Goal: Transaction & Acquisition: Book appointment/travel/reservation

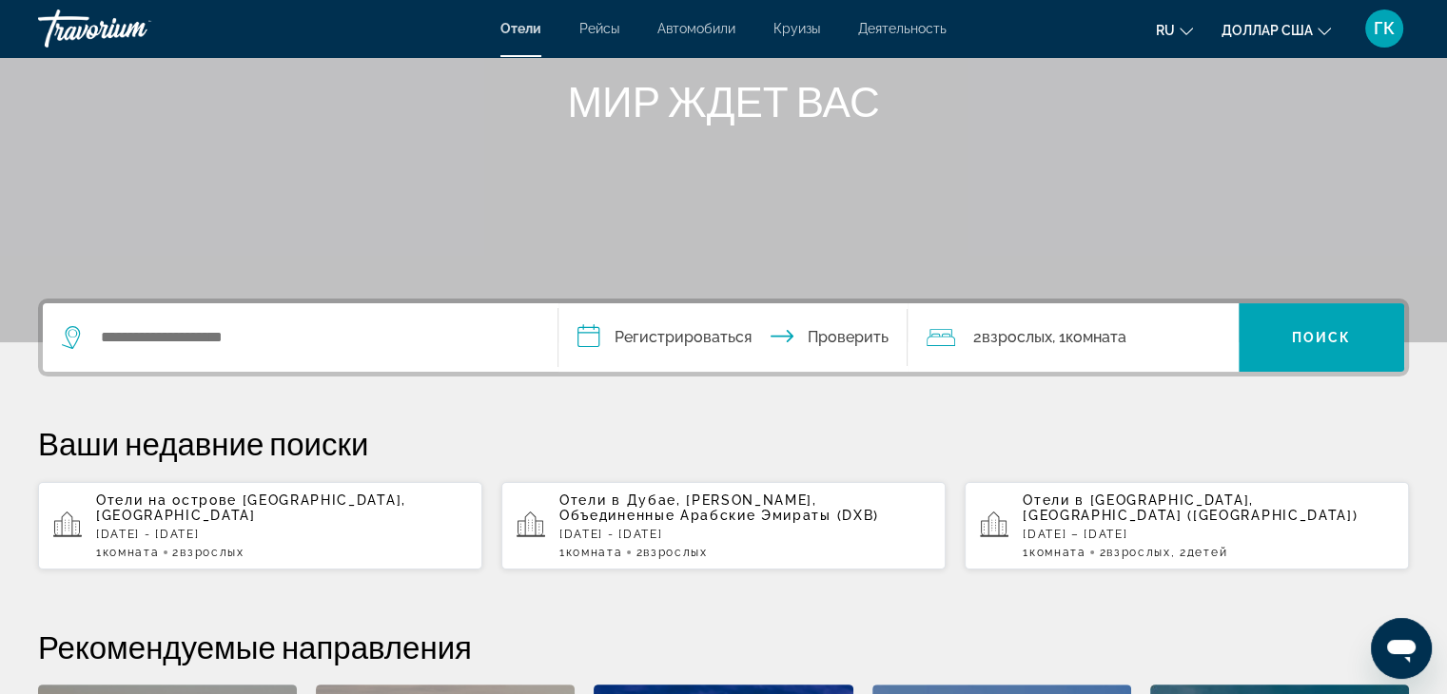
scroll to position [266, 0]
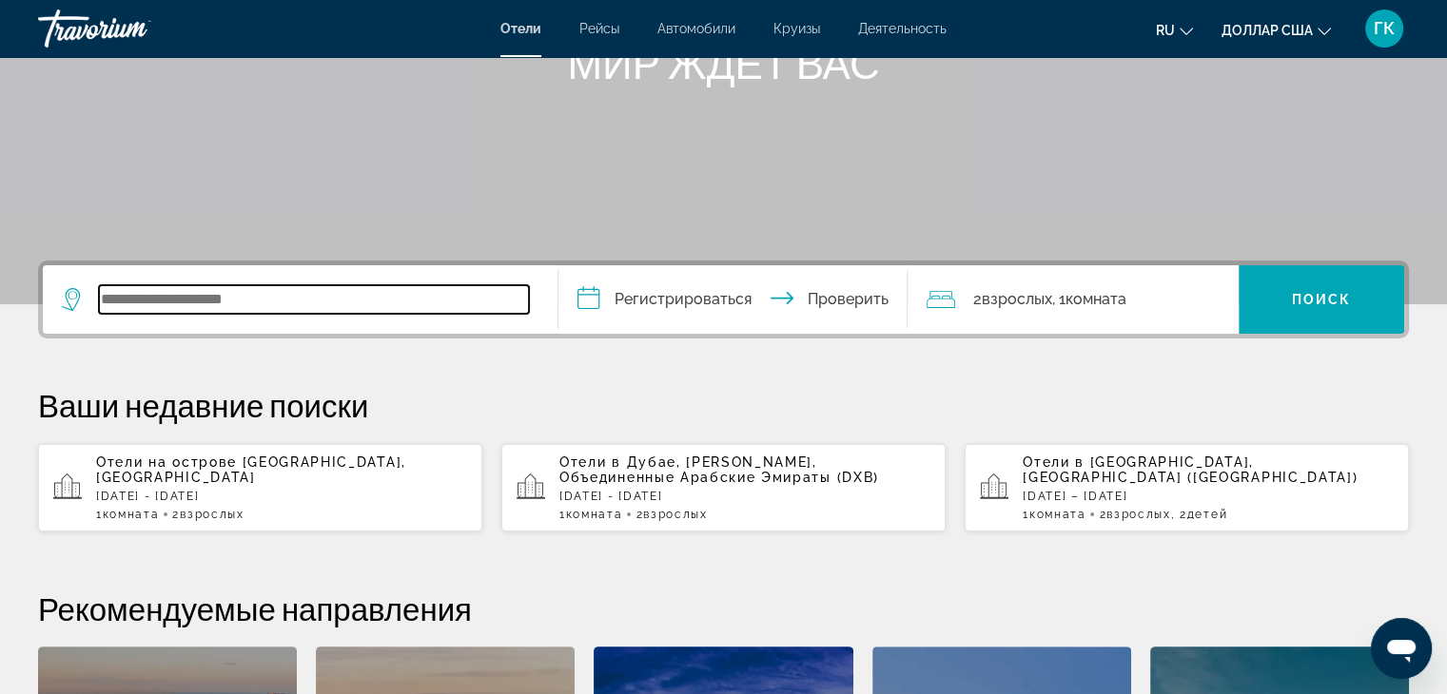
click at [220, 299] on input "Виджет поиска" at bounding box center [314, 299] width 430 height 29
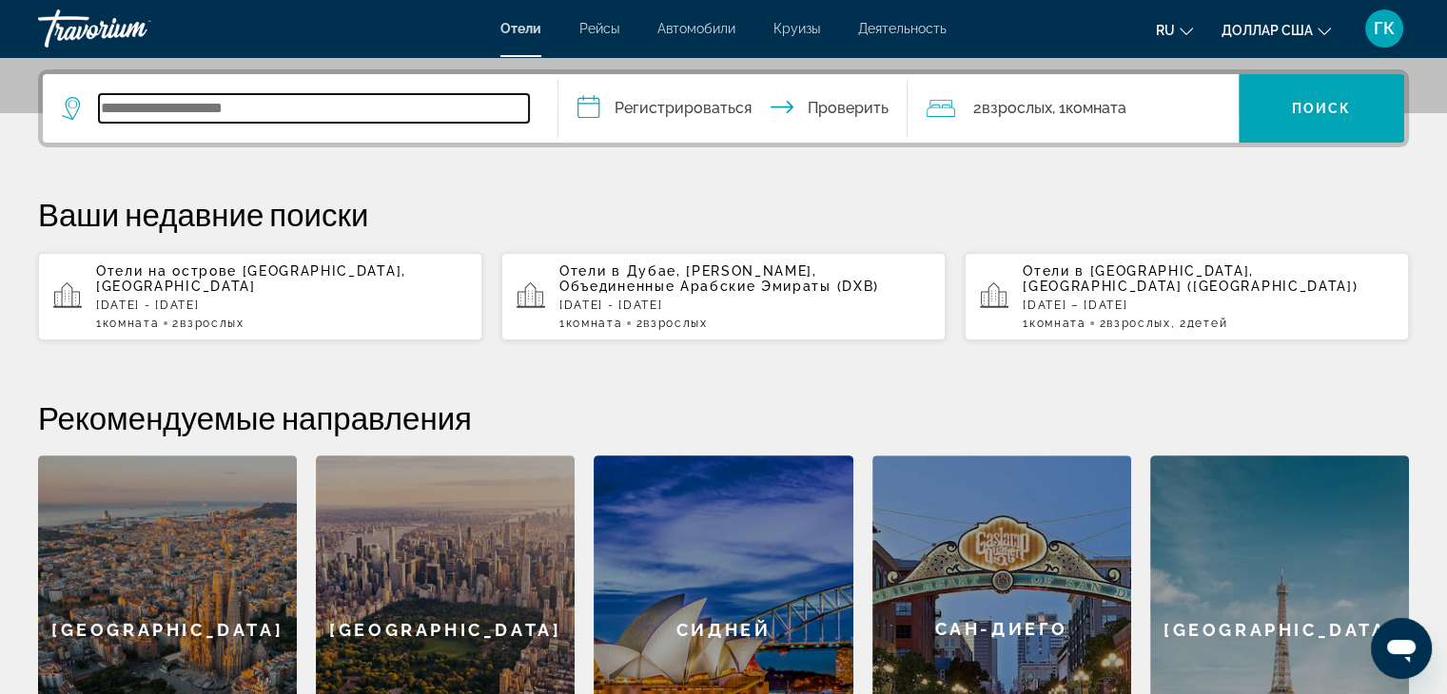
scroll to position [464, 0]
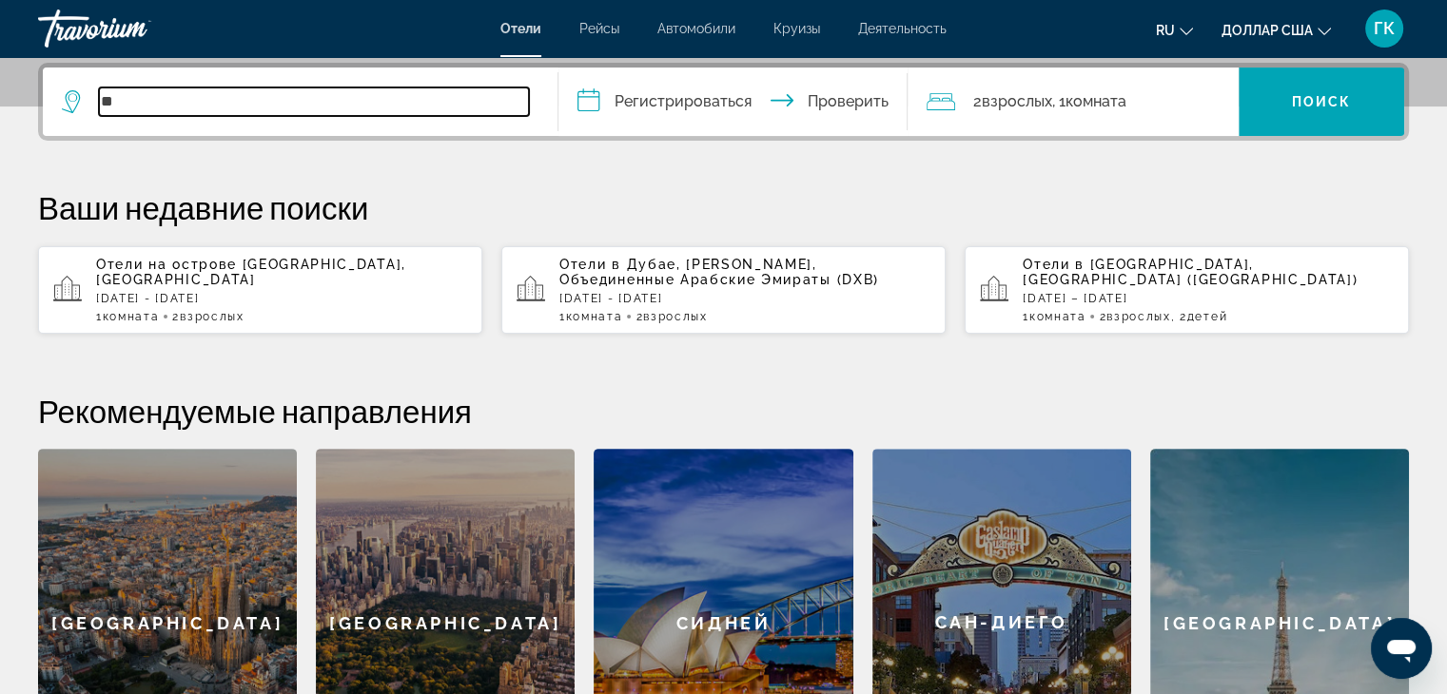
type input "*"
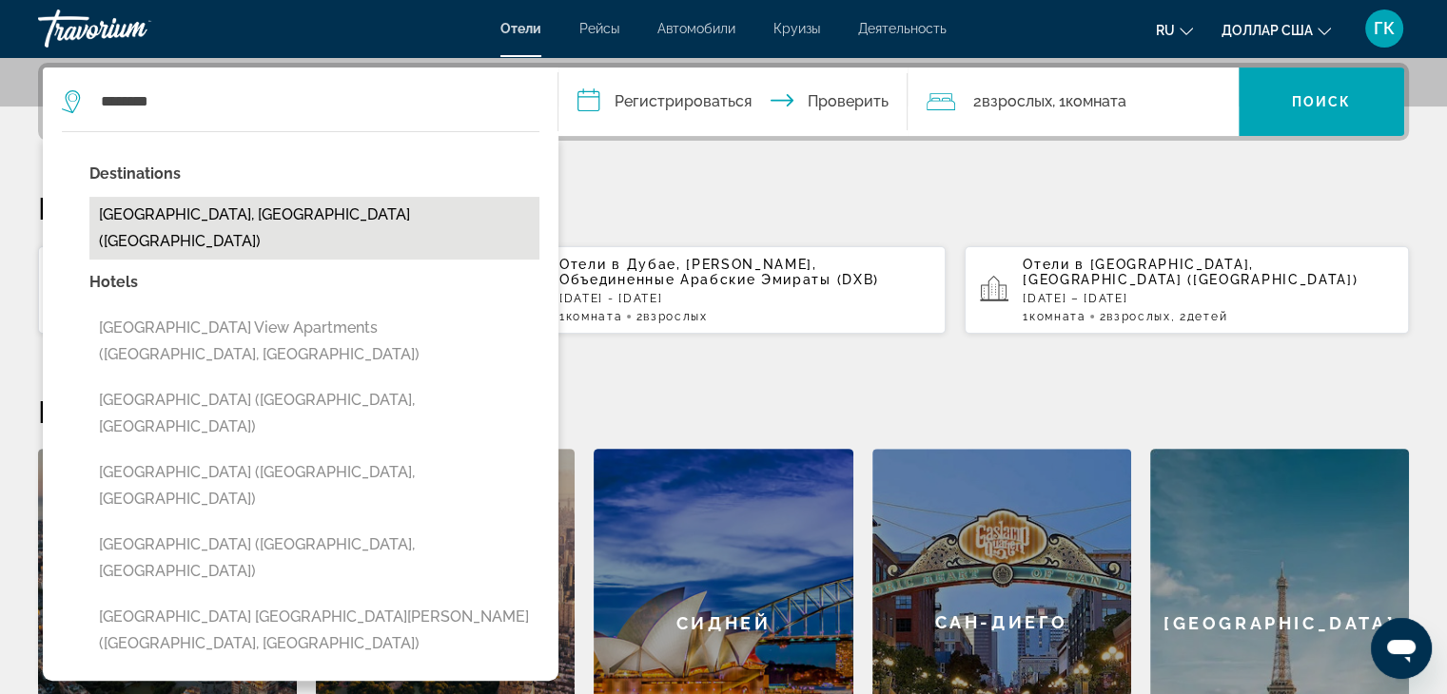
click at [223, 208] on button "[GEOGRAPHIC_DATA], [GEOGRAPHIC_DATA] ([GEOGRAPHIC_DATA])" at bounding box center [314, 228] width 450 height 63
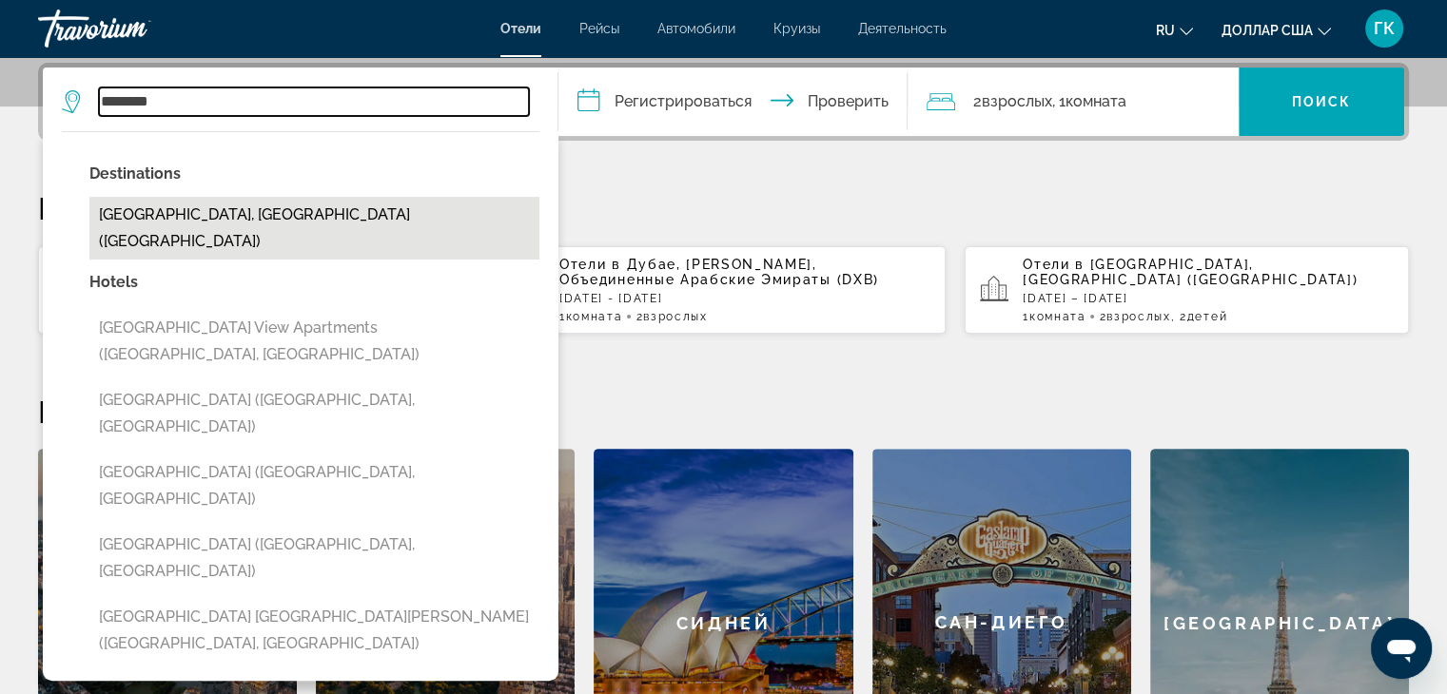
type input "**********"
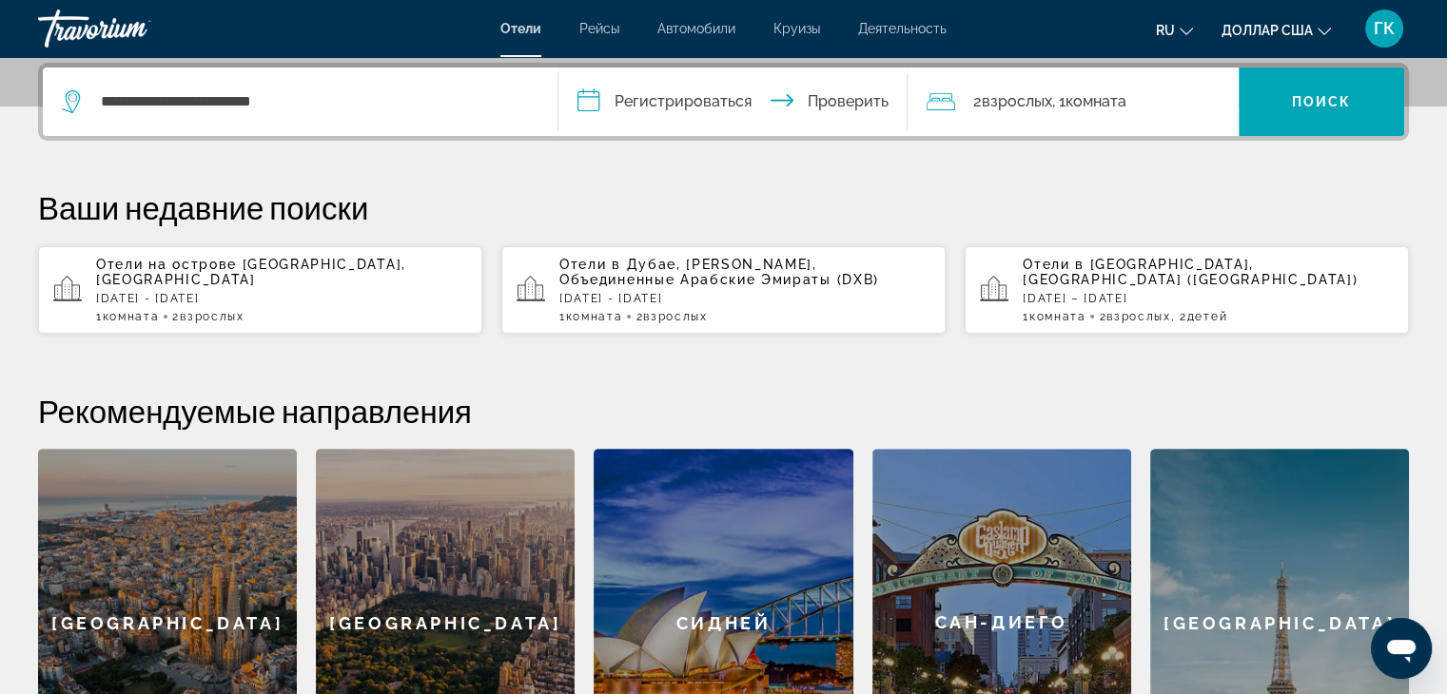
click at [583, 101] on input "**********" at bounding box center [737, 105] width 358 height 74
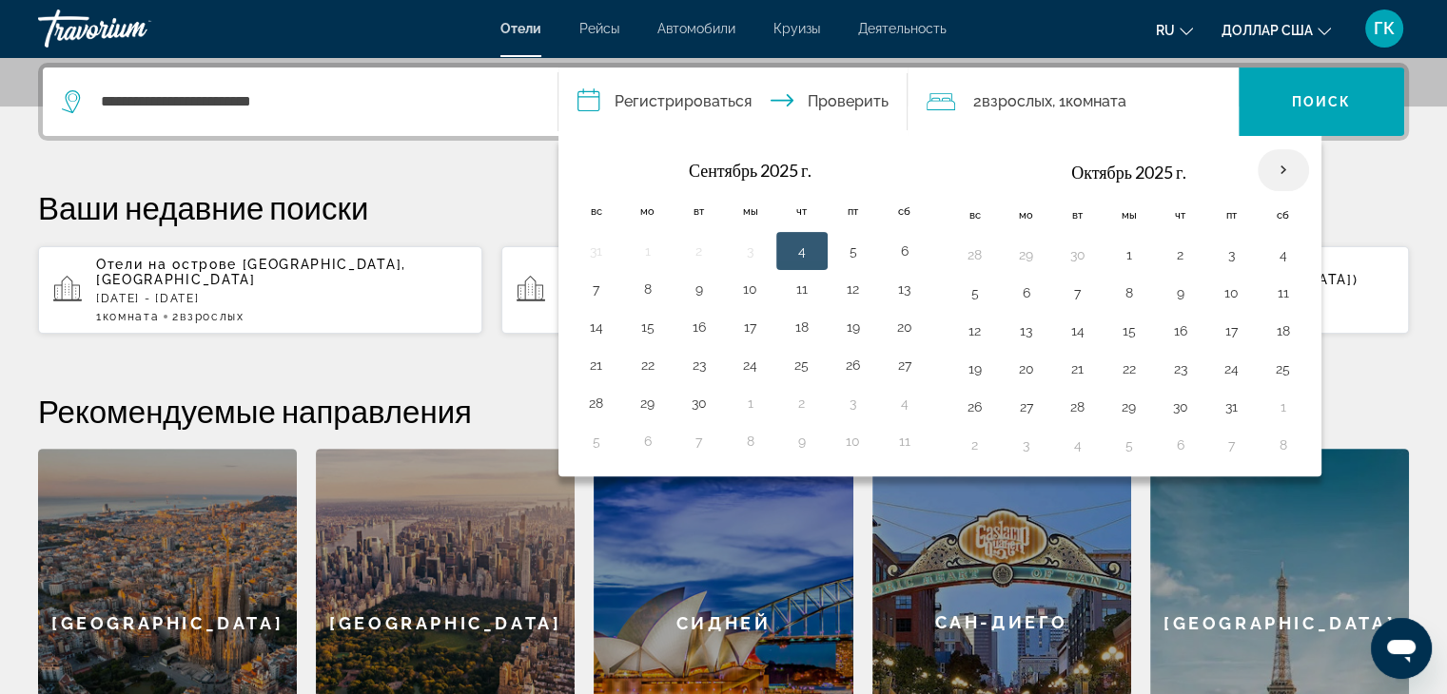
click at [1277, 165] on th "В следующем месяце" at bounding box center [1282, 170] width 51 height 42
click at [970, 403] on button "26" at bounding box center [975, 407] width 30 height 27
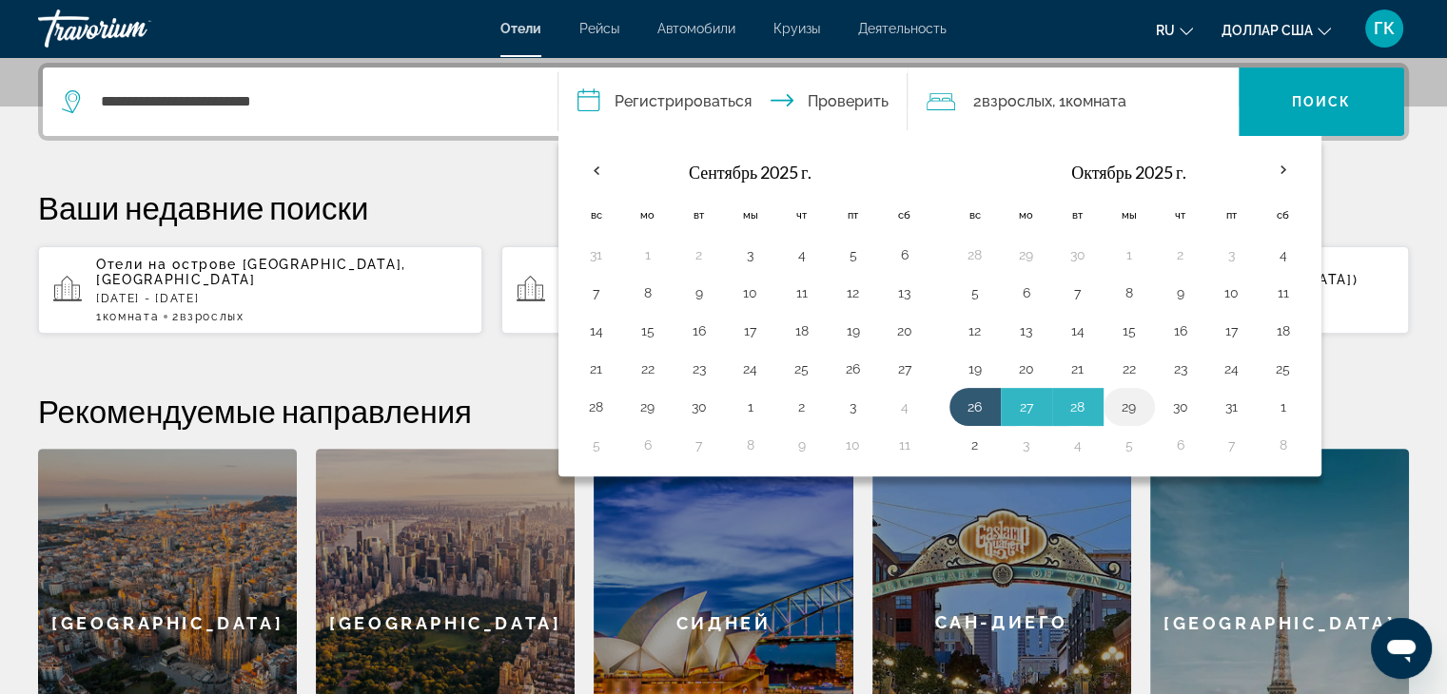
click at [1118, 404] on button "29" at bounding box center [1129, 407] width 30 height 27
type input "**********"
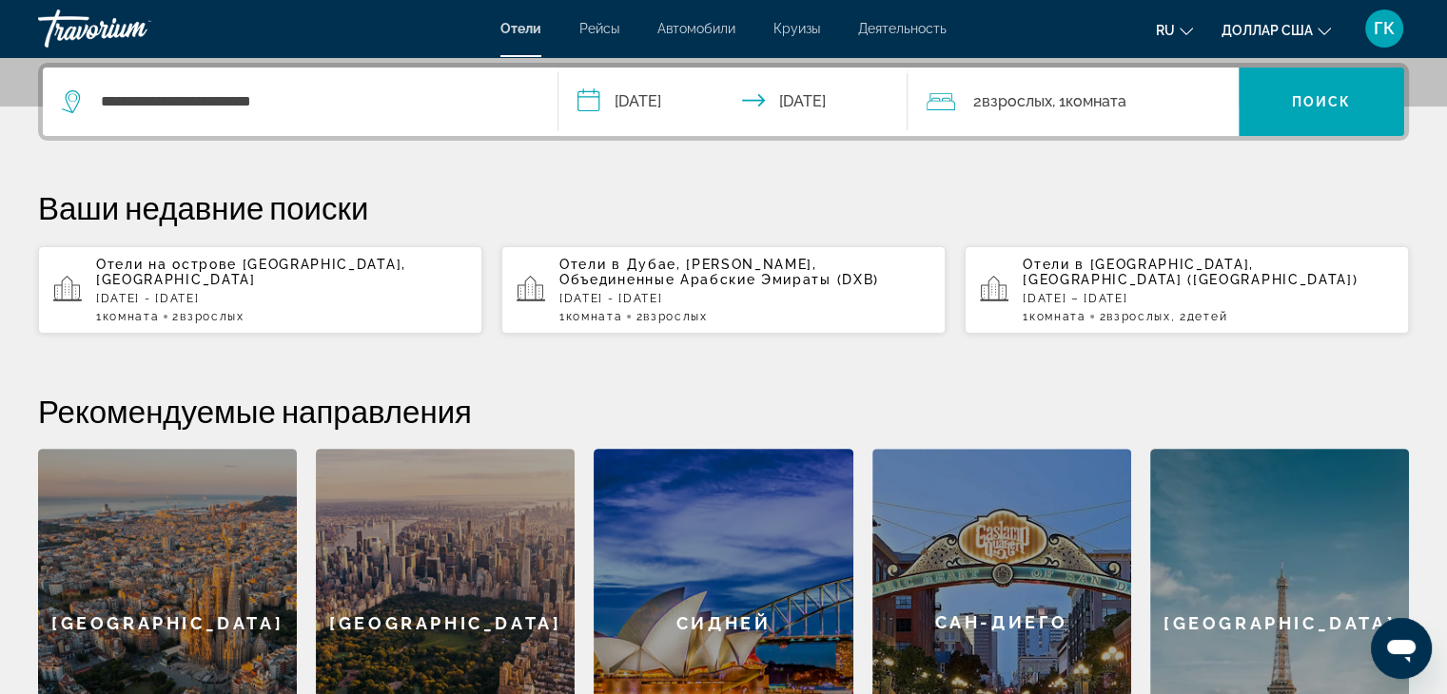
click at [942, 98] on icon "Путешественники: 2 взрослых, 0 детей" at bounding box center [940, 101] width 29 height 17
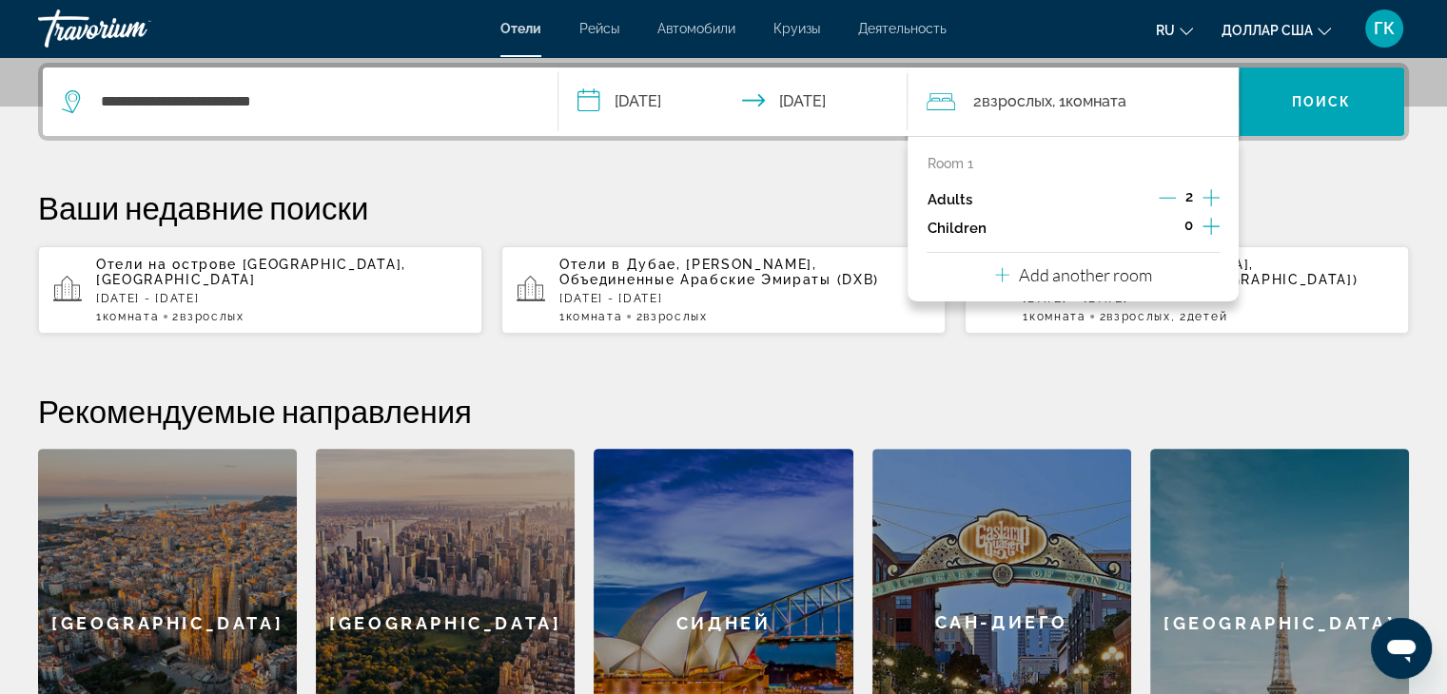
click at [1215, 224] on icon "Increment children" at bounding box center [1210, 226] width 17 height 23
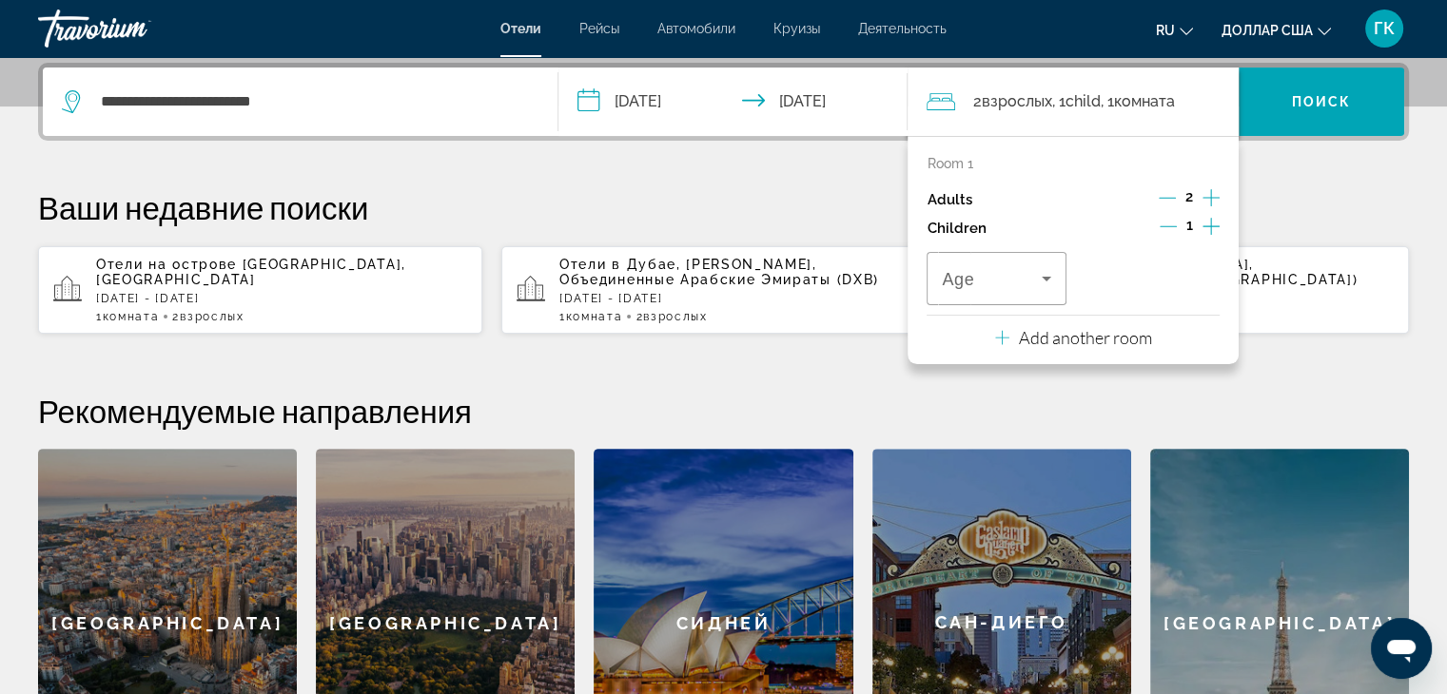
click at [1215, 224] on icon "Increment children" at bounding box center [1210, 226] width 17 height 23
click at [1046, 279] on icon "Travelers: 2 adults, 2 children" at bounding box center [1046, 279] width 10 height 5
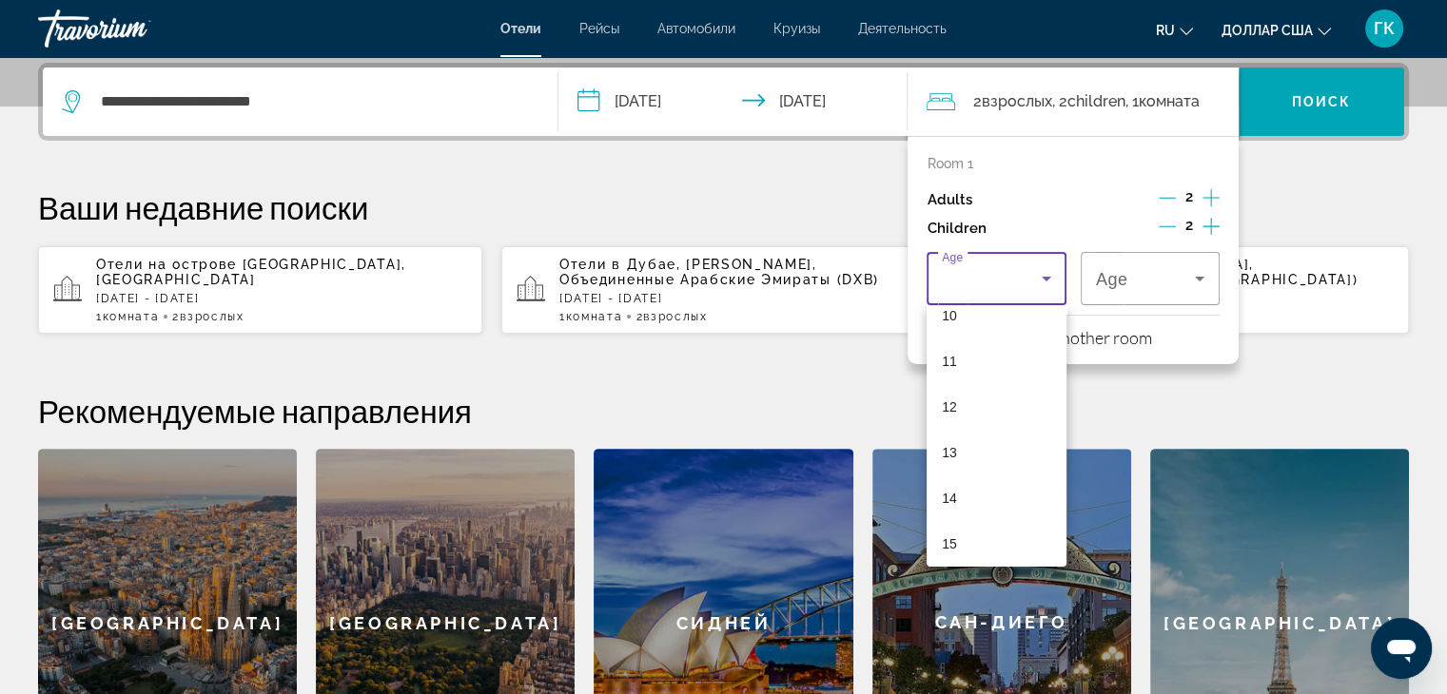
scroll to position [495, 0]
click at [949, 527] on font "15" at bounding box center [949, 525] width 15 height 15
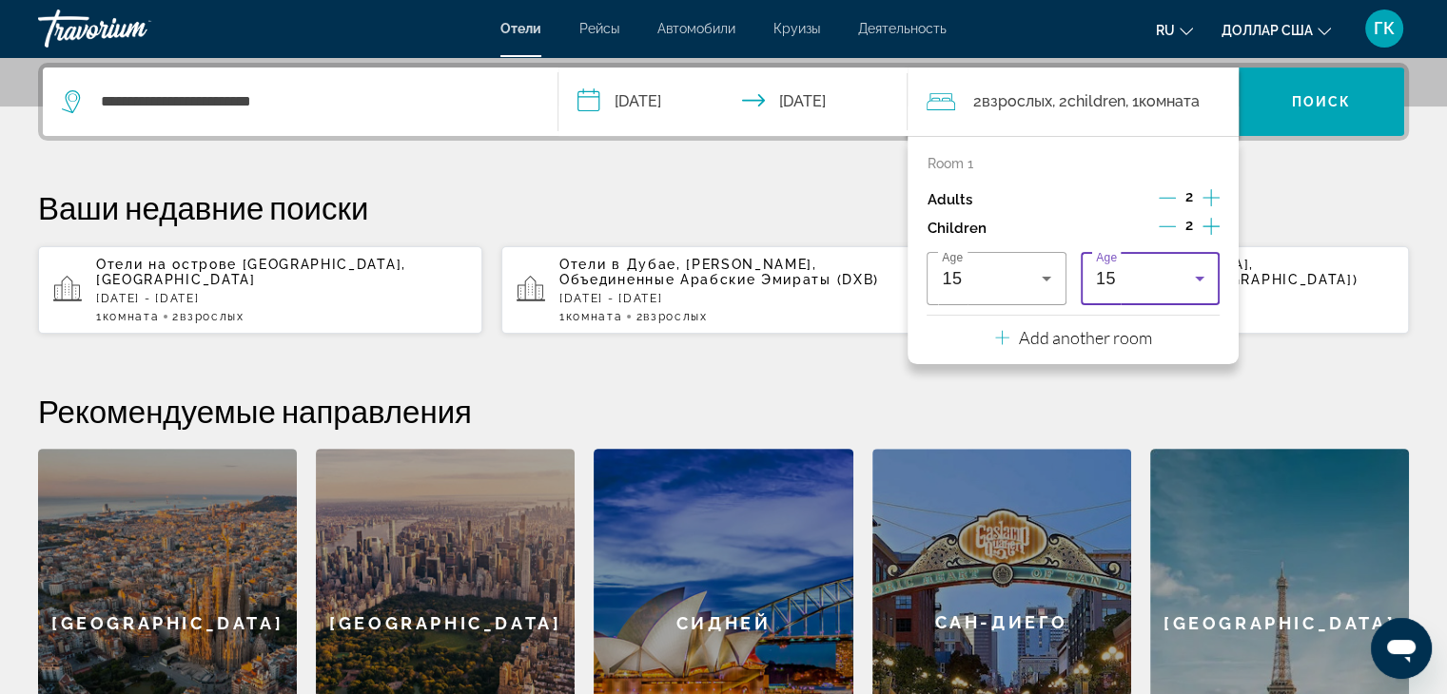
click at [1195, 279] on icon "Travelers: 2 adults, 2 children" at bounding box center [1199, 278] width 23 height 23
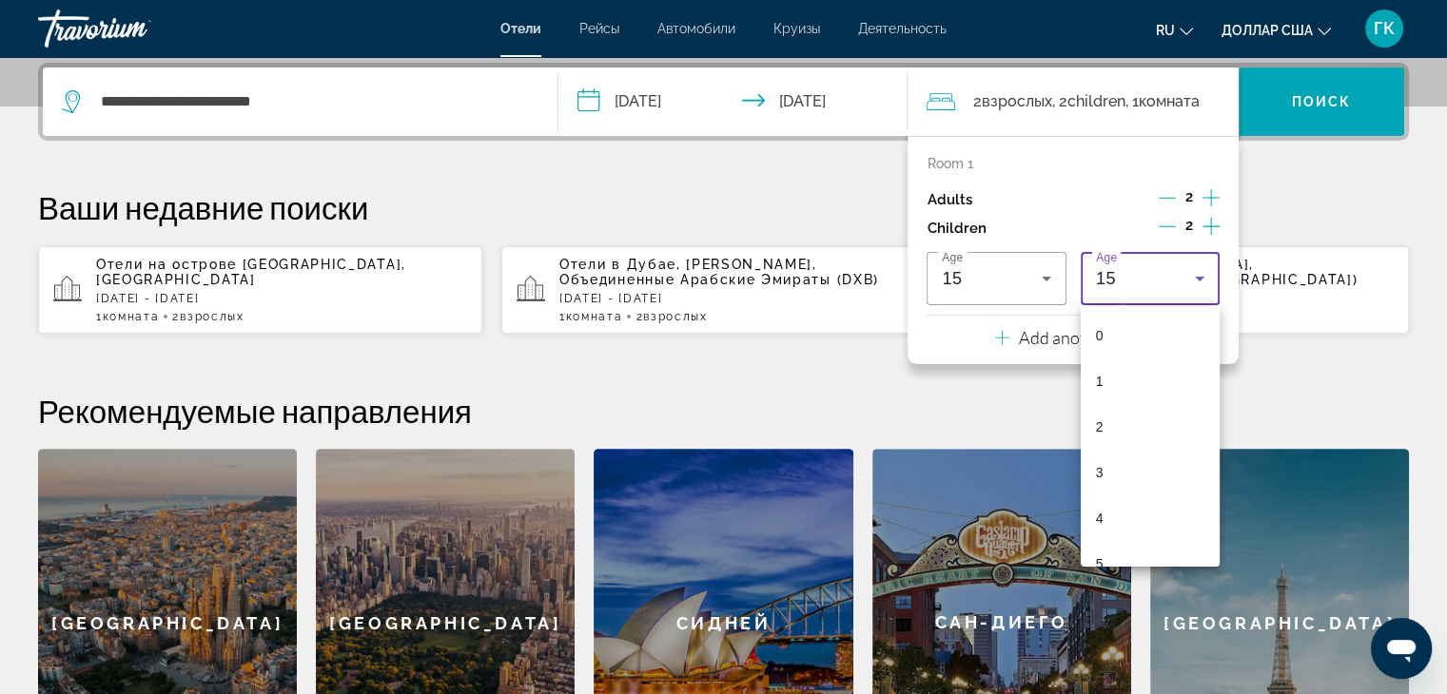
scroll to position [476, 0]
click at [1108, 316] on font "10" at bounding box center [1103, 316] width 15 height 15
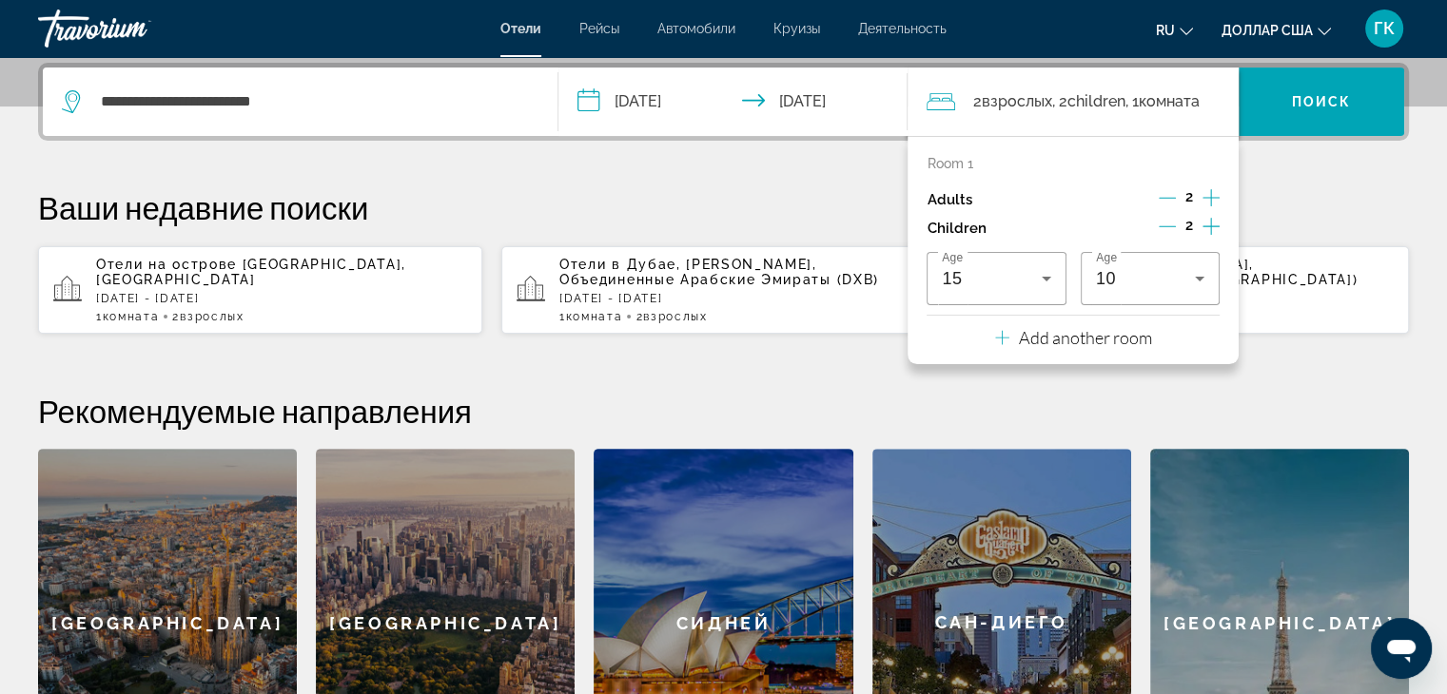
click at [1278, 393] on h2 "Рекомендуемые направления" at bounding box center [723, 411] width 1371 height 38
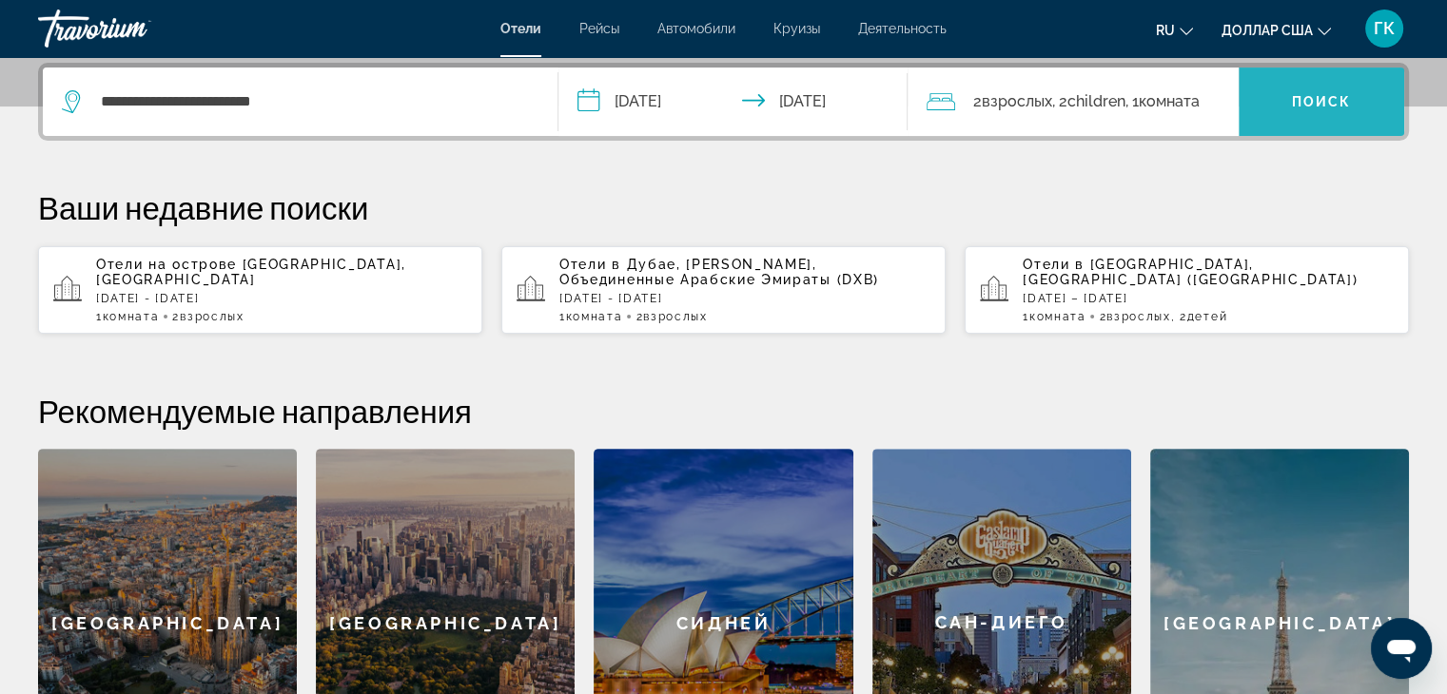
click at [1313, 100] on font "Поиск" at bounding box center [1322, 101] width 60 height 15
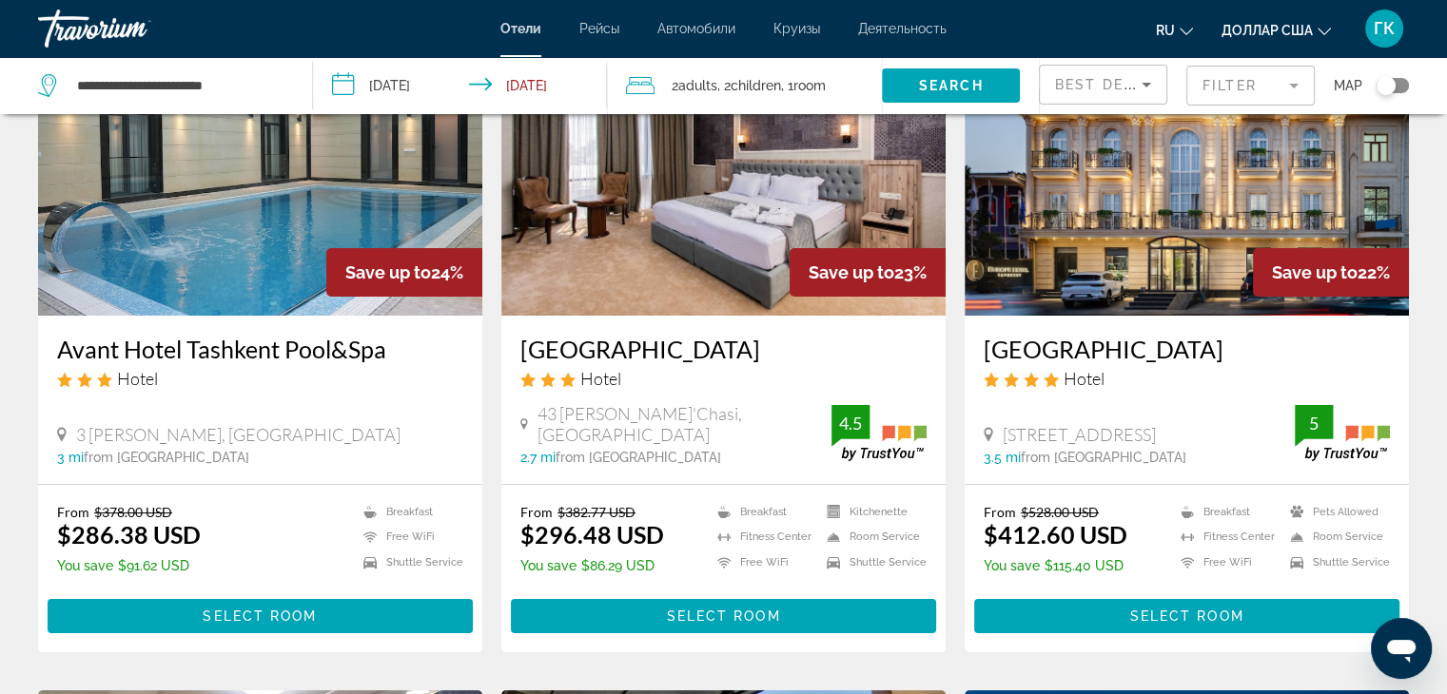
scroll to position [152, 0]
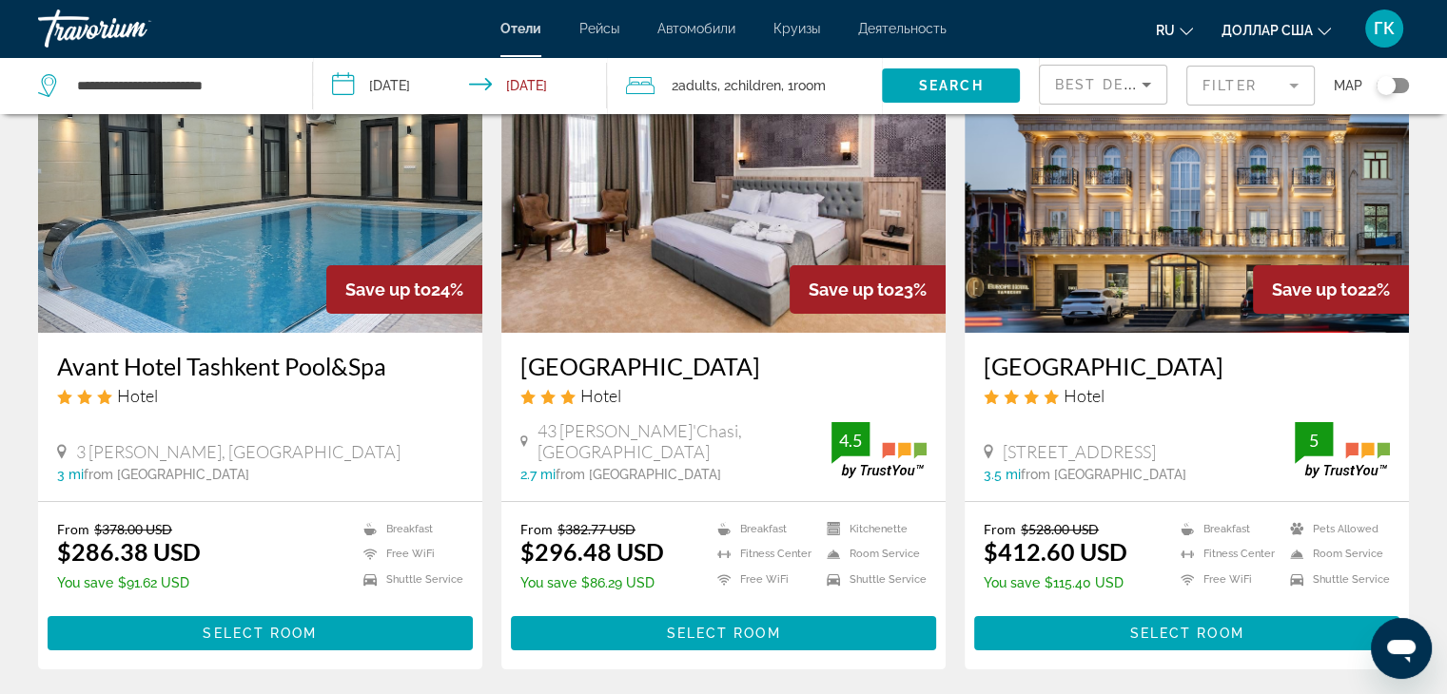
click at [231, 225] on img "Основное содержание" at bounding box center [260, 181] width 444 height 304
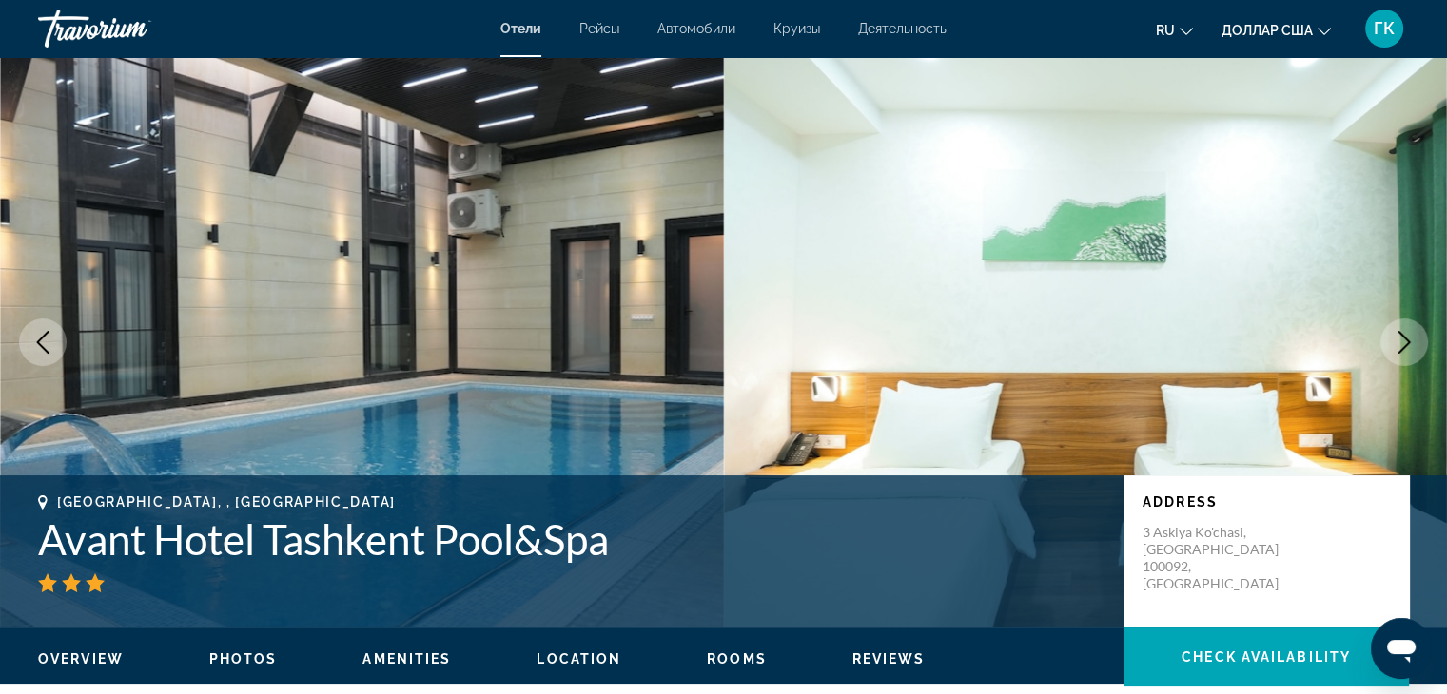
click at [1402, 336] on icon "Next image" at bounding box center [1404, 342] width 12 height 23
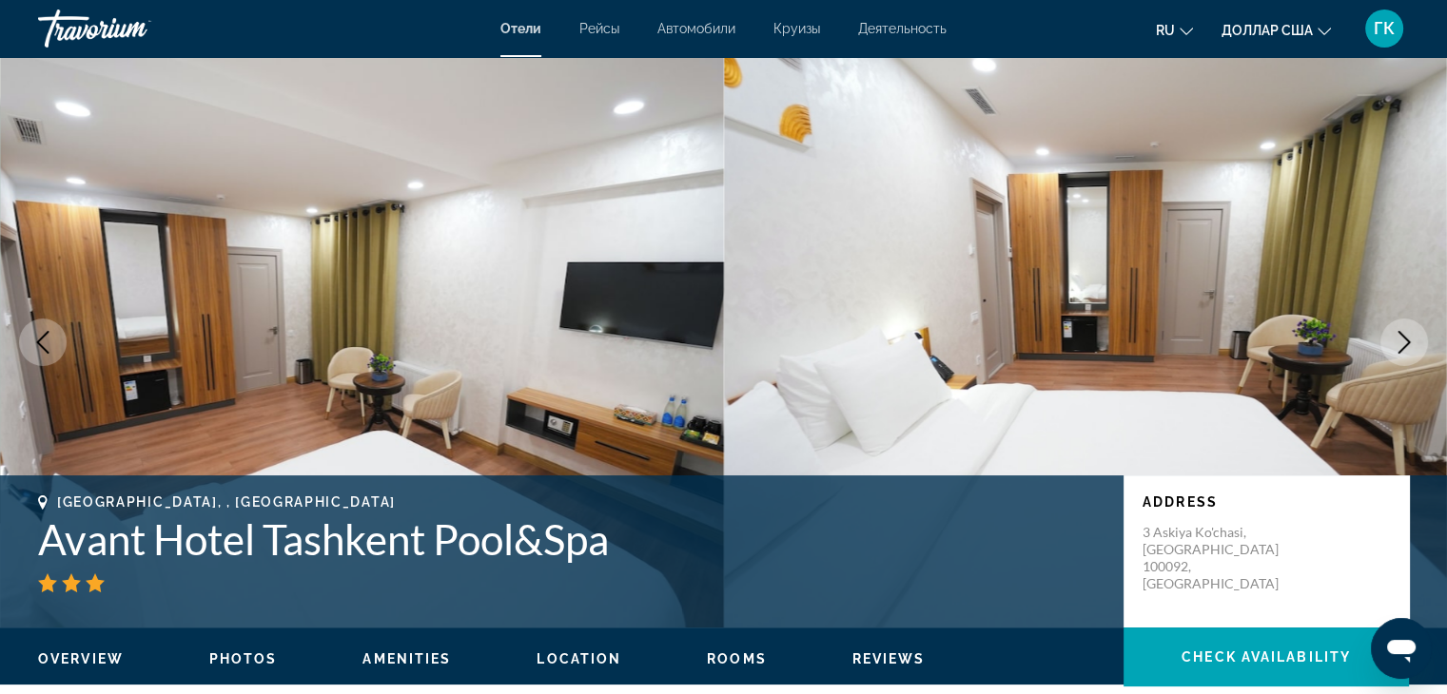
click at [1402, 336] on icon "Next image" at bounding box center [1404, 342] width 12 height 23
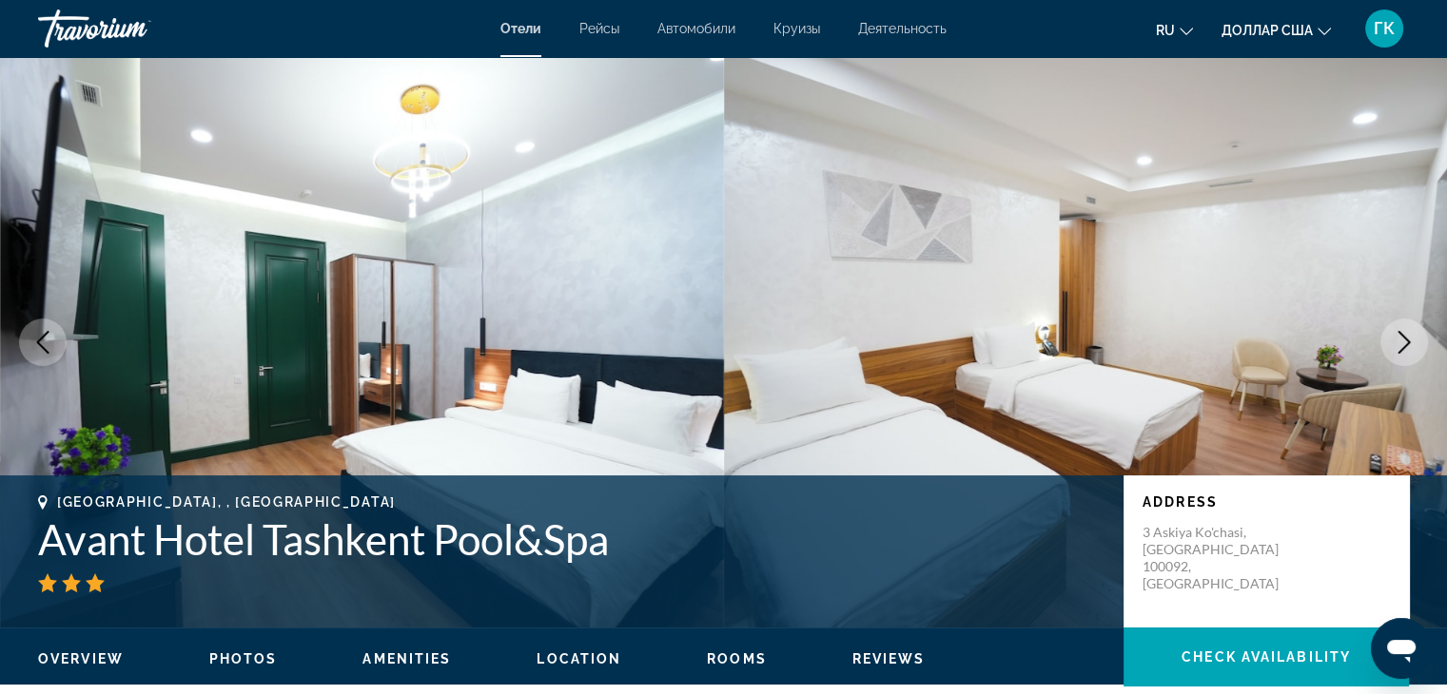
click at [1402, 336] on icon "Next image" at bounding box center [1404, 342] width 12 height 23
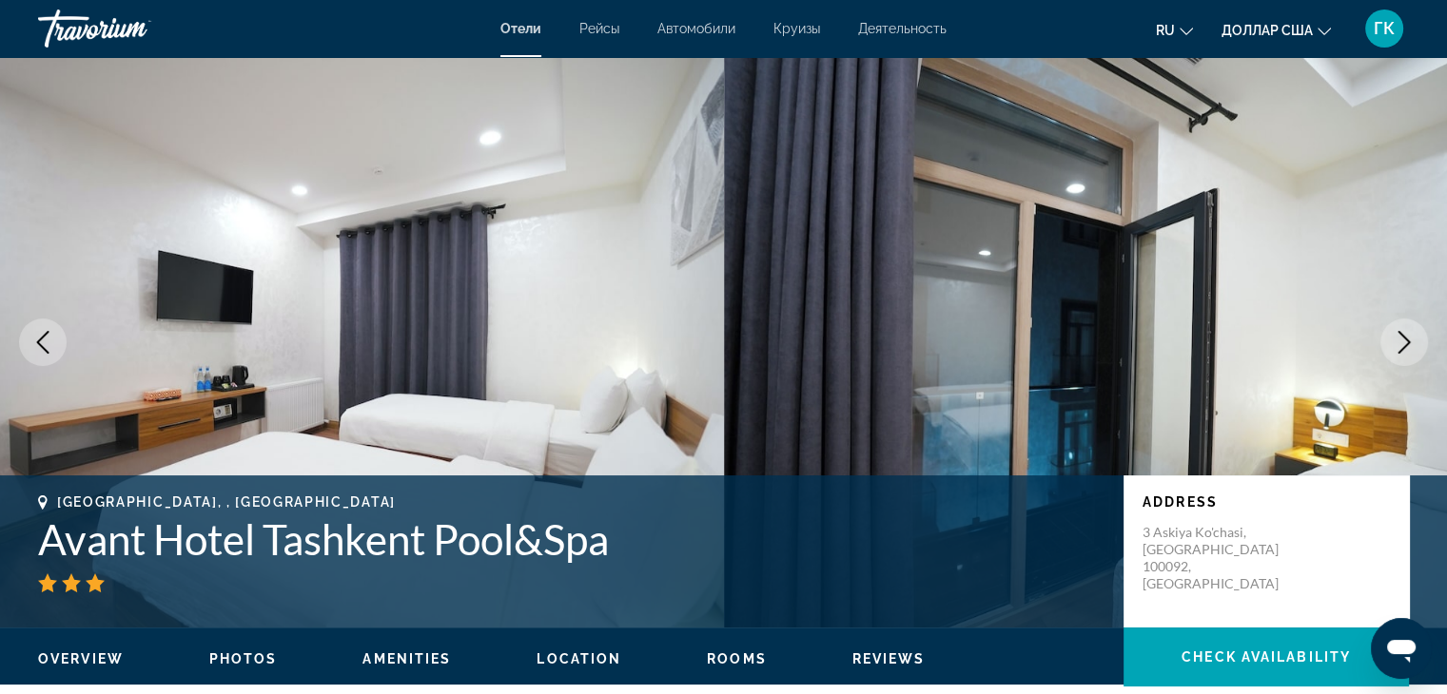
click at [1402, 336] on icon "Next image" at bounding box center [1404, 342] width 12 height 23
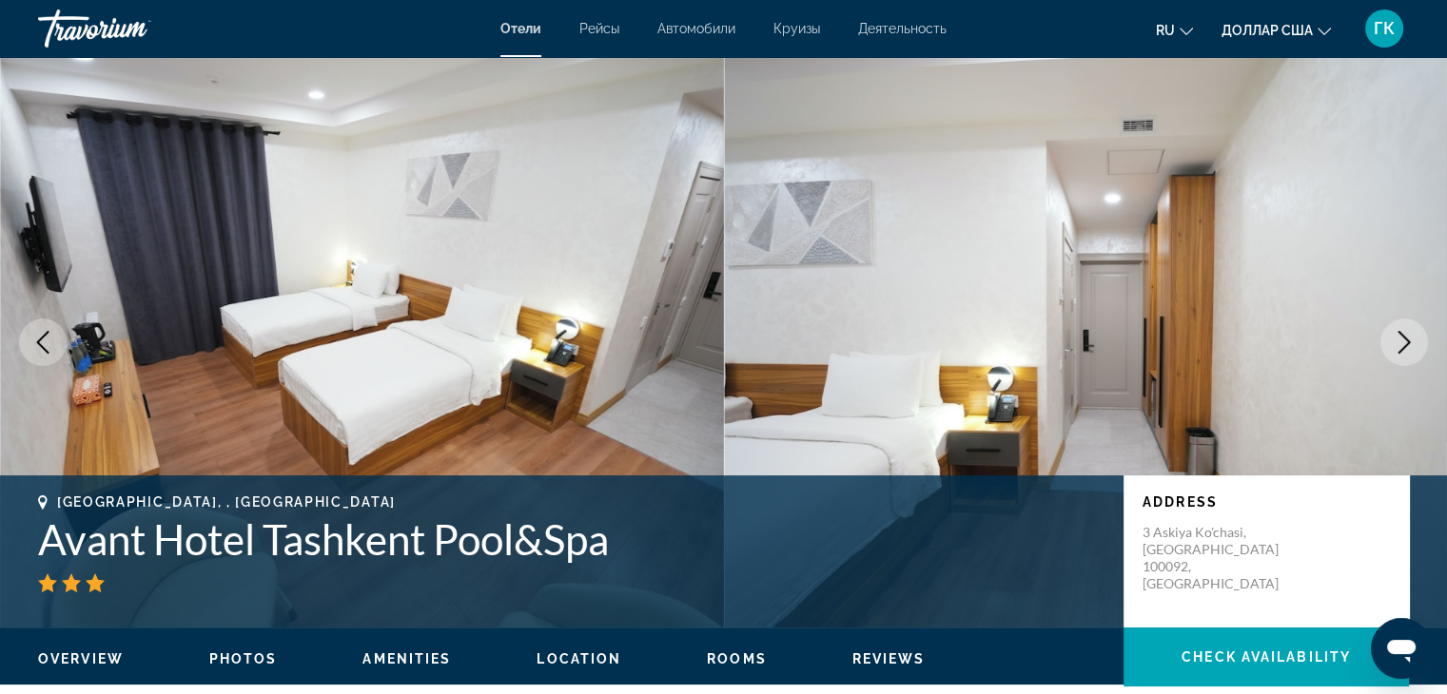
click at [1402, 336] on icon "Next image" at bounding box center [1404, 342] width 12 height 23
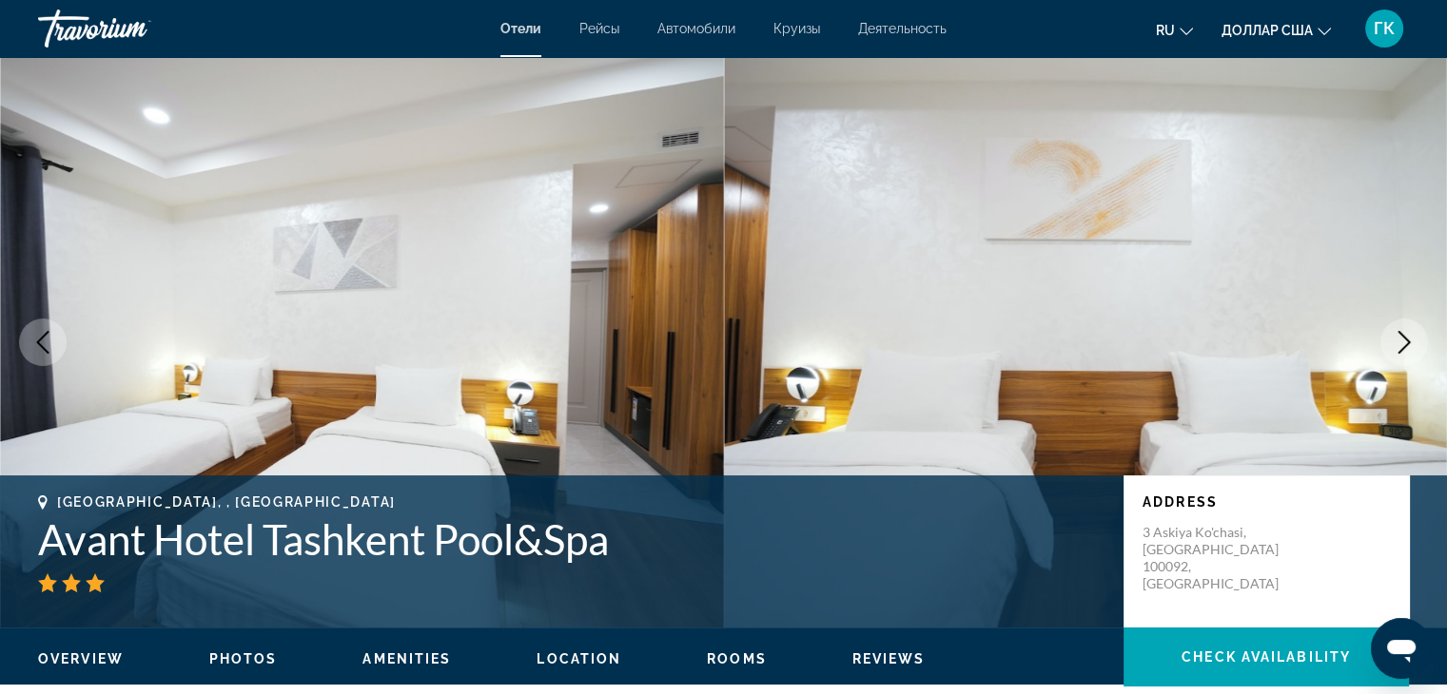
click at [1402, 336] on icon "Next image" at bounding box center [1404, 342] width 12 height 23
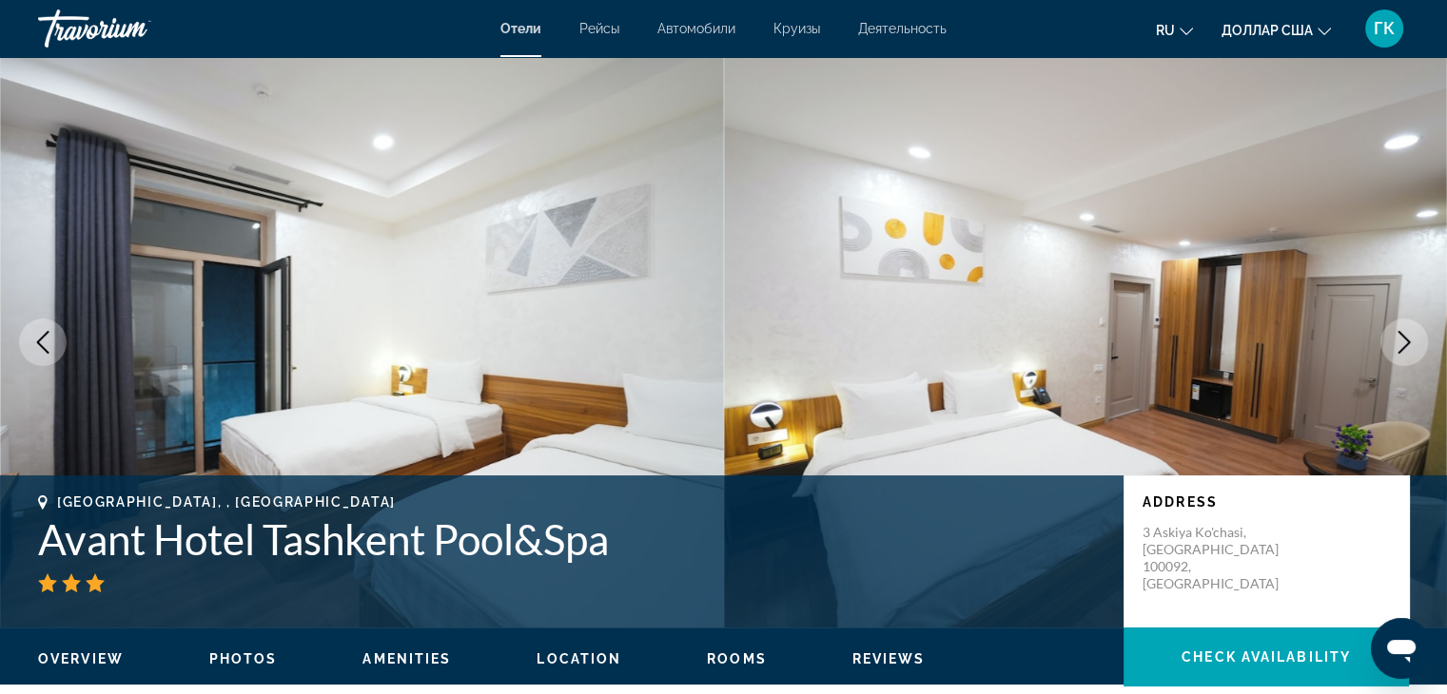
click at [1402, 336] on icon "Next image" at bounding box center [1404, 342] width 12 height 23
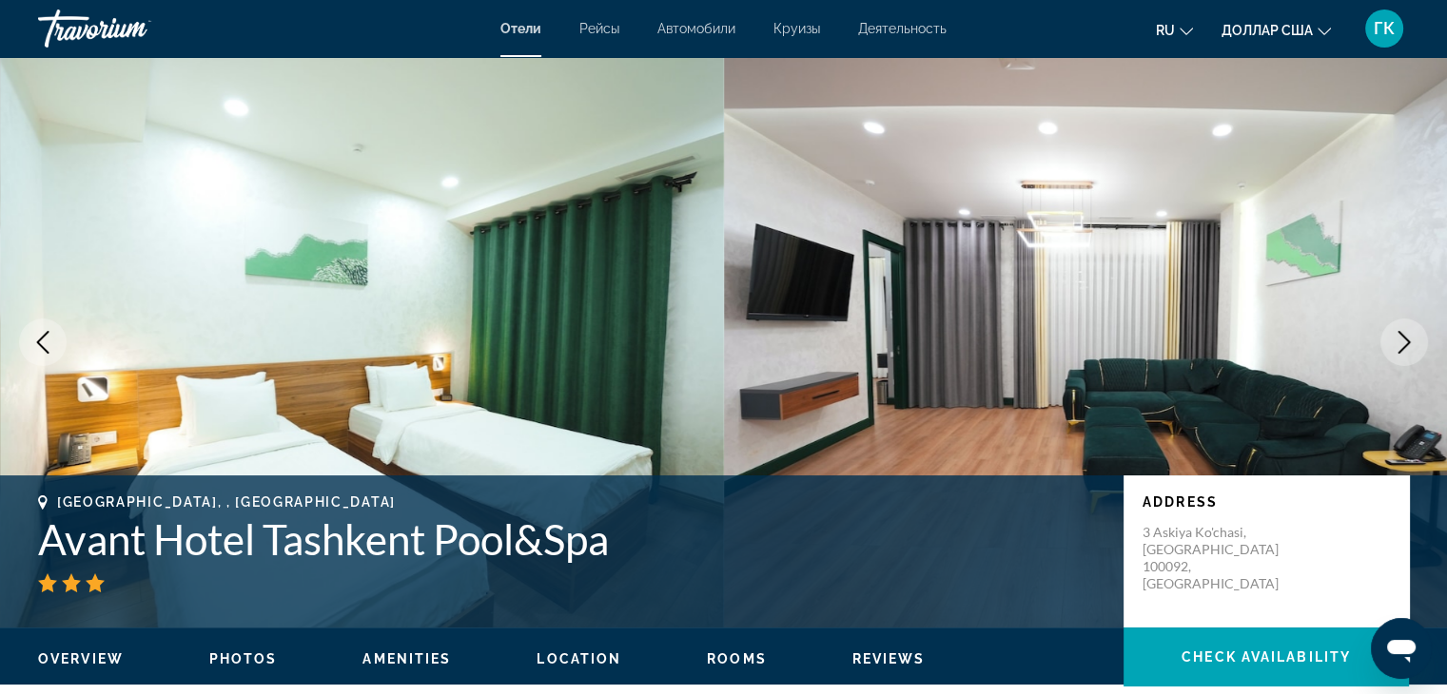
click at [1402, 336] on icon "Next image" at bounding box center [1404, 342] width 12 height 23
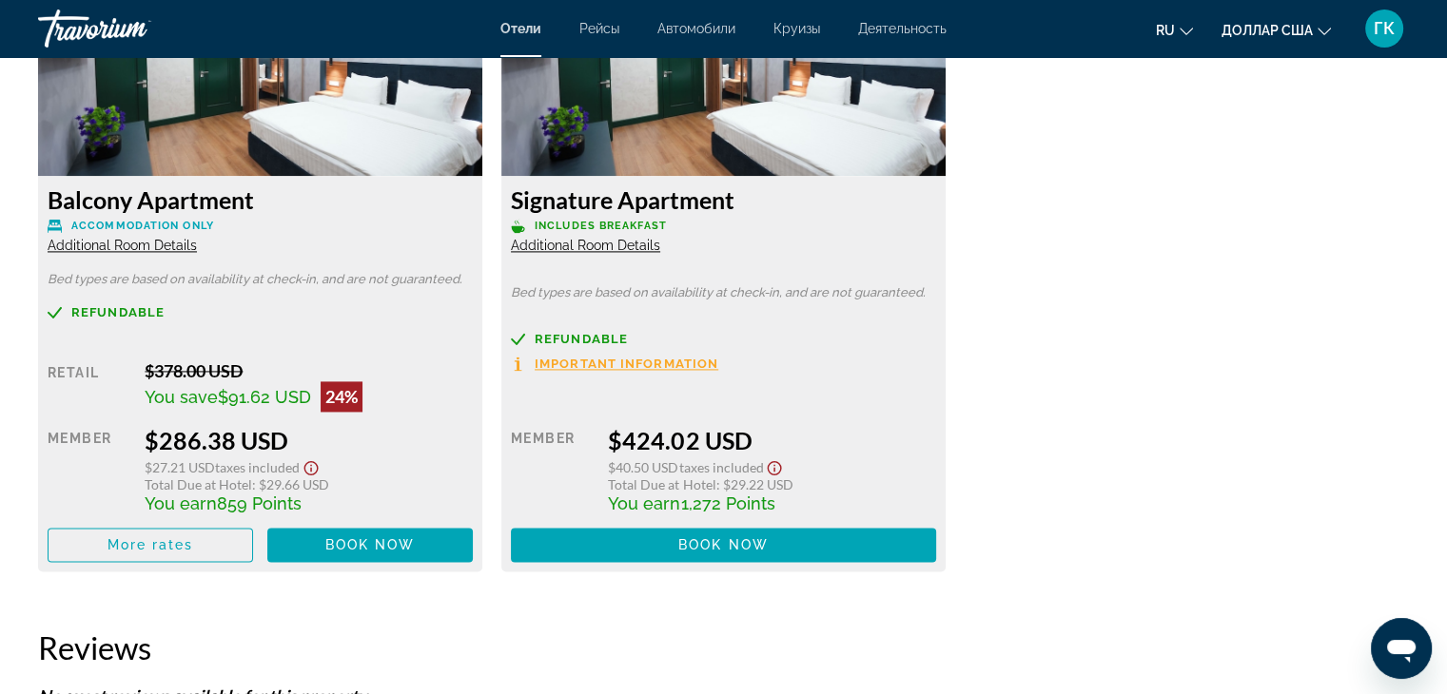
scroll to position [2689, 0]
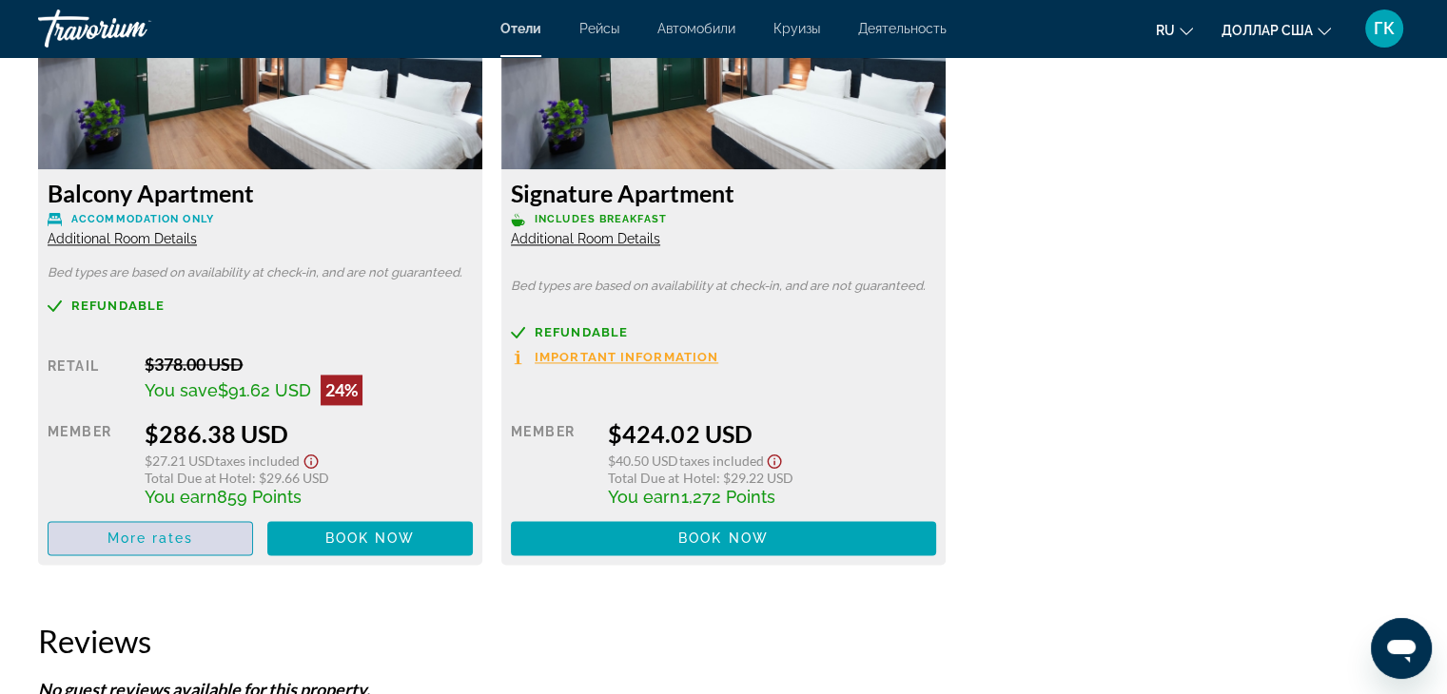
click at [198, 536] on span "Основное содержание" at bounding box center [151, 539] width 204 height 46
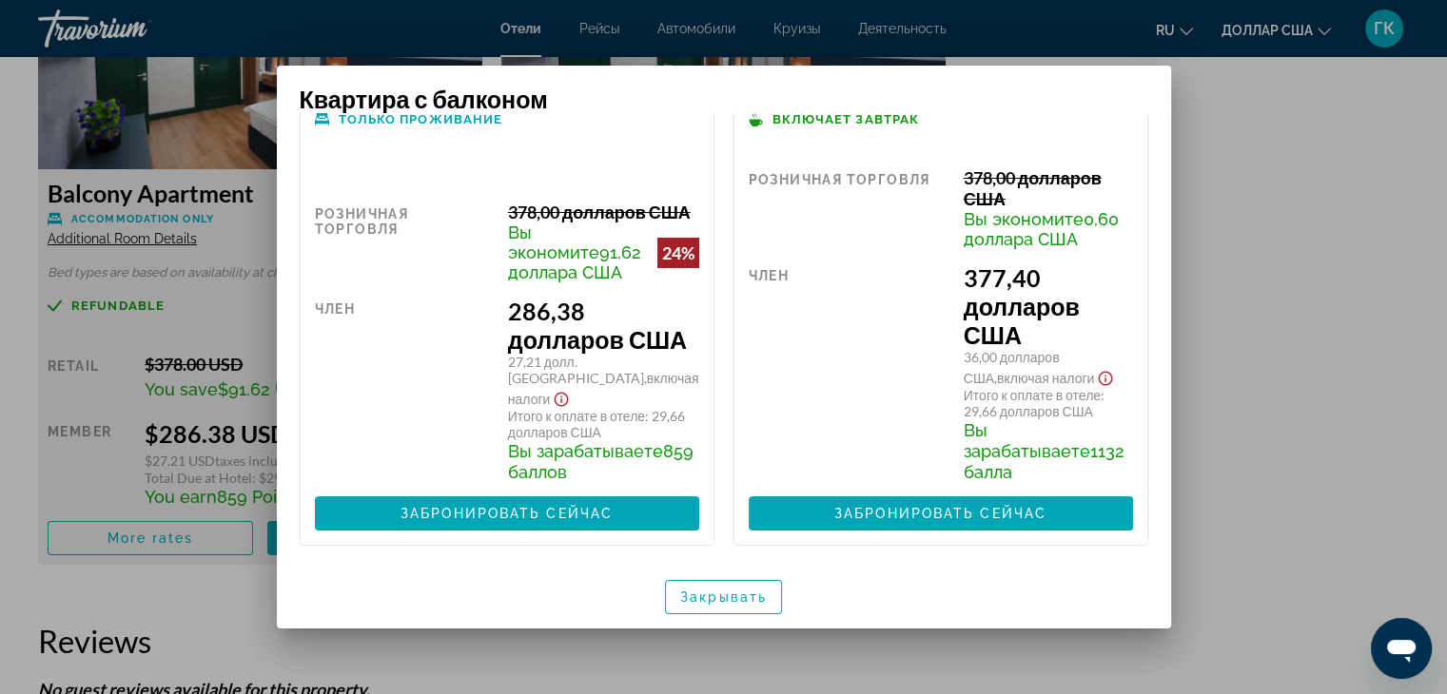
scroll to position [99, 0]
click at [1351, 449] on div at bounding box center [723, 347] width 1447 height 694
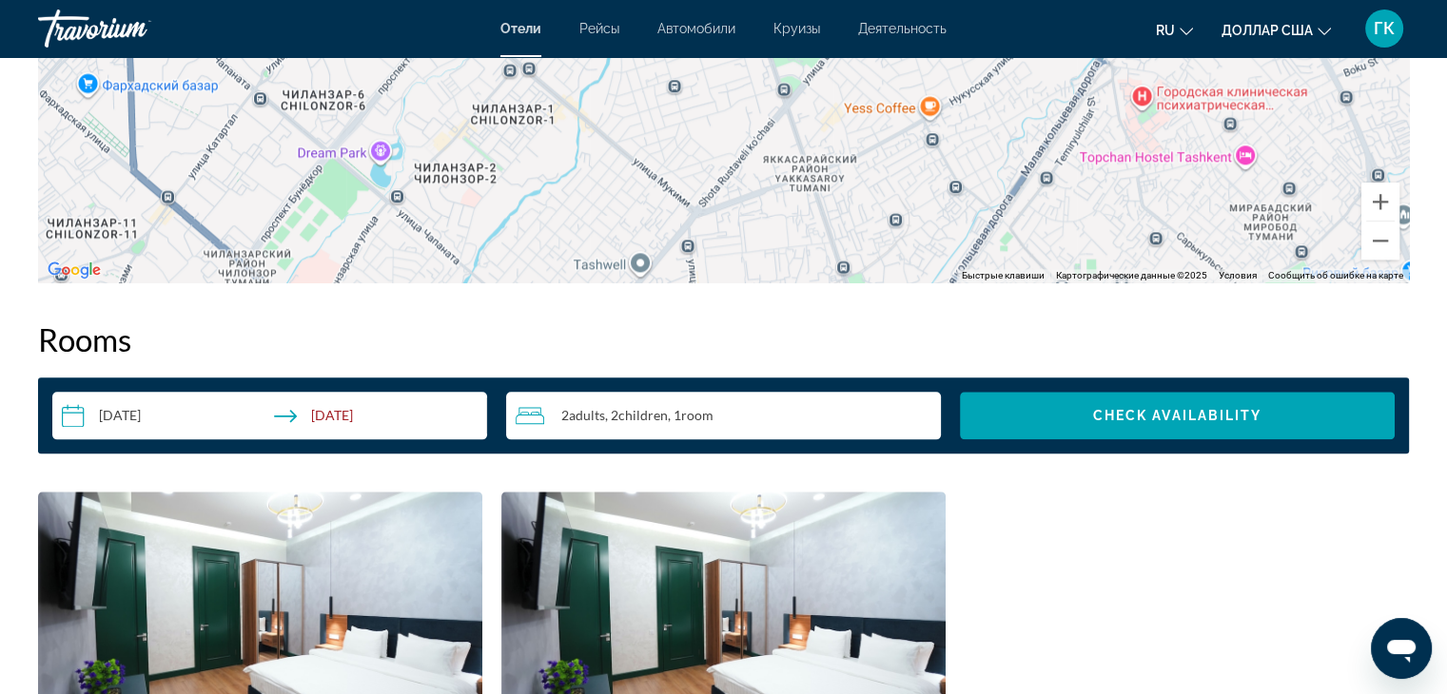
scroll to position [2104, 0]
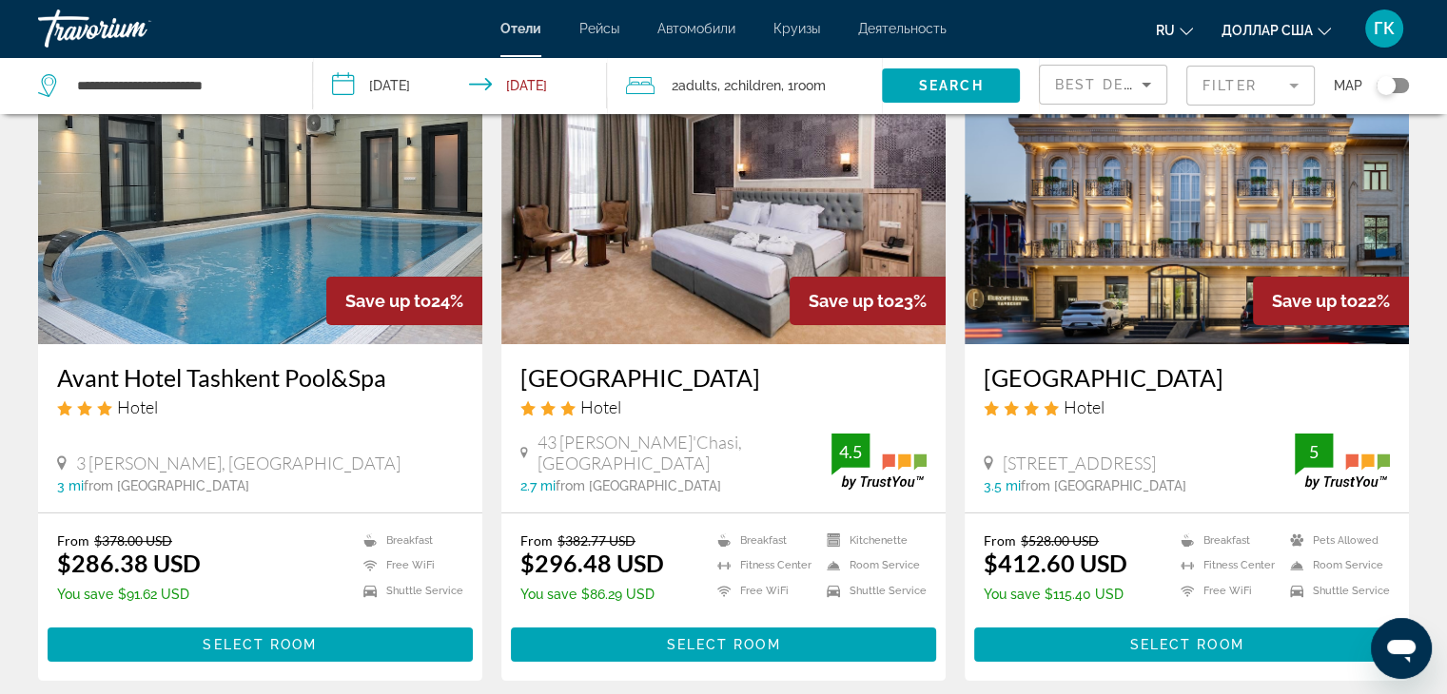
scroll to position [152, 0]
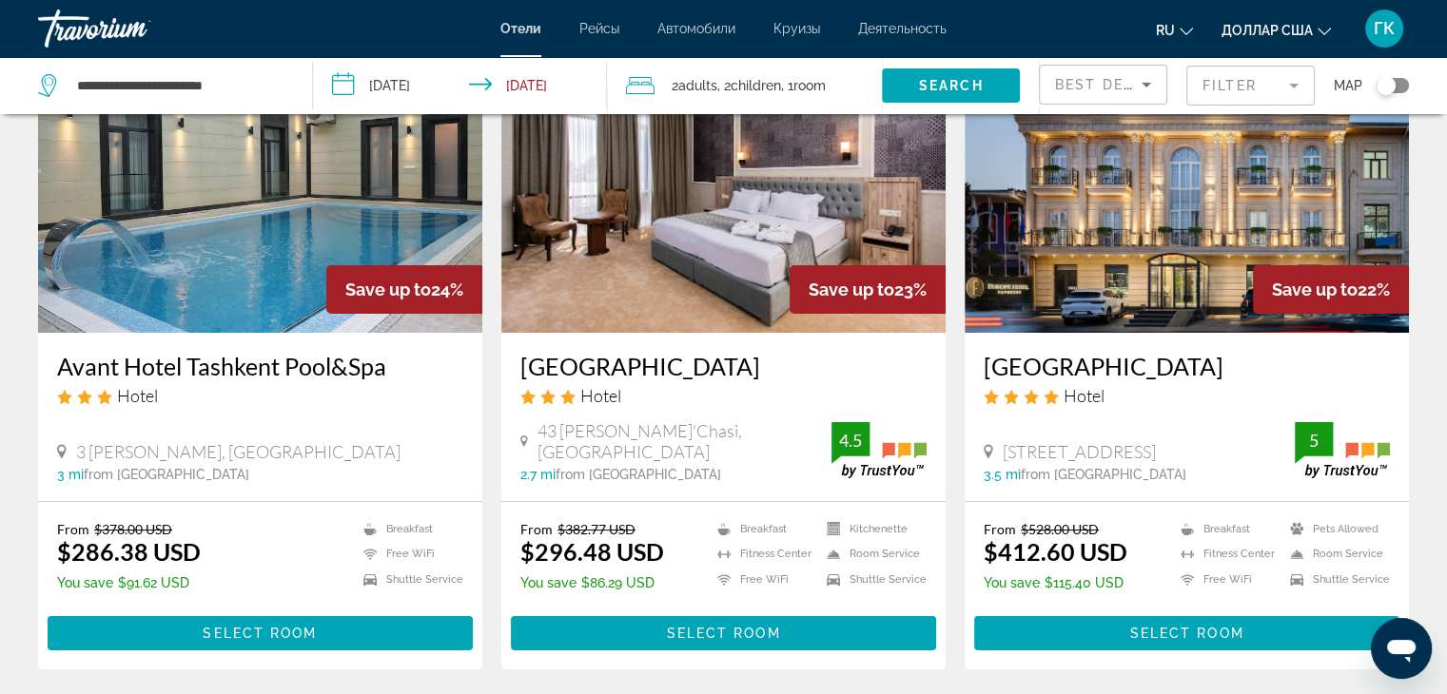
click at [666, 248] on img "Основное содержание" at bounding box center [723, 181] width 444 height 304
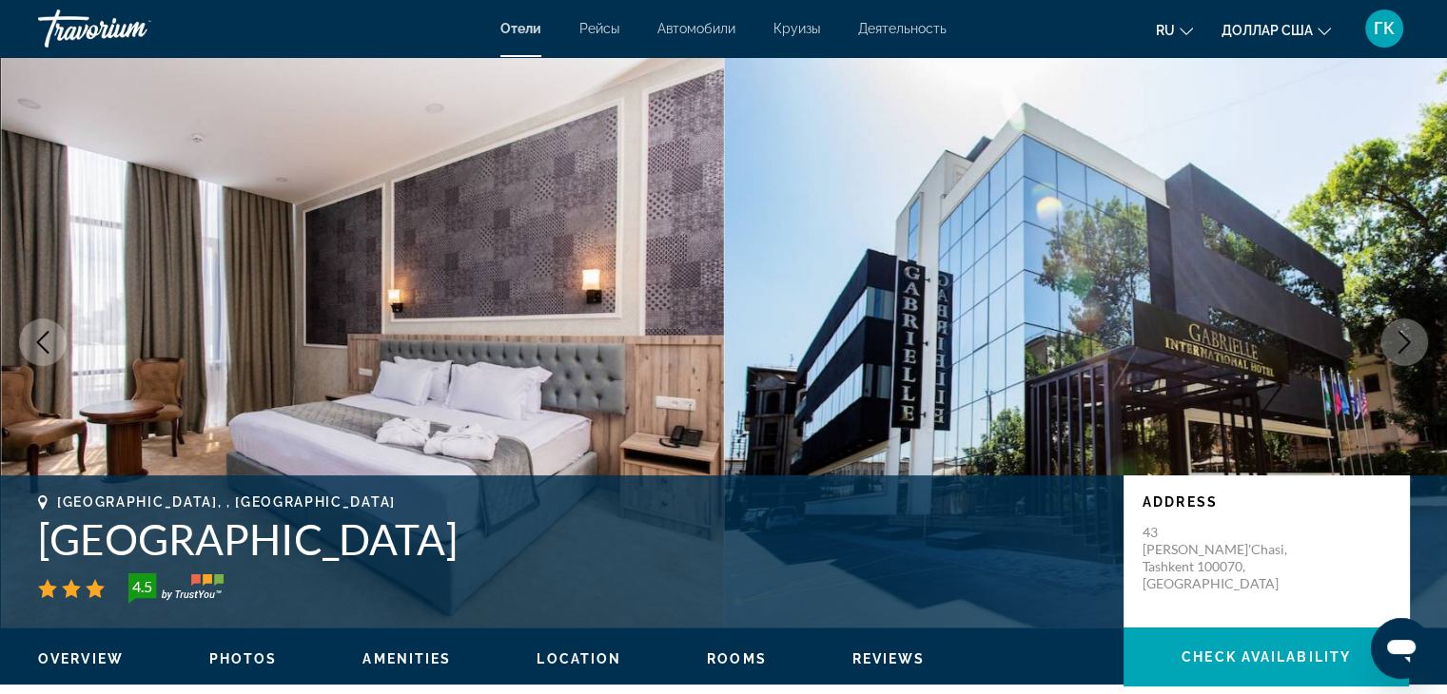
click at [1405, 342] on icon "Next image" at bounding box center [1403, 342] width 23 height 23
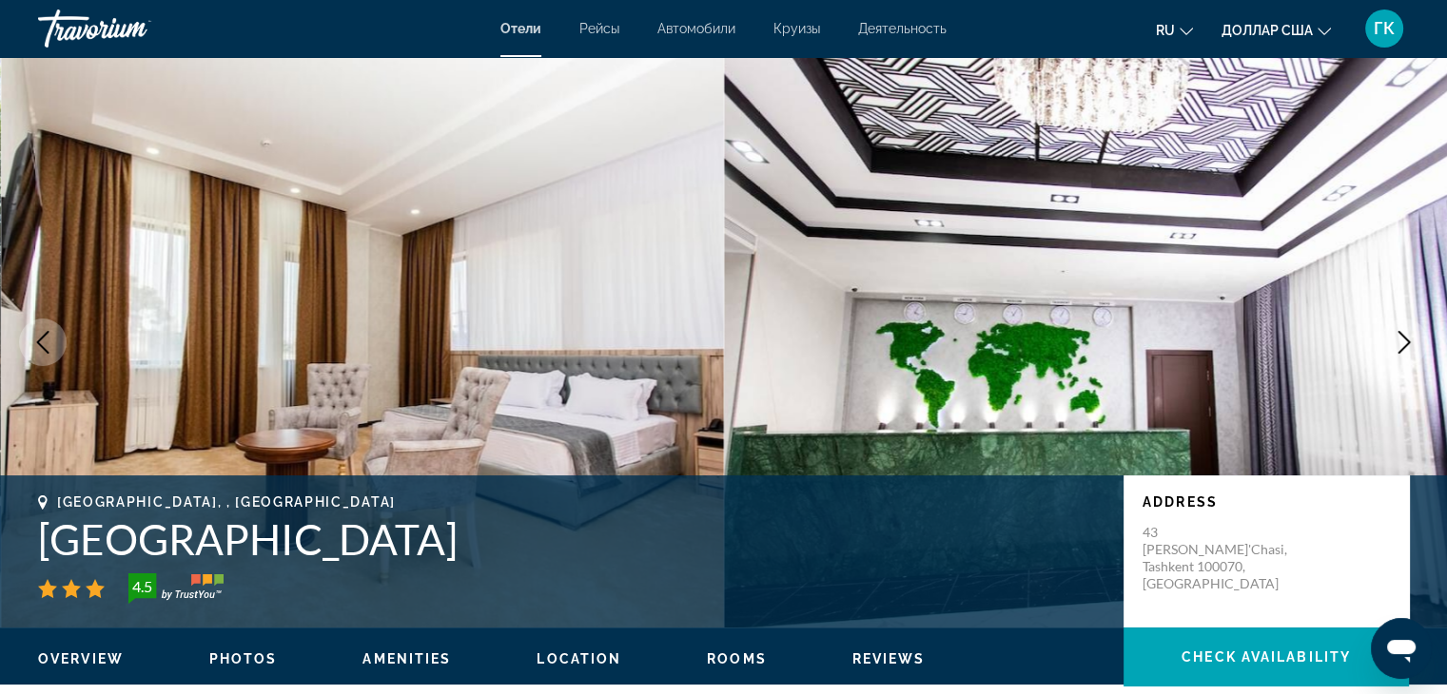
click at [1405, 342] on icon "Next image" at bounding box center [1403, 342] width 23 height 23
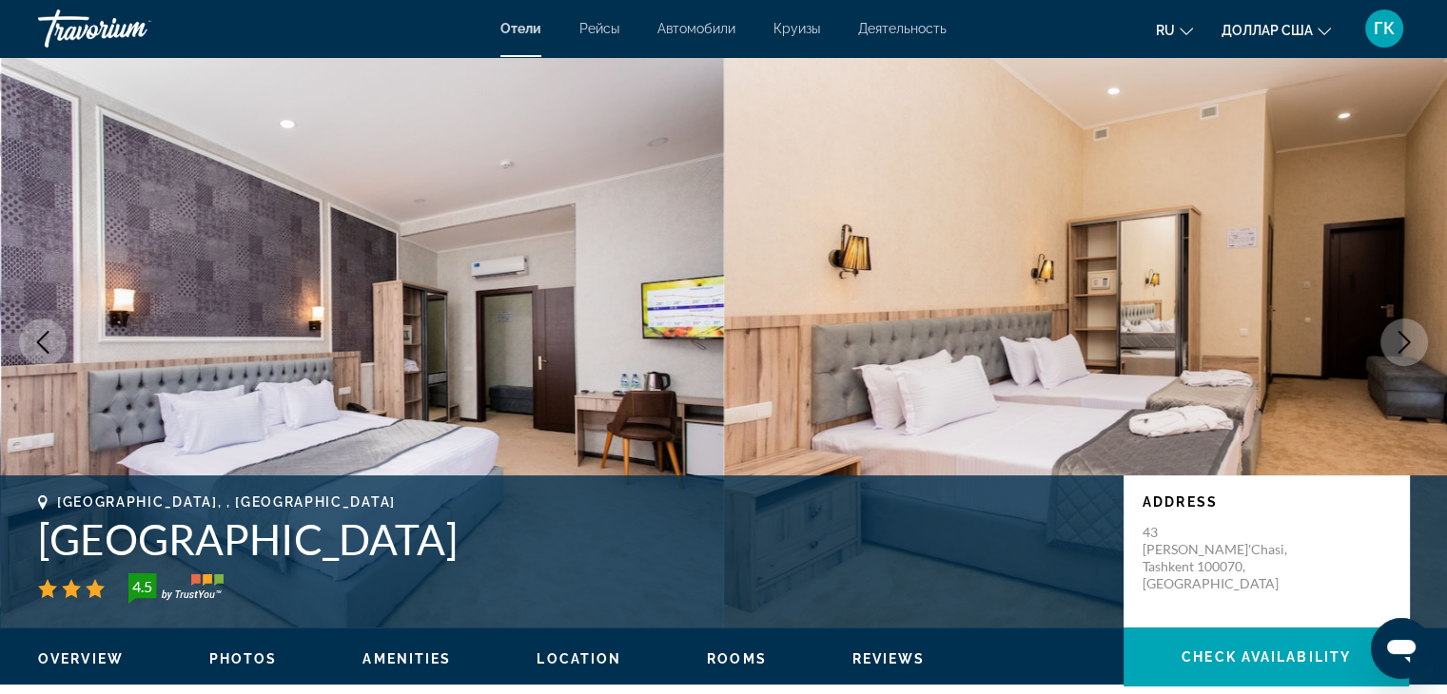
click at [1405, 342] on icon "Next image" at bounding box center [1403, 342] width 23 height 23
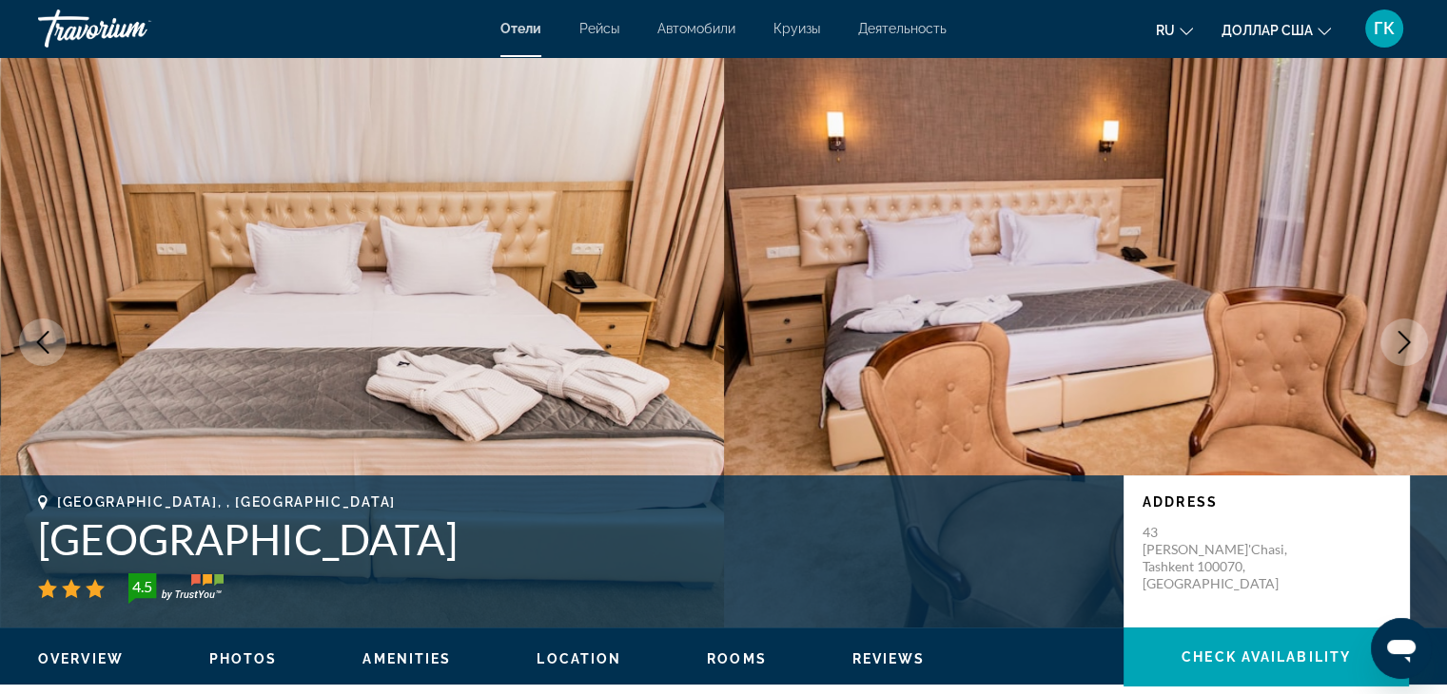
click at [1405, 342] on icon "Next image" at bounding box center [1403, 342] width 23 height 23
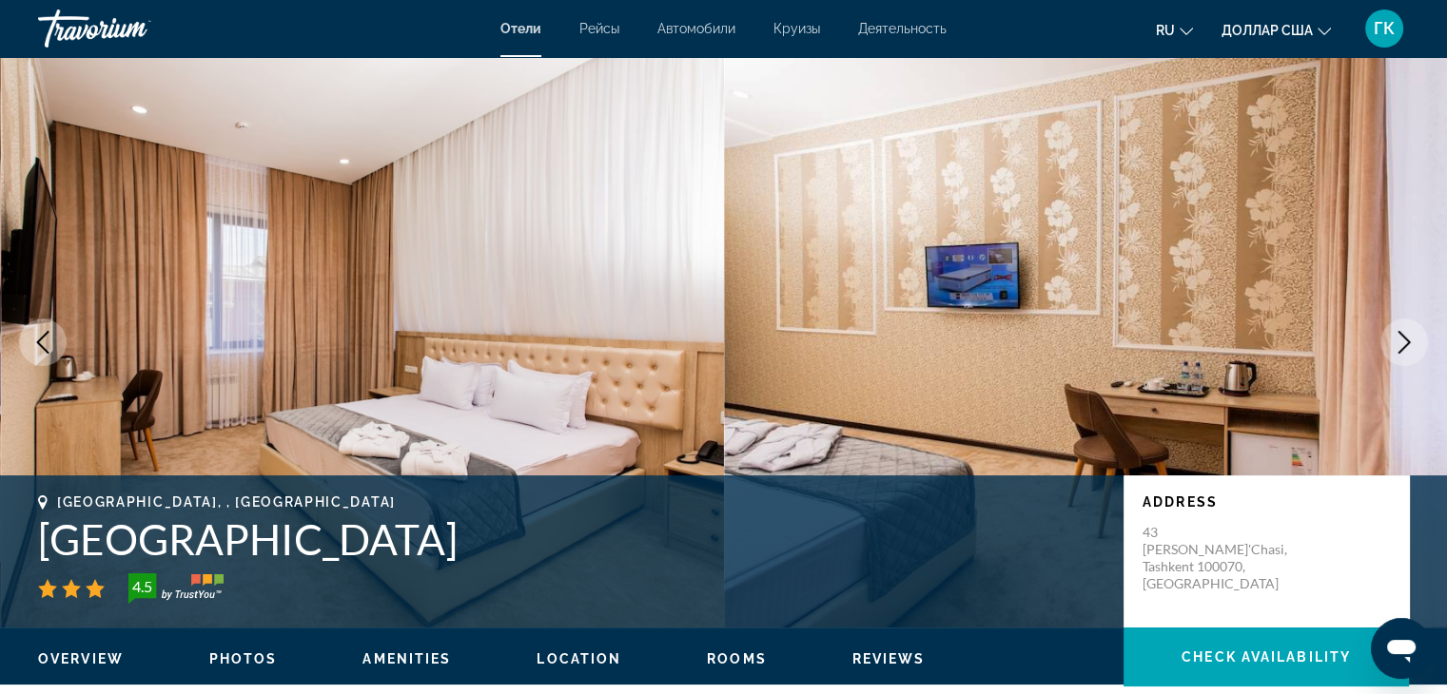
click at [1405, 342] on icon "Next image" at bounding box center [1403, 342] width 23 height 23
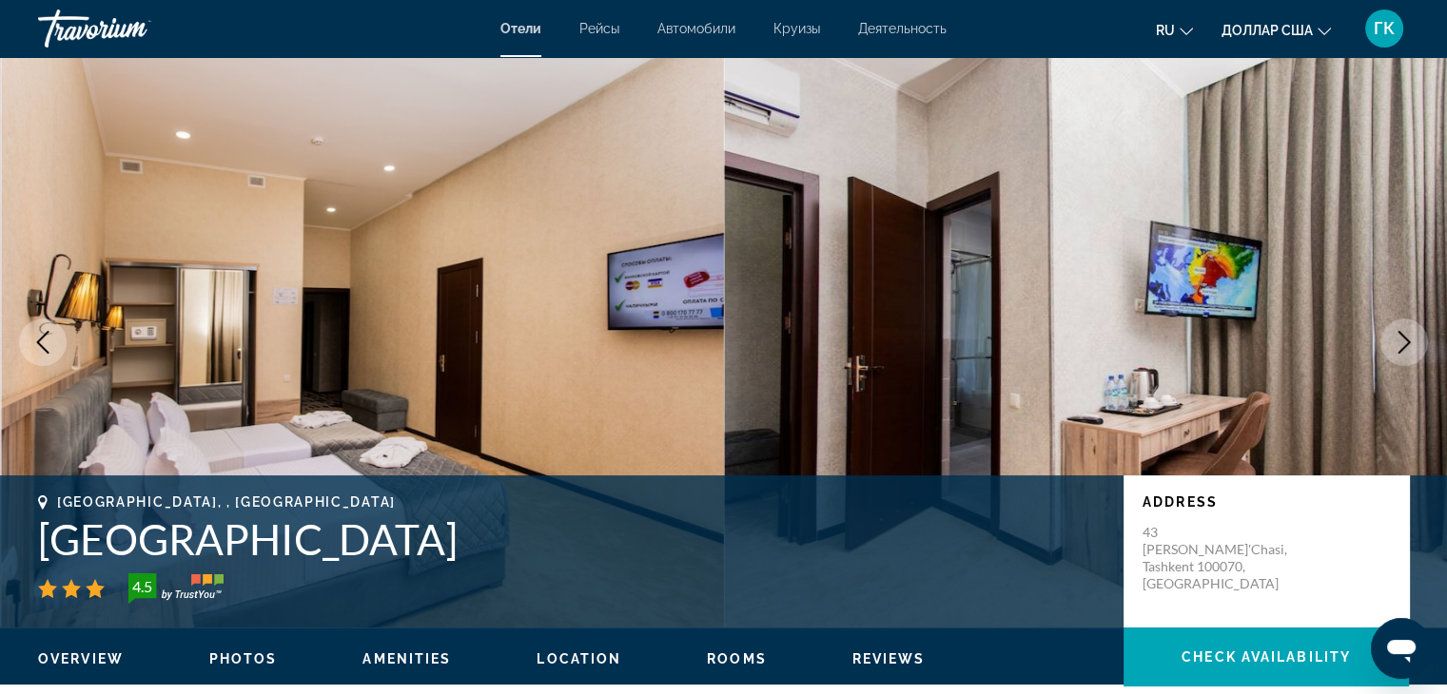
click at [1405, 342] on icon "Next image" at bounding box center [1403, 342] width 23 height 23
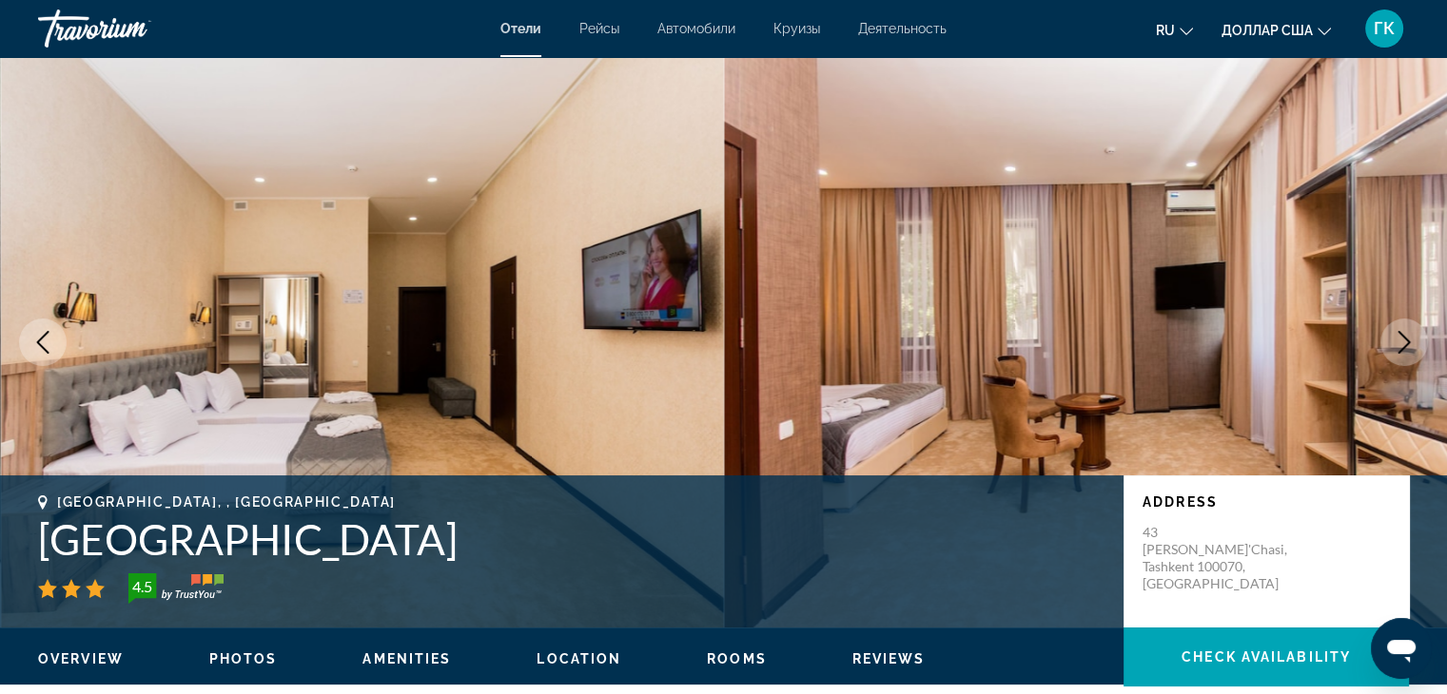
click at [1405, 342] on icon "Next image" at bounding box center [1403, 342] width 23 height 23
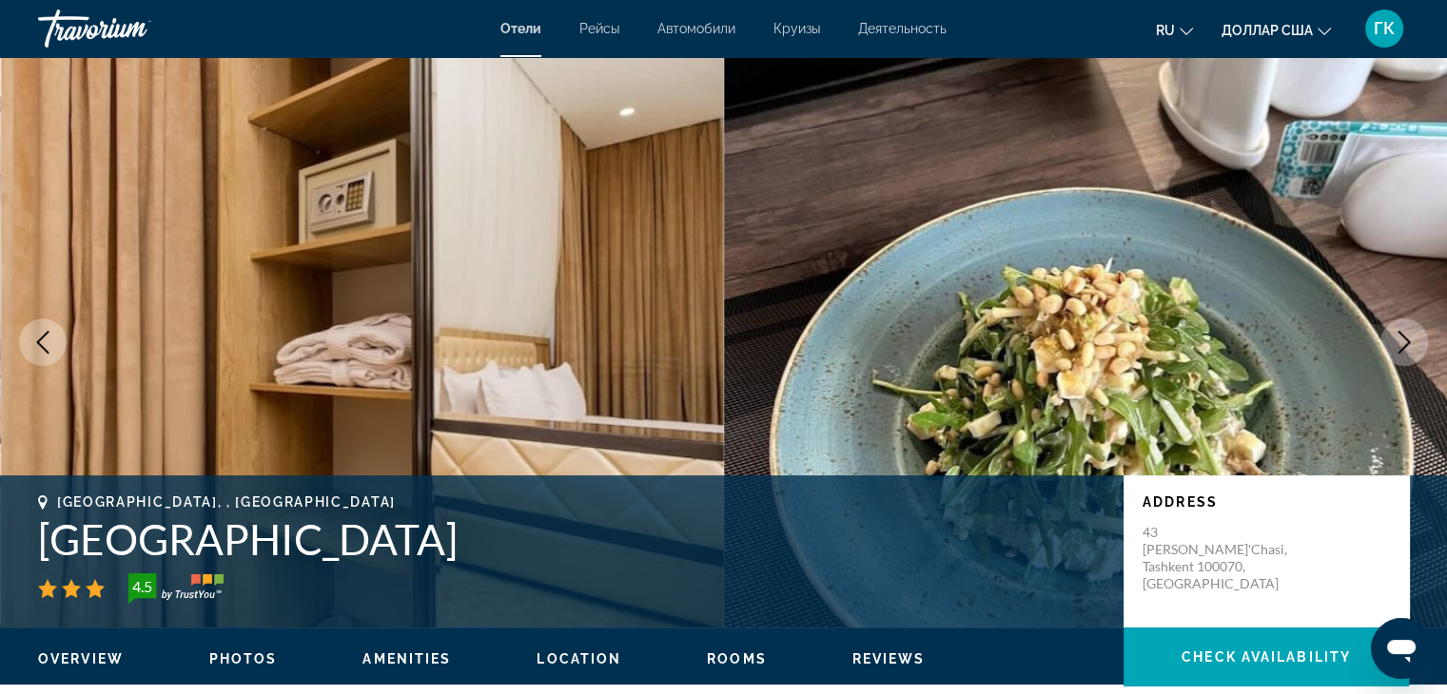
click at [1405, 342] on icon "Next image" at bounding box center [1403, 342] width 23 height 23
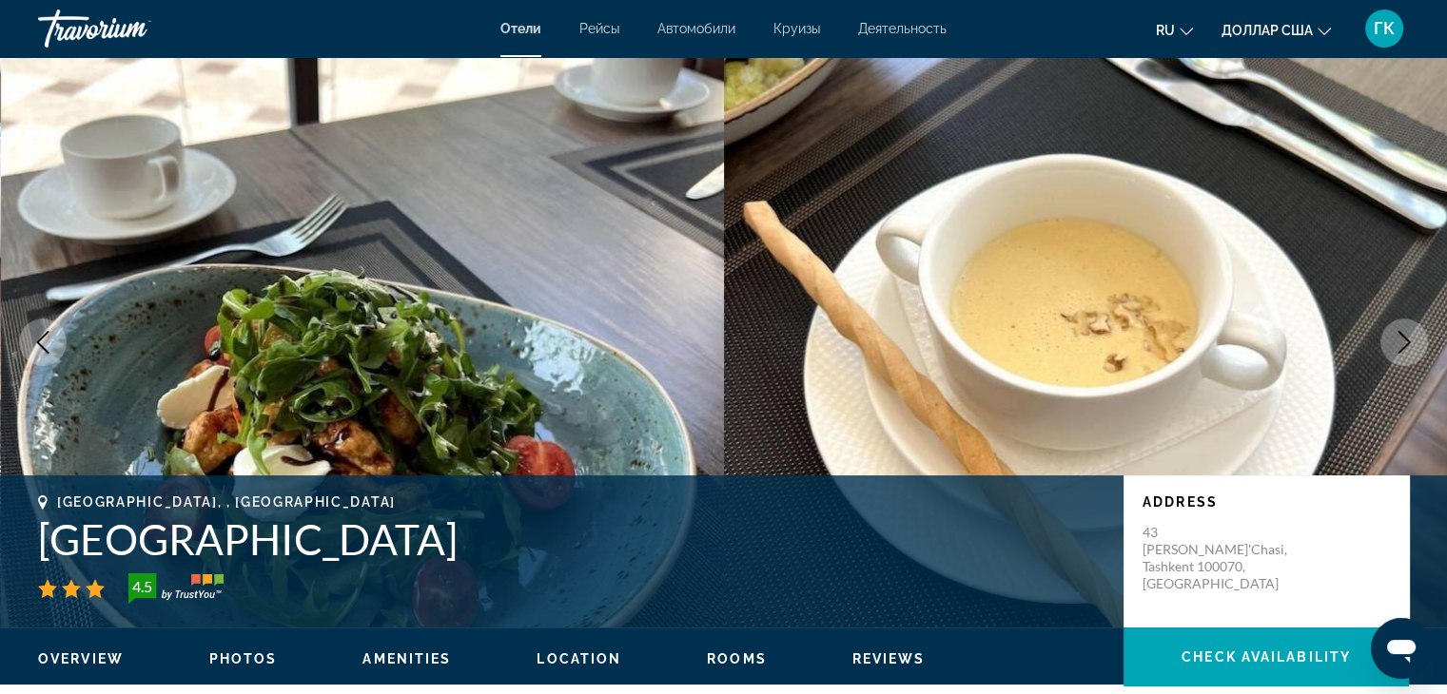
click at [1405, 342] on icon "Next image" at bounding box center [1403, 342] width 23 height 23
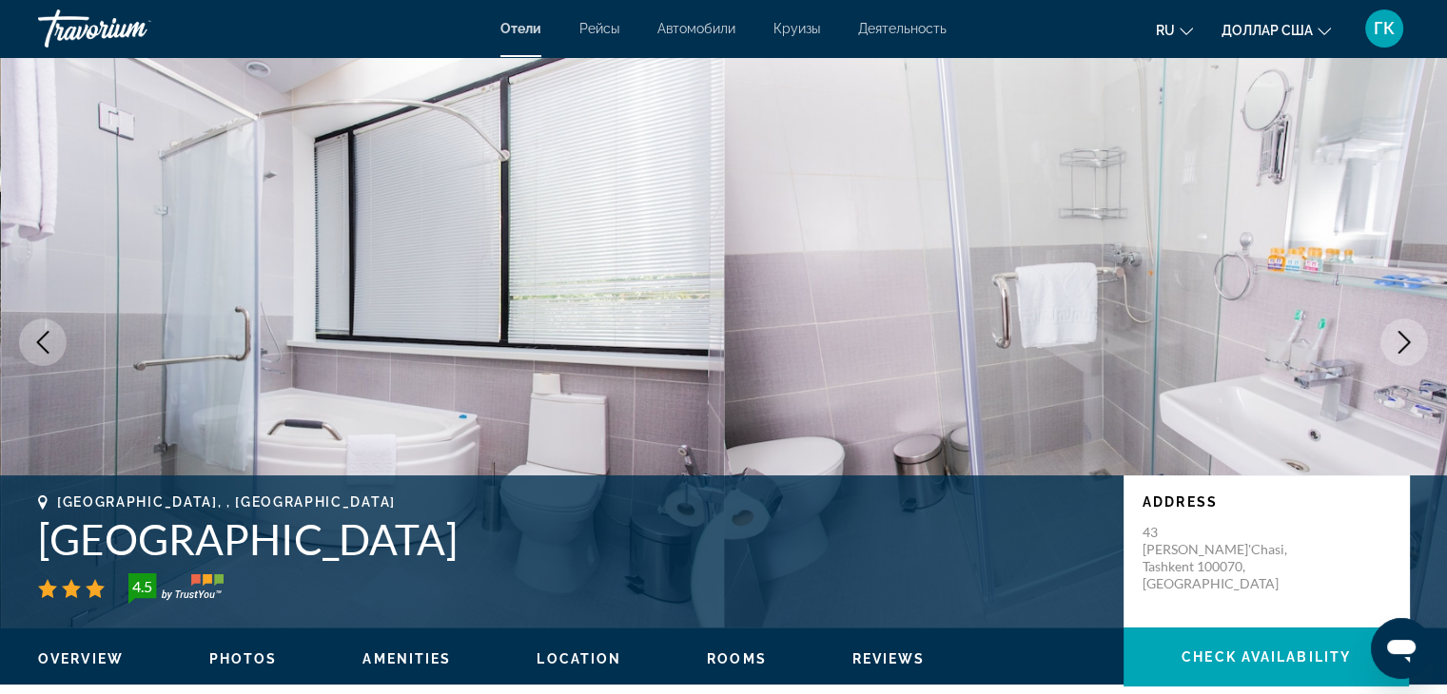
click at [1405, 342] on icon "Next image" at bounding box center [1403, 342] width 23 height 23
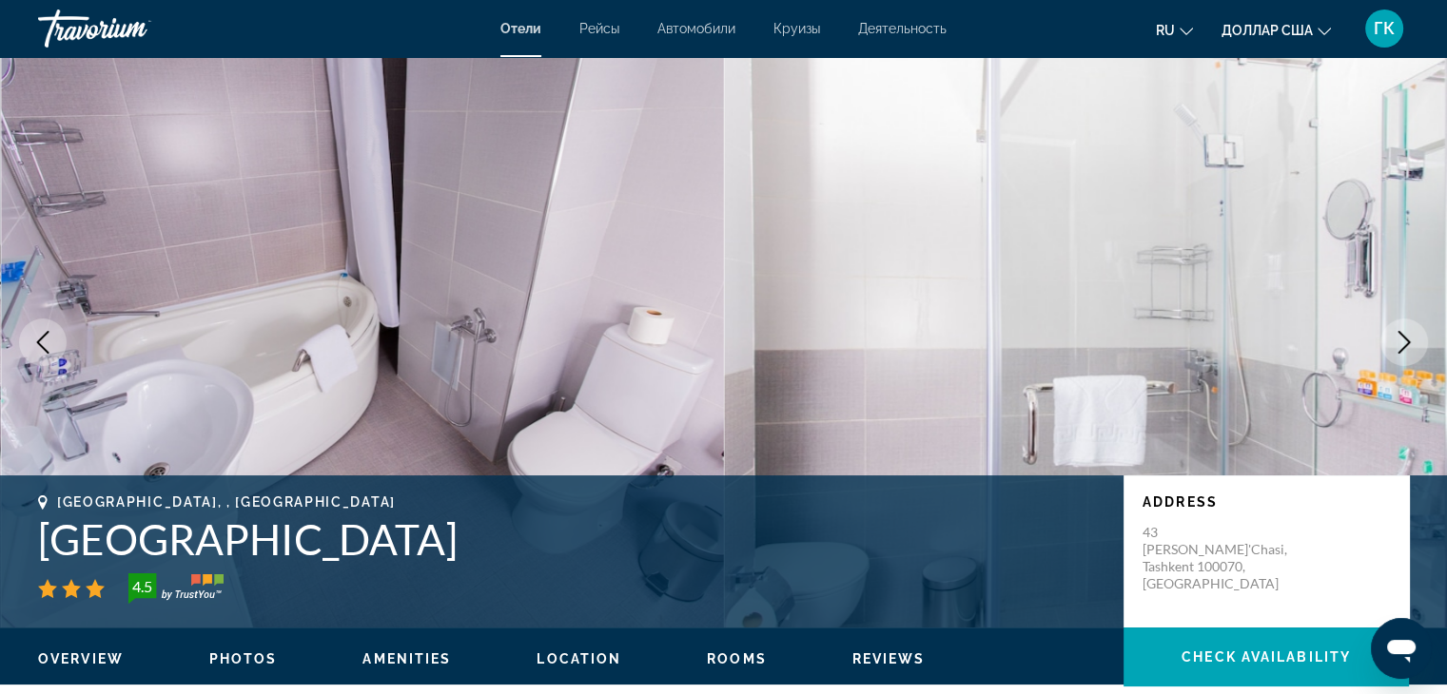
click at [1405, 342] on icon "Next image" at bounding box center [1403, 342] width 23 height 23
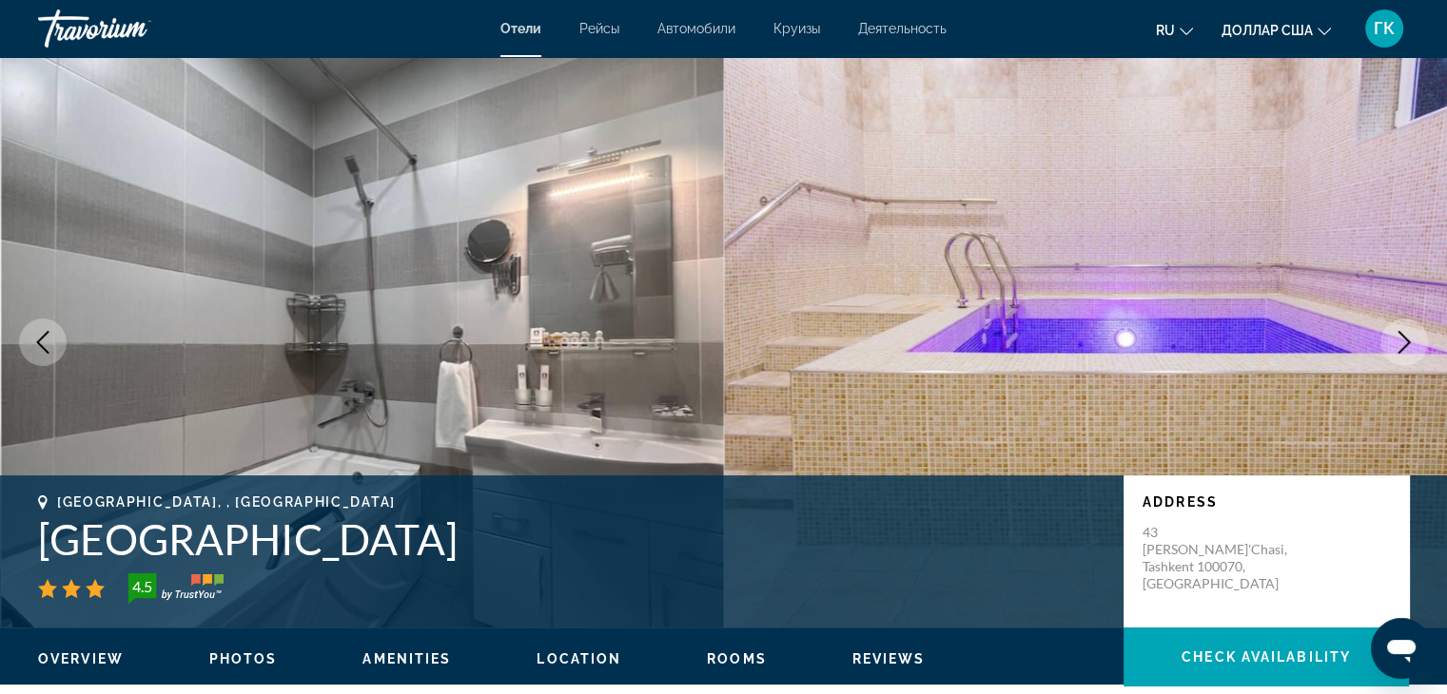
click at [1405, 342] on icon "Next image" at bounding box center [1403, 342] width 23 height 23
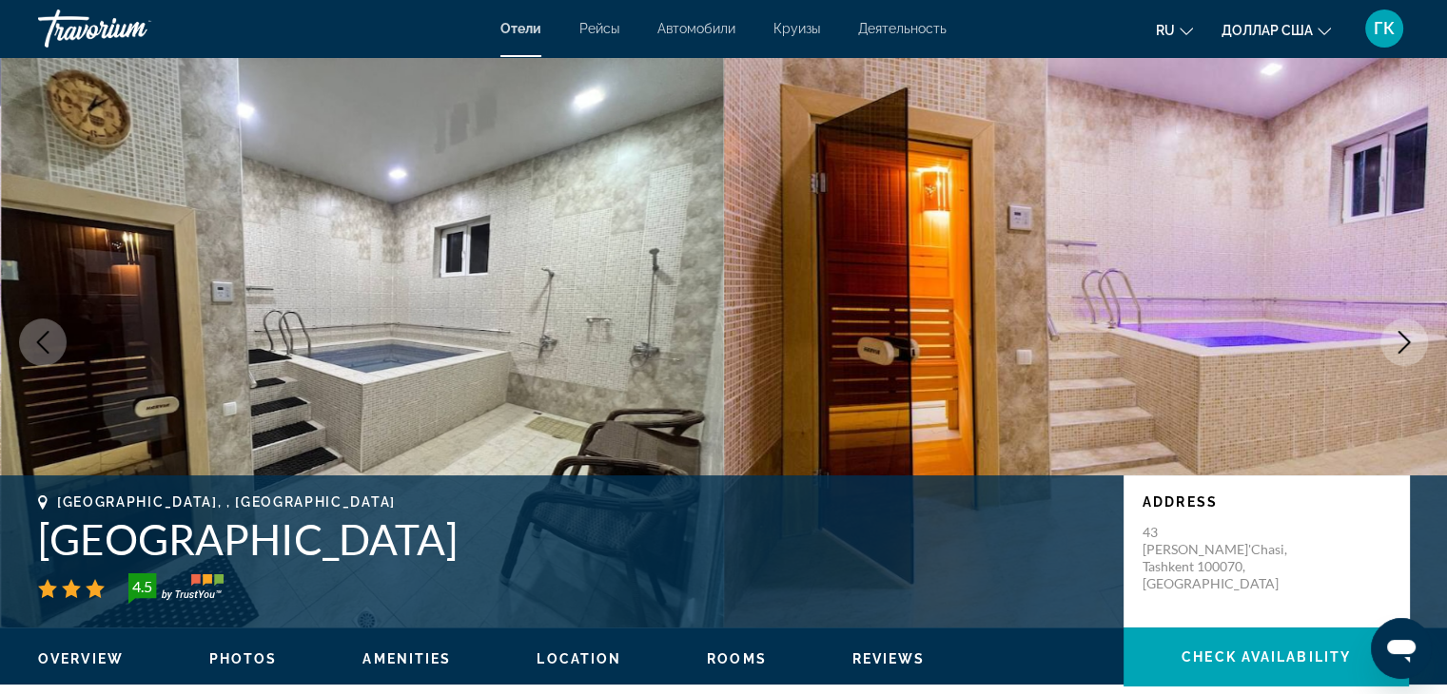
click at [1405, 342] on icon "Next image" at bounding box center [1403, 342] width 23 height 23
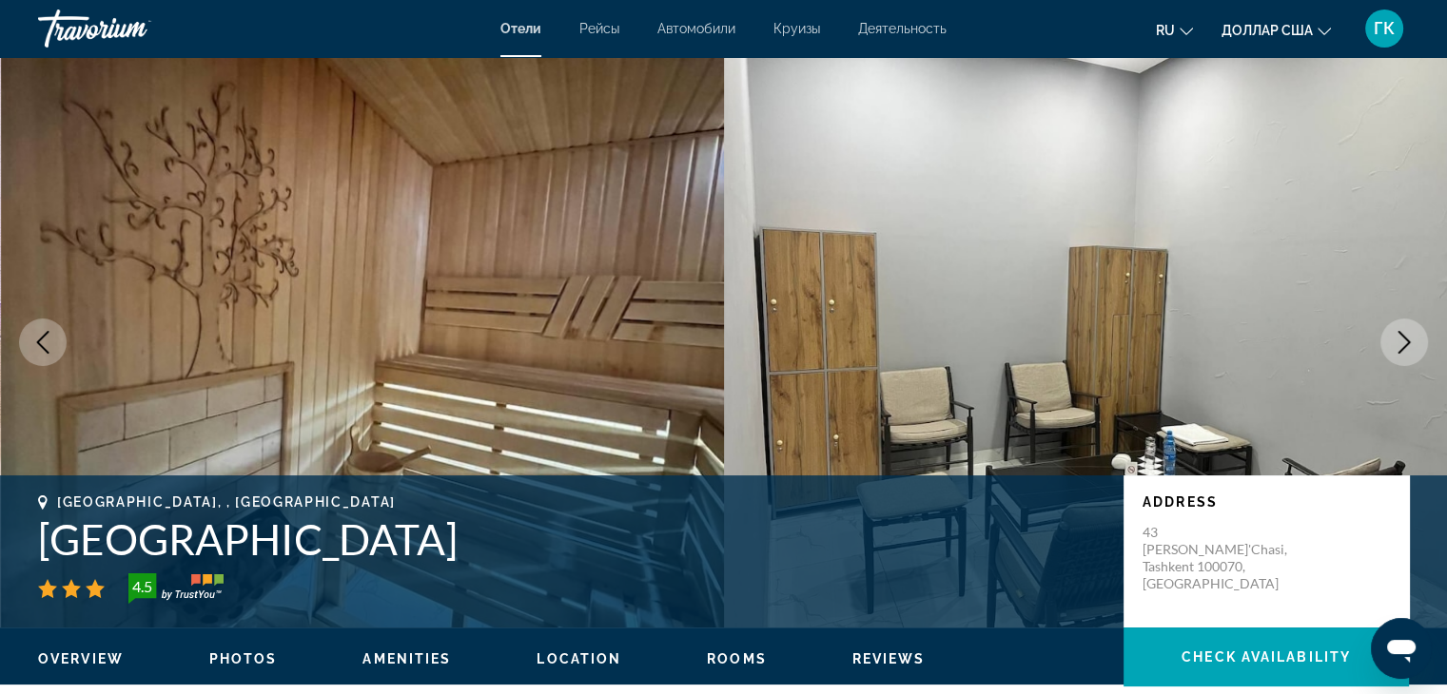
click at [1405, 342] on icon "Next image" at bounding box center [1403, 342] width 23 height 23
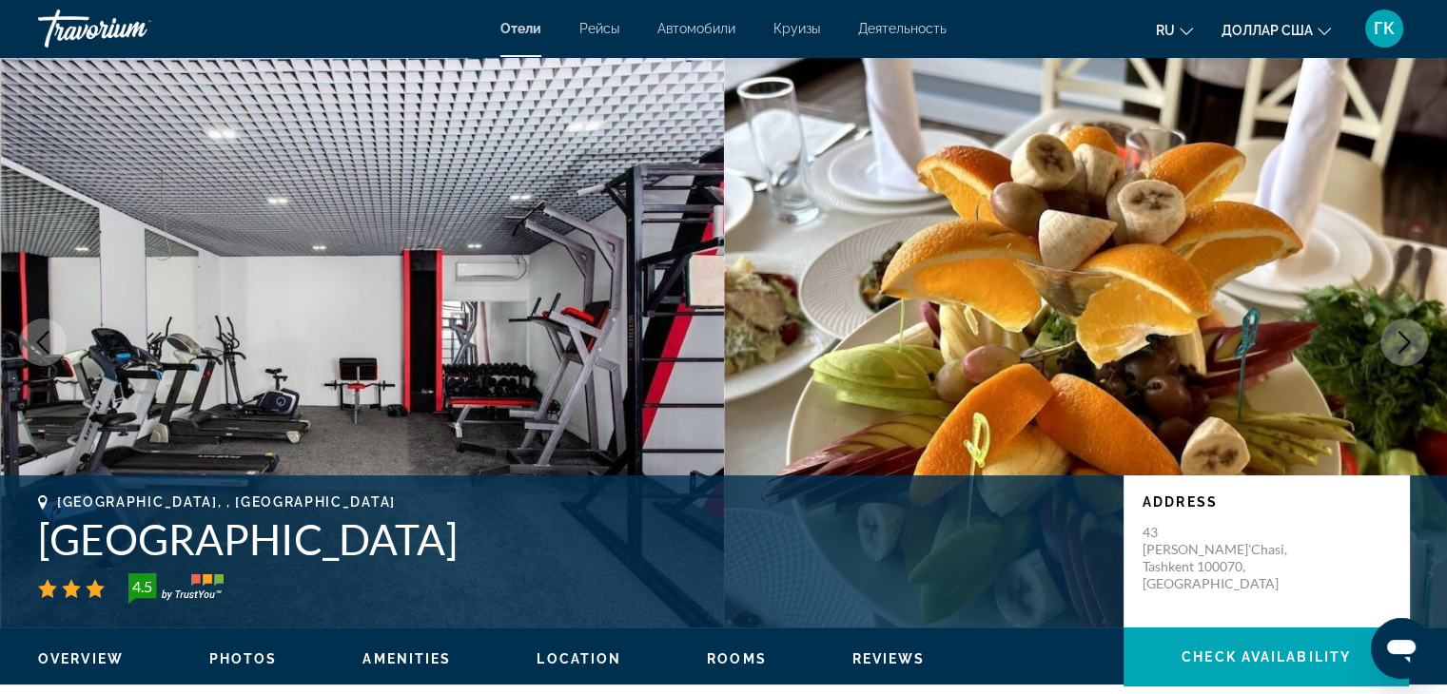
click at [1405, 342] on icon "Next image" at bounding box center [1403, 342] width 23 height 23
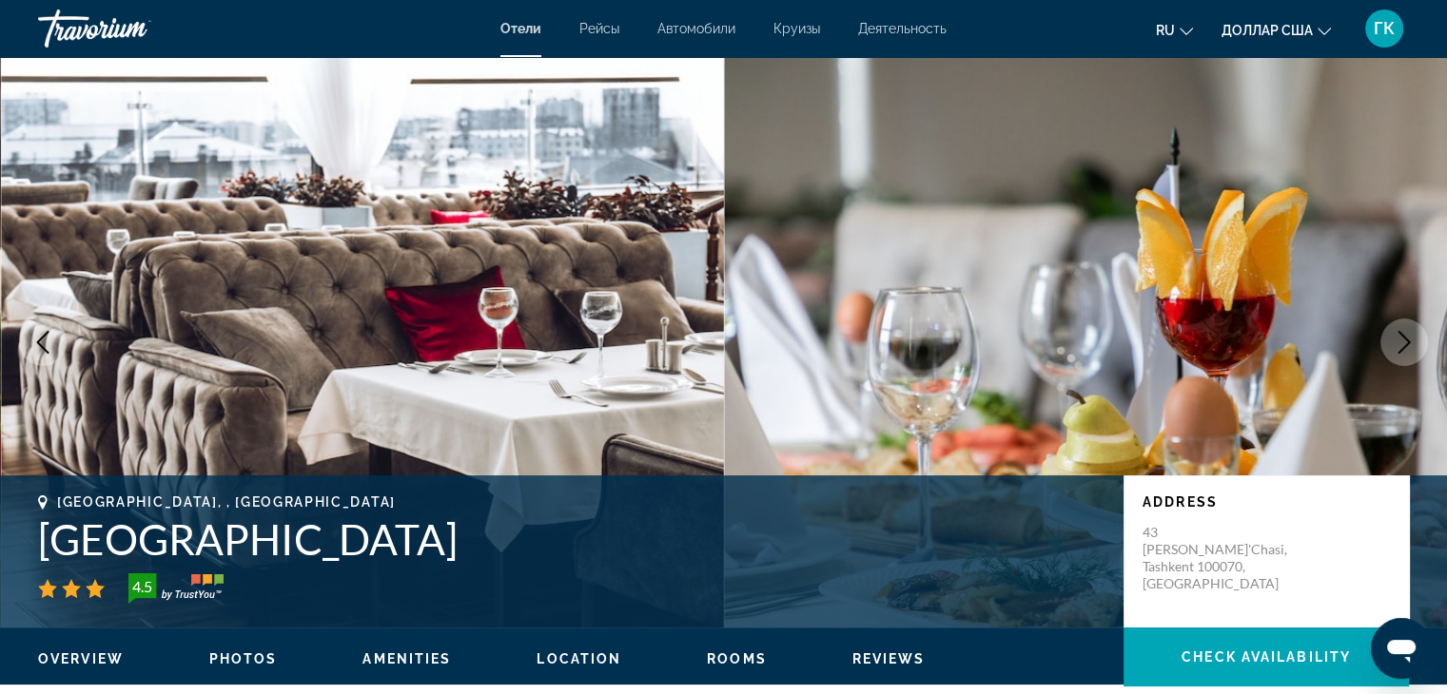
click at [1405, 342] on icon "Next image" at bounding box center [1403, 342] width 23 height 23
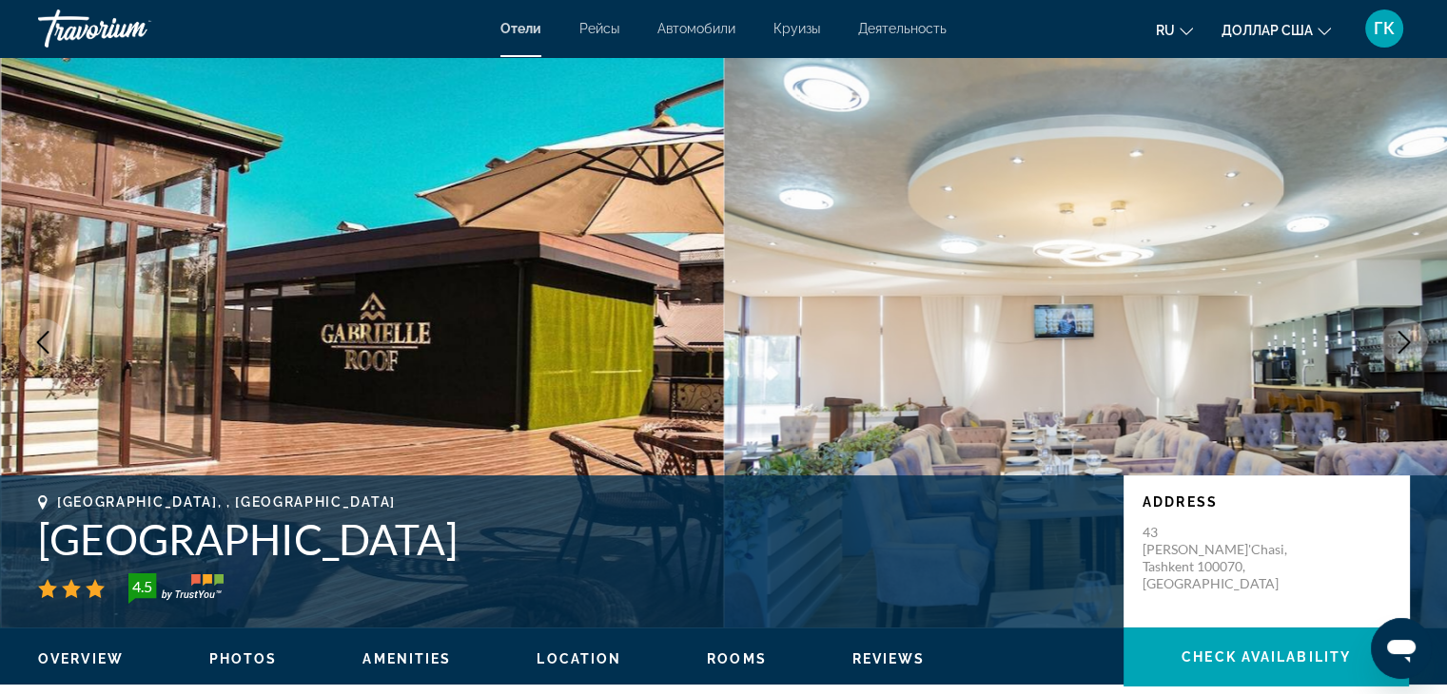
click at [1401, 346] on icon "Next image" at bounding box center [1403, 342] width 23 height 23
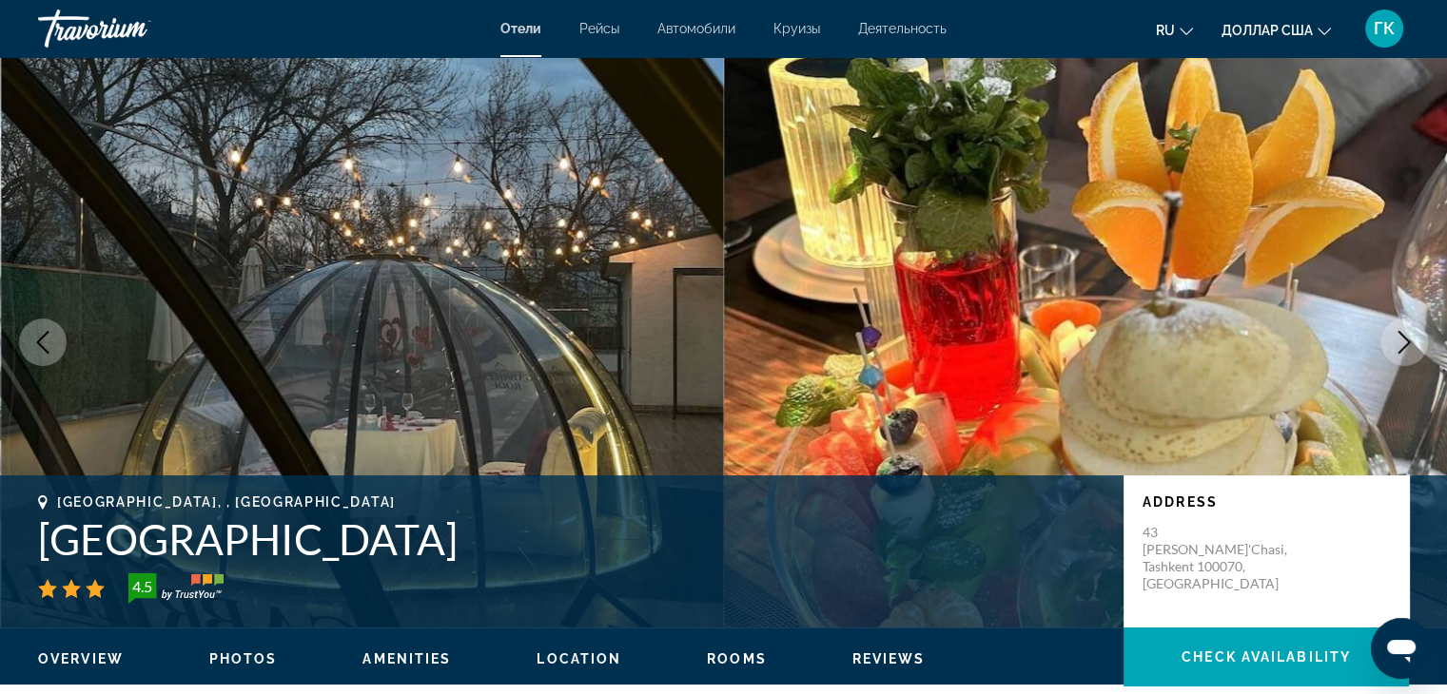
click at [1401, 346] on icon "Next image" at bounding box center [1403, 342] width 23 height 23
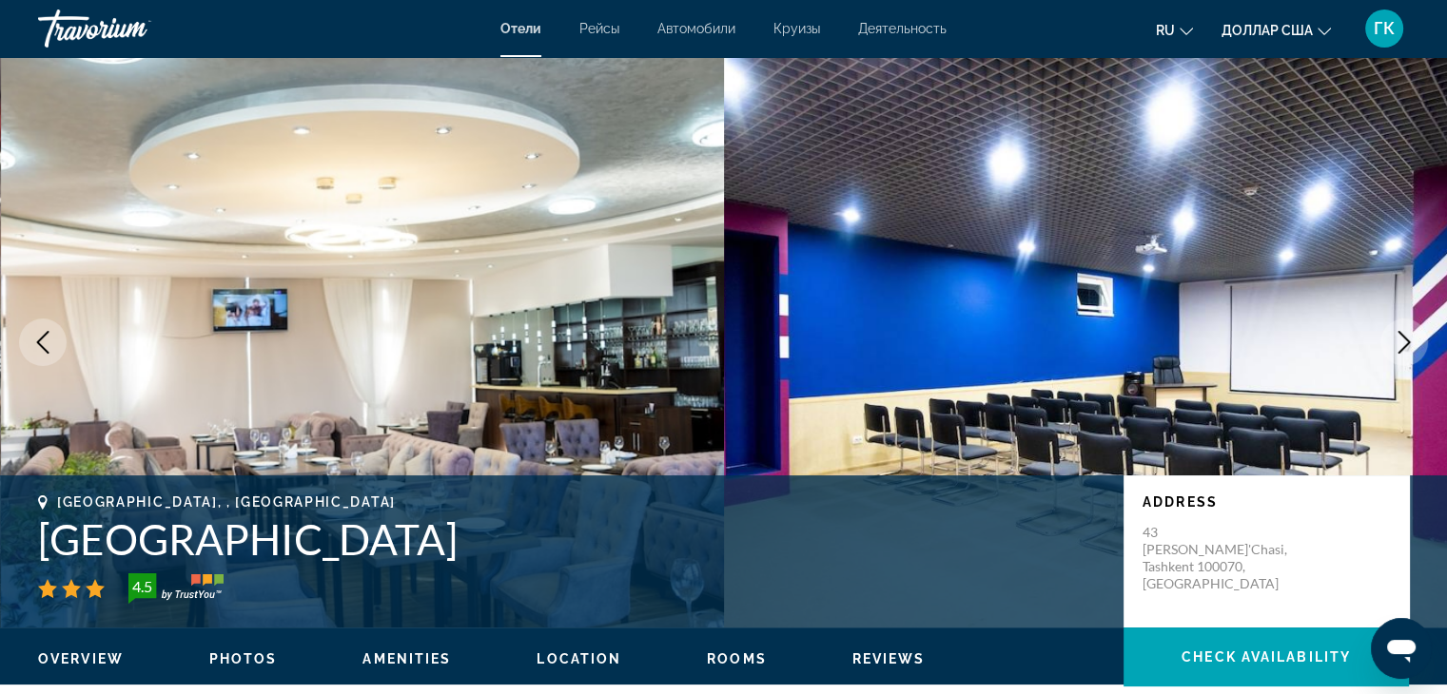
click at [1401, 346] on icon "Next image" at bounding box center [1403, 342] width 23 height 23
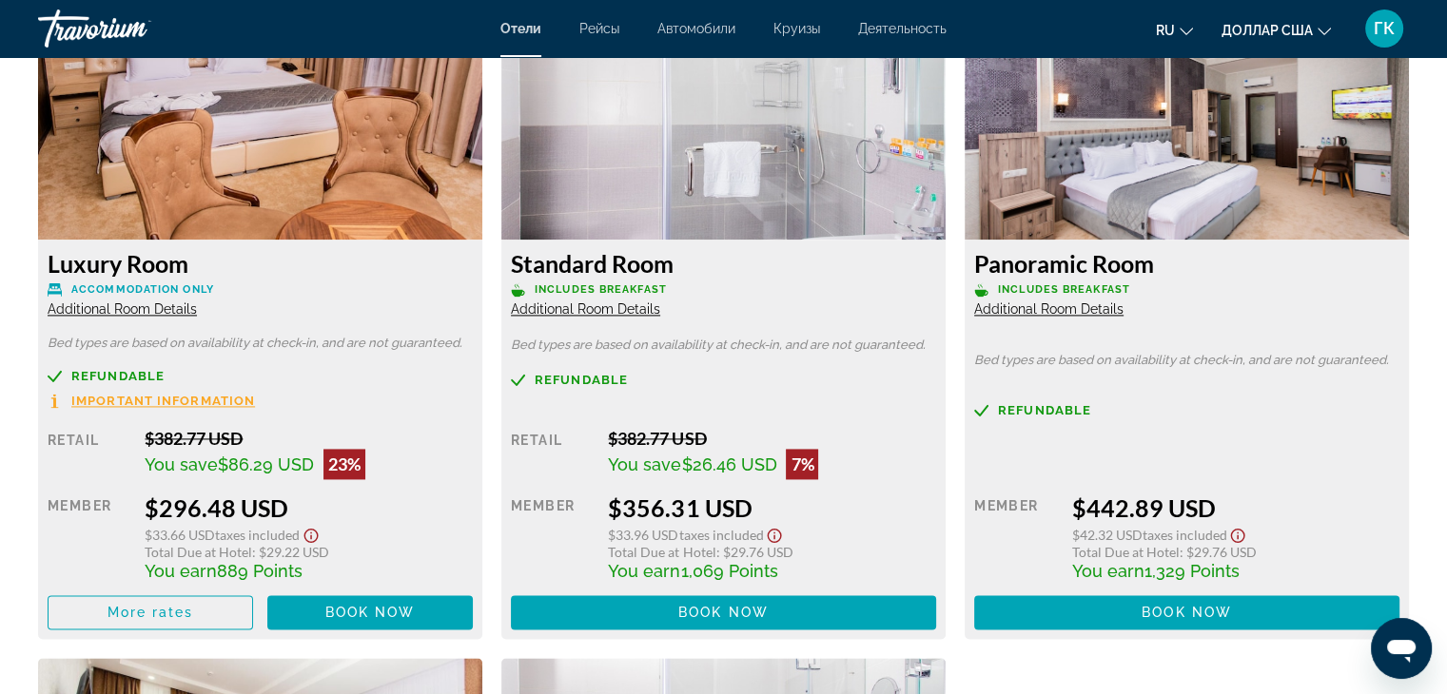
scroll to position [2650, 0]
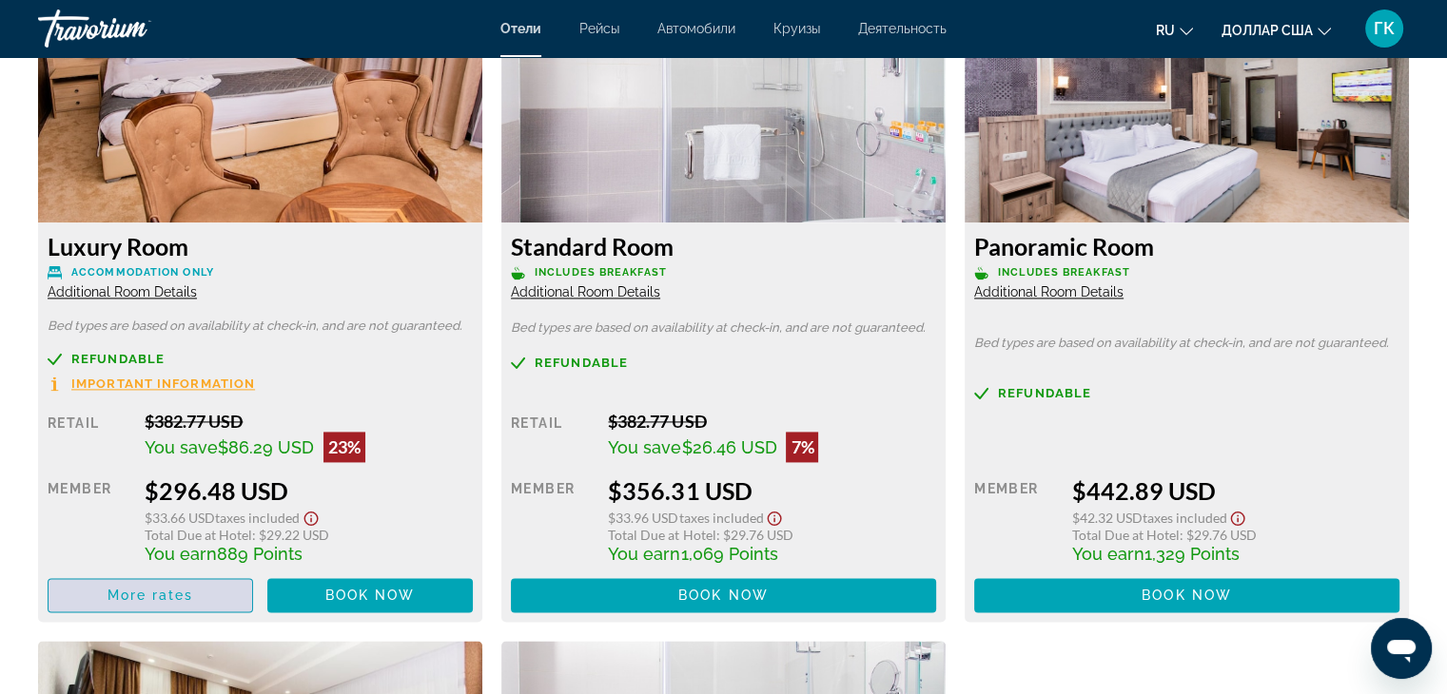
click at [171, 592] on span "More rates" at bounding box center [150, 595] width 87 height 15
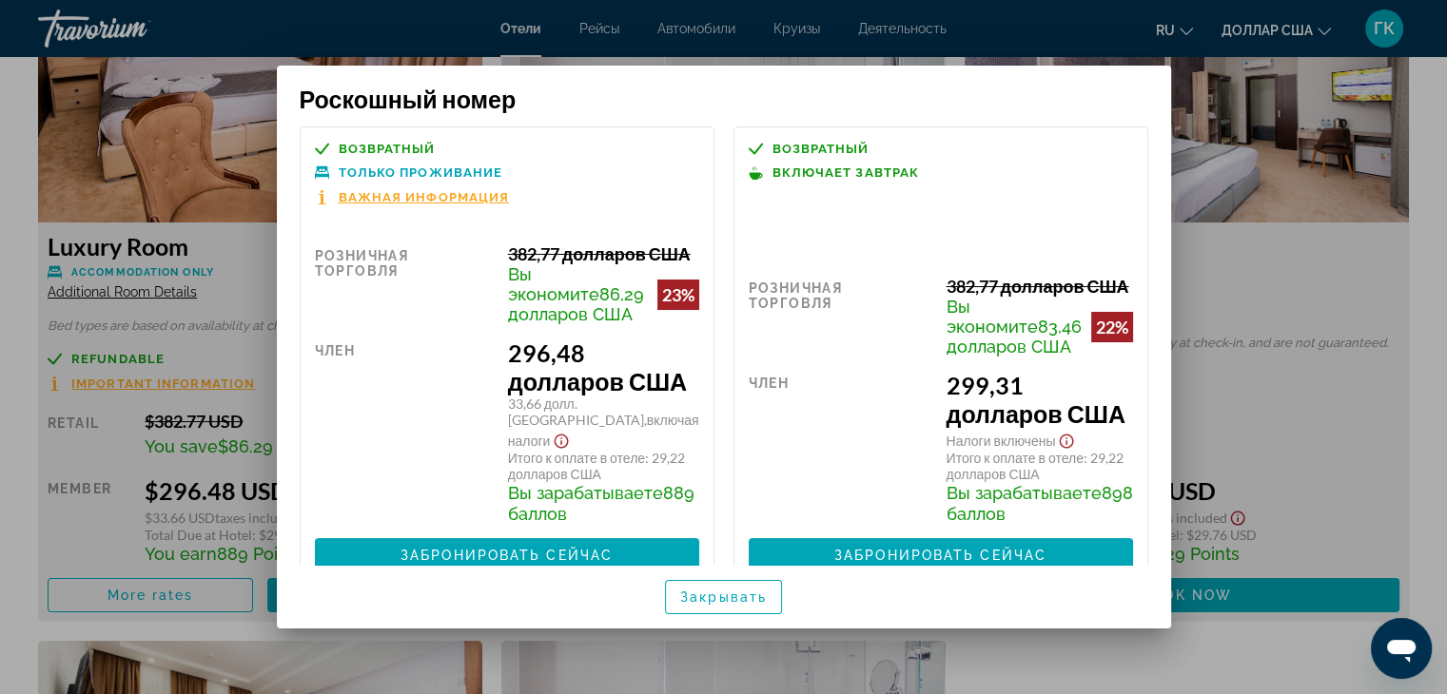
scroll to position [0, 0]
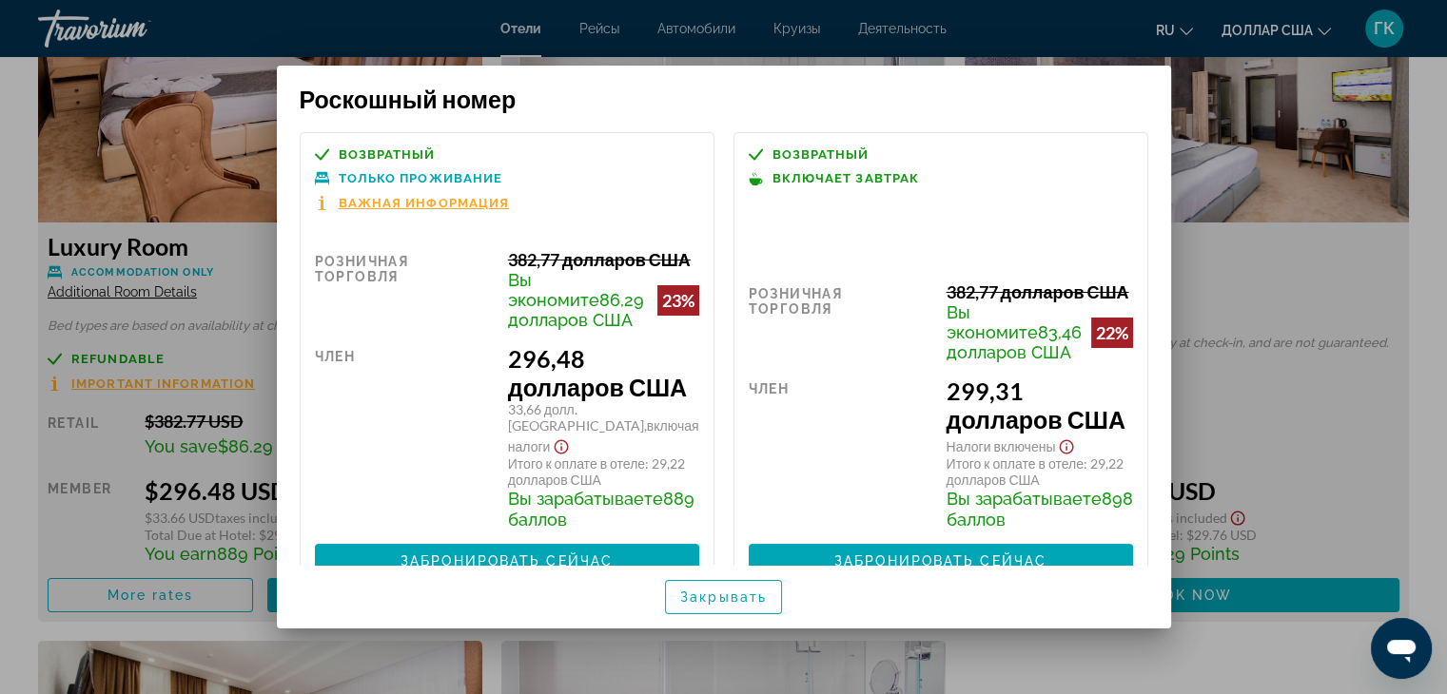
click at [1354, 266] on div at bounding box center [723, 347] width 1447 height 694
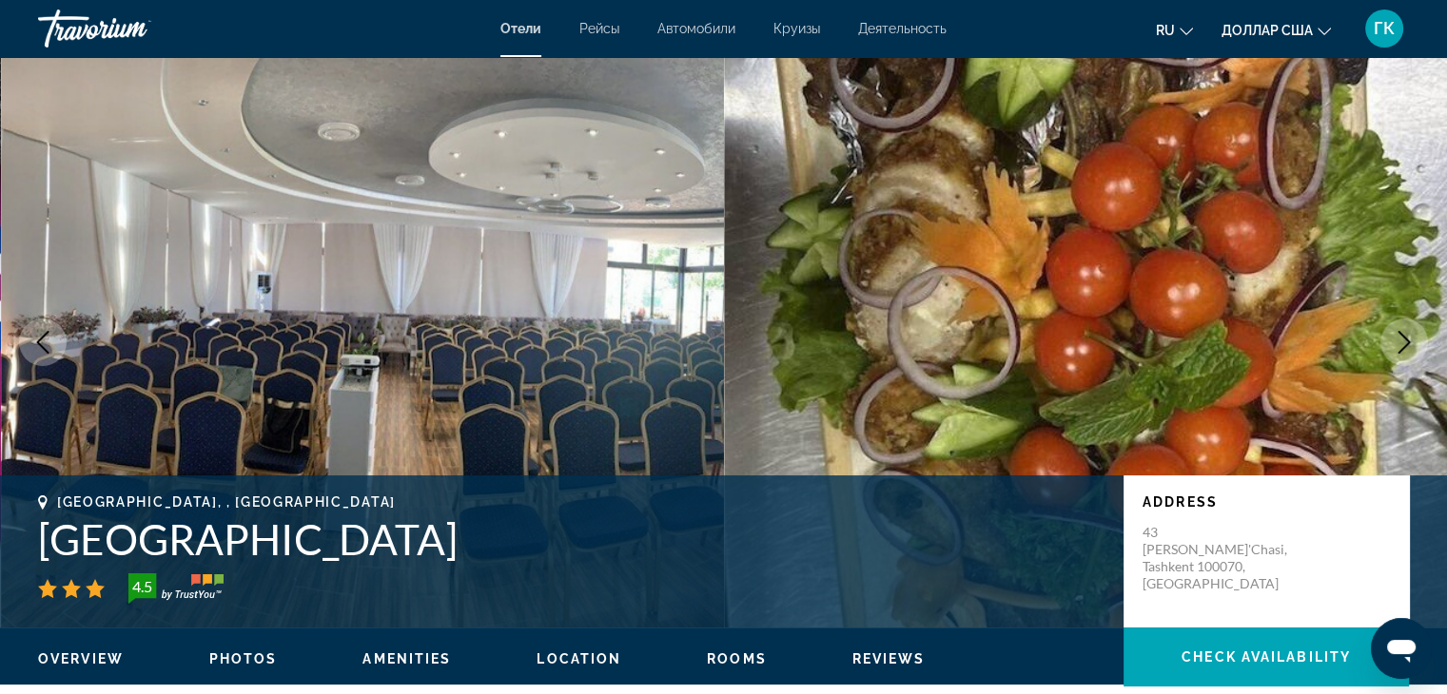
scroll to position [2650, 0]
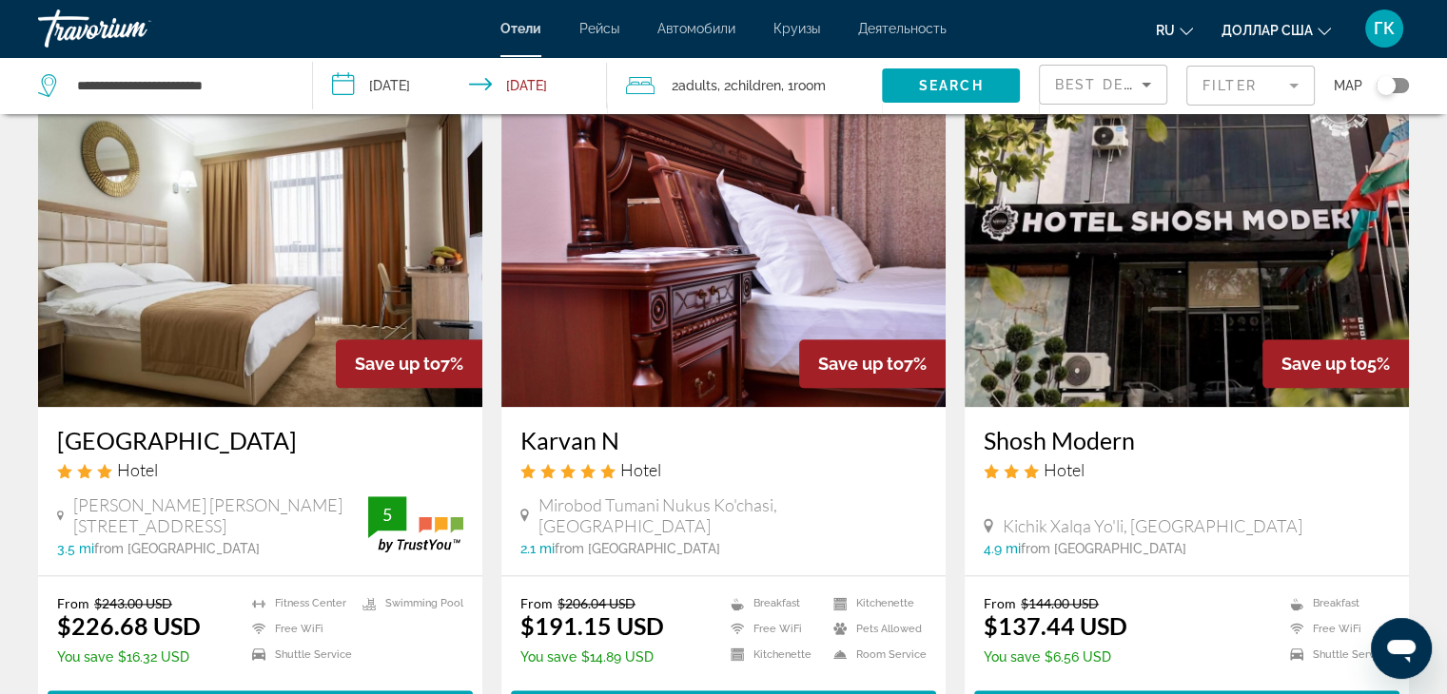
scroll to position [2181, 0]
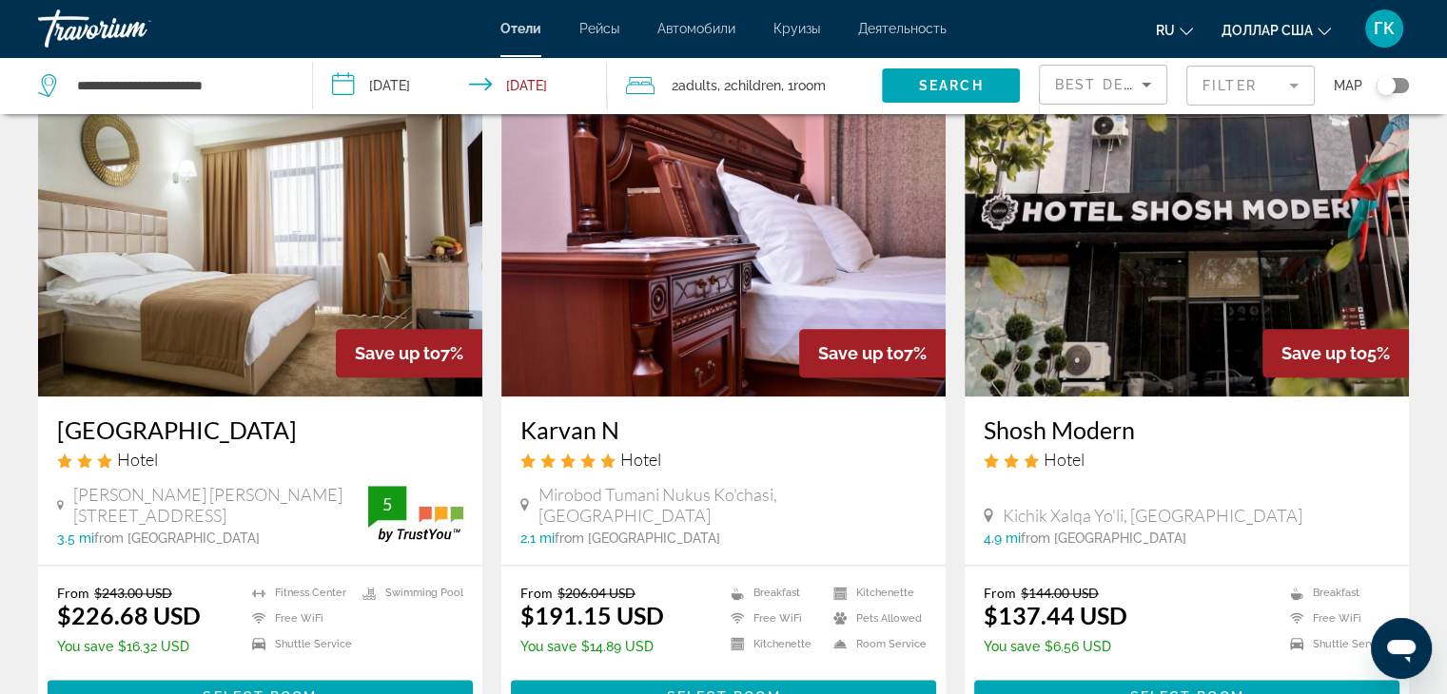
click at [790, 258] on img "Основное содержание" at bounding box center [723, 244] width 444 height 304
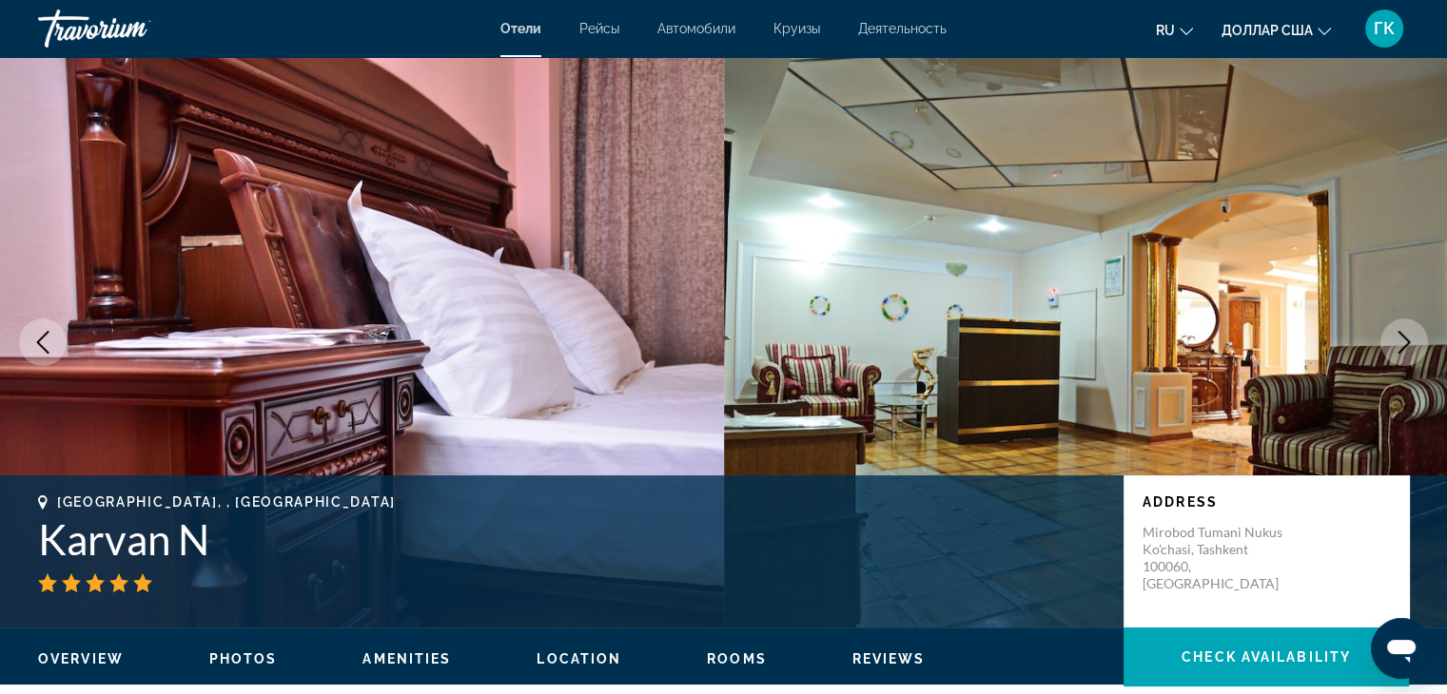
click at [1402, 337] on icon "Next image" at bounding box center [1403, 342] width 23 height 23
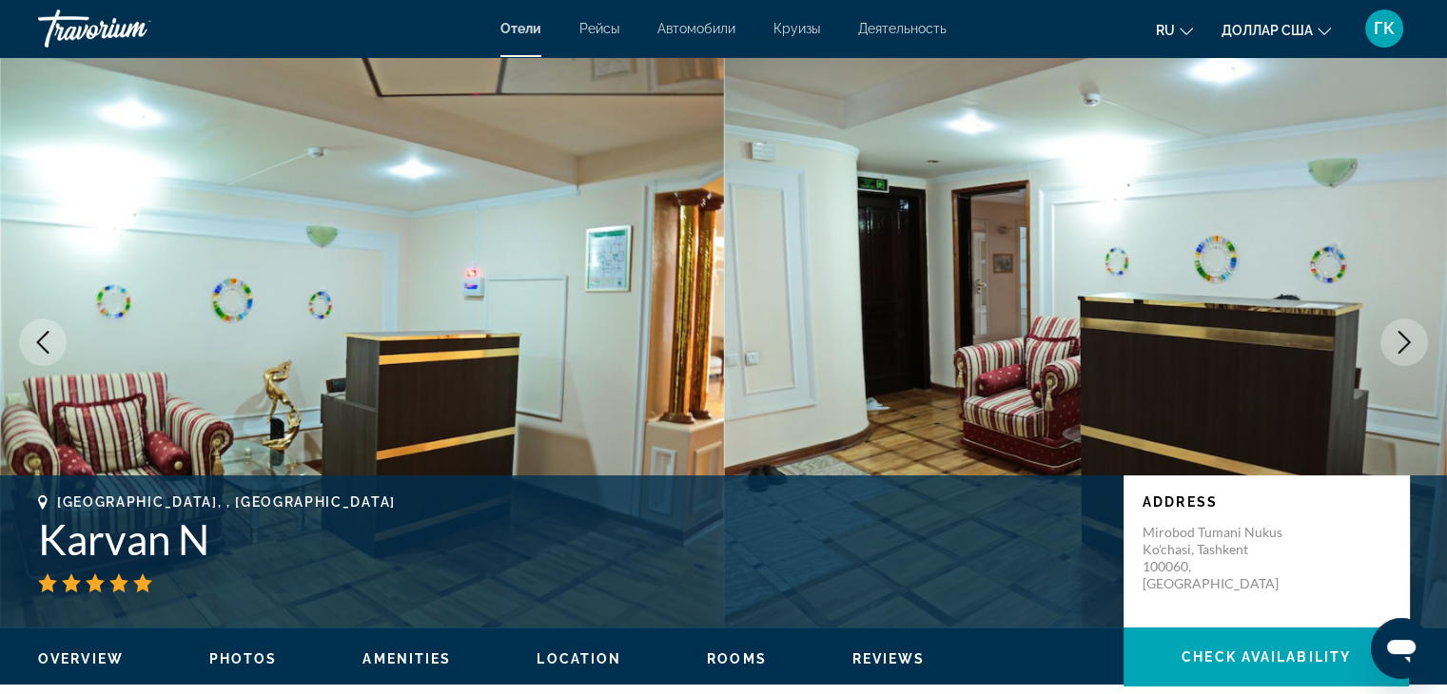
click at [1402, 337] on icon "Next image" at bounding box center [1403, 342] width 23 height 23
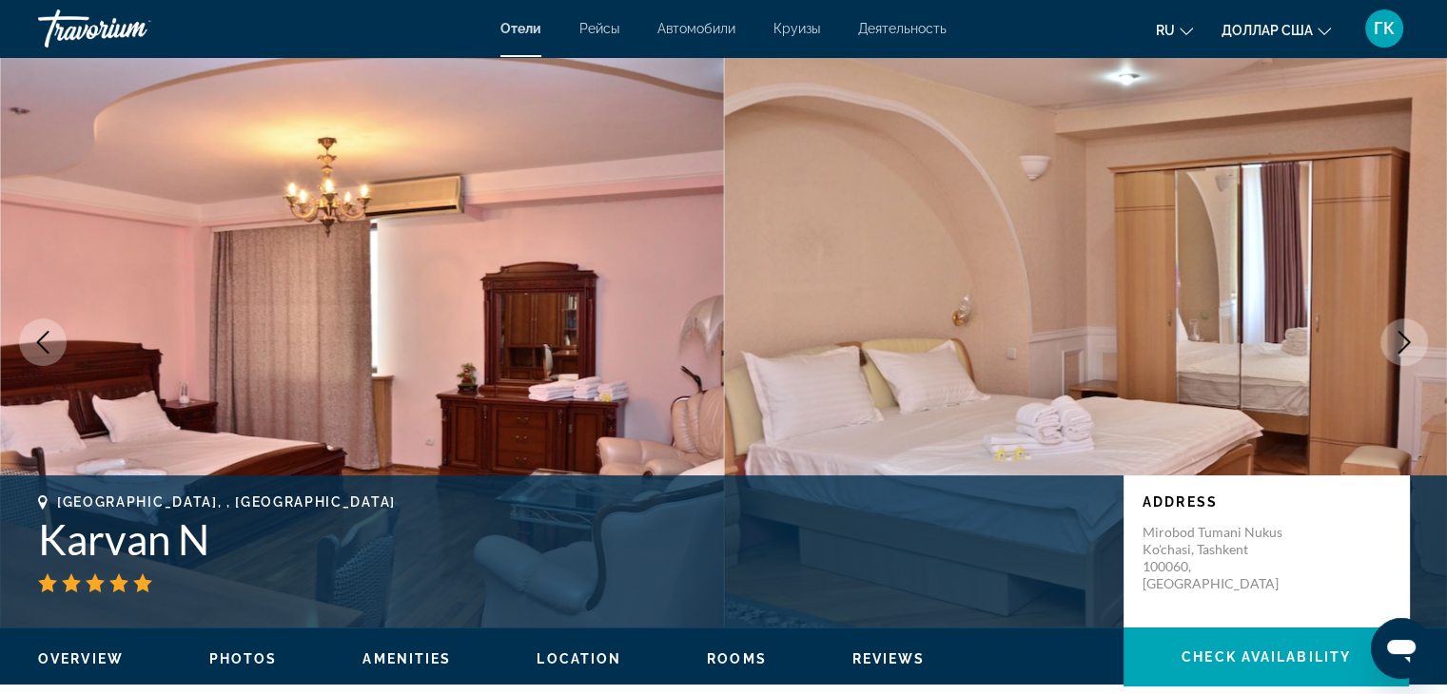
click at [1402, 337] on icon "Next image" at bounding box center [1403, 342] width 23 height 23
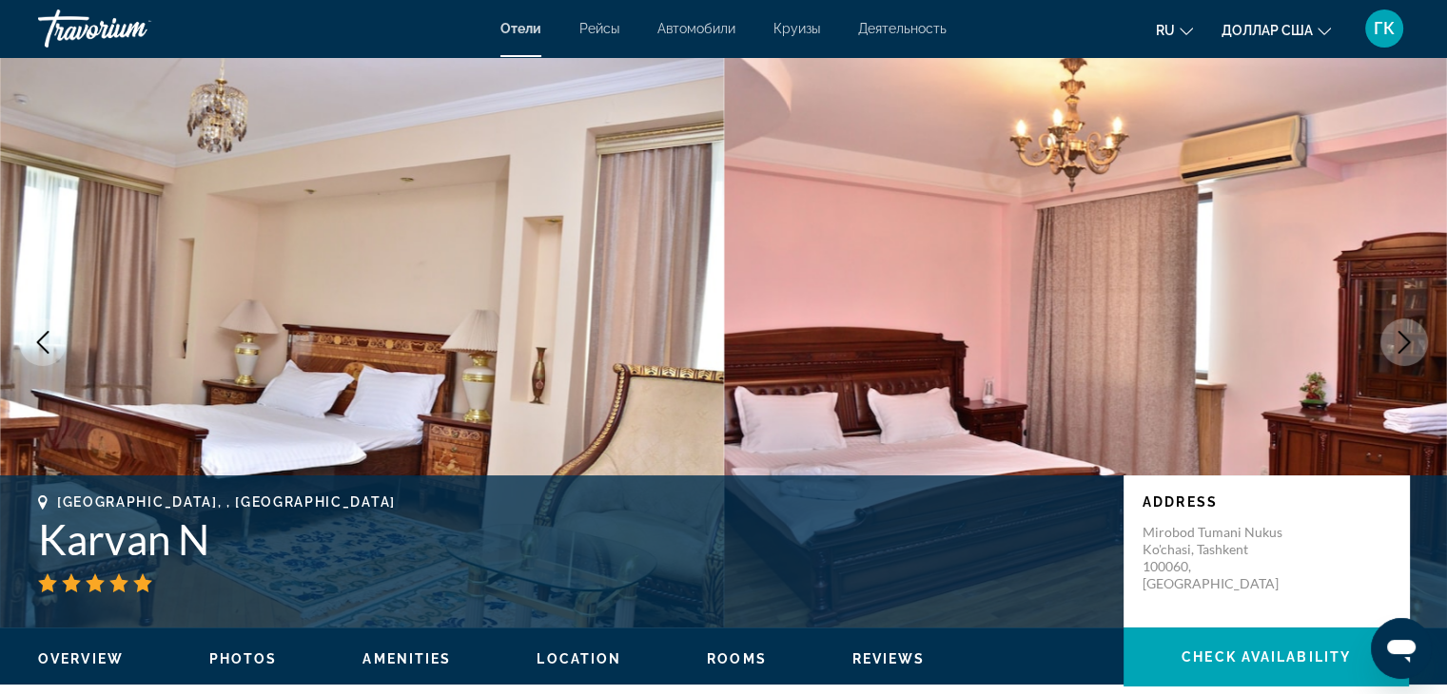
click at [1402, 337] on icon "Next image" at bounding box center [1403, 342] width 23 height 23
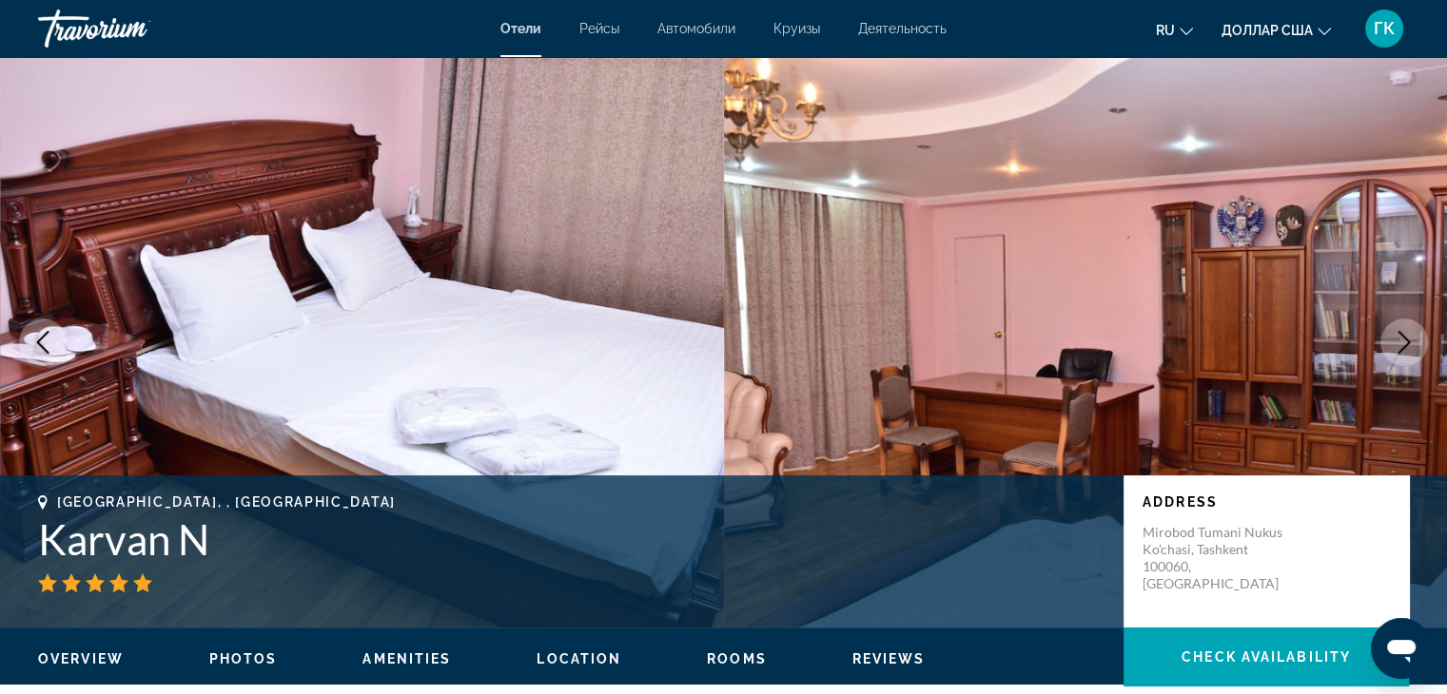
click at [1402, 337] on icon "Next image" at bounding box center [1403, 342] width 23 height 23
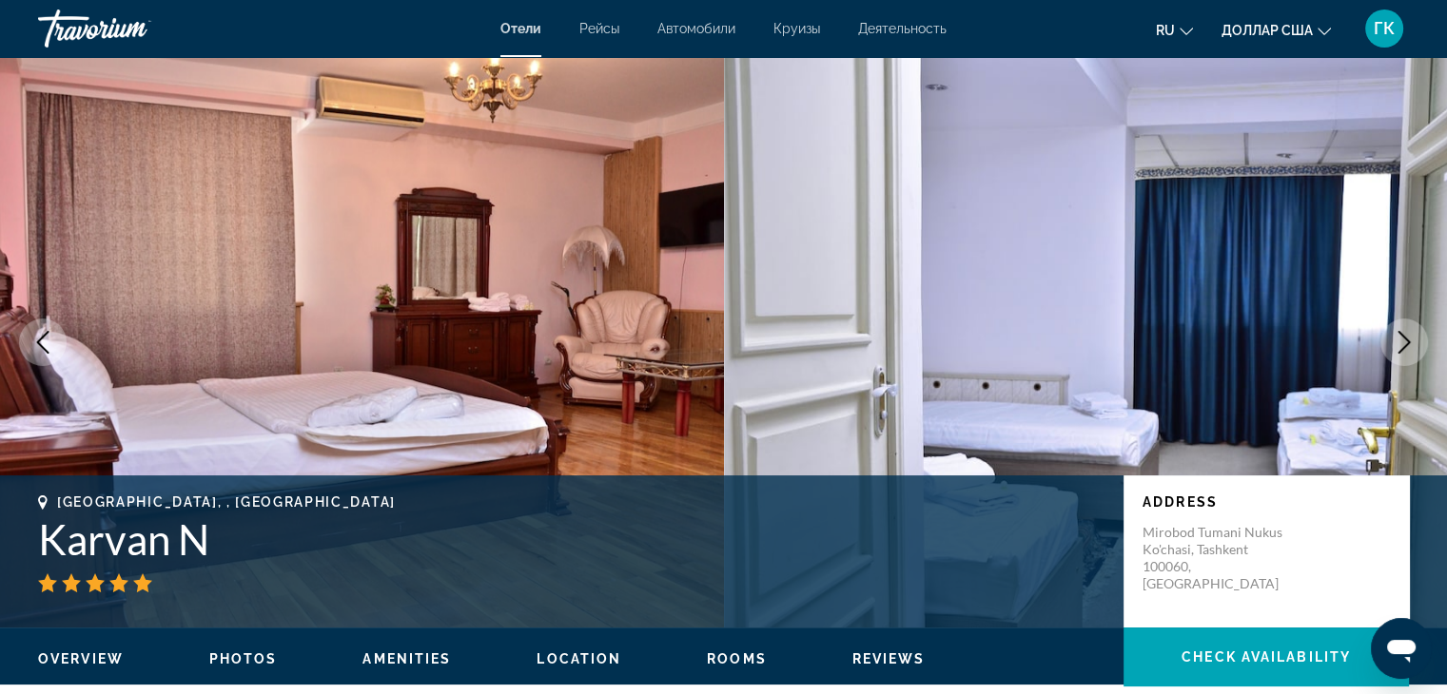
click at [1402, 337] on icon "Next image" at bounding box center [1403, 342] width 23 height 23
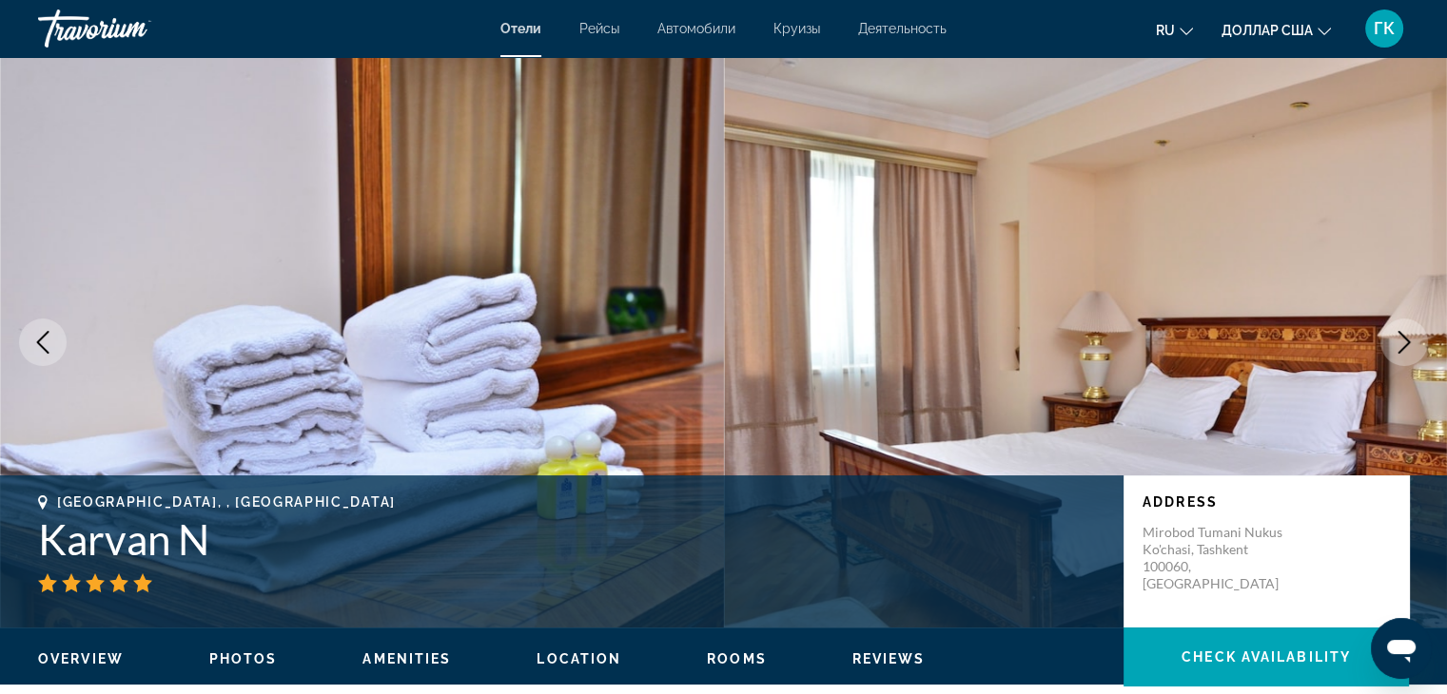
click at [1402, 337] on icon "Next image" at bounding box center [1403, 342] width 23 height 23
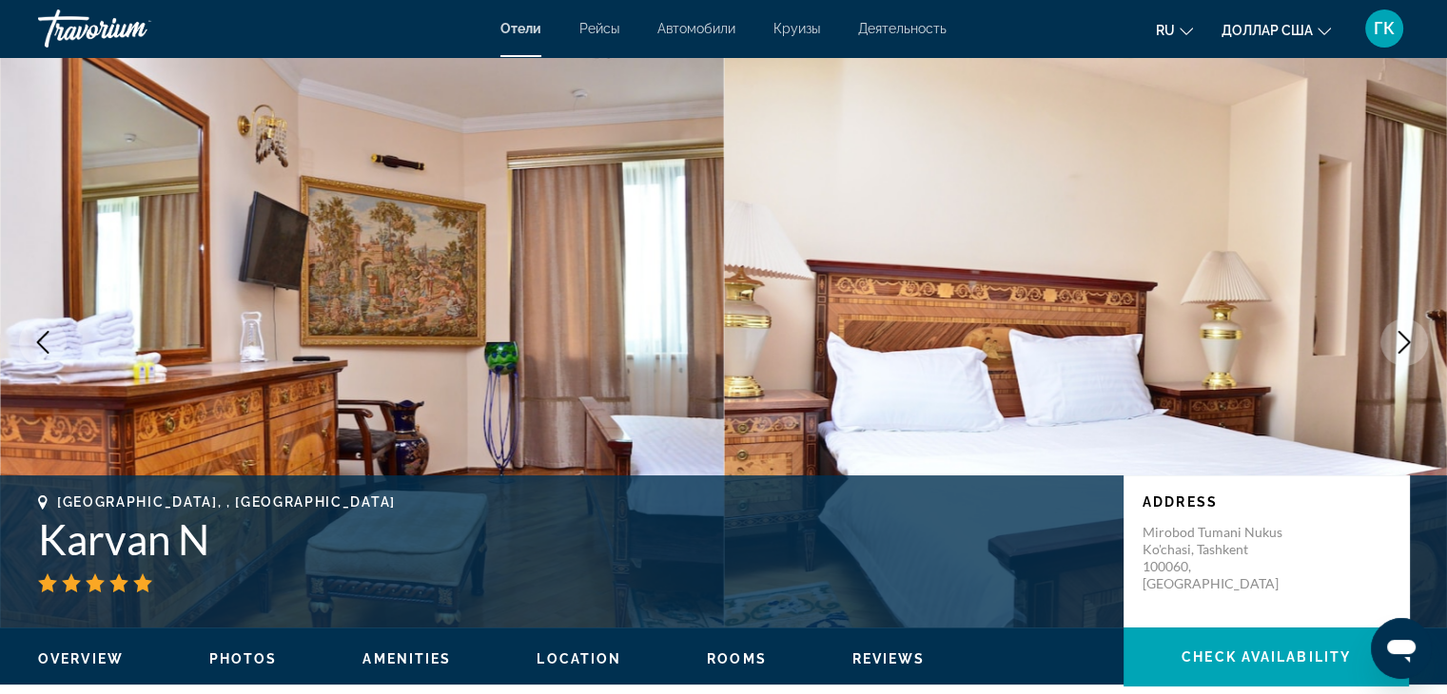
click at [1402, 337] on icon "Next image" at bounding box center [1403, 342] width 23 height 23
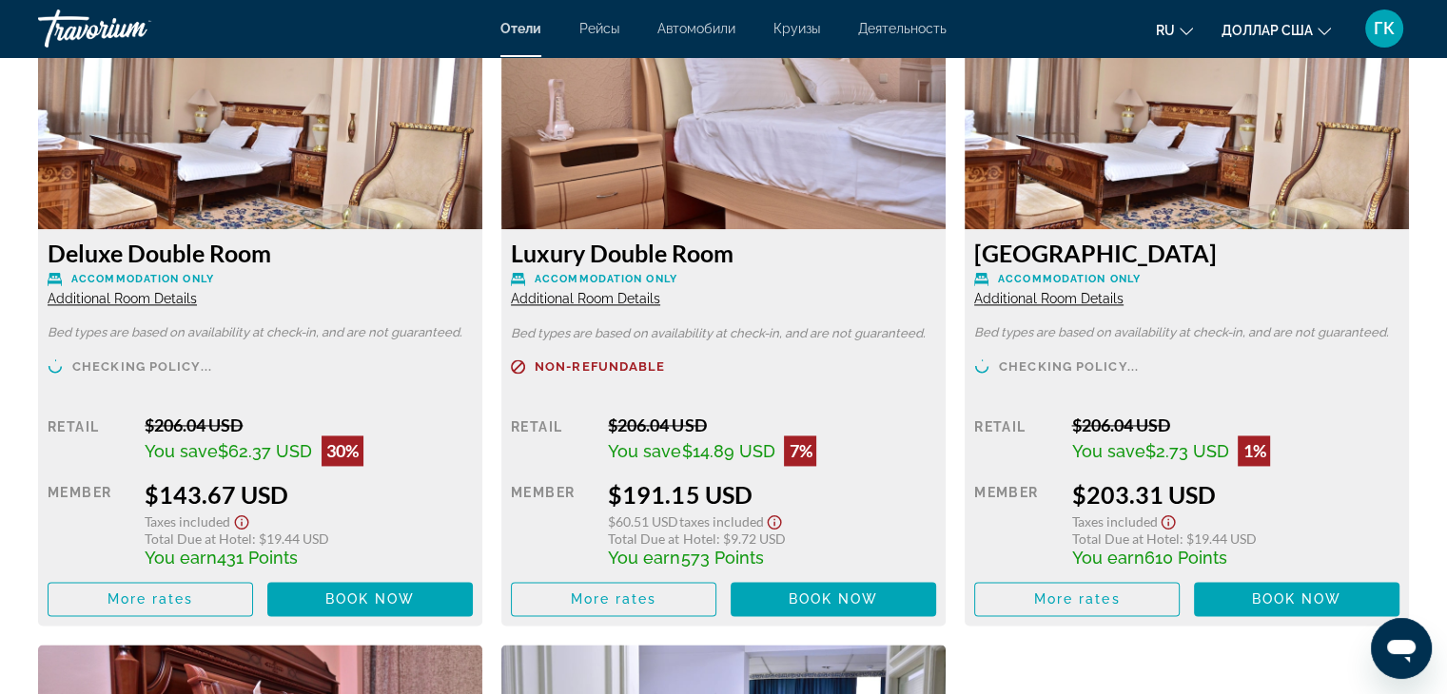
scroll to position [2765, 0]
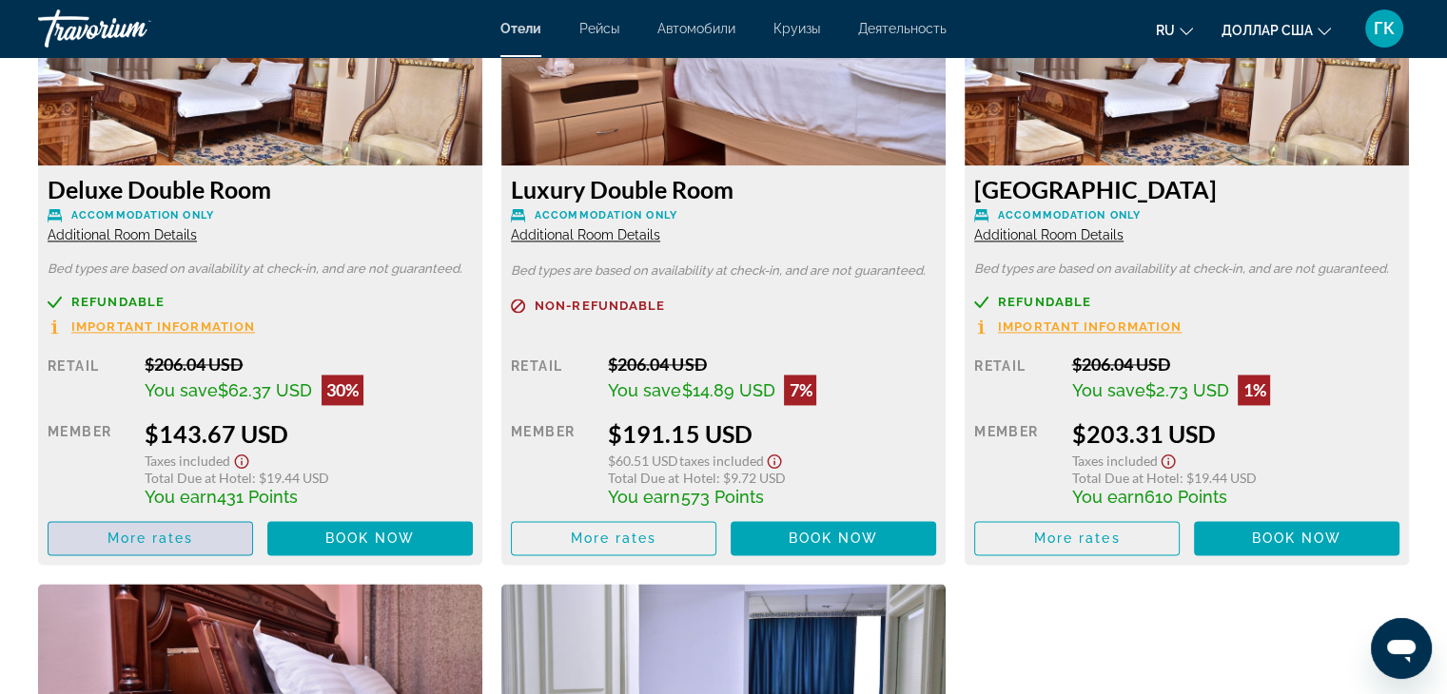
click at [187, 533] on span "More rates" at bounding box center [150, 538] width 87 height 15
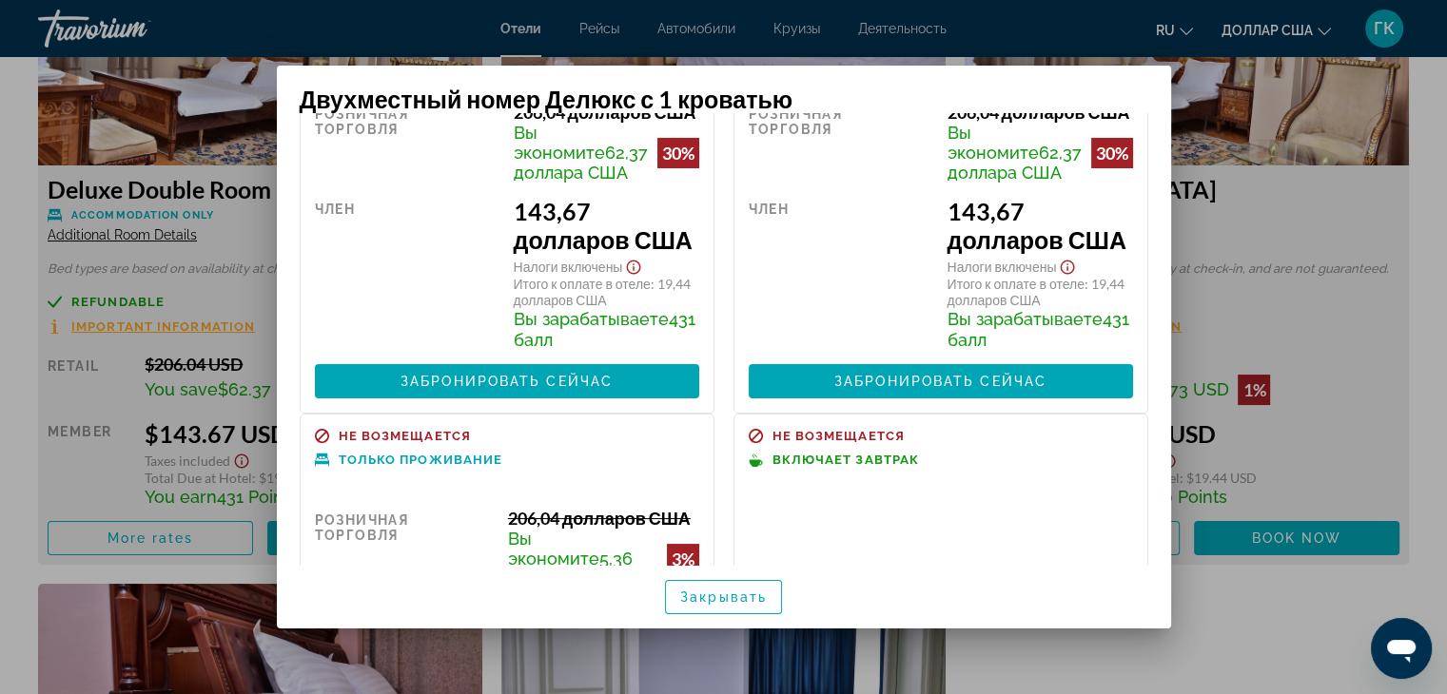
scroll to position [109, 0]
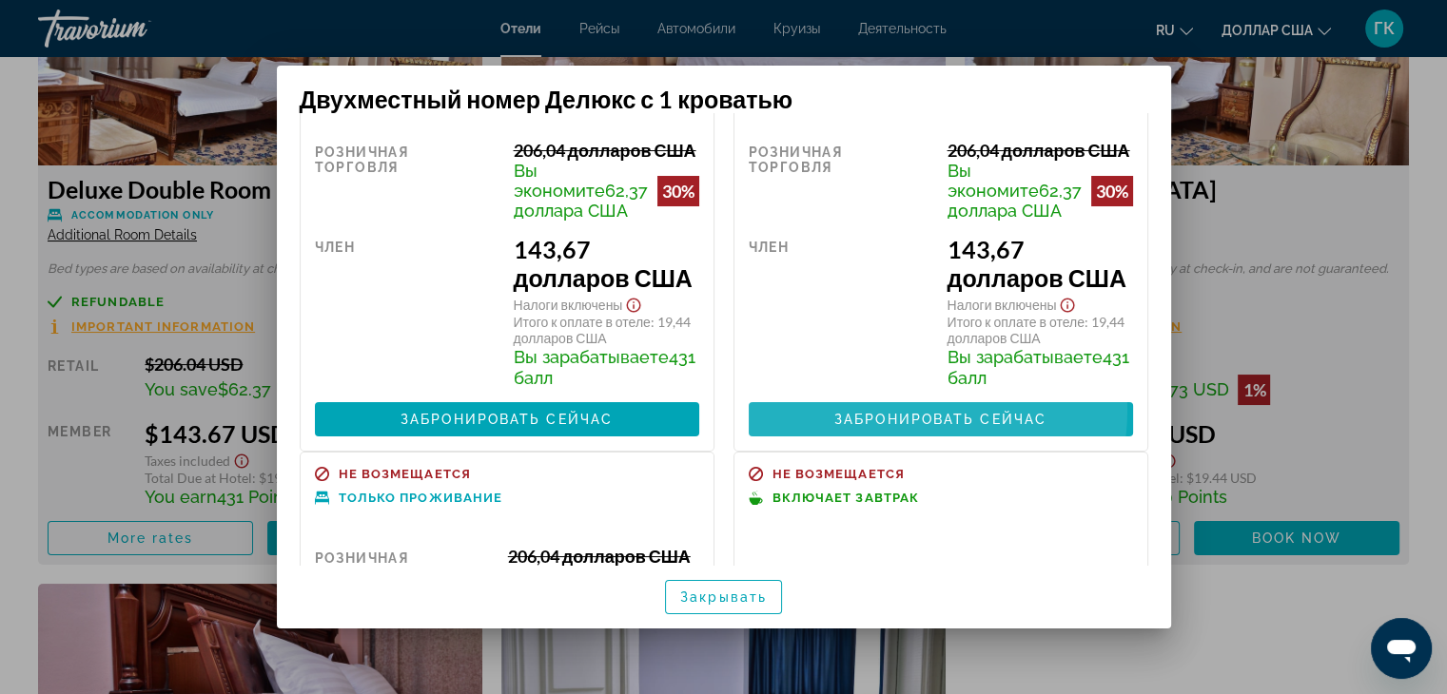
click at [883, 442] on span at bounding box center [941, 420] width 384 height 46
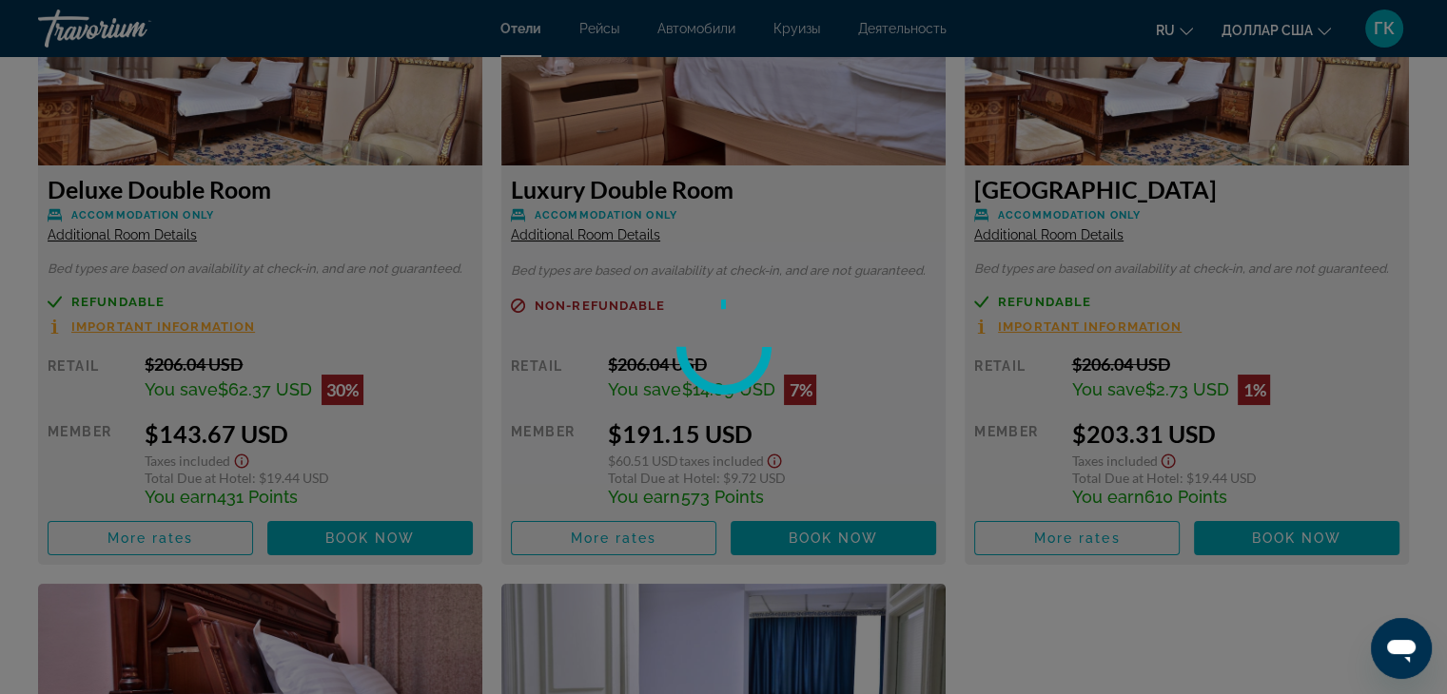
scroll to position [0, 0]
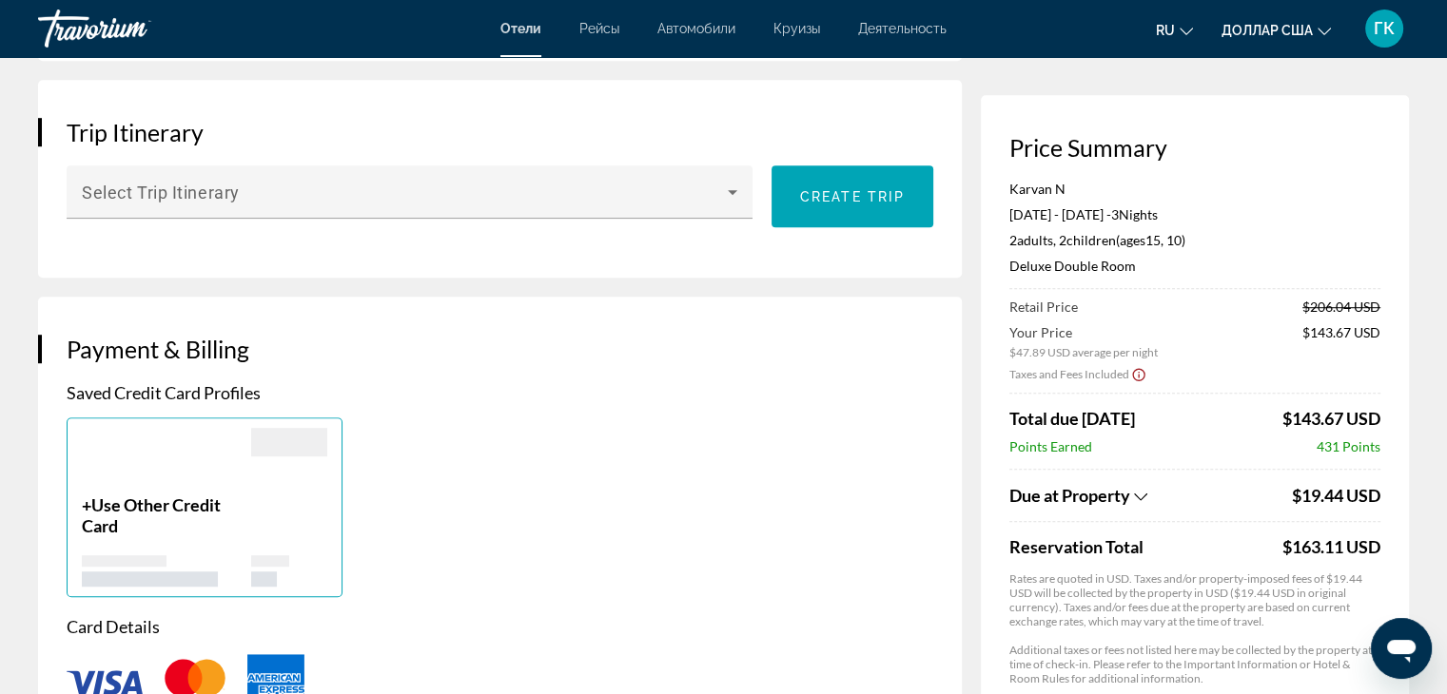
scroll to position [1154, 0]
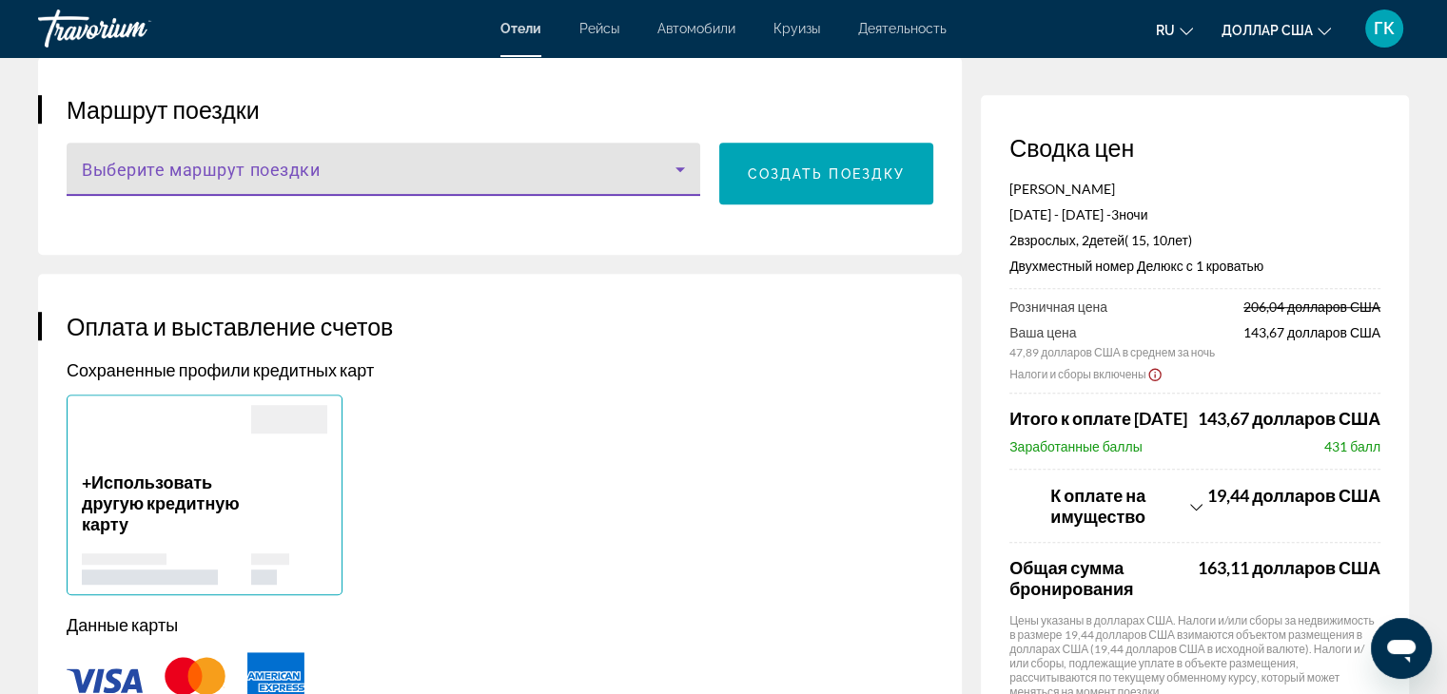
click at [671, 181] on icon "Основное содержание" at bounding box center [680, 169] width 23 height 23
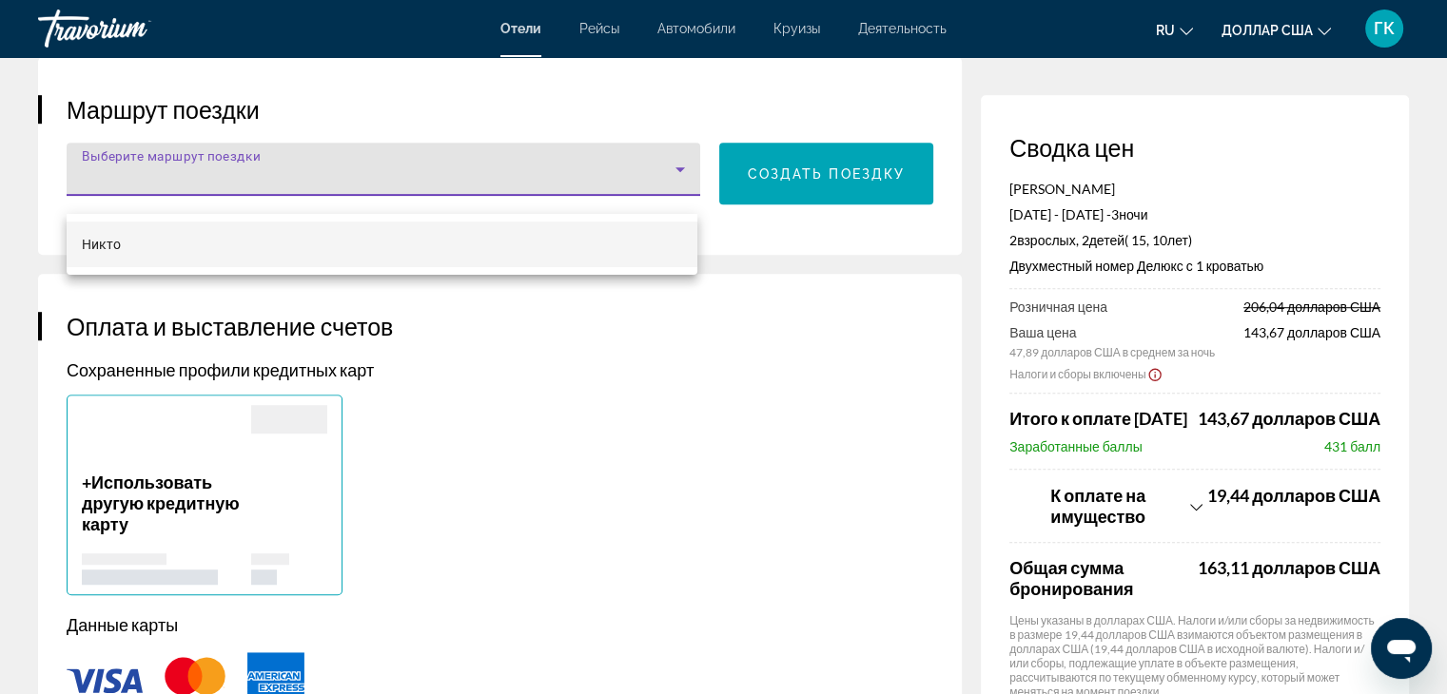
click at [671, 184] on div at bounding box center [723, 347] width 1447 height 694
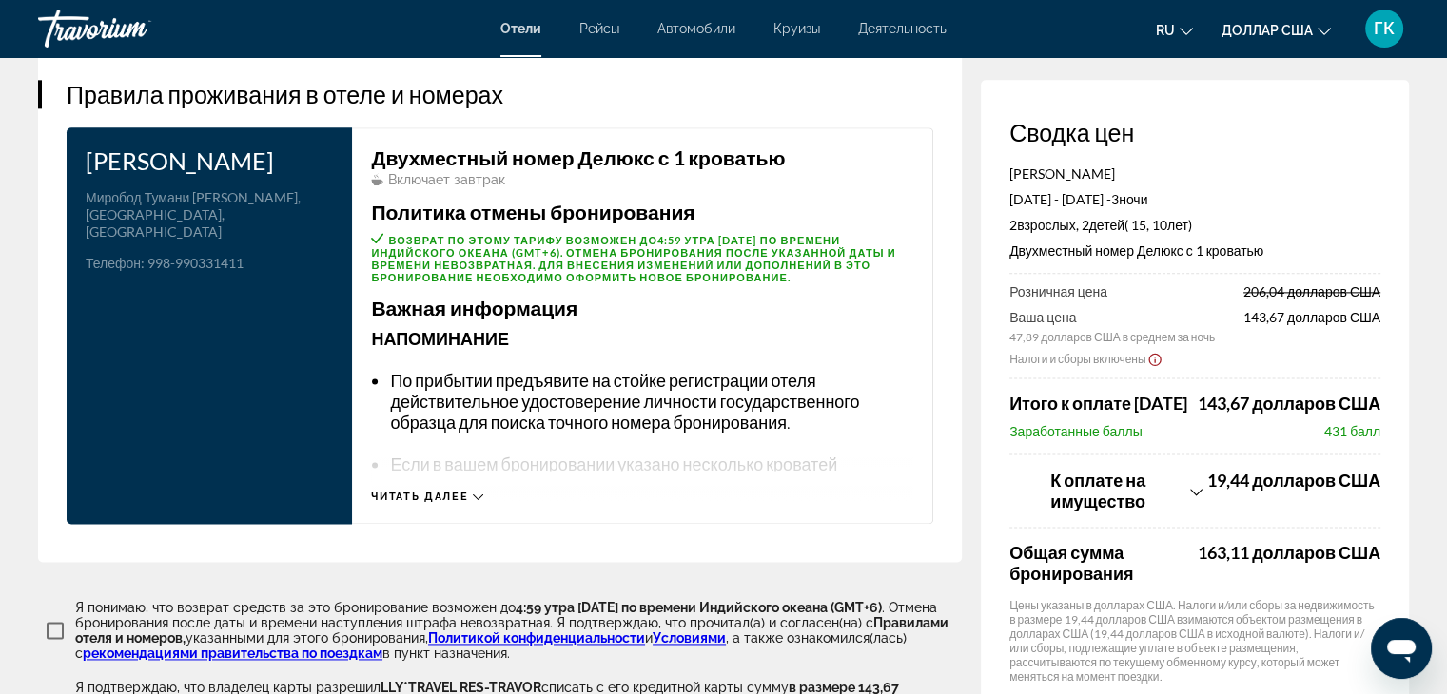
scroll to position [2447, 0]
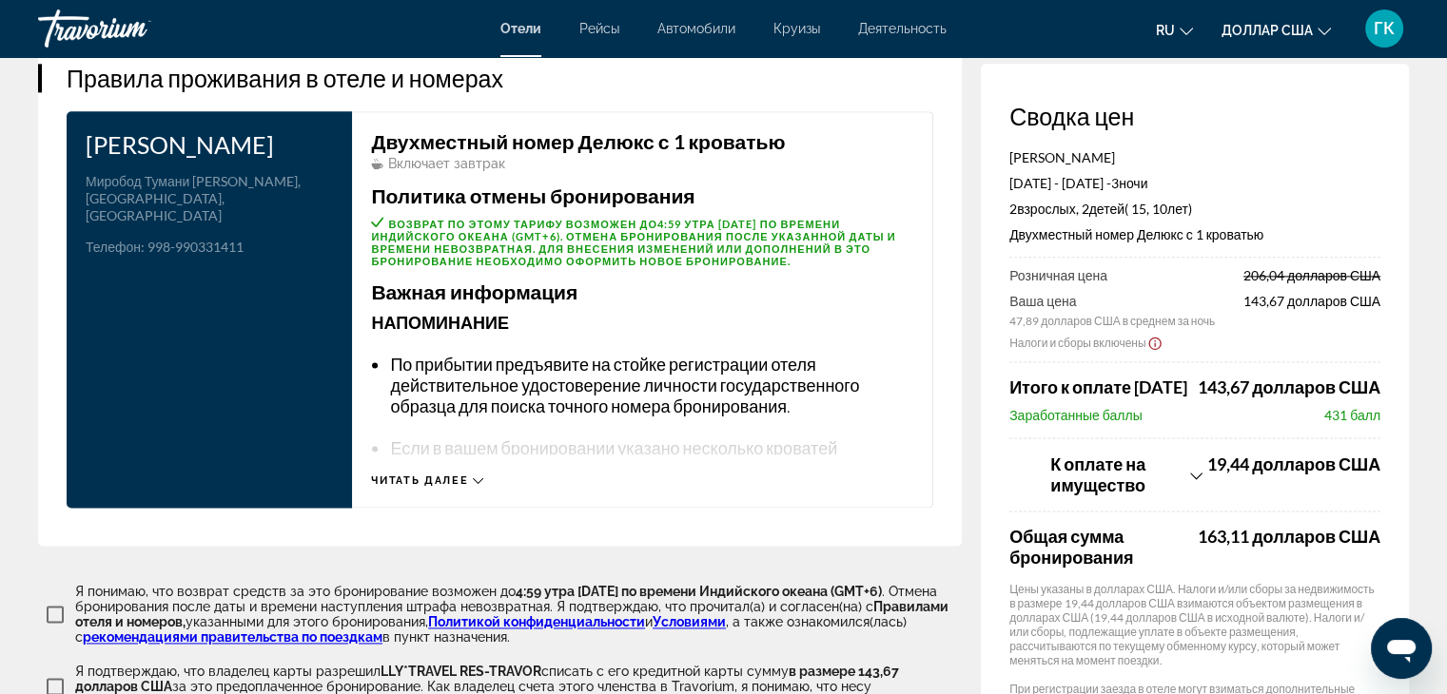
click at [475, 483] on icon "Основное содержание" at bounding box center [478, 480] width 10 height 6
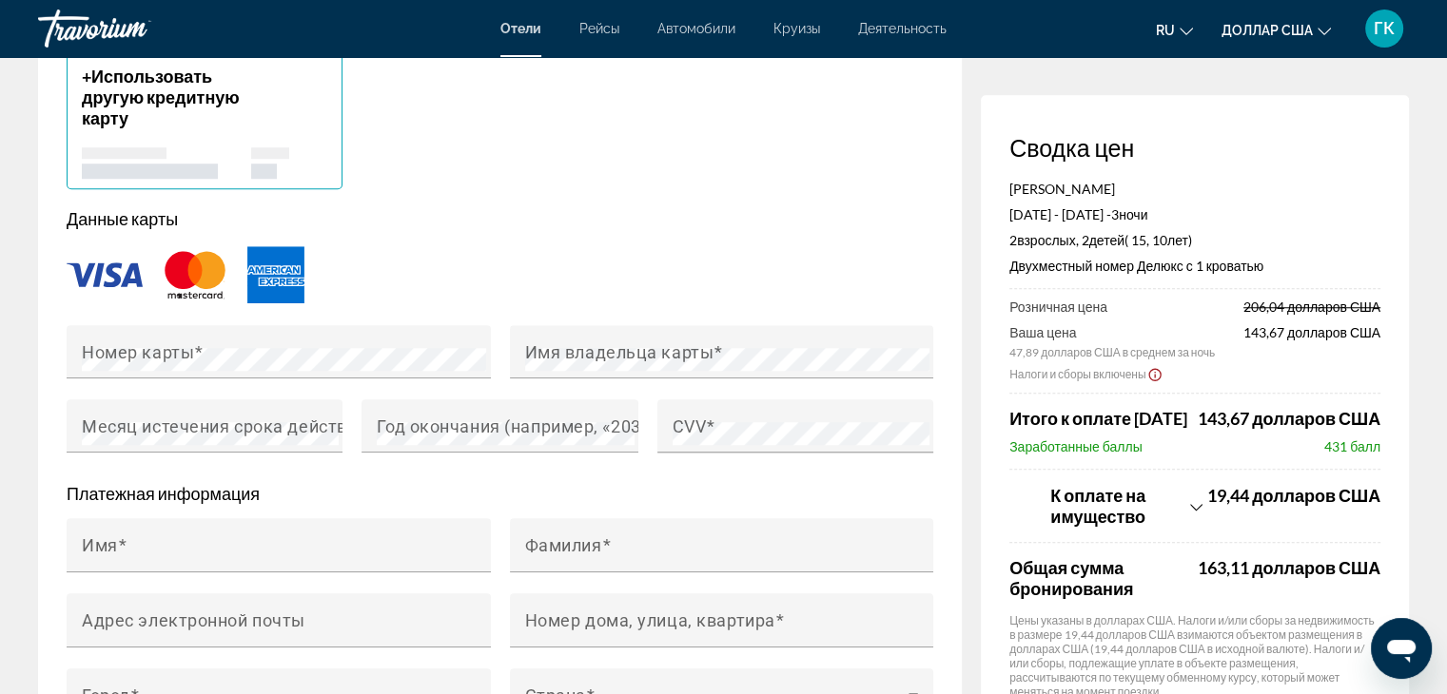
scroll to position [1598, 0]
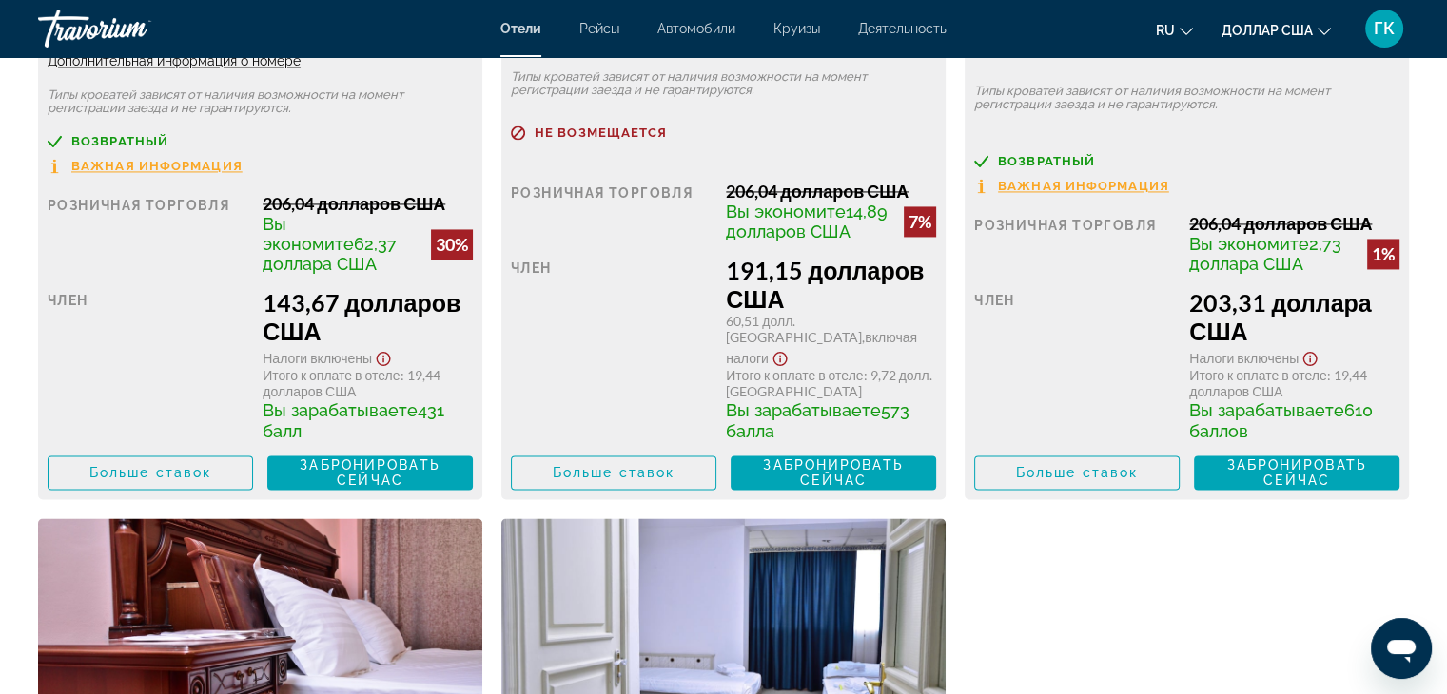
scroll to position [3006, 0]
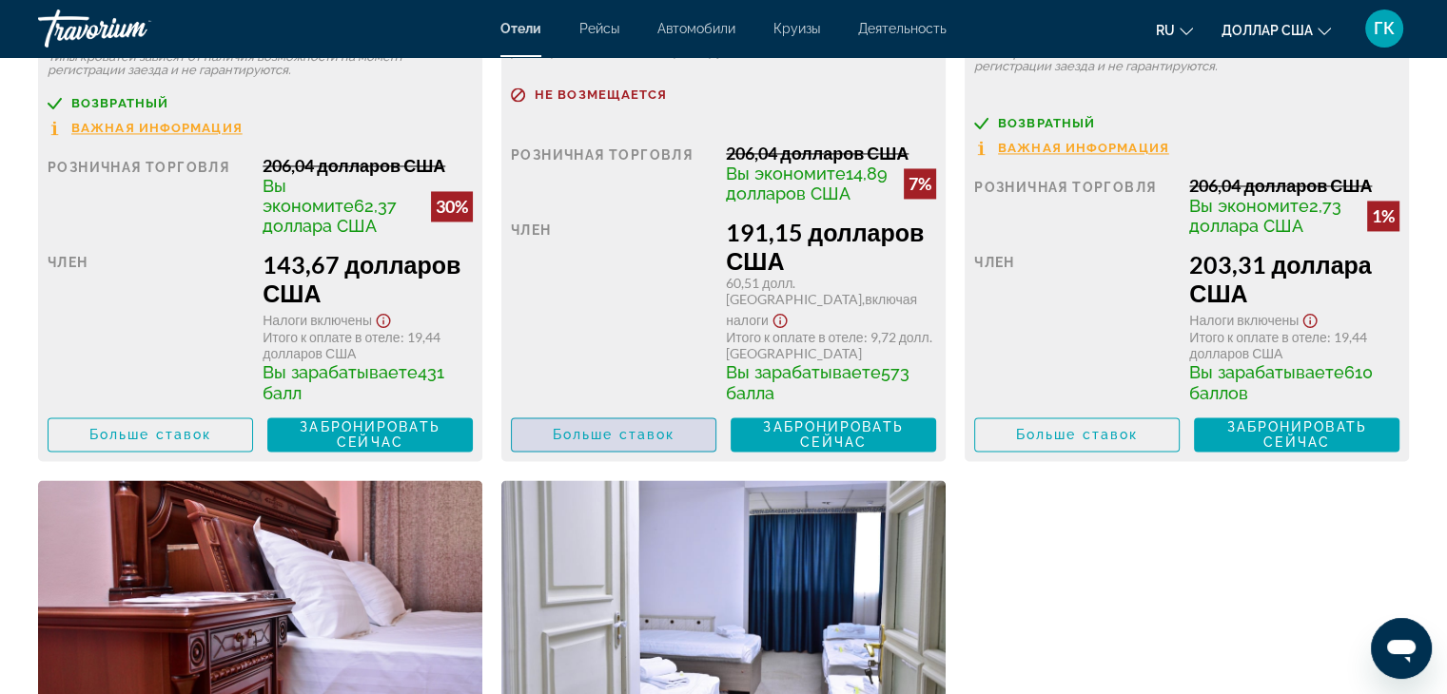
click at [622, 432] on font "Больше ставок" at bounding box center [614, 434] width 122 height 15
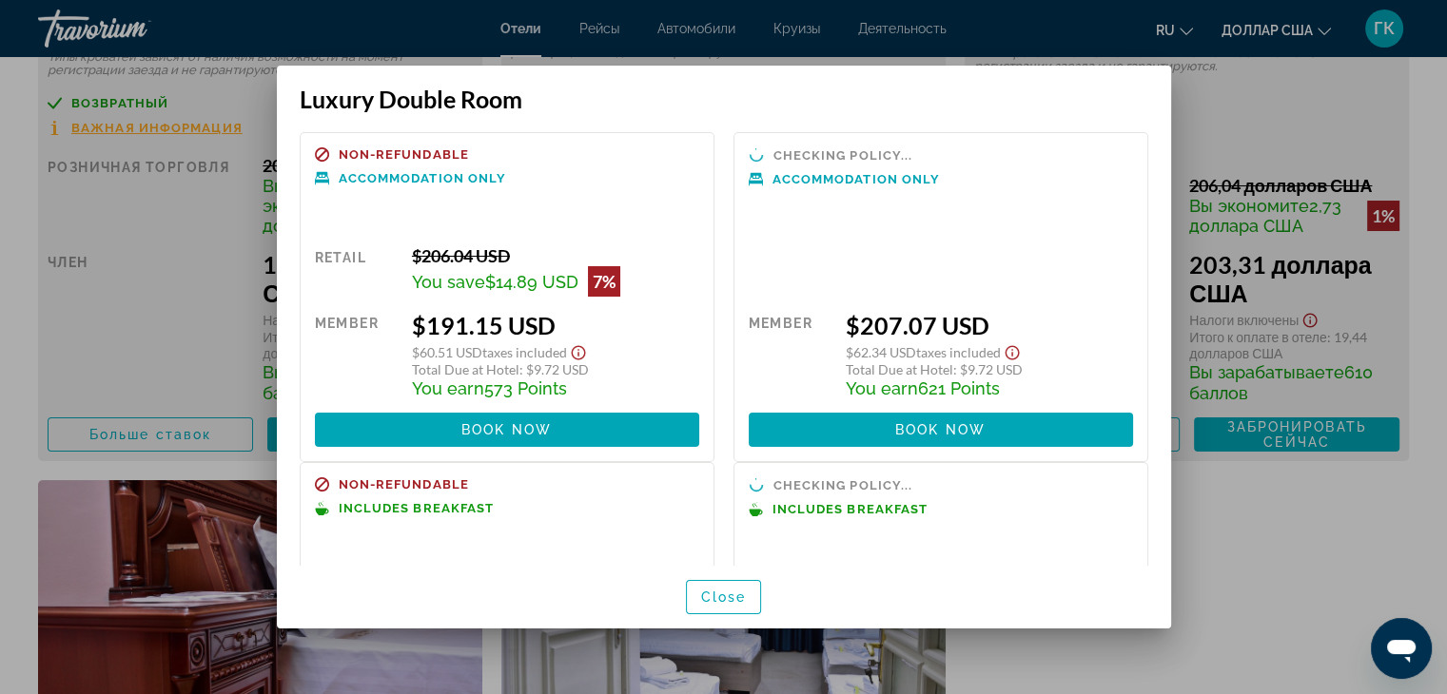
scroll to position [0, 0]
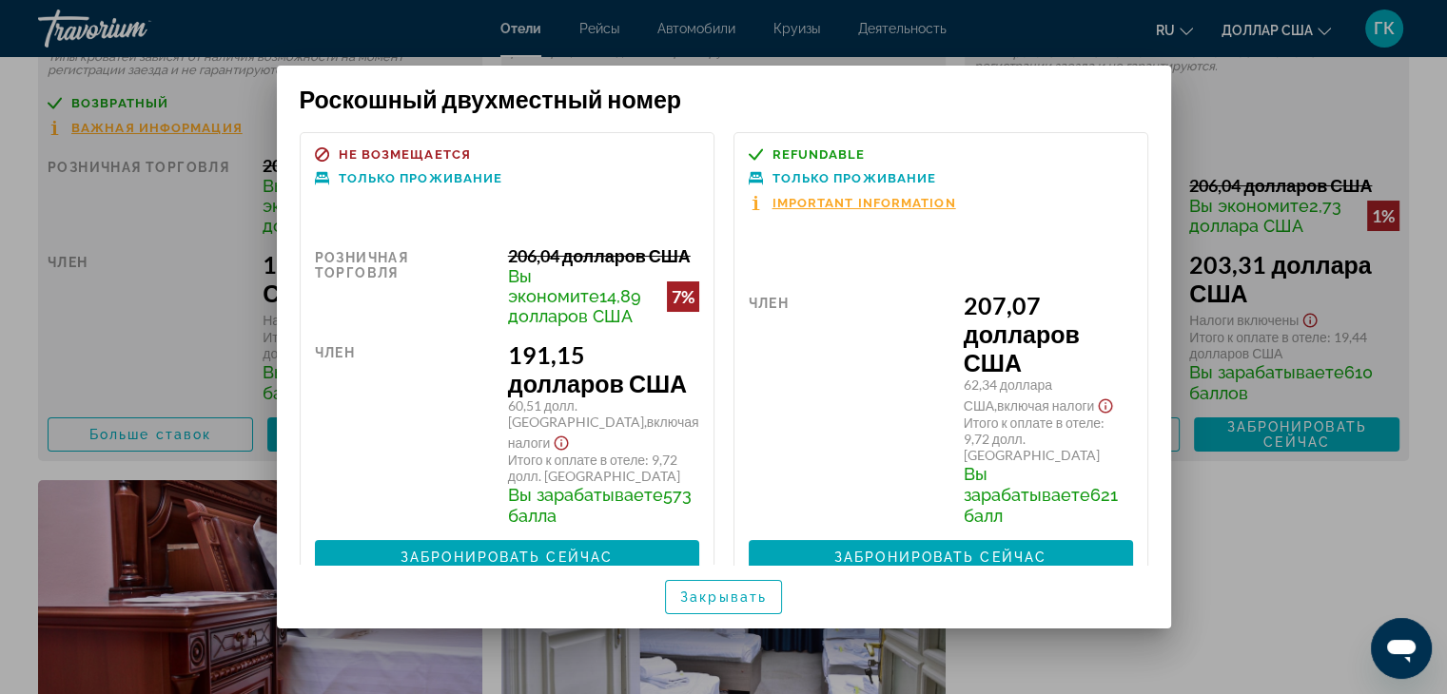
click at [1155, 556] on div "Не возмещается Только проживание Розничная торговля 206,04 долларов США Вы экон…" at bounding box center [724, 339] width 894 height 452
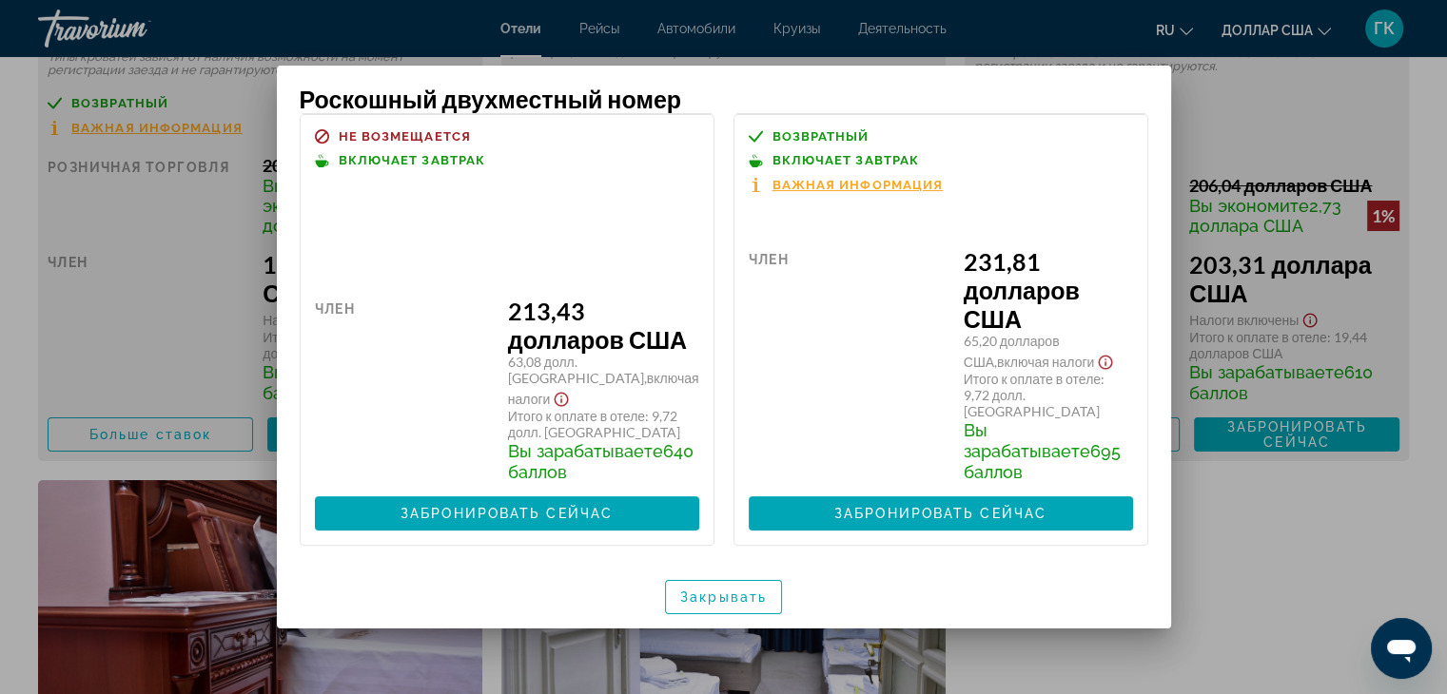
scroll to position [533, 0]
click at [1300, 127] on div at bounding box center [723, 347] width 1447 height 694
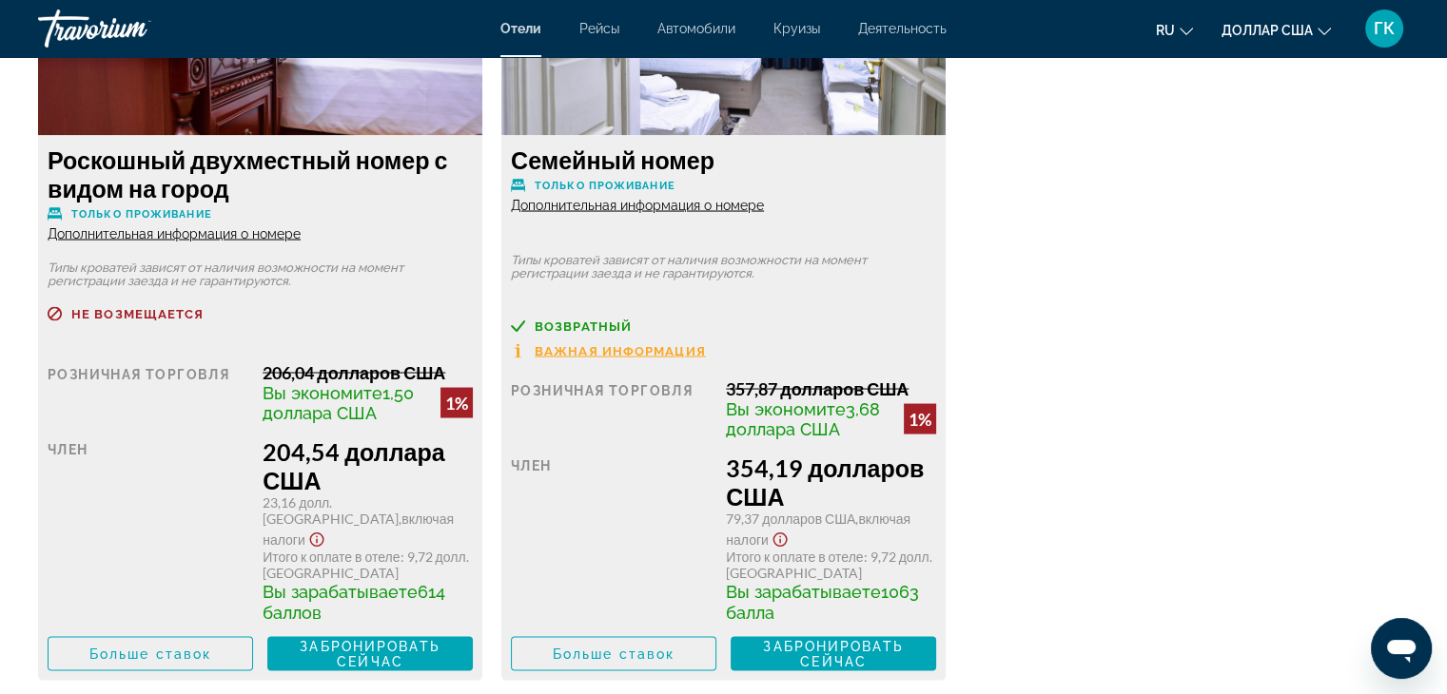
scroll to position [3639, 0]
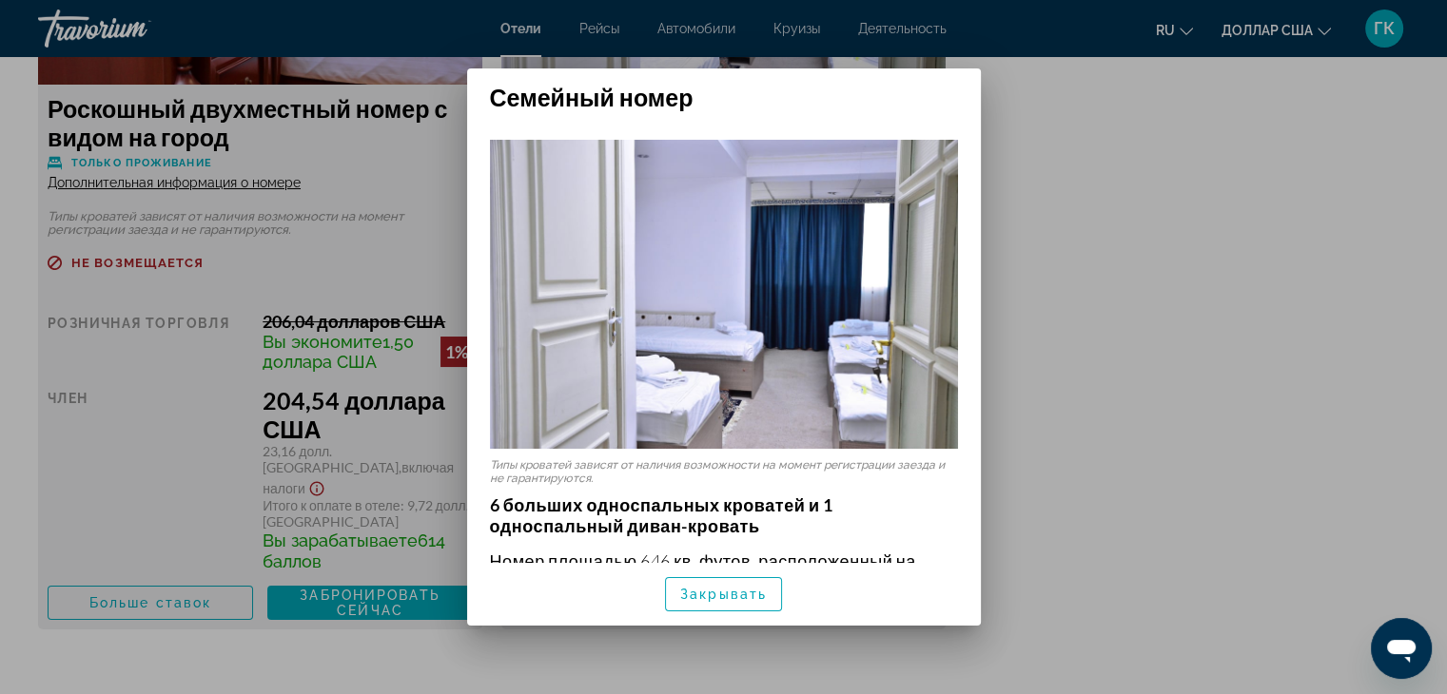
scroll to position [0, 0]
click at [706, 596] on font "Закрывать" at bounding box center [723, 594] width 87 height 15
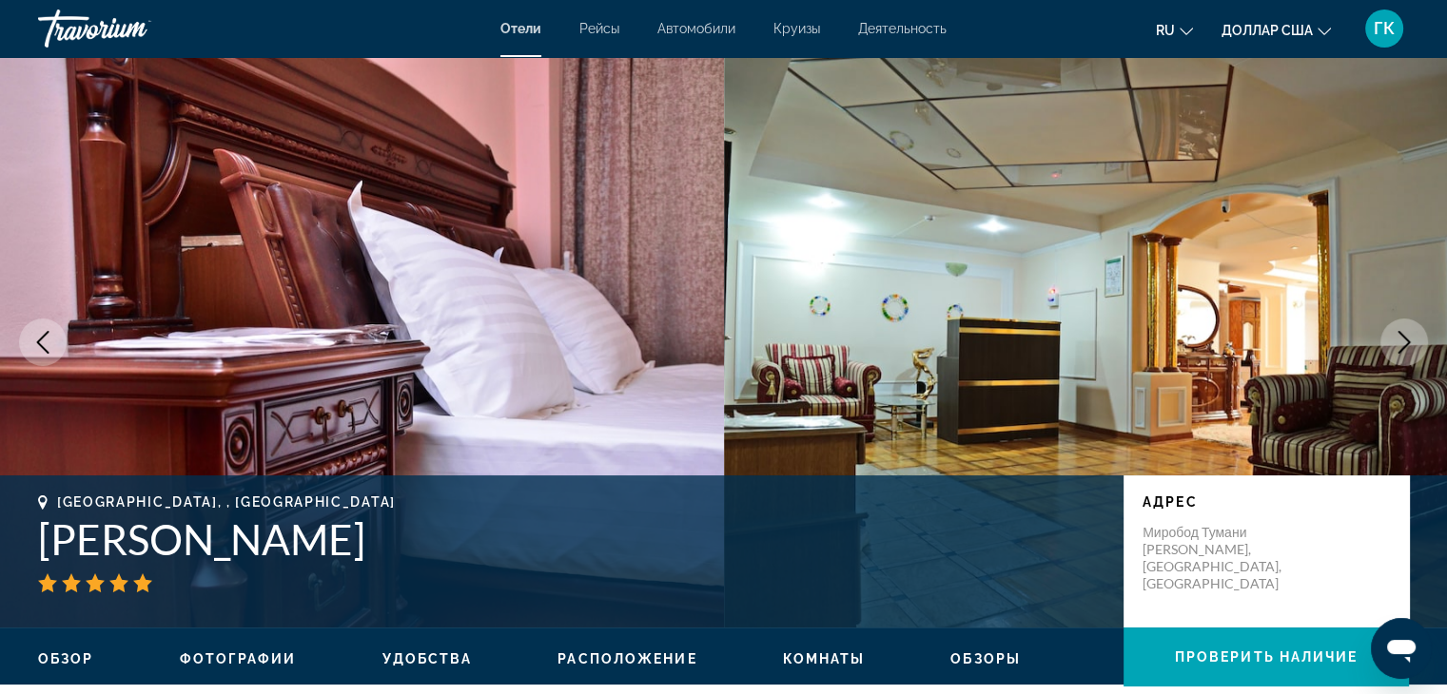
scroll to position [3639, 0]
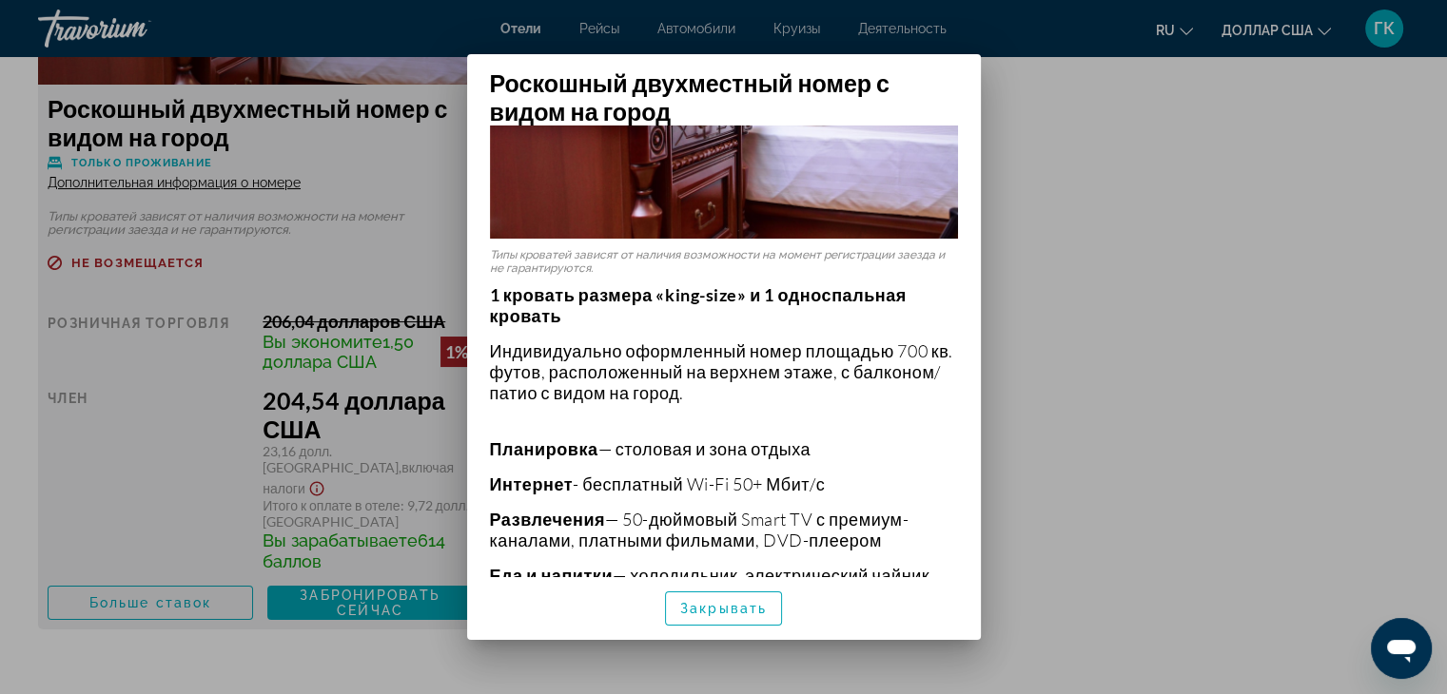
scroll to position [220, 0]
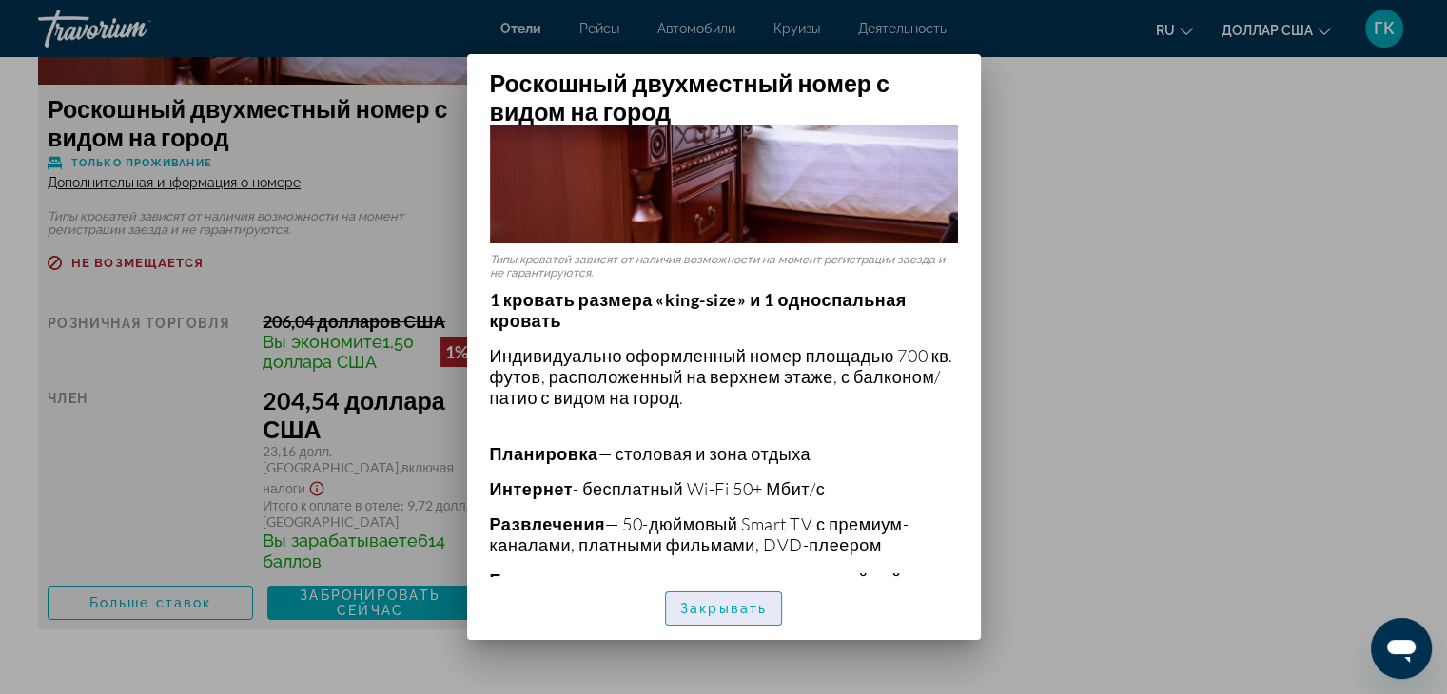
click at [719, 611] on font "Закрывать" at bounding box center [723, 608] width 87 height 15
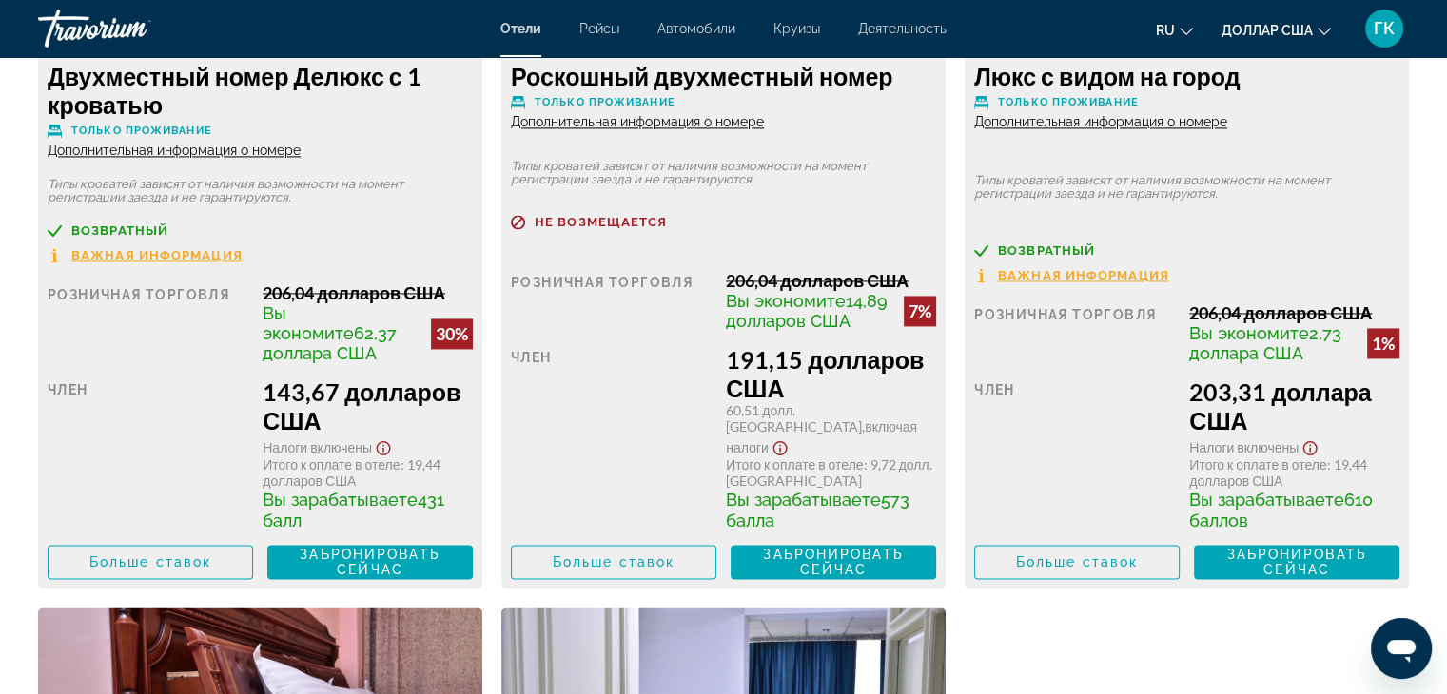
scroll to position [2815, 0]
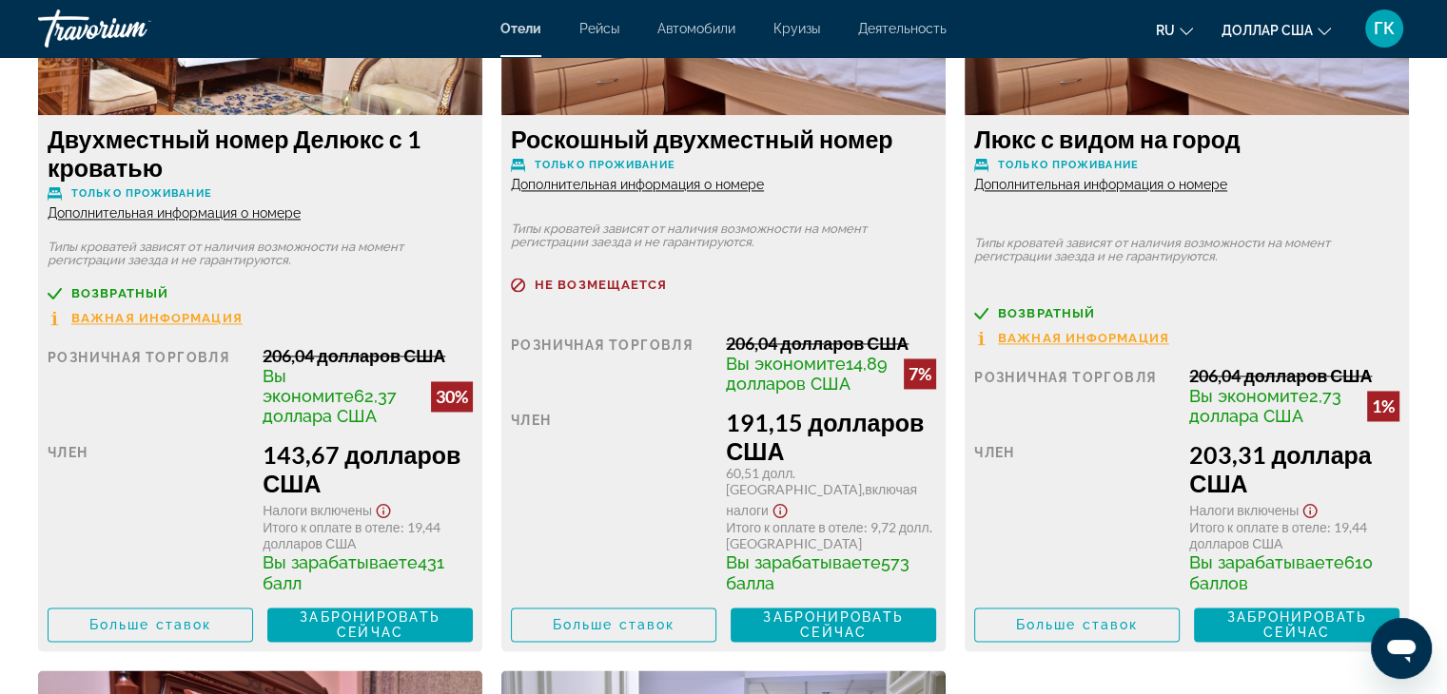
click at [301, 205] on font "Дополнительная информация о номере" at bounding box center [174, 212] width 253 height 15
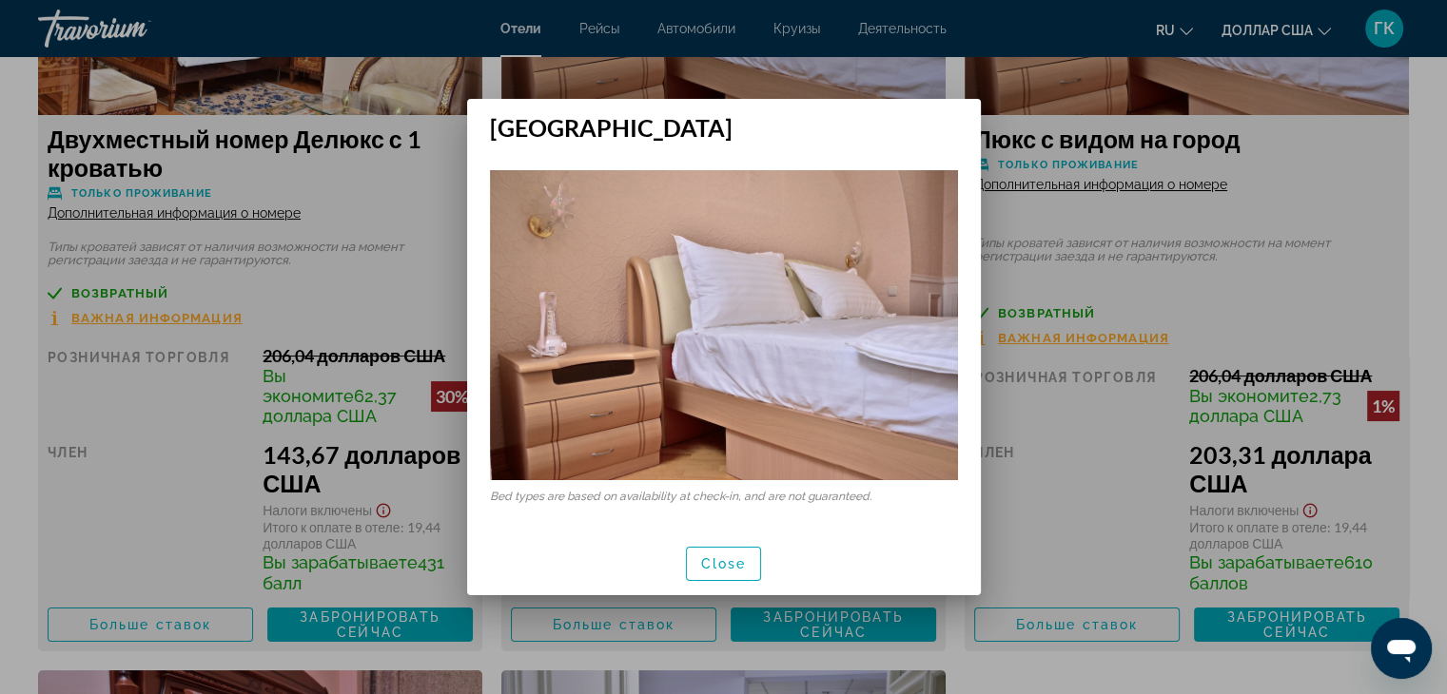
scroll to position [0, 0]
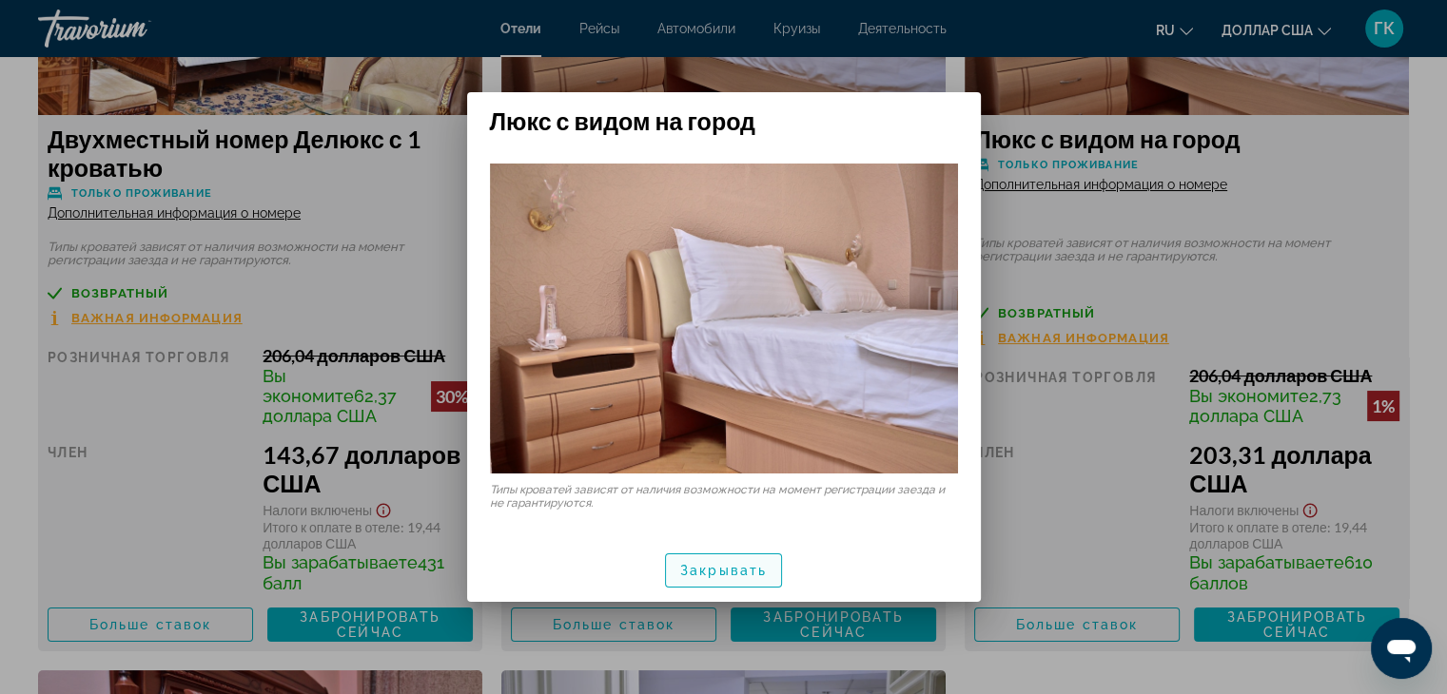
click at [729, 564] on font "Закрывать" at bounding box center [723, 570] width 87 height 15
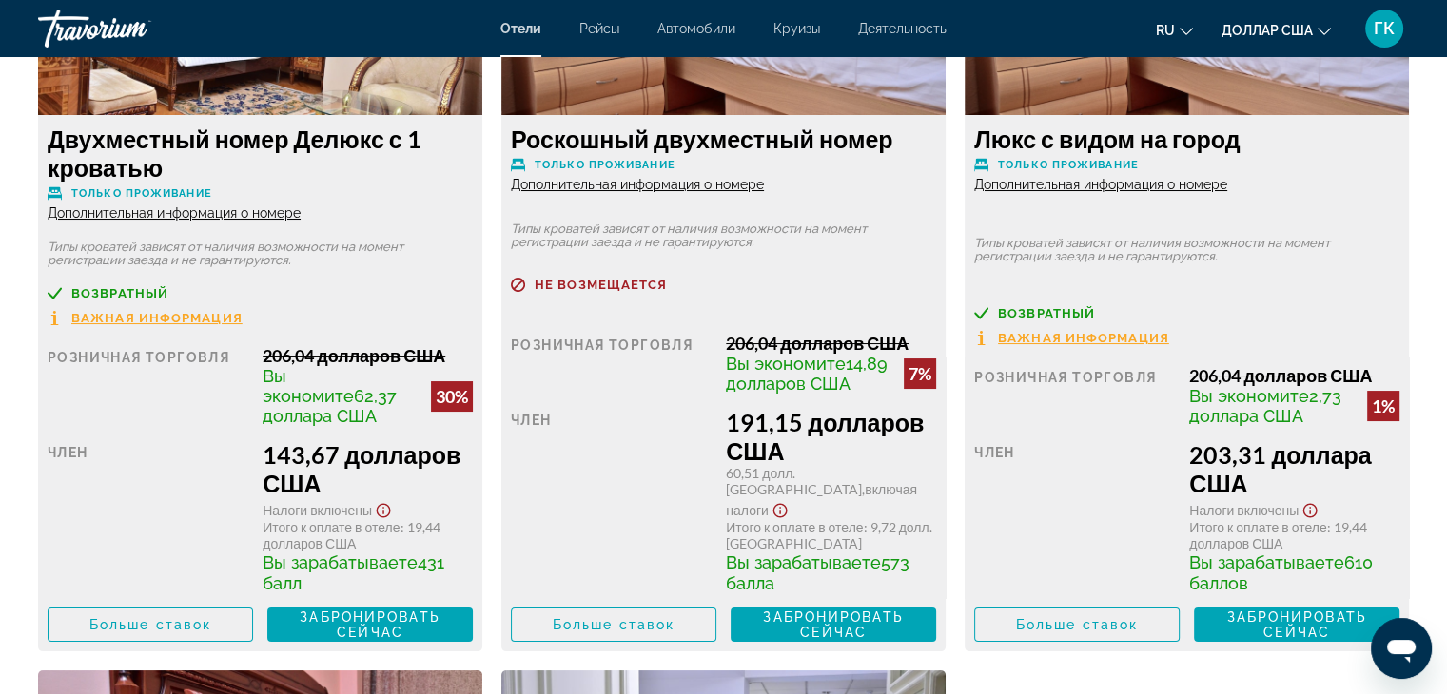
scroll to position [2815, 0]
click at [301, 205] on font "Дополнительная информация о номере" at bounding box center [174, 212] width 253 height 15
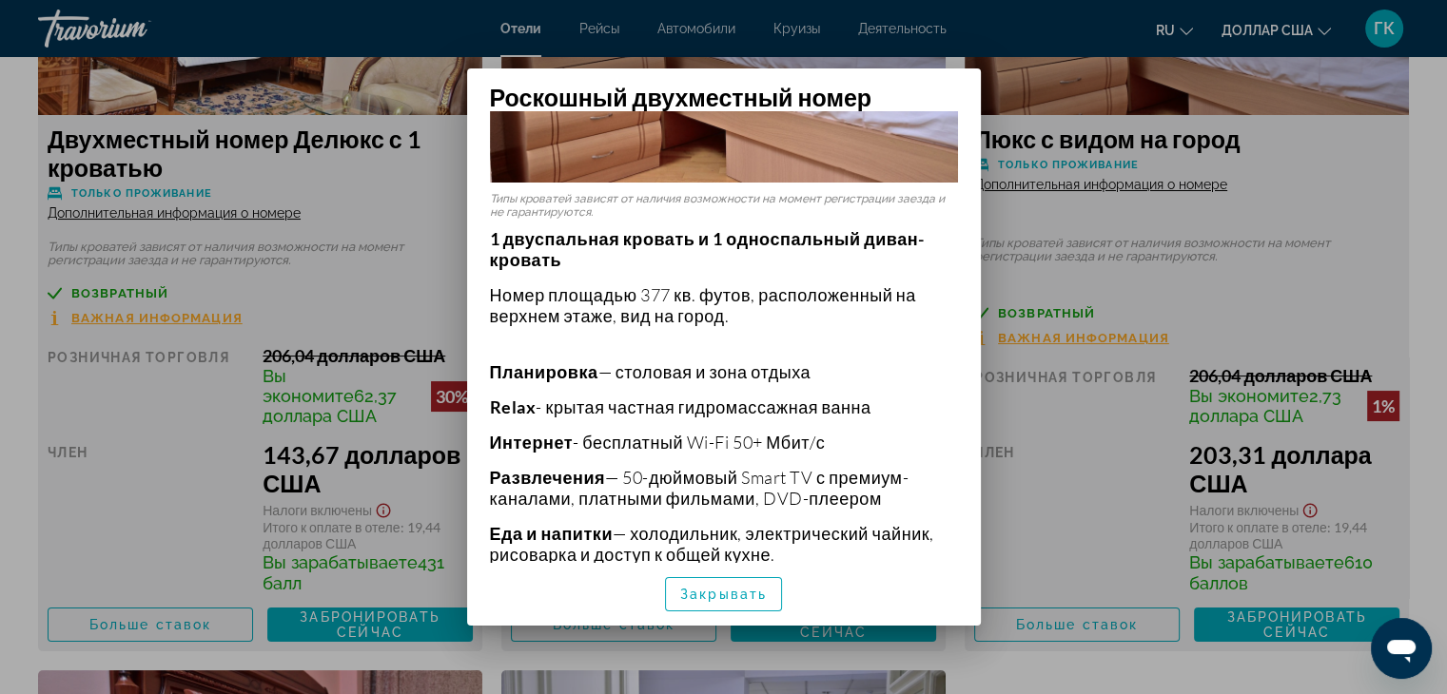
scroll to position [304, 0]
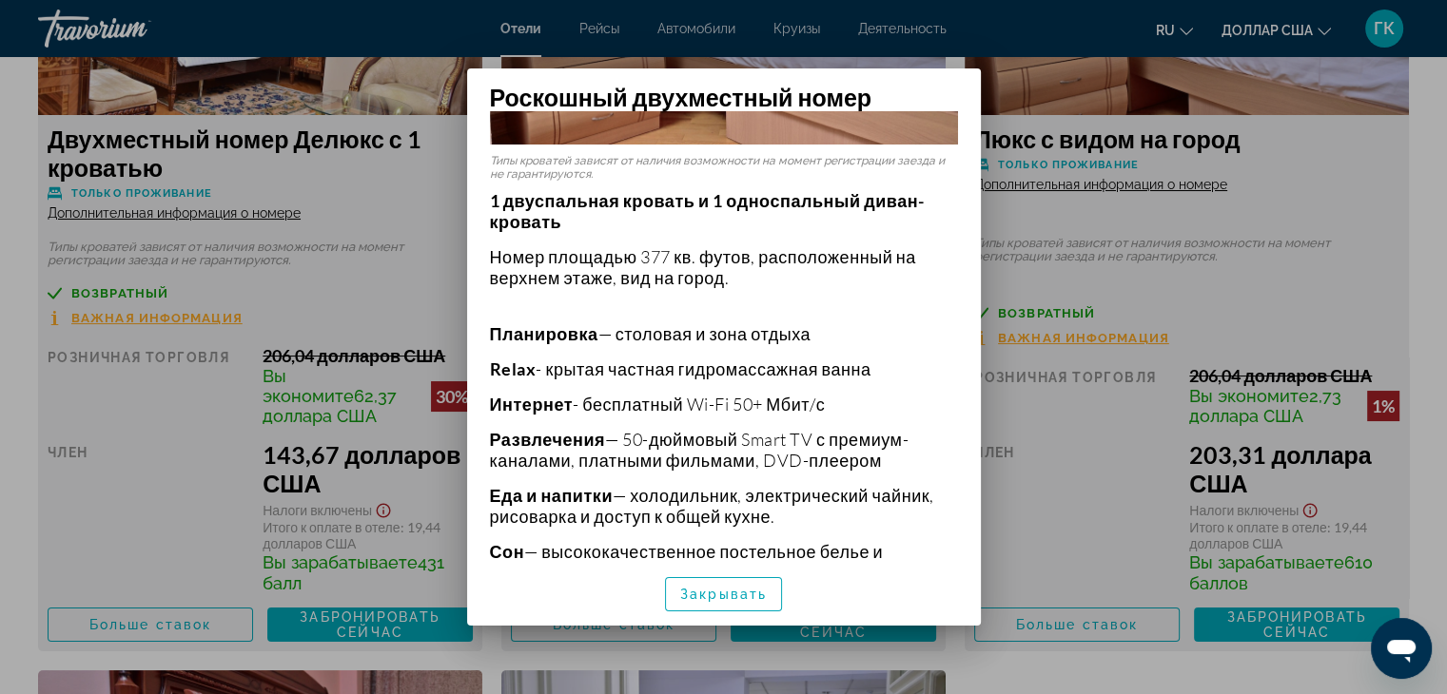
click at [1320, 150] on div at bounding box center [723, 347] width 1447 height 694
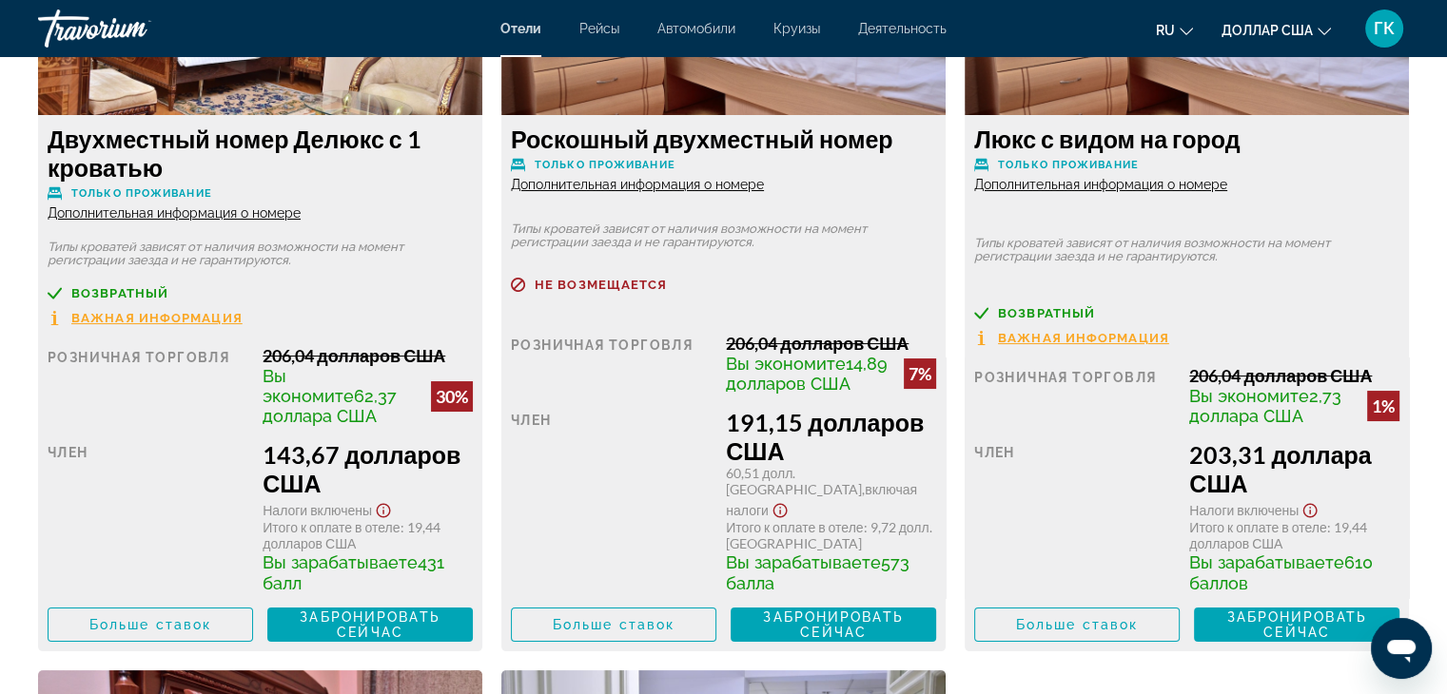
scroll to position [2815, 0]
click at [157, 209] on font "Дополнительная информация о номере" at bounding box center [174, 212] width 253 height 15
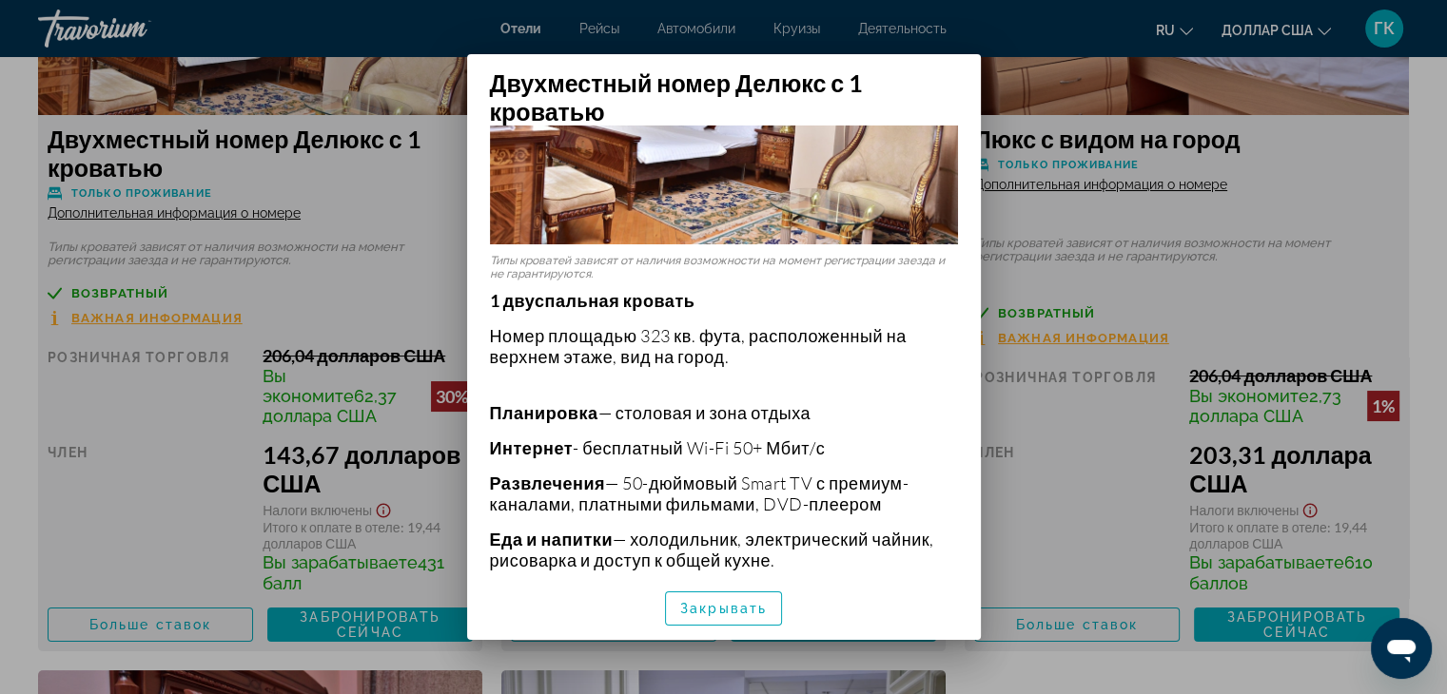
scroll to position [228, 0]
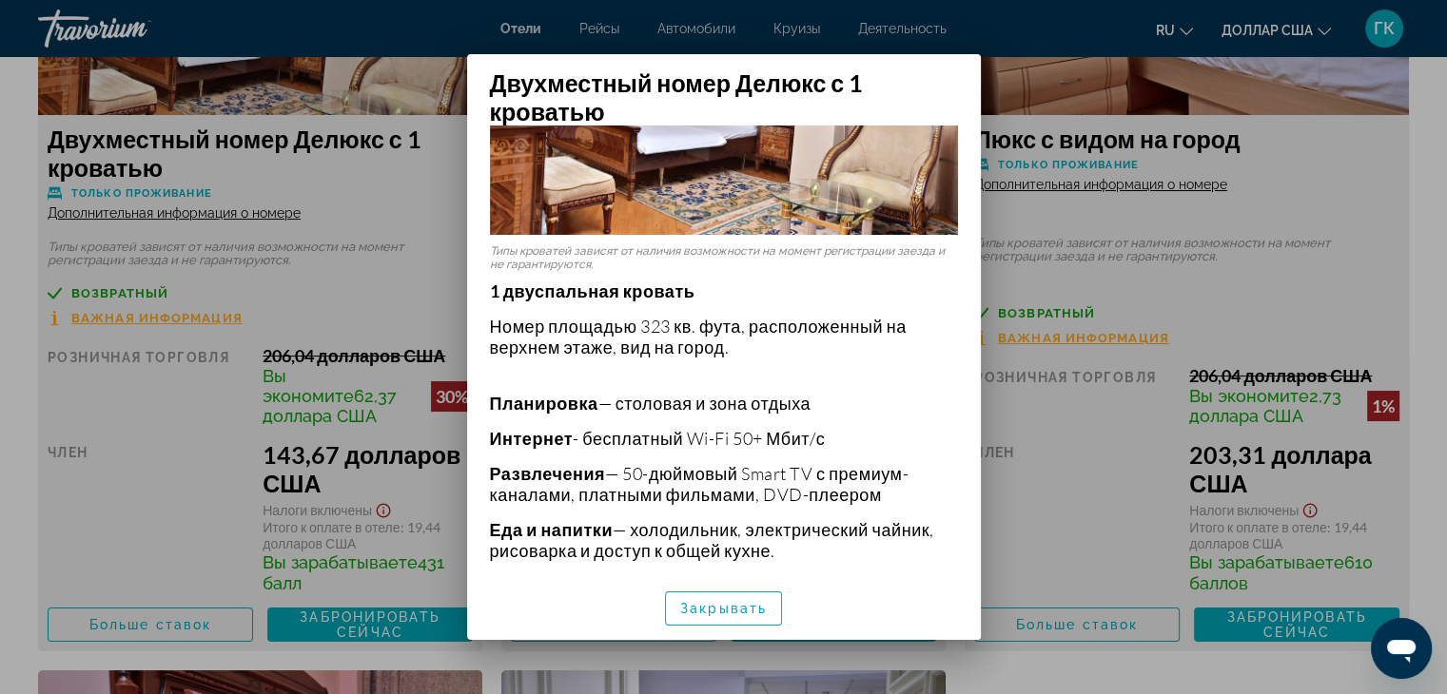
click at [1085, 489] on div at bounding box center [723, 347] width 1447 height 694
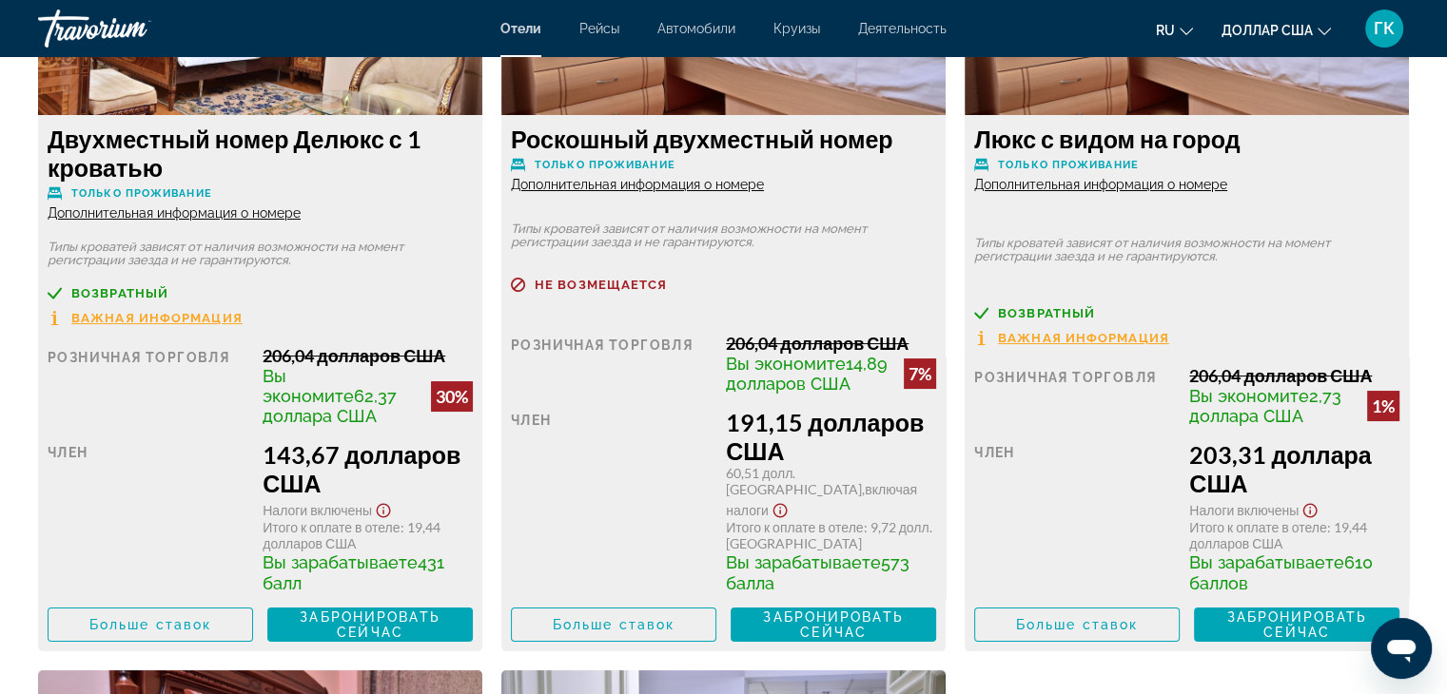
scroll to position [2815, 0]
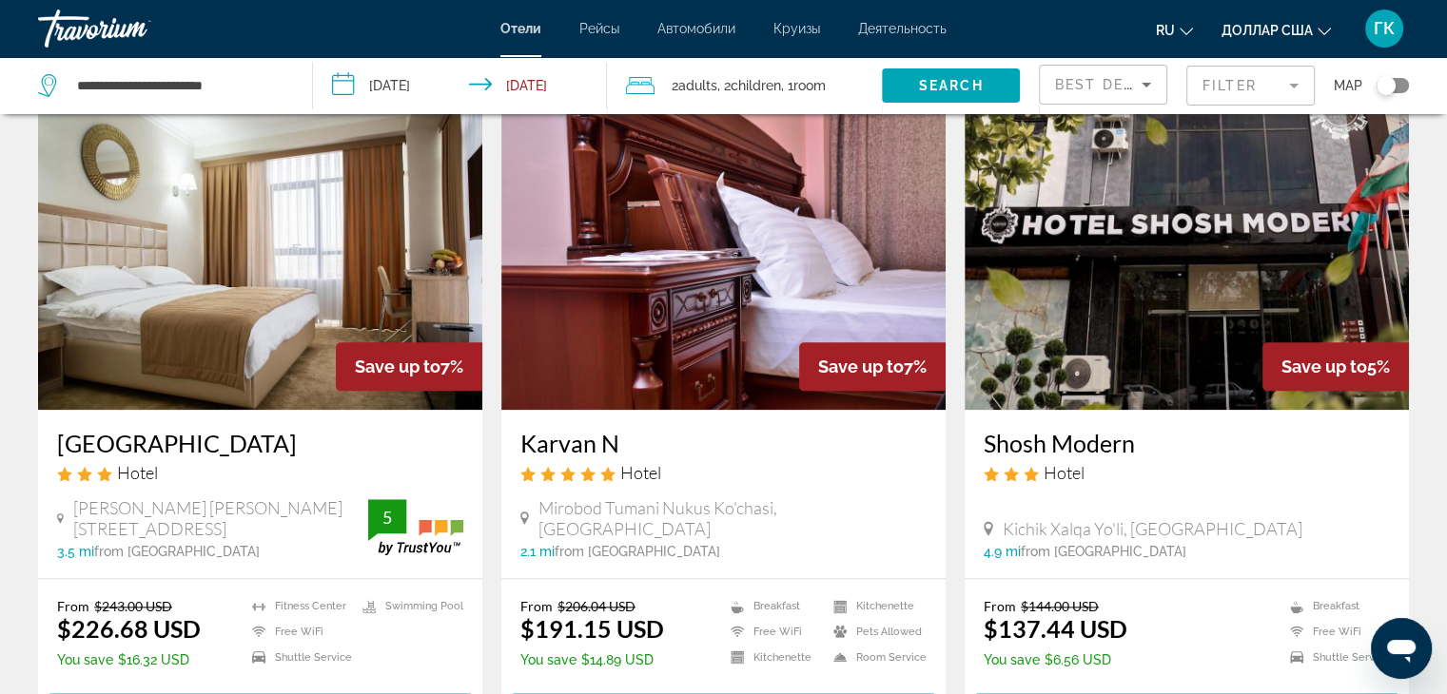
scroll to position [2181, 0]
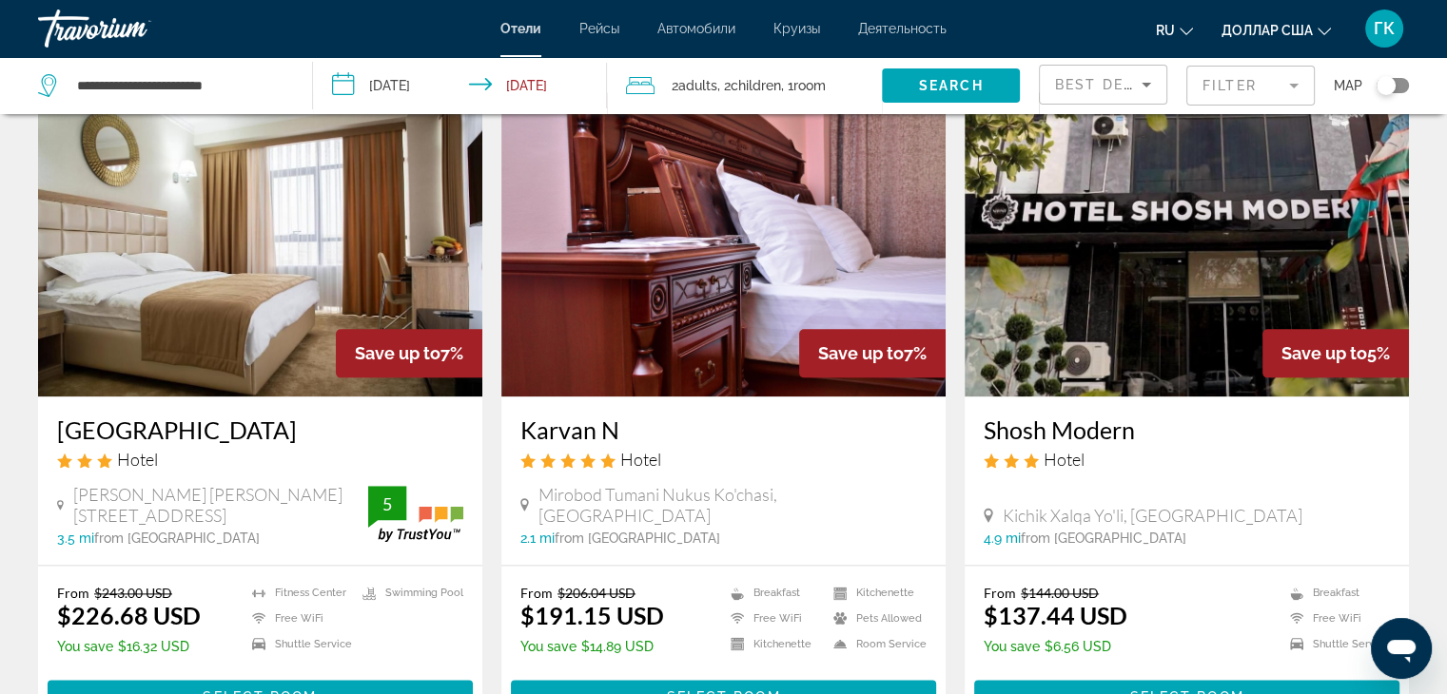
click at [1227, 249] on img "Основное содержание" at bounding box center [1186, 244] width 444 height 304
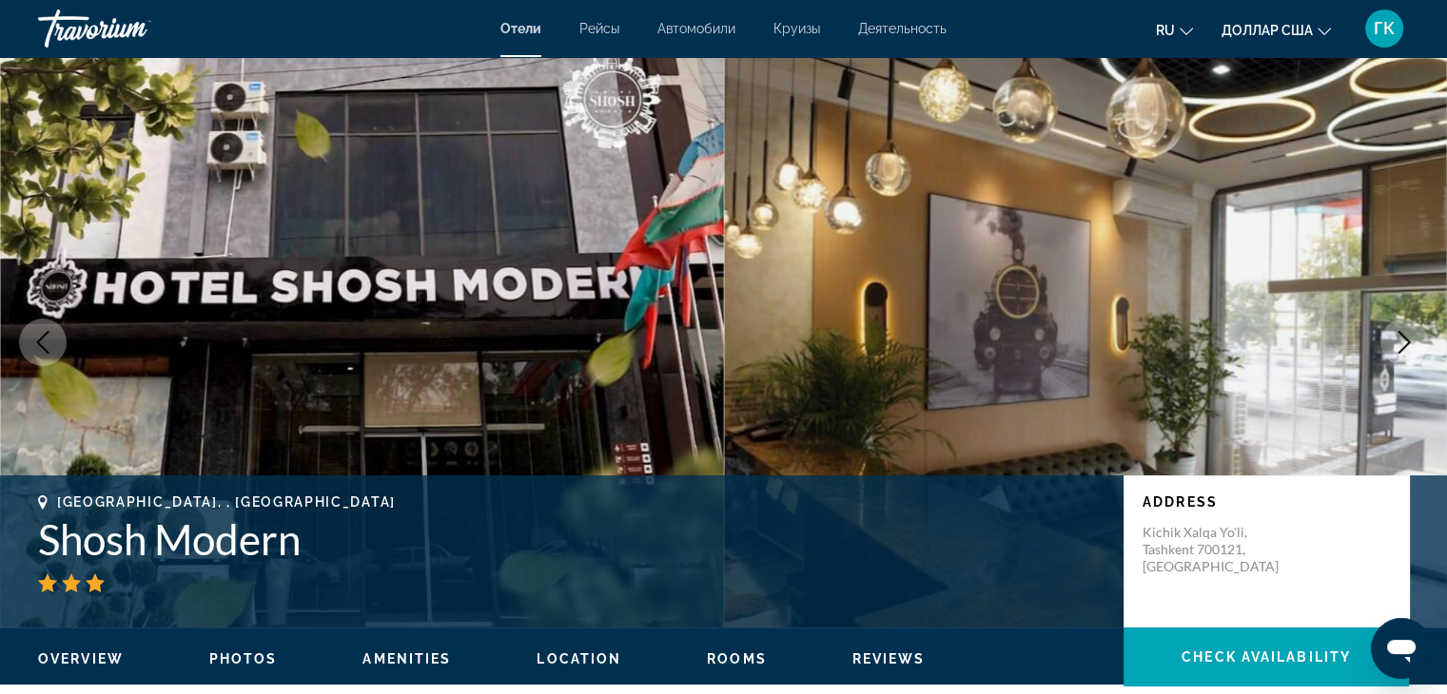
click at [1409, 343] on icon "Next image" at bounding box center [1404, 342] width 12 height 23
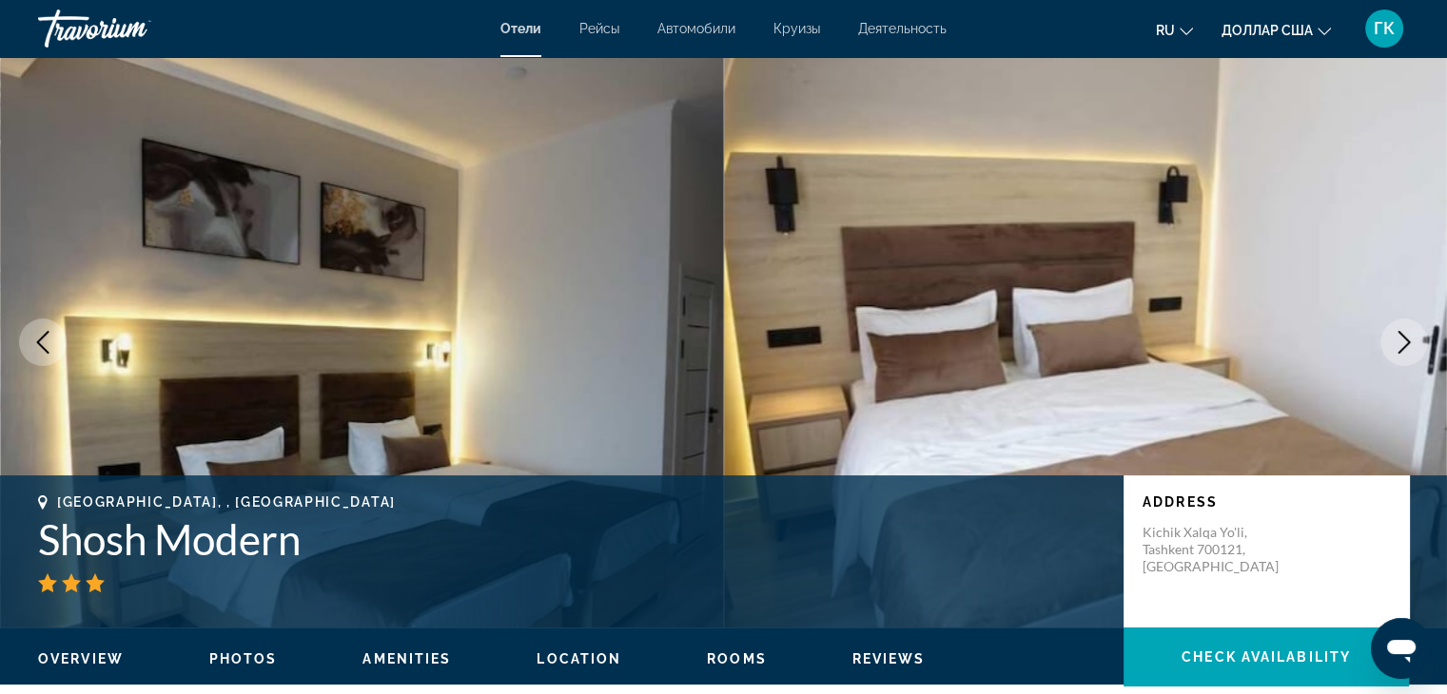
click at [1409, 343] on icon "Next image" at bounding box center [1404, 342] width 12 height 23
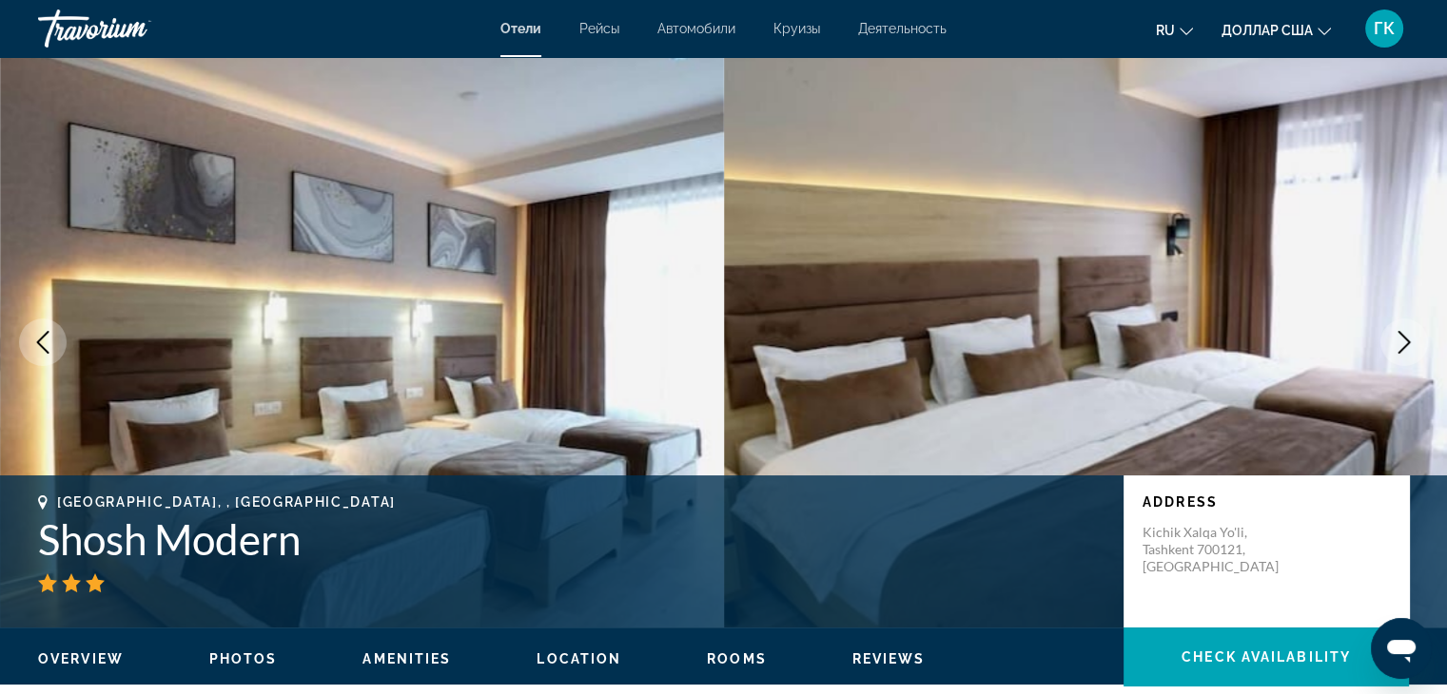
click at [1409, 343] on icon "Next image" at bounding box center [1404, 342] width 12 height 23
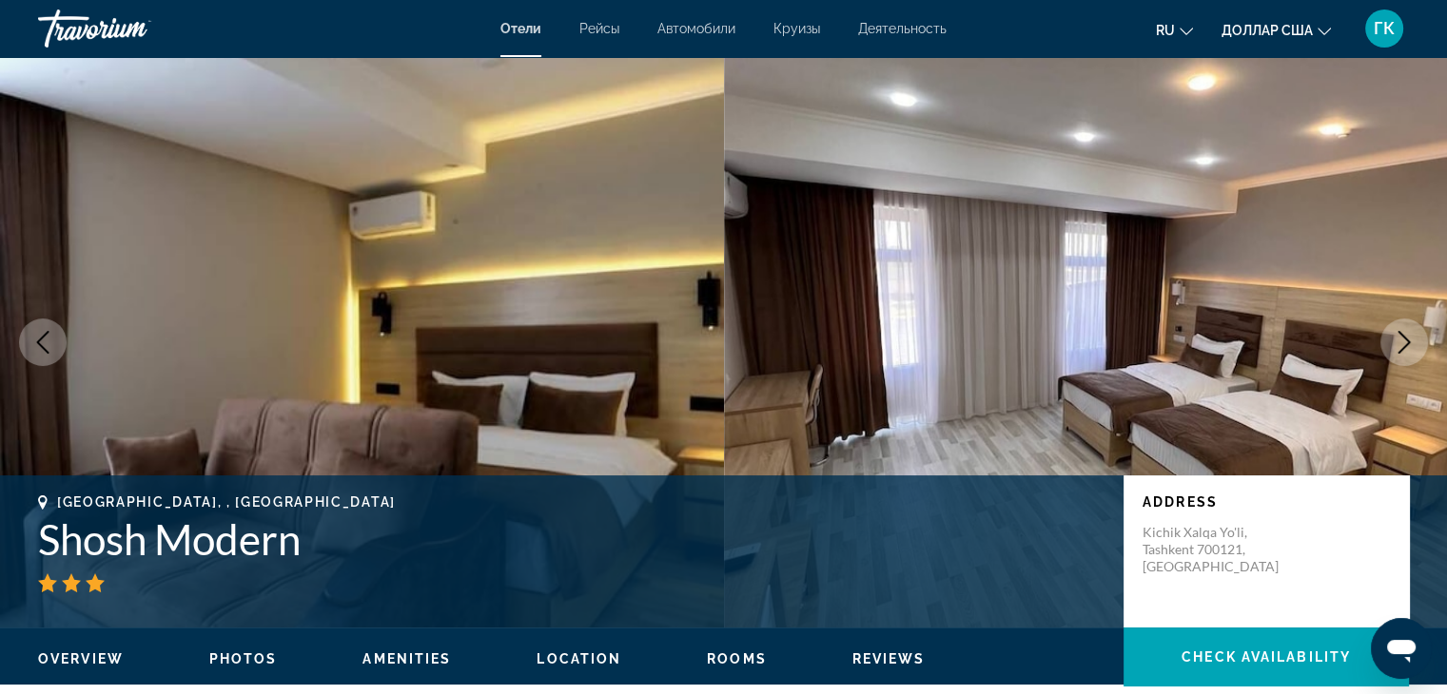
click at [1409, 343] on icon "Next image" at bounding box center [1404, 342] width 12 height 23
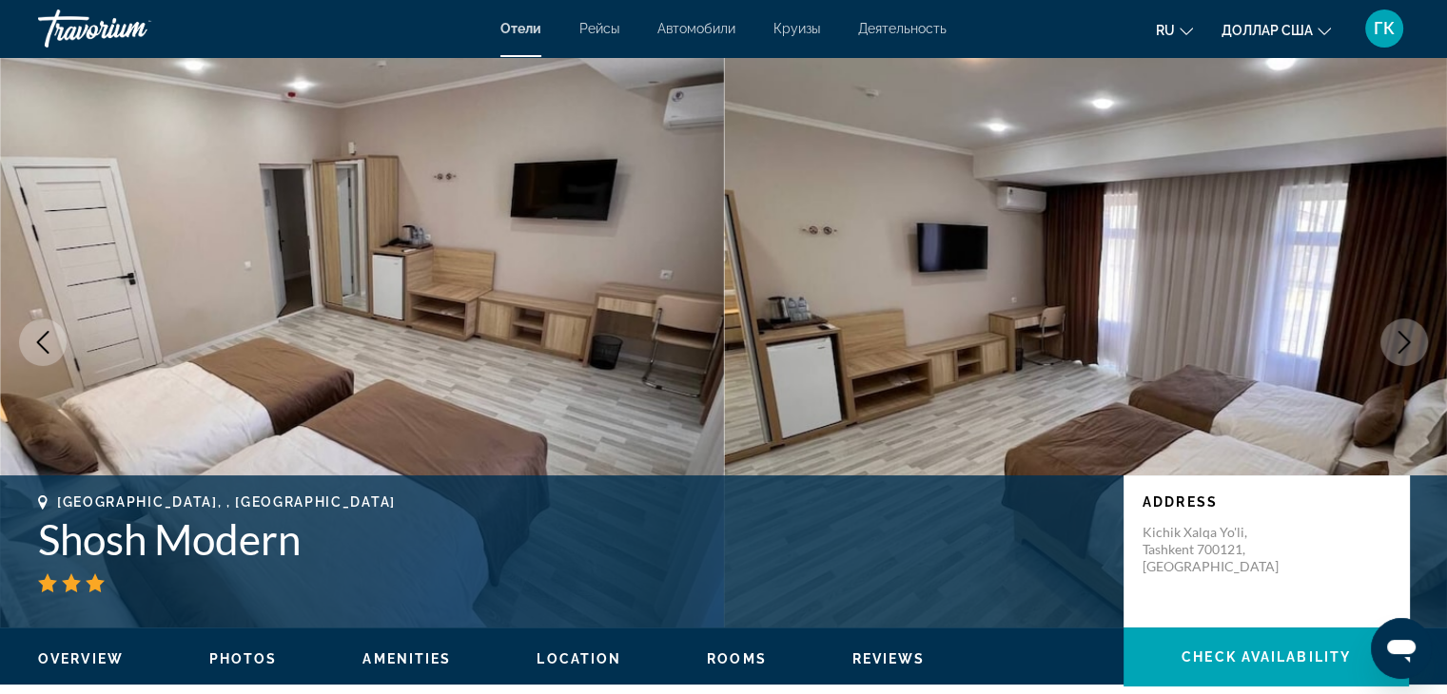
click at [1409, 343] on icon "Next image" at bounding box center [1404, 342] width 12 height 23
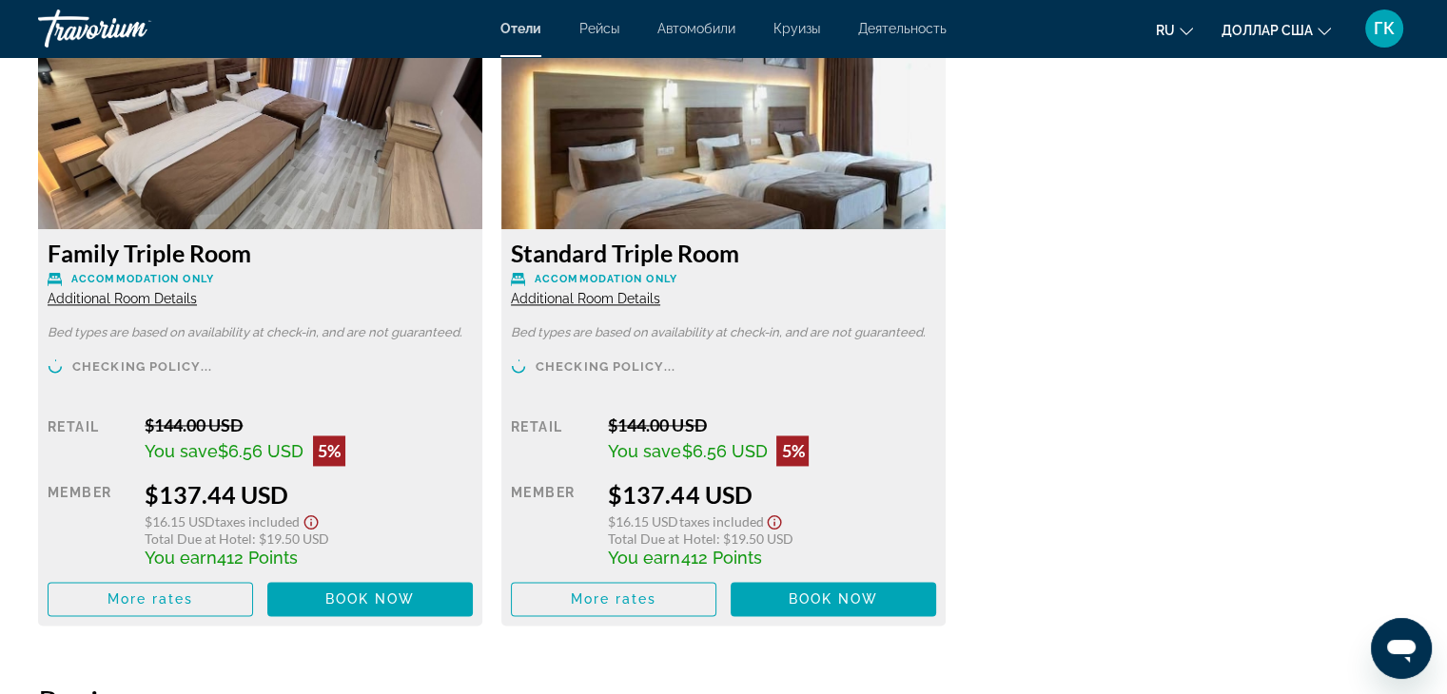
scroll to position [2714, 0]
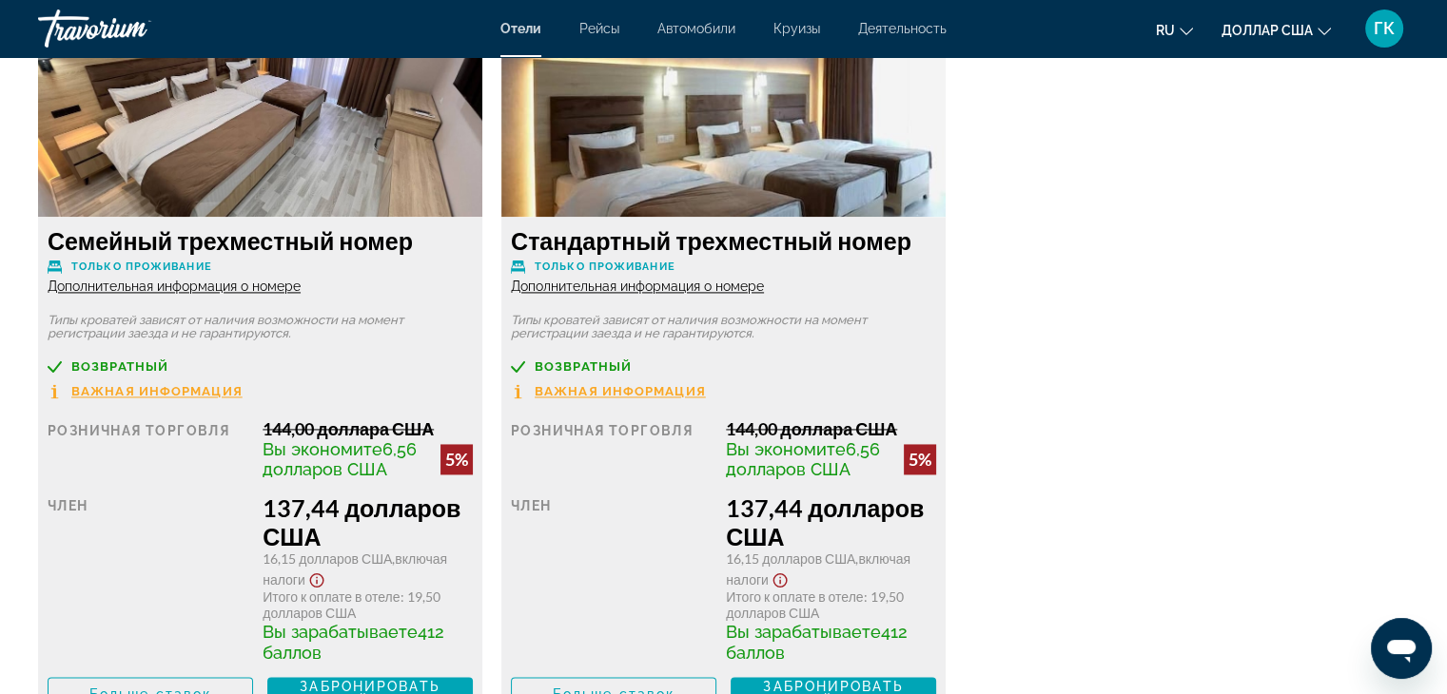
click at [148, 282] on font "Дополнительная информация о номере" at bounding box center [174, 286] width 253 height 15
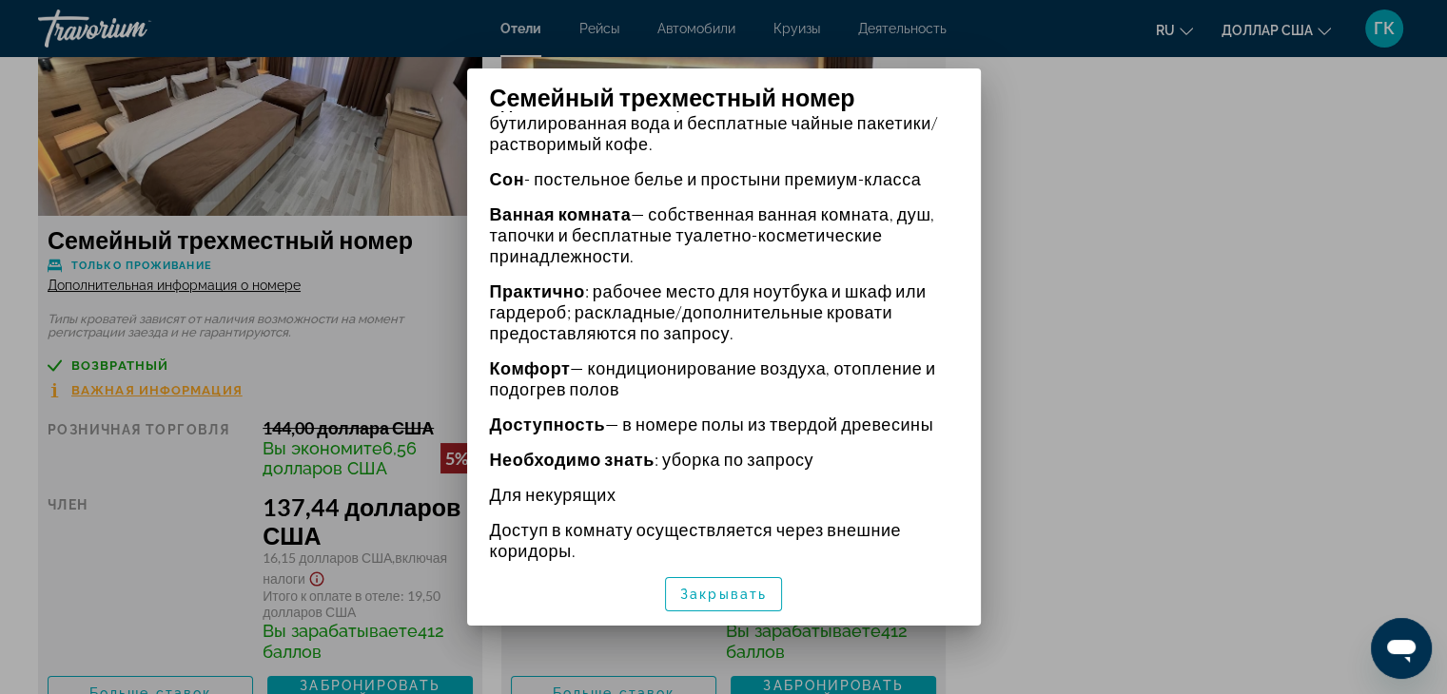
scroll to position [563, 0]
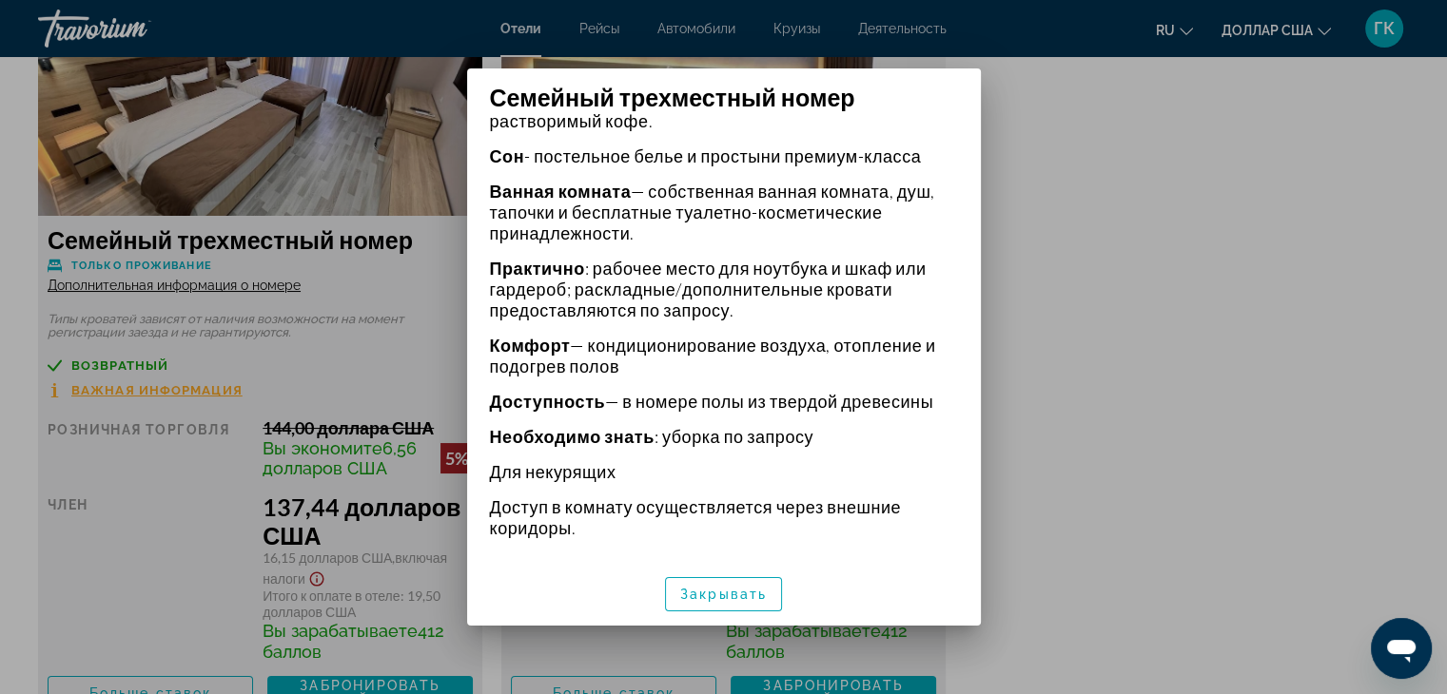
click at [1124, 360] on div at bounding box center [723, 347] width 1447 height 694
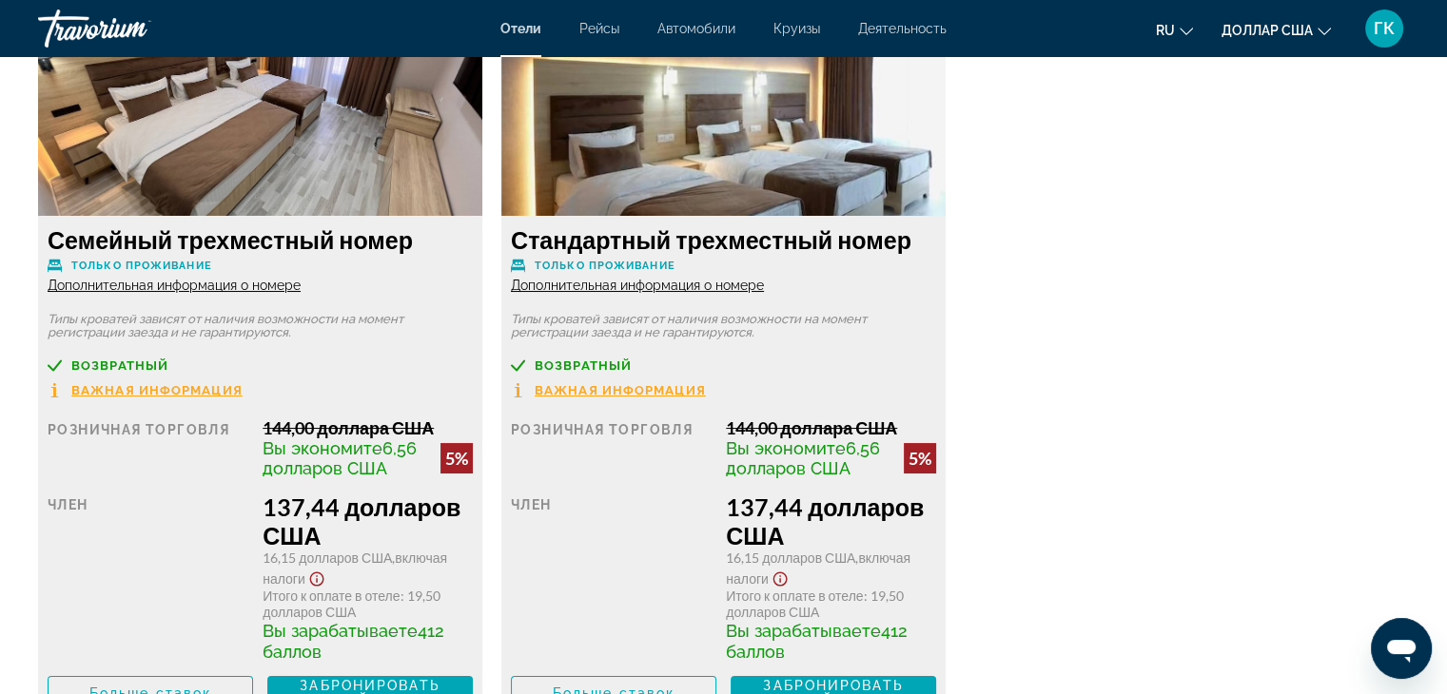
scroll to position [2714, 0]
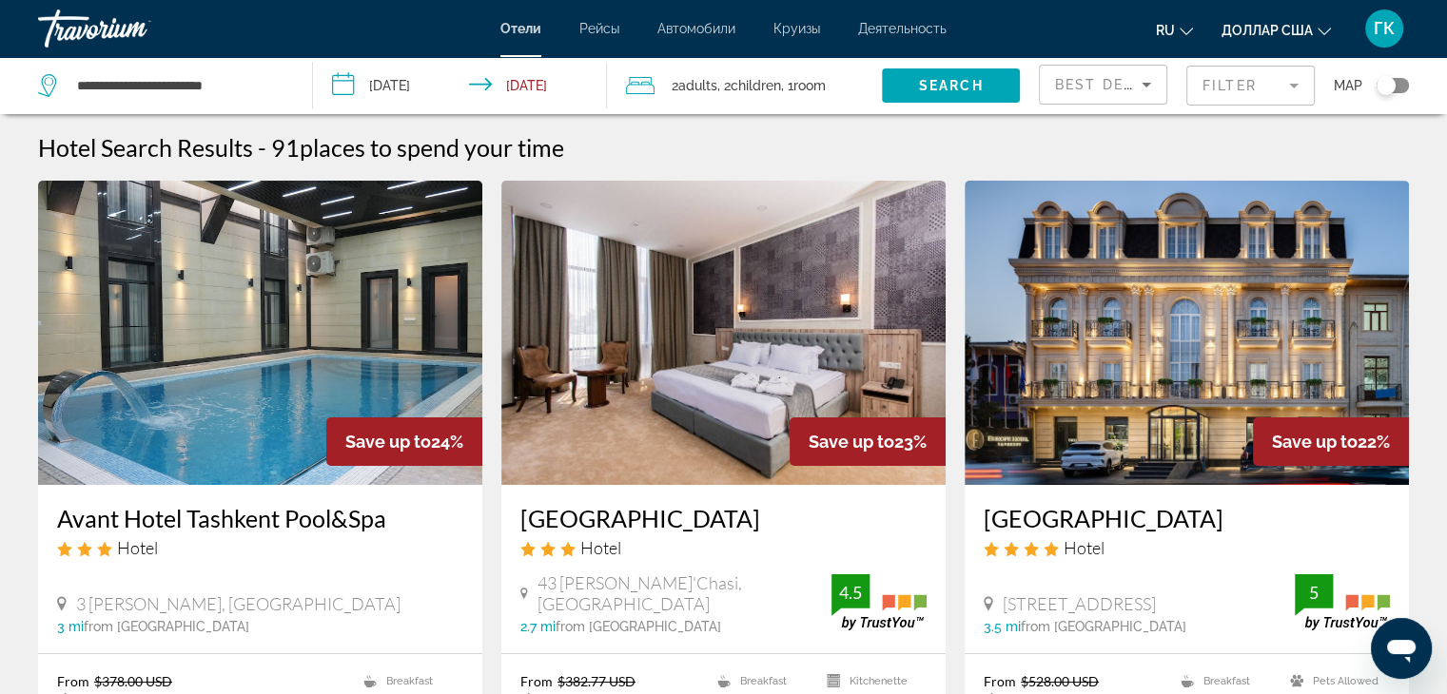
click at [663, 79] on div "2 Adult Adults , 2 Child Children , 1 Room rooms" at bounding box center [754, 85] width 256 height 27
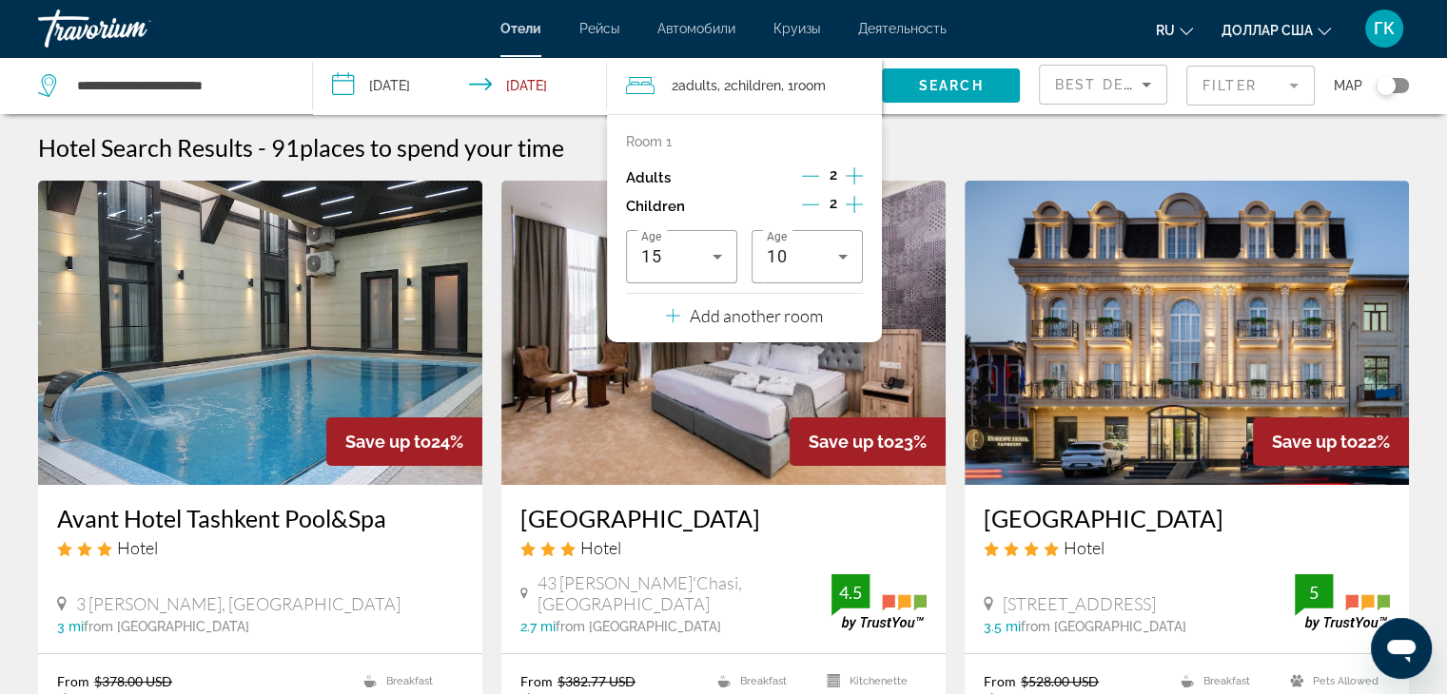
click at [814, 203] on icon "Decrement children" at bounding box center [810, 204] width 17 height 17
click at [814, 203] on icon "Decrement children" at bounding box center [811, 204] width 17 height 17
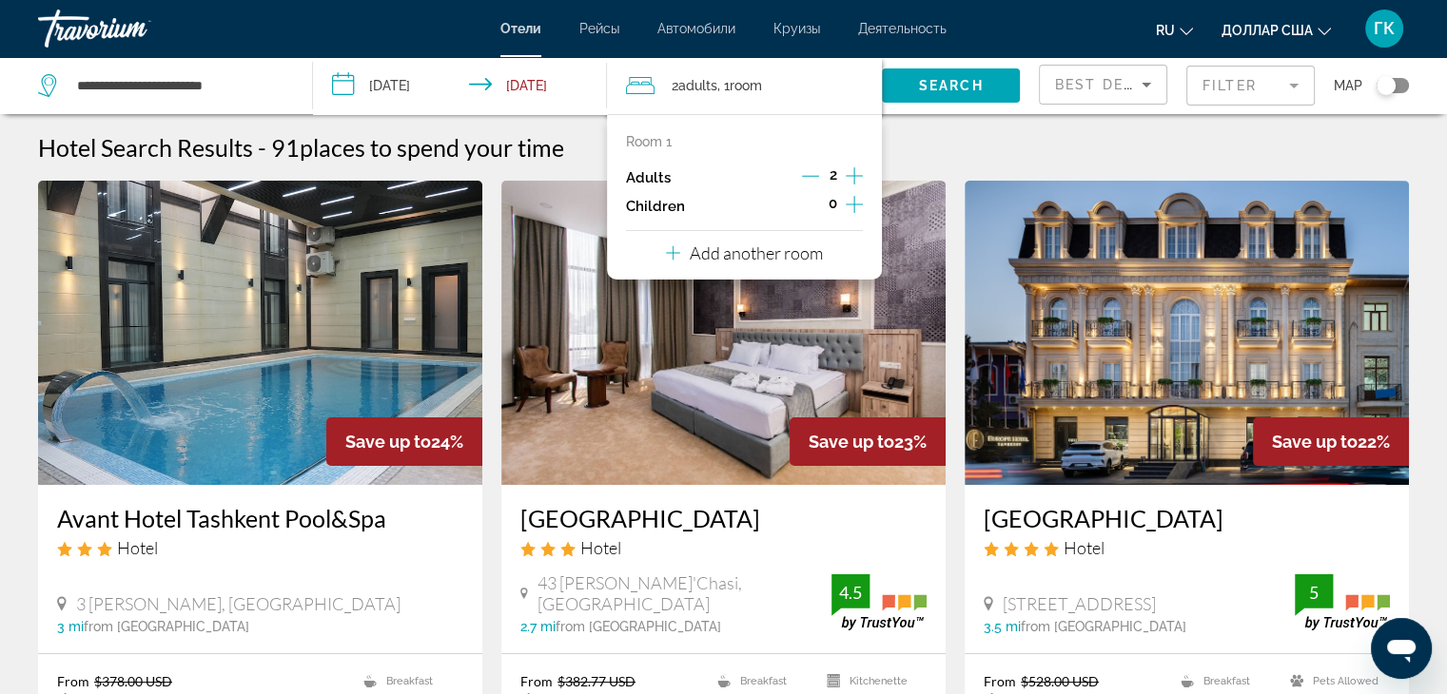
click at [955, 141] on div "Hotel Search Results - 91 places to spend your time" at bounding box center [723, 147] width 1371 height 29
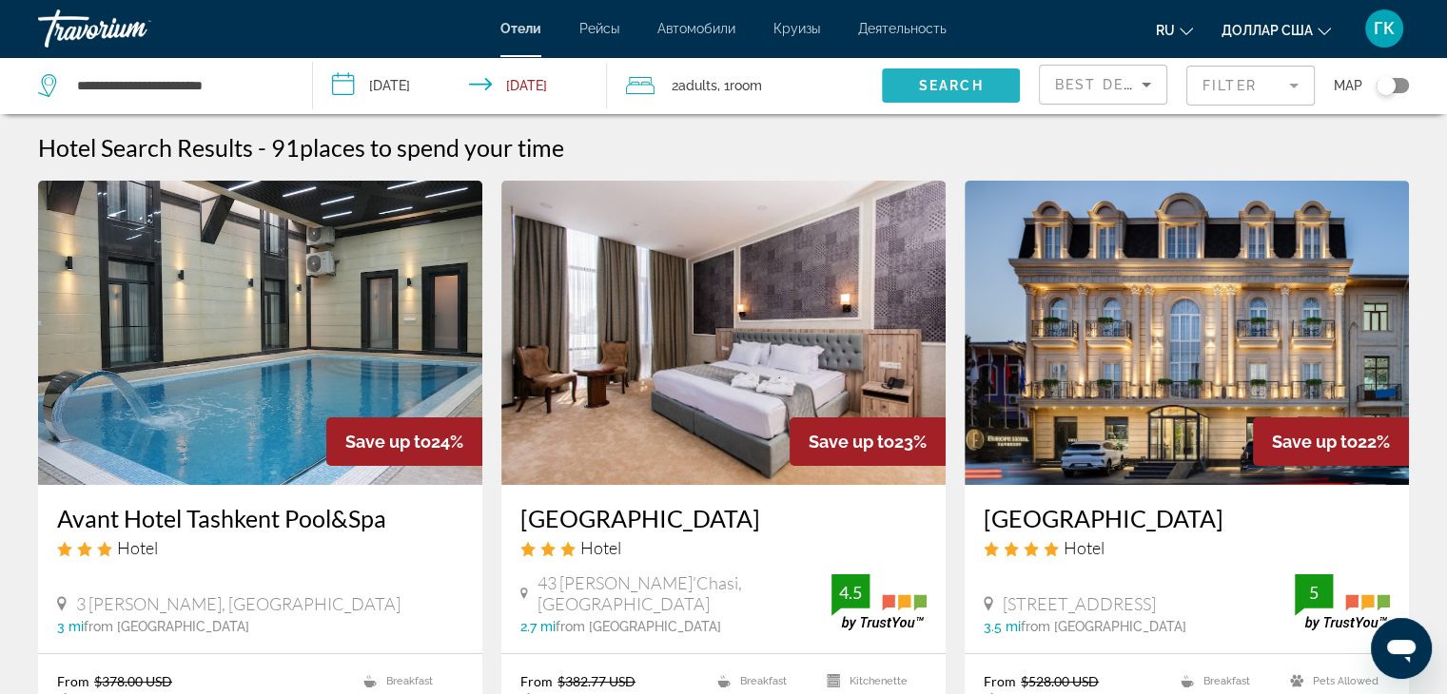
click at [932, 74] on span "Search widget" at bounding box center [951, 86] width 138 height 46
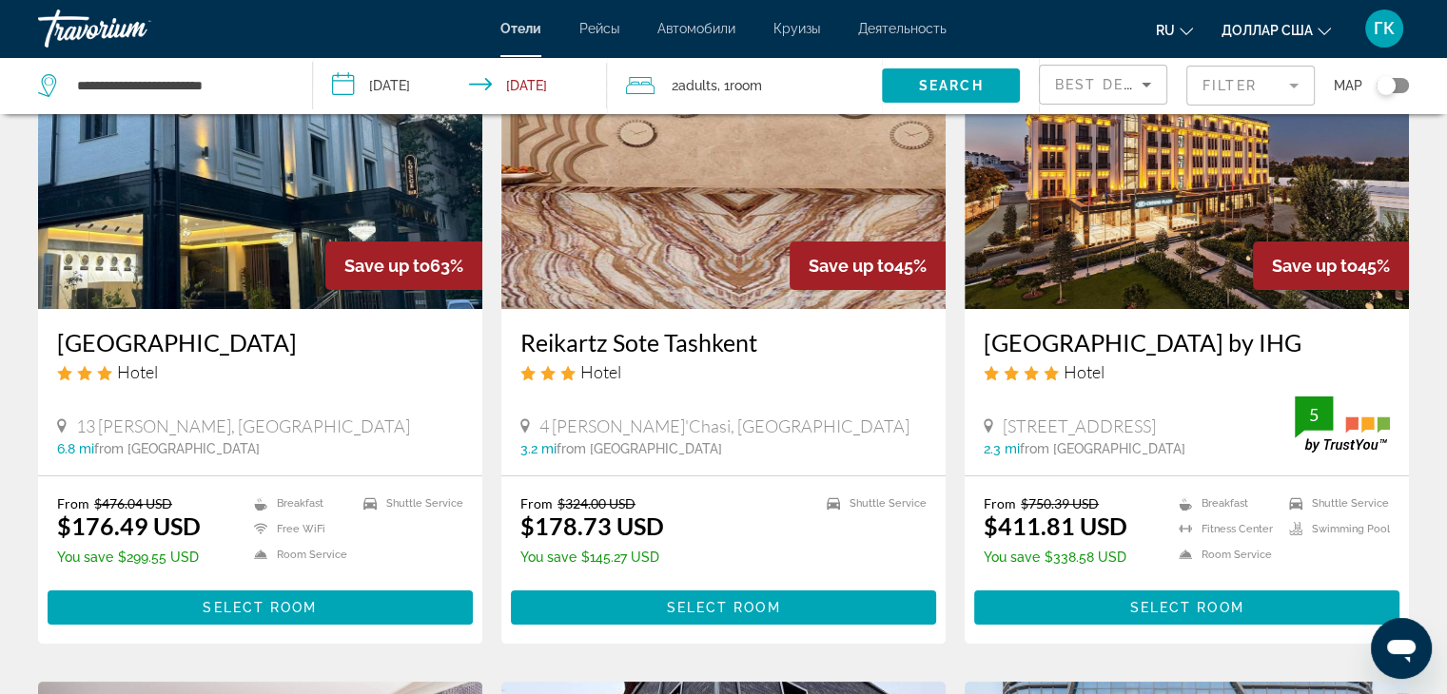
scroll to position [190, 0]
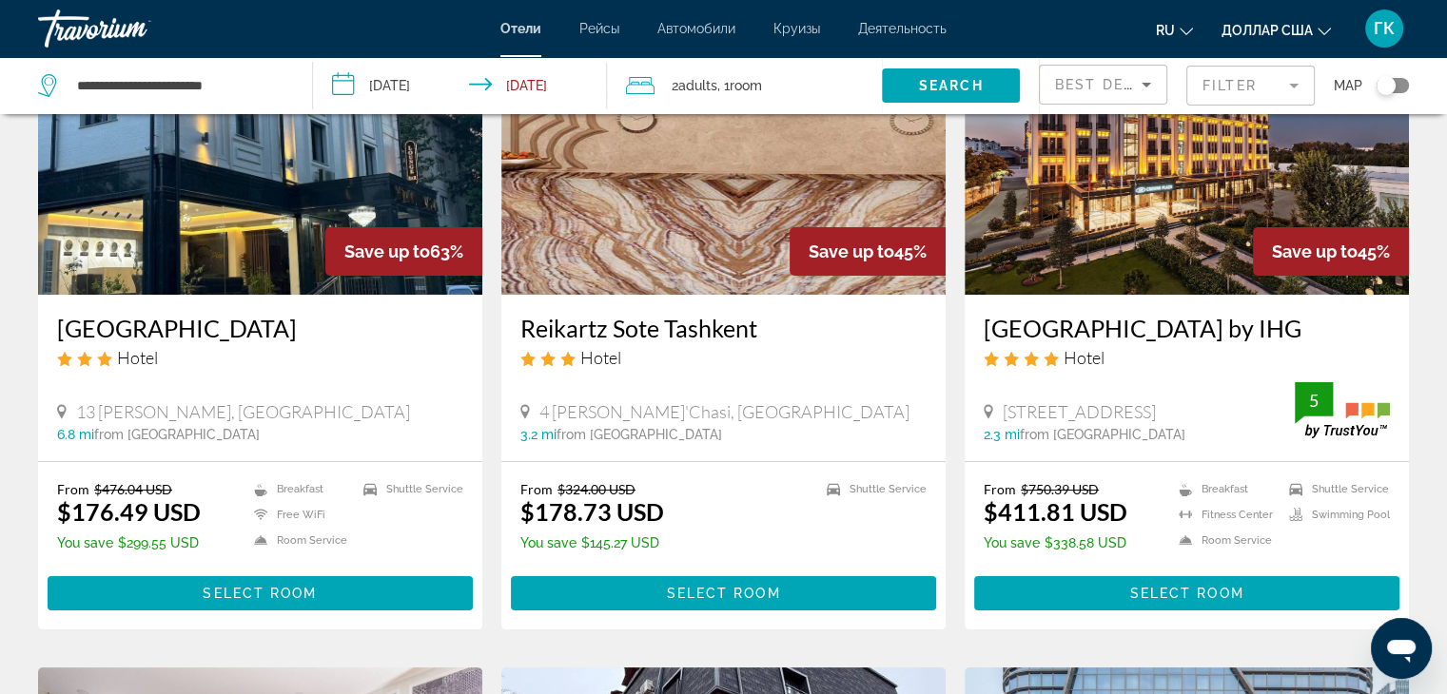
click at [209, 206] on img "Основное содержание" at bounding box center [260, 142] width 444 height 304
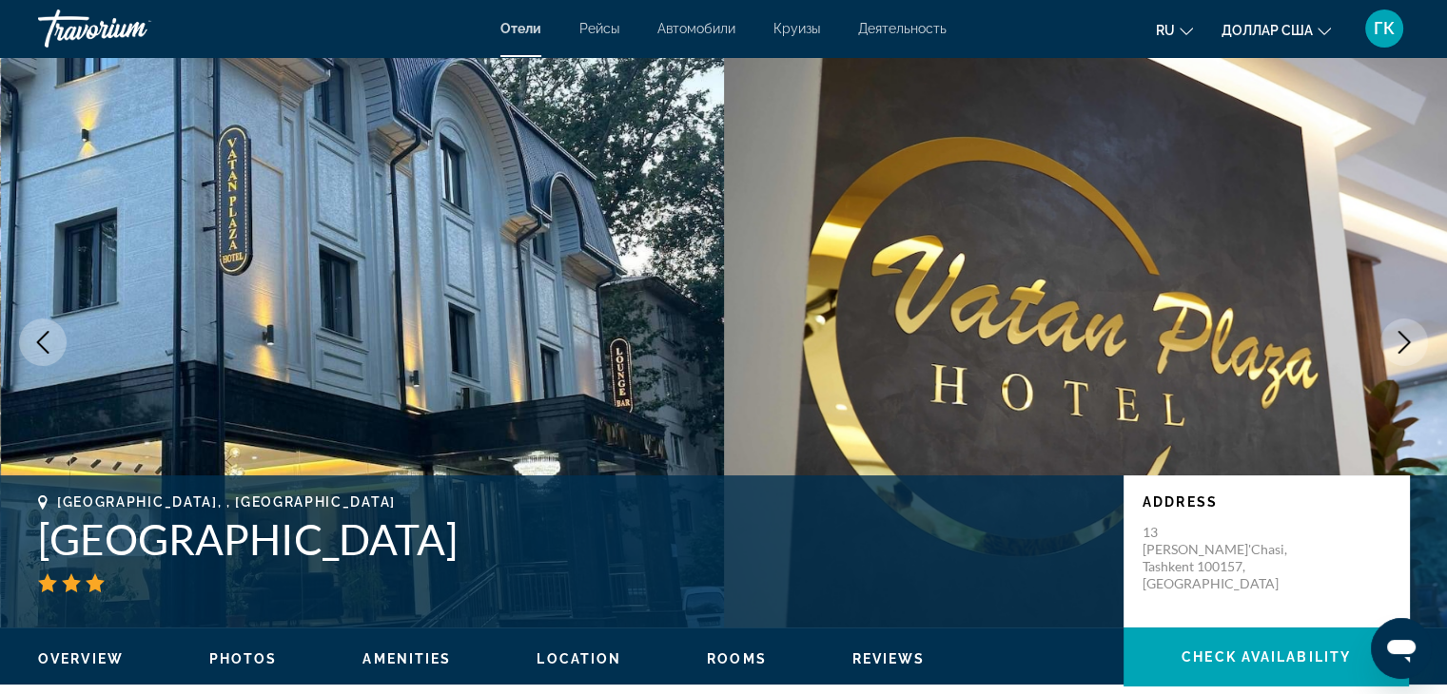
click at [1400, 347] on icon "Next image" at bounding box center [1403, 342] width 23 height 23
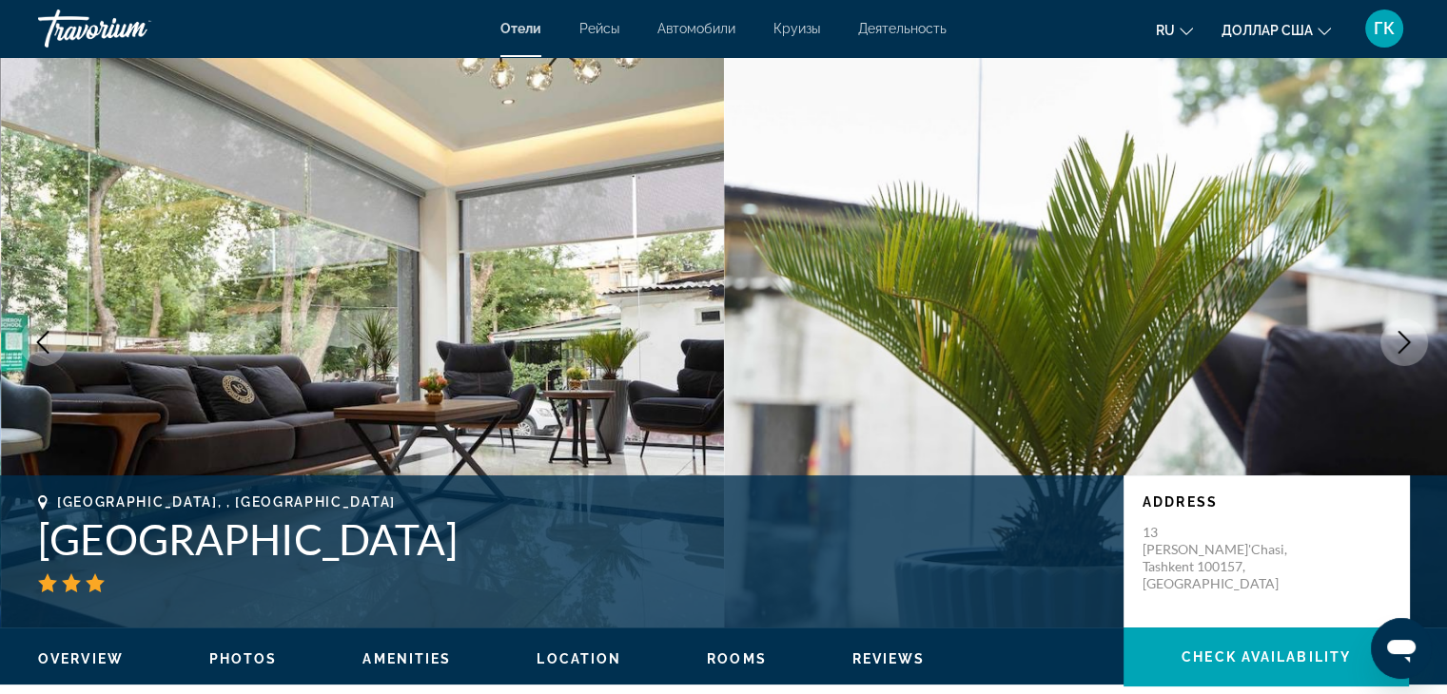
click at [1400, 347] on icon "Next image" at bounding box center [1403, 342] width 23 height 23
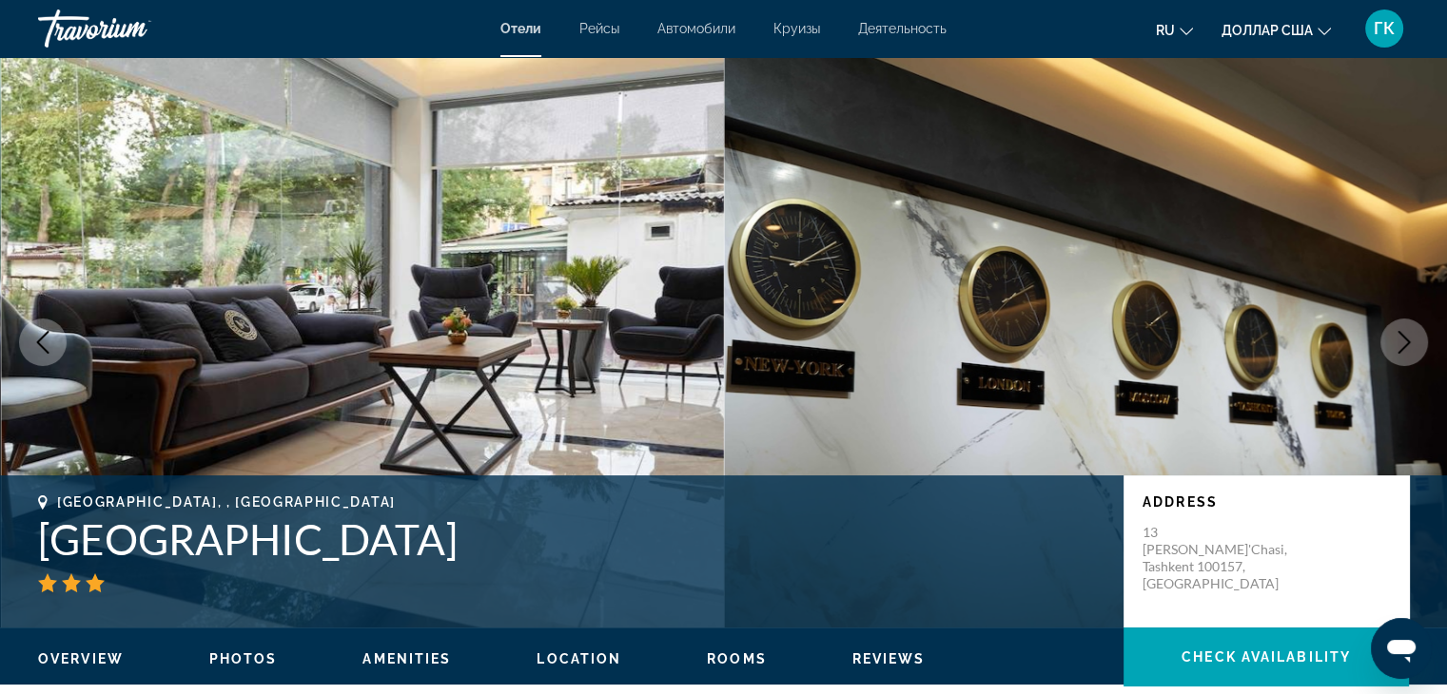
click at [1400, 347] on icon "Next image" at bounding box center [1403, 342] width 23 height 23
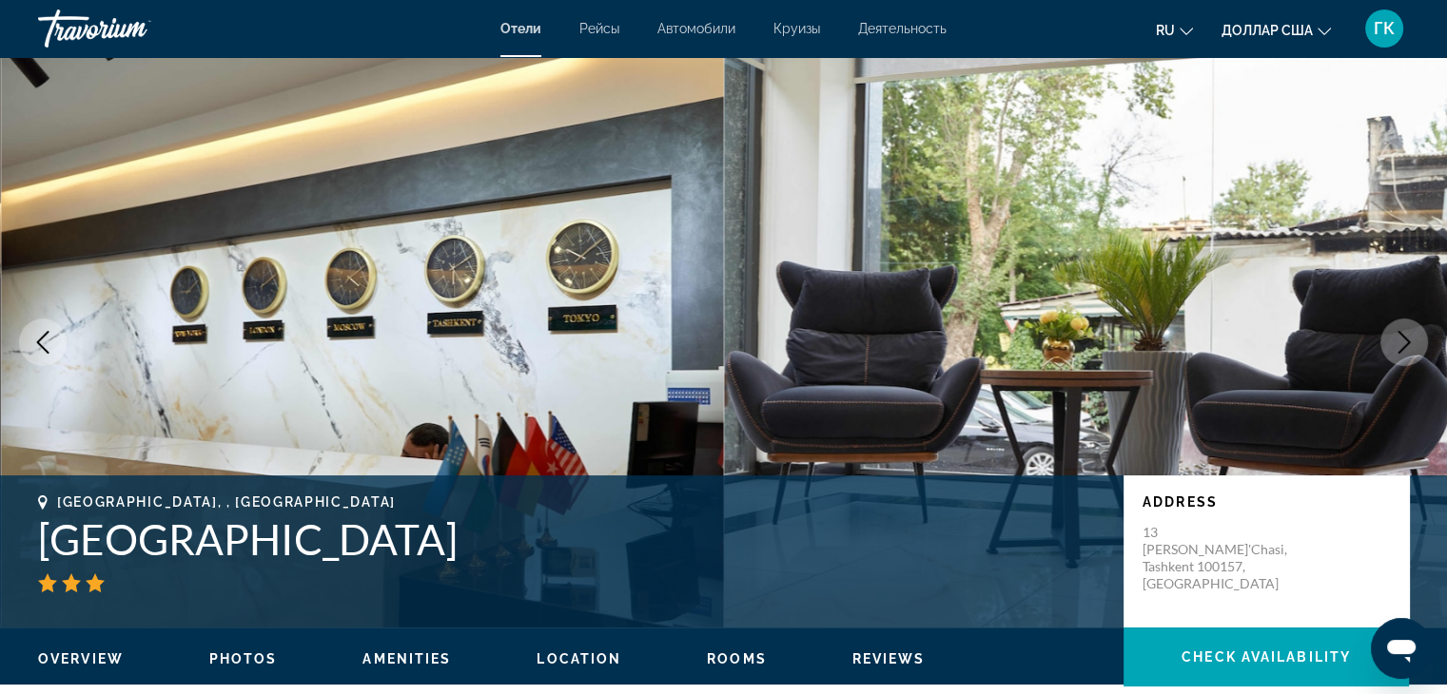
click at [1400, 347] on icon "Next image" at bounding box center [1403, 342] width 23 height 23
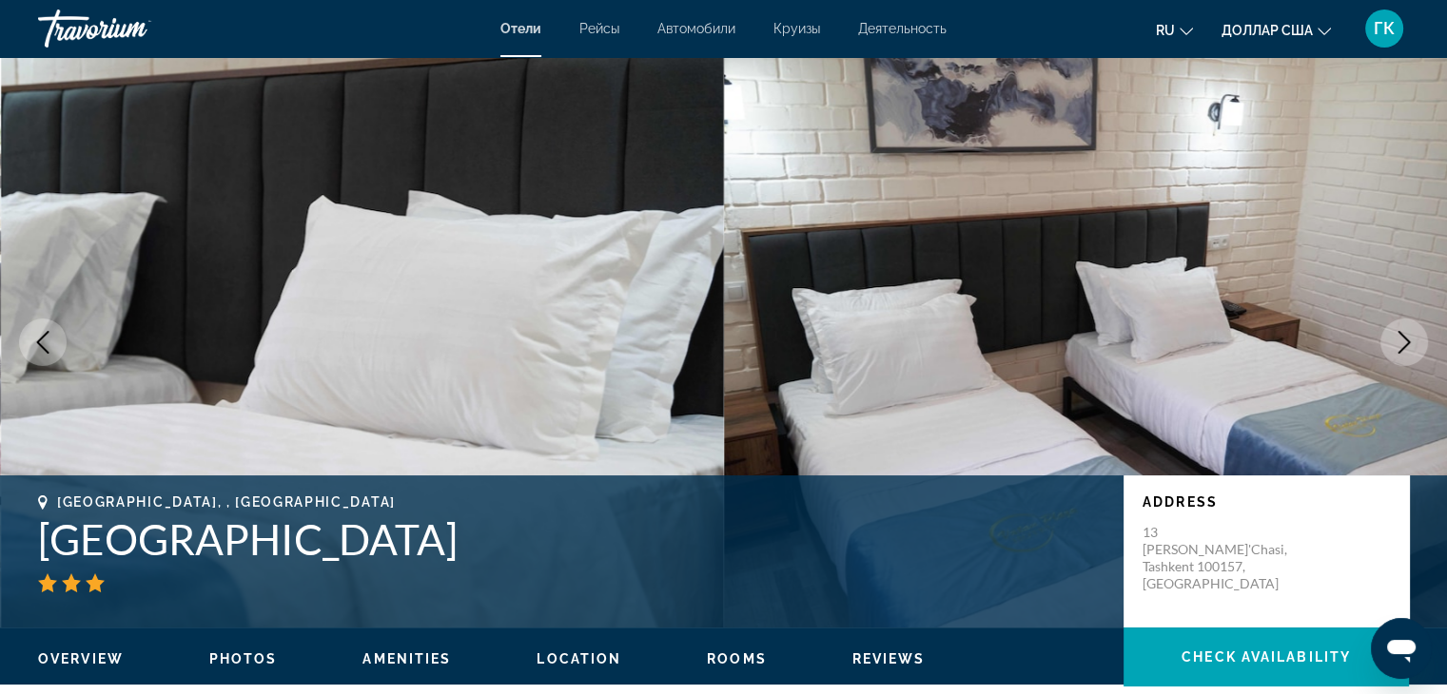
click at [1400, 347] on icon "Next image" at bounding box center [1403, 342] width 23 height 23
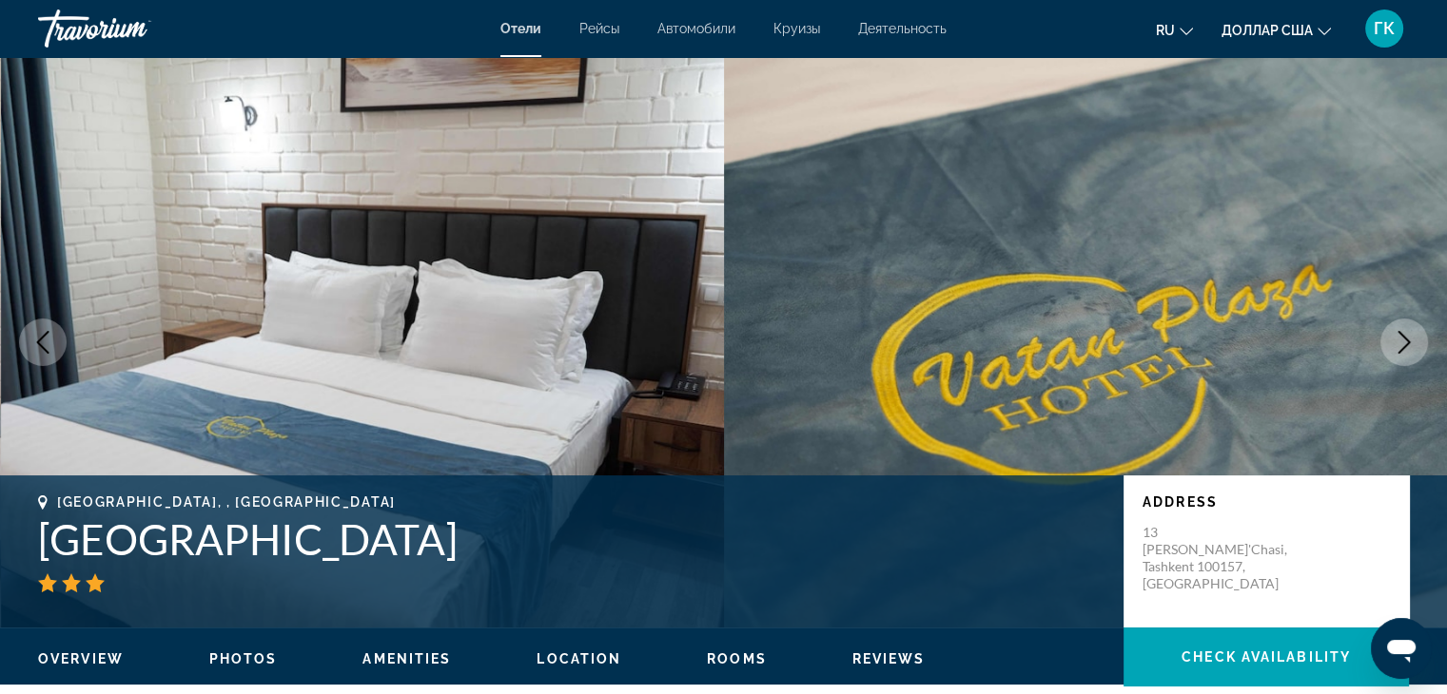
click at [1400, 347] on icon "Next image" at bounding box center [1403, 342] width 23 height 23
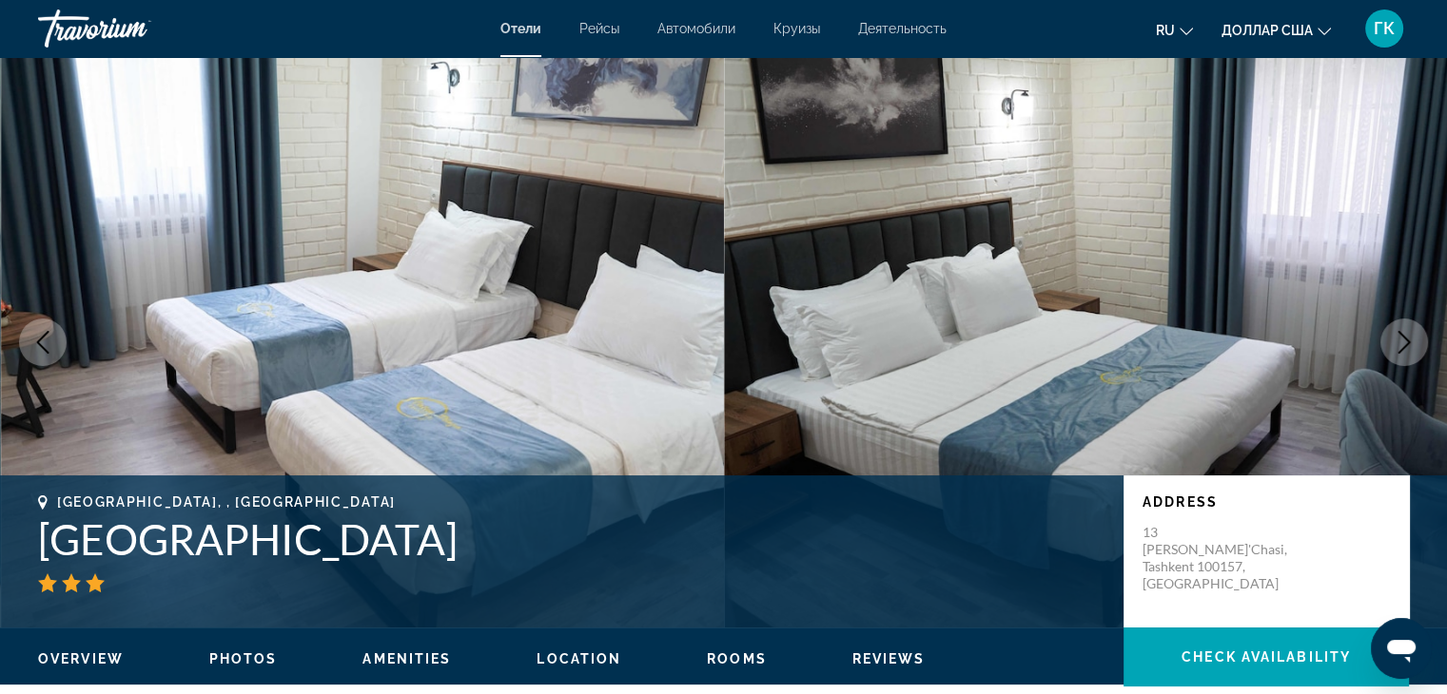
click at [1418, 348] on button "Next image" at bounding box center [1404, 343] width 48 height 48
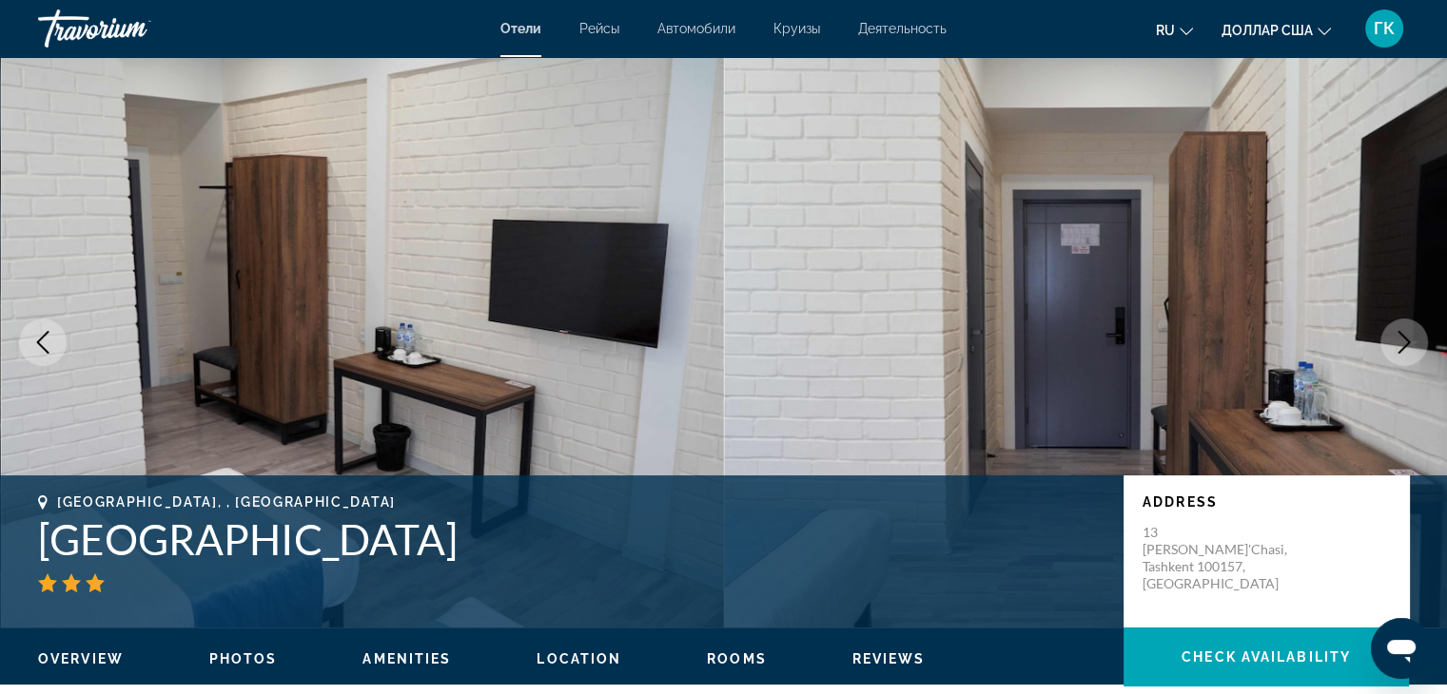
click at [1418, 348] on button "Next image" at bounding box center [1404, 343] width 48 height 48
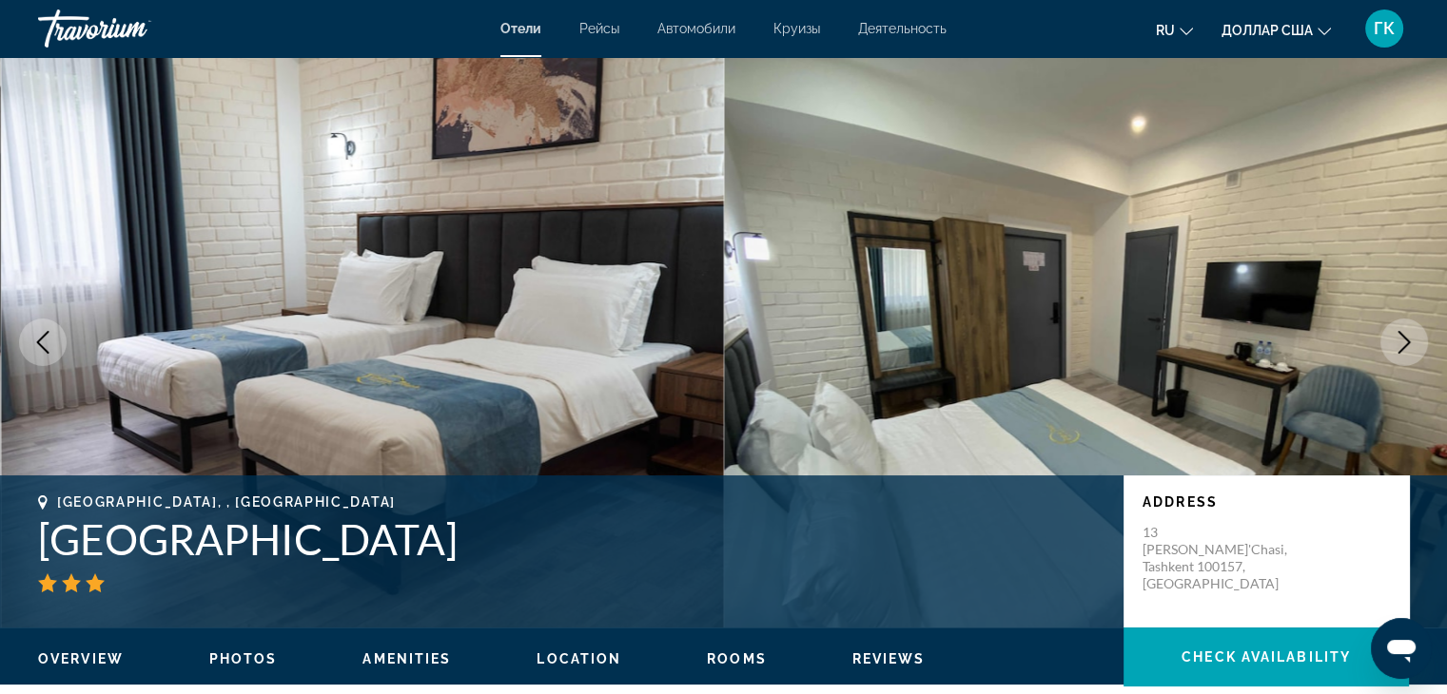
click at [1418, 348] on button "Next image" at bounding box center [1404, 343] width 48 height 48
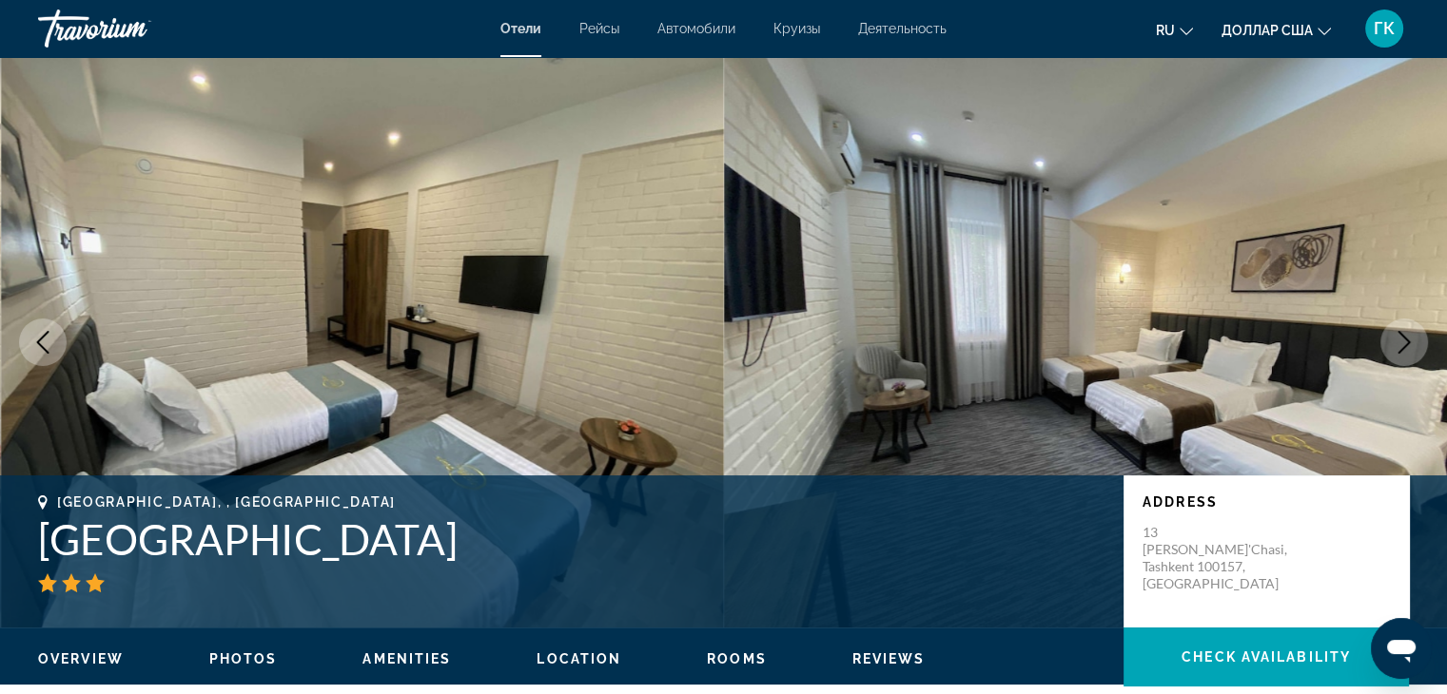
click at [1418, 349] on button "Next image" at bounding box center [1404, 343] width 48 height 48
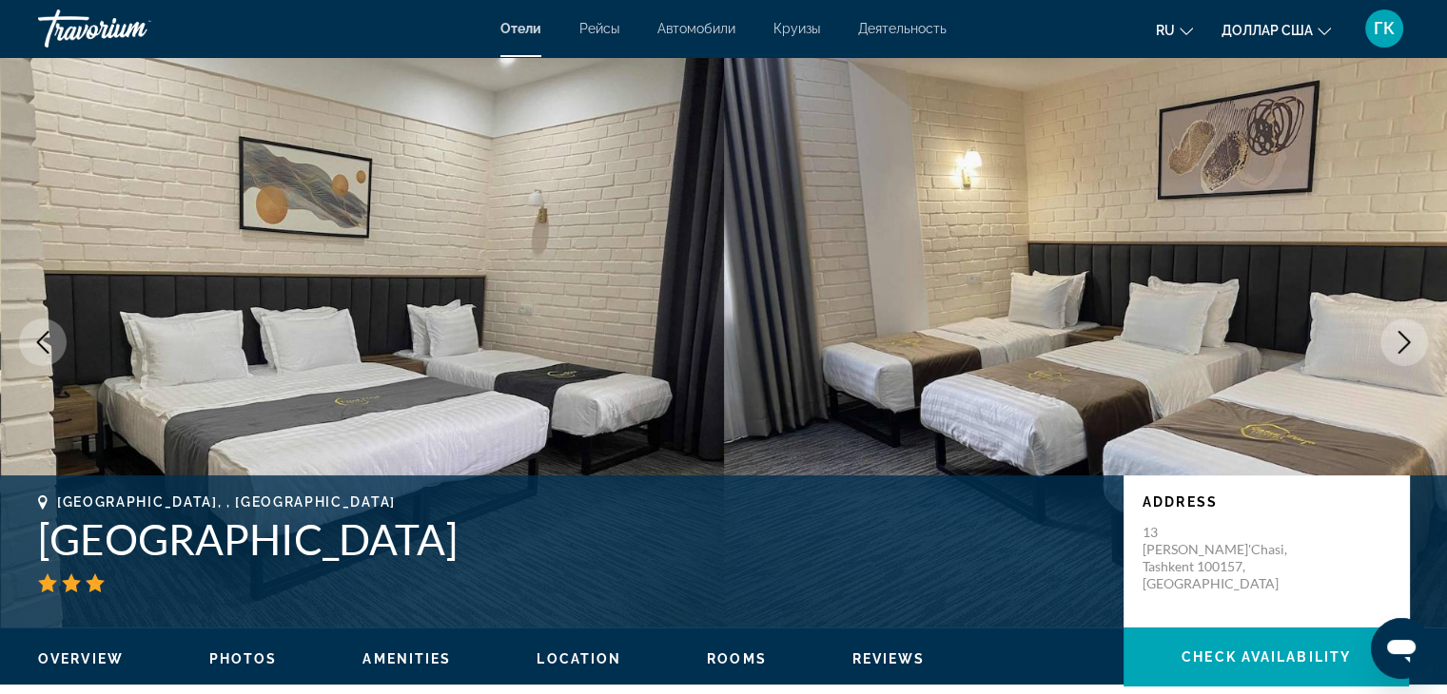
scroll to position [607, 0]
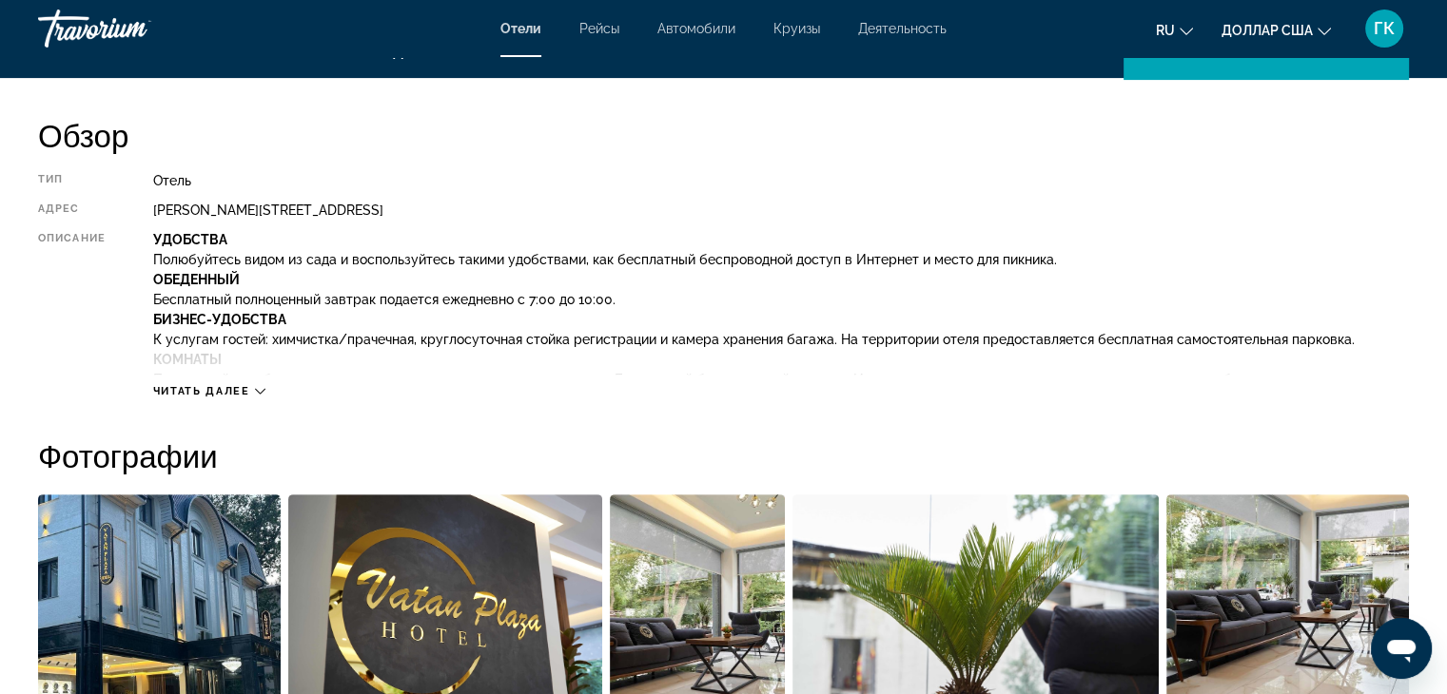
click at [219, 394] on font "Читать далее" at bounding box center [201, 391] width 97 height 12
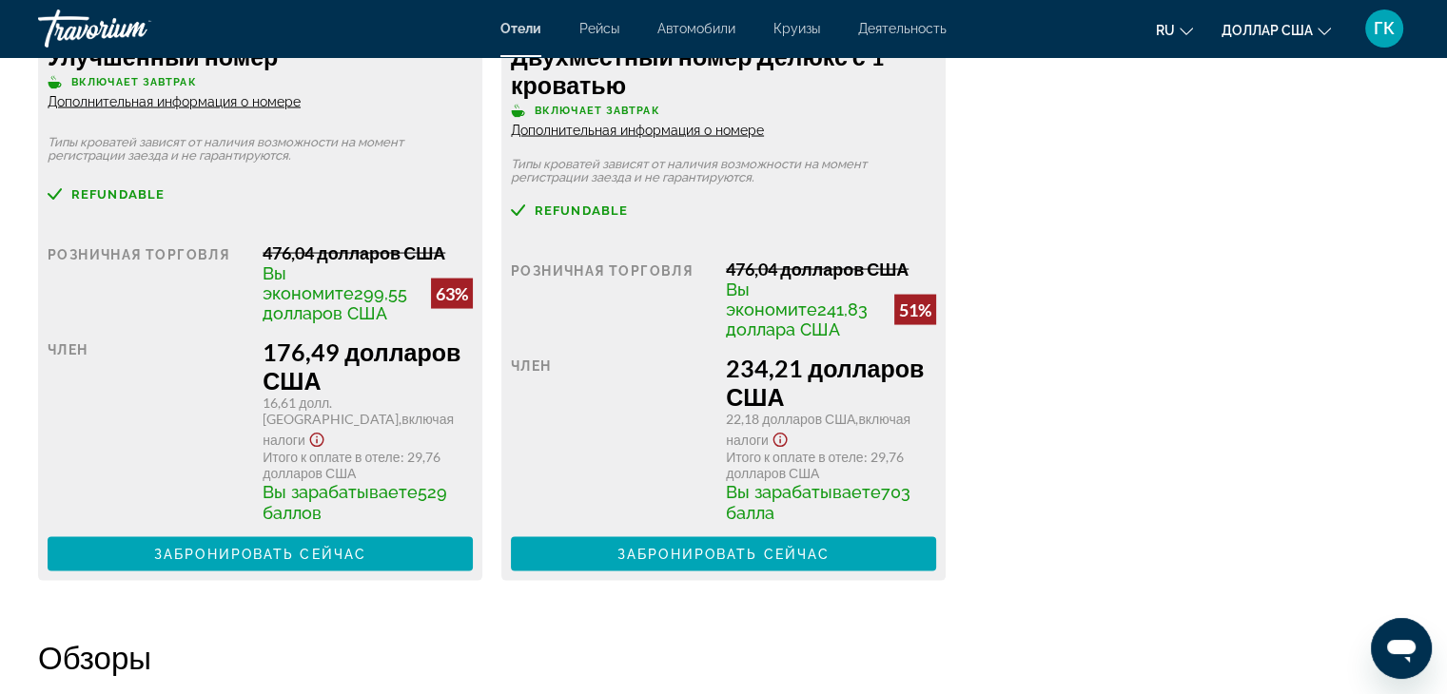
scroll to position [3740, 0]
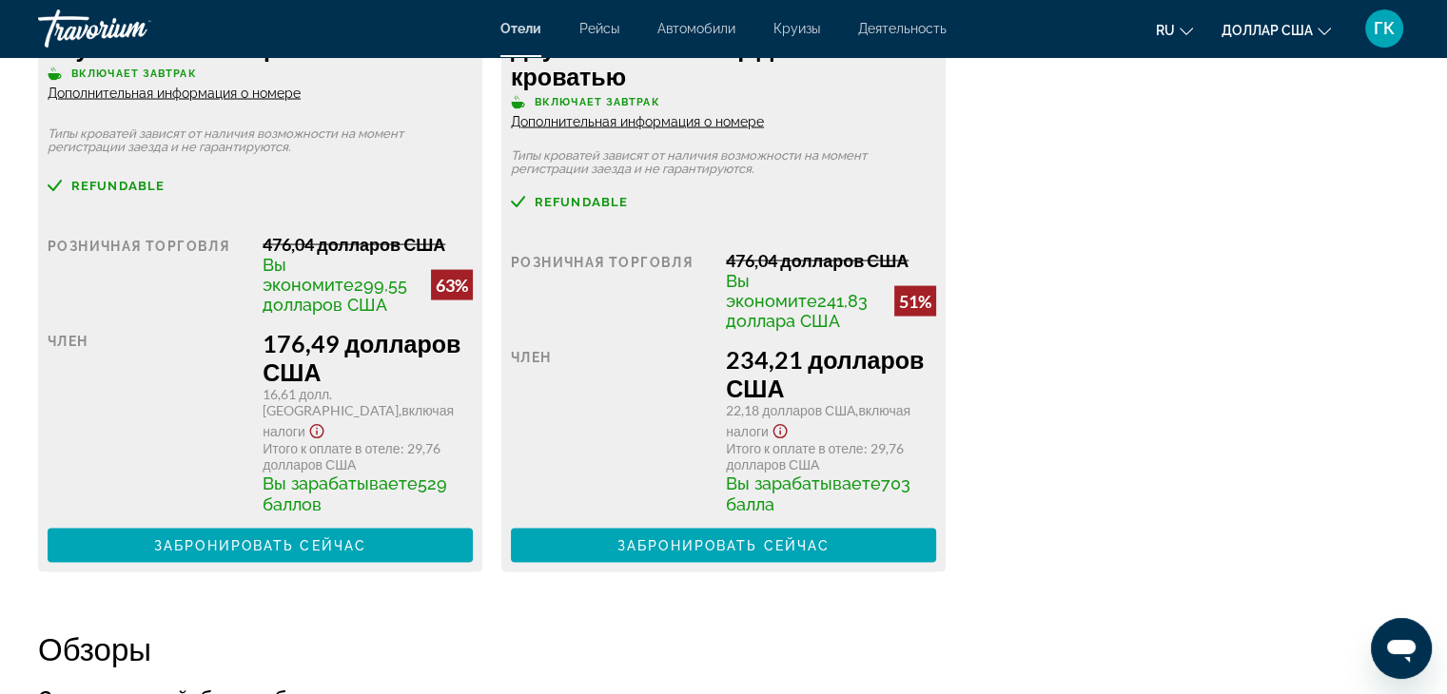
click at [301, 101] on font "Дополнительная информация о номере" at bounding box center [174, 93] width 253 height 15
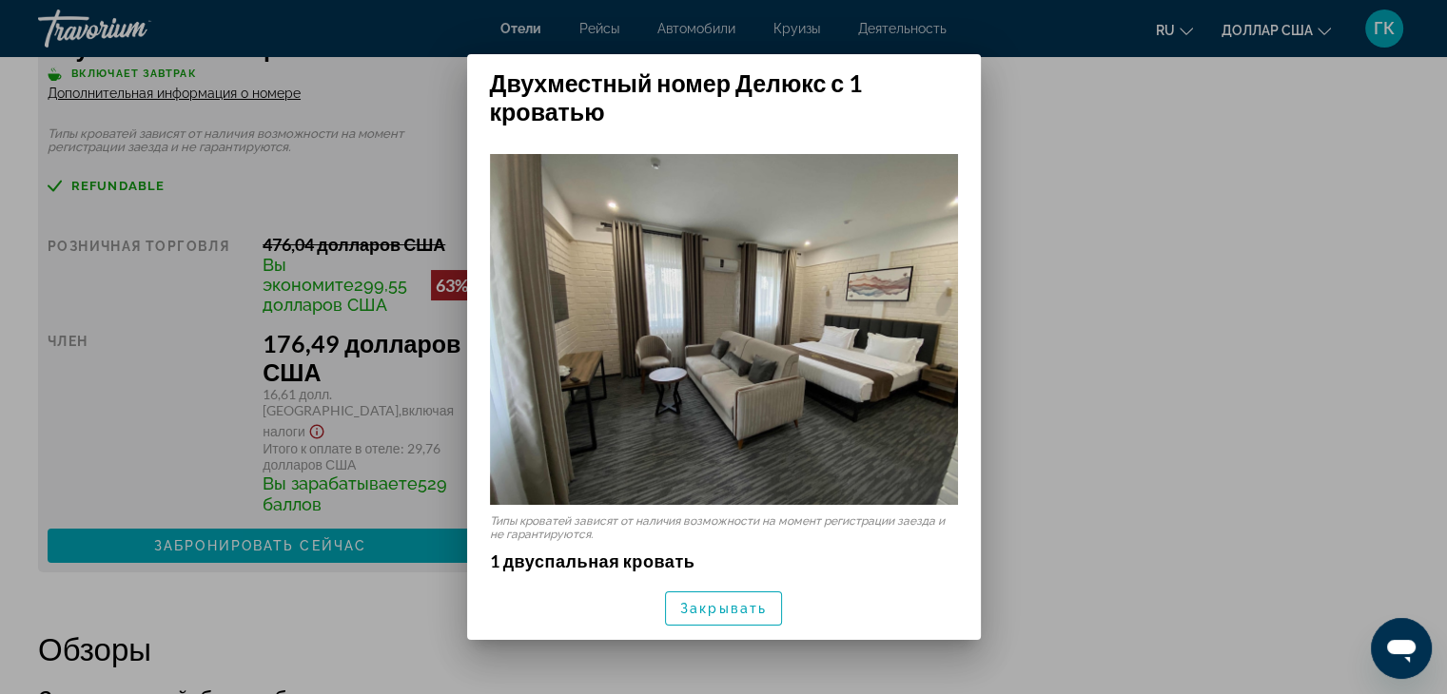
click at [1077, 461] on div at bounding box center [723, 347] width 1447 height 694
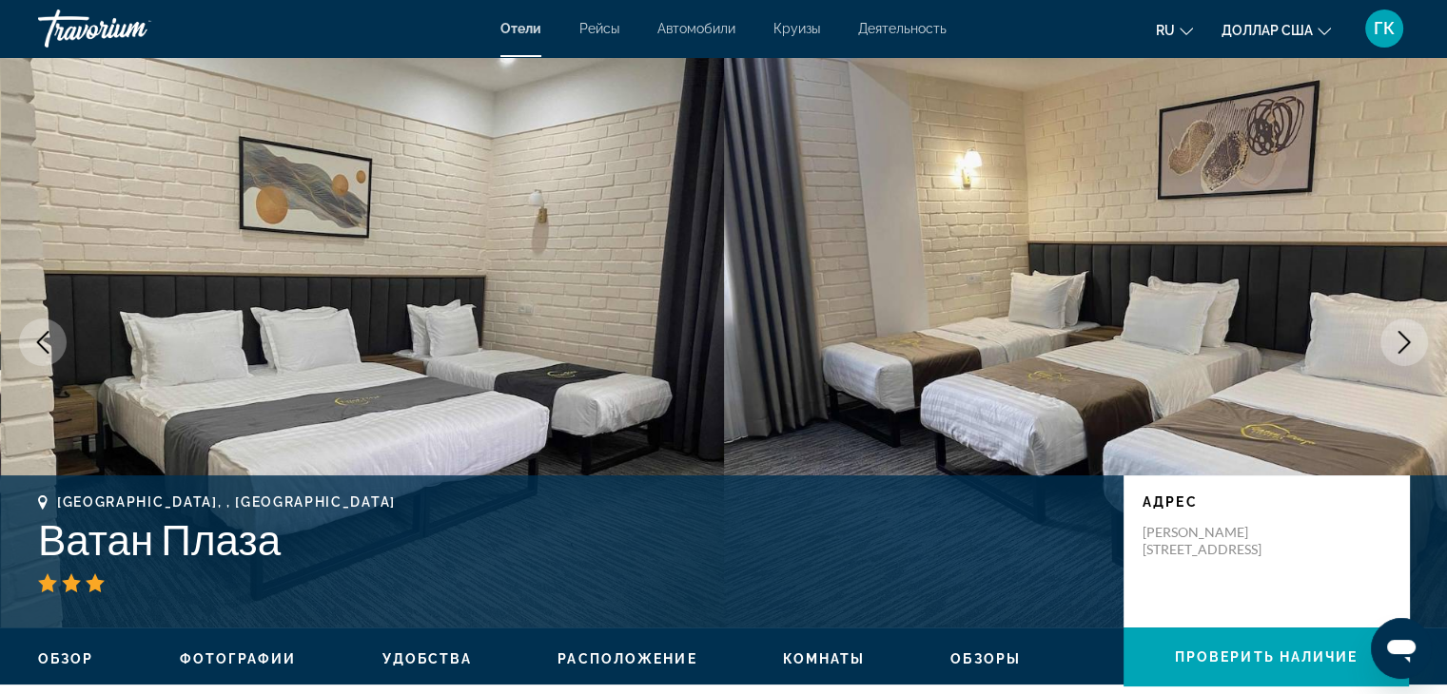
scroll to position [3740, 0]
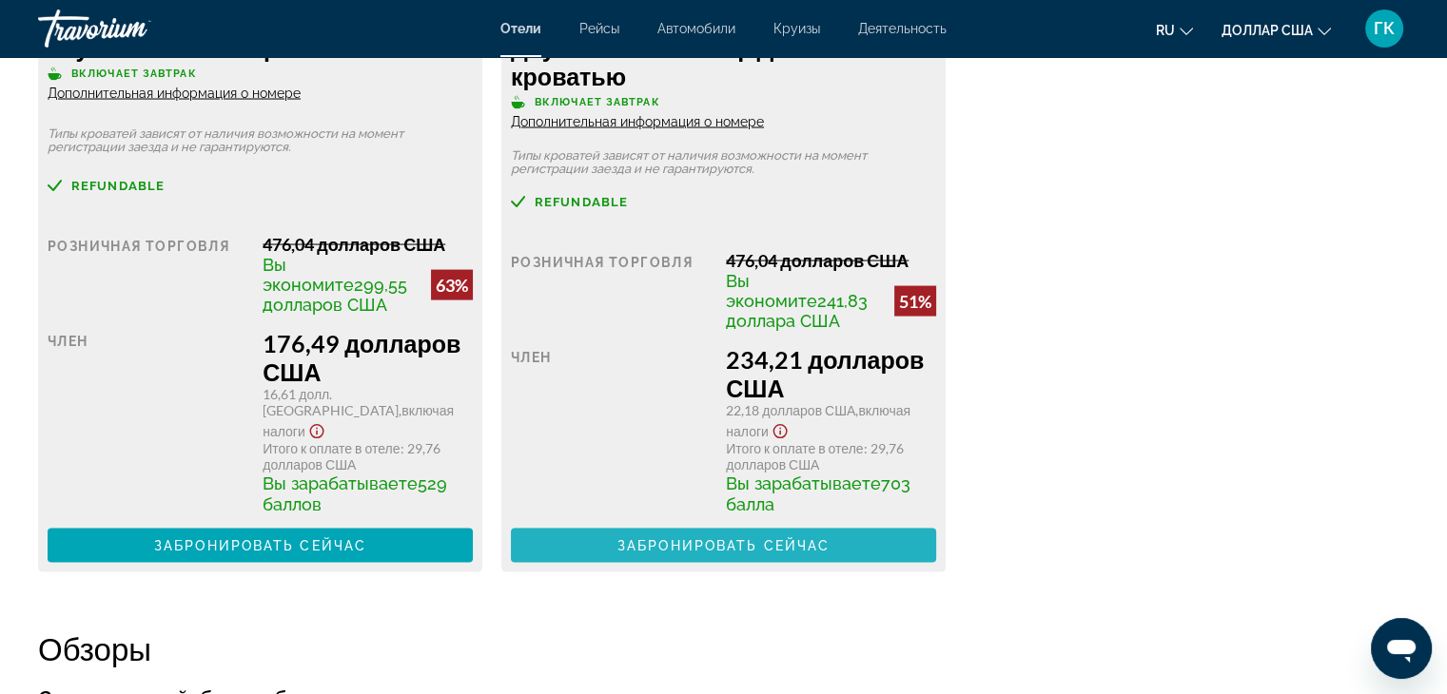
click at [746, 544] on font "Забронировать сейчас" at bounding box center [723, 545] width 212 height 15
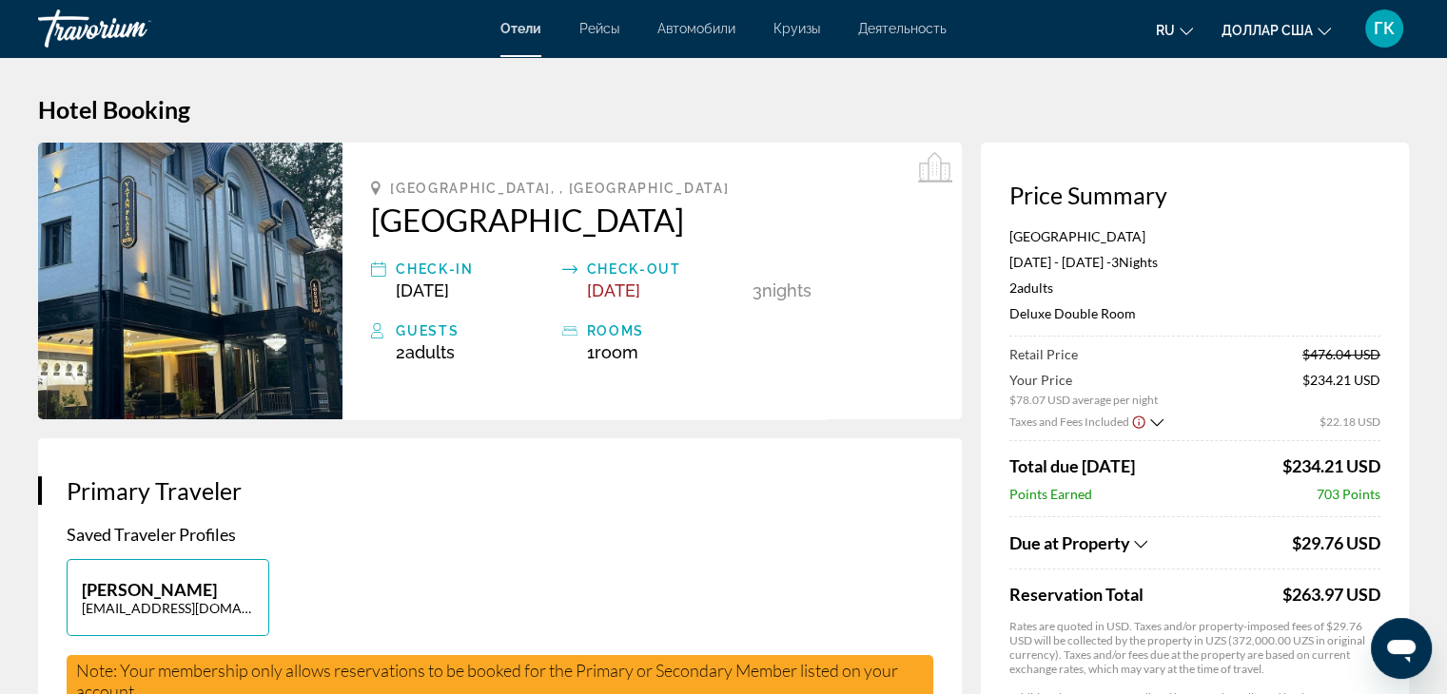
click at [438, 342] on span "Adults" at bounding box center [429, 352] width 49 height 20
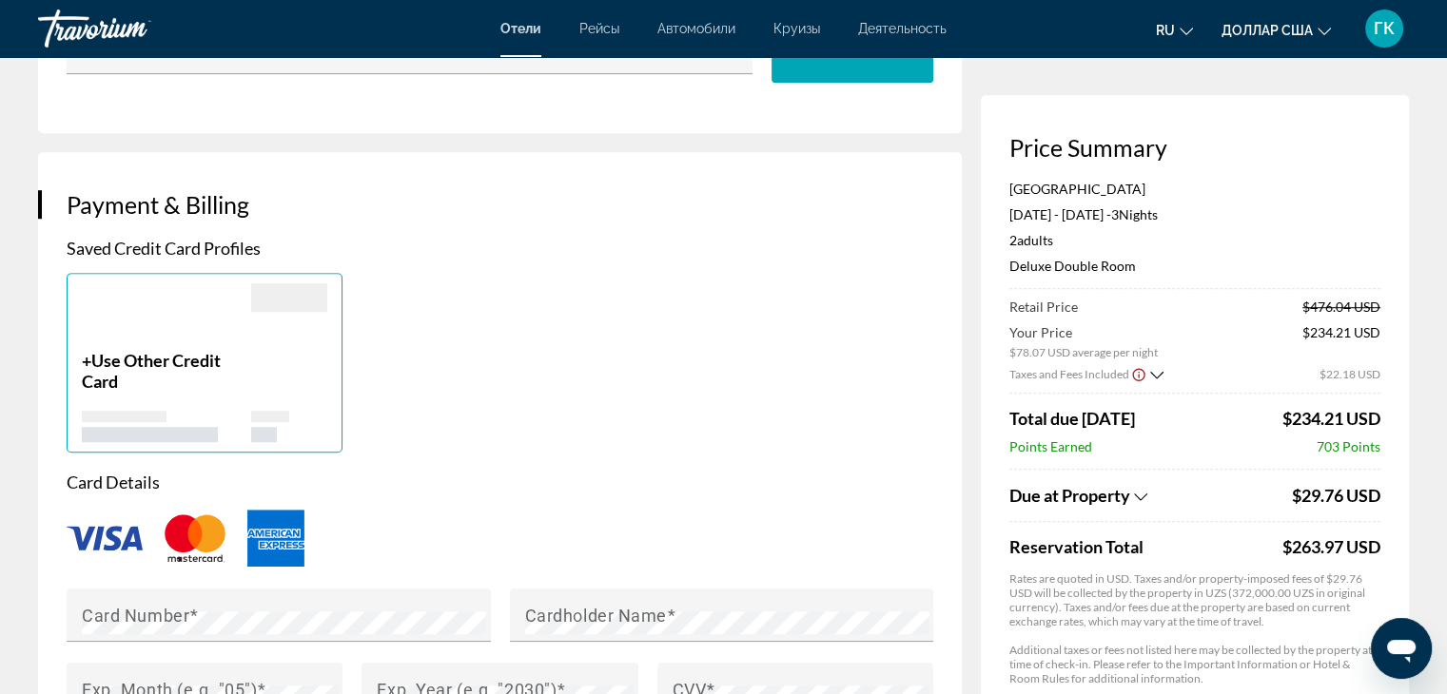
scroll to position [1294, 0]
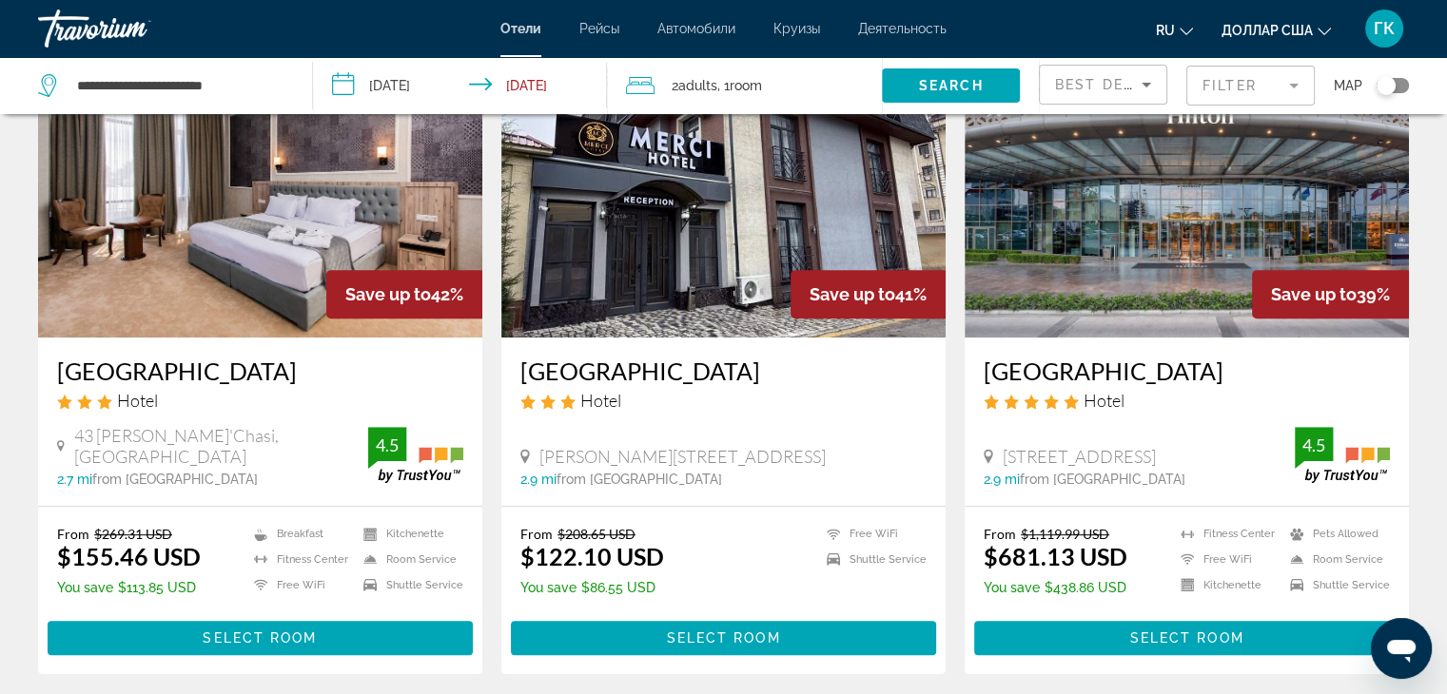
scroll to position [837, 0]
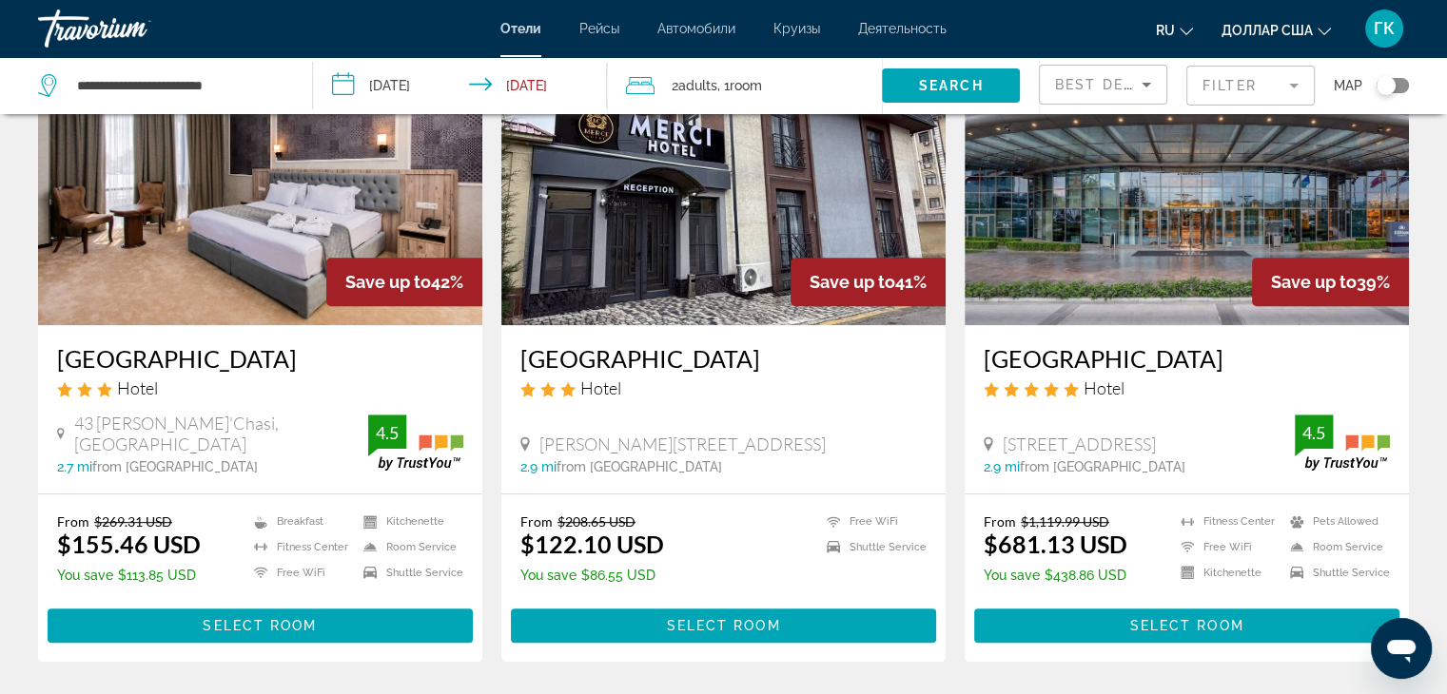
click at [1130, 225] on img "Основное содержание" at bounding box center [1186, 173] width 444 height 304
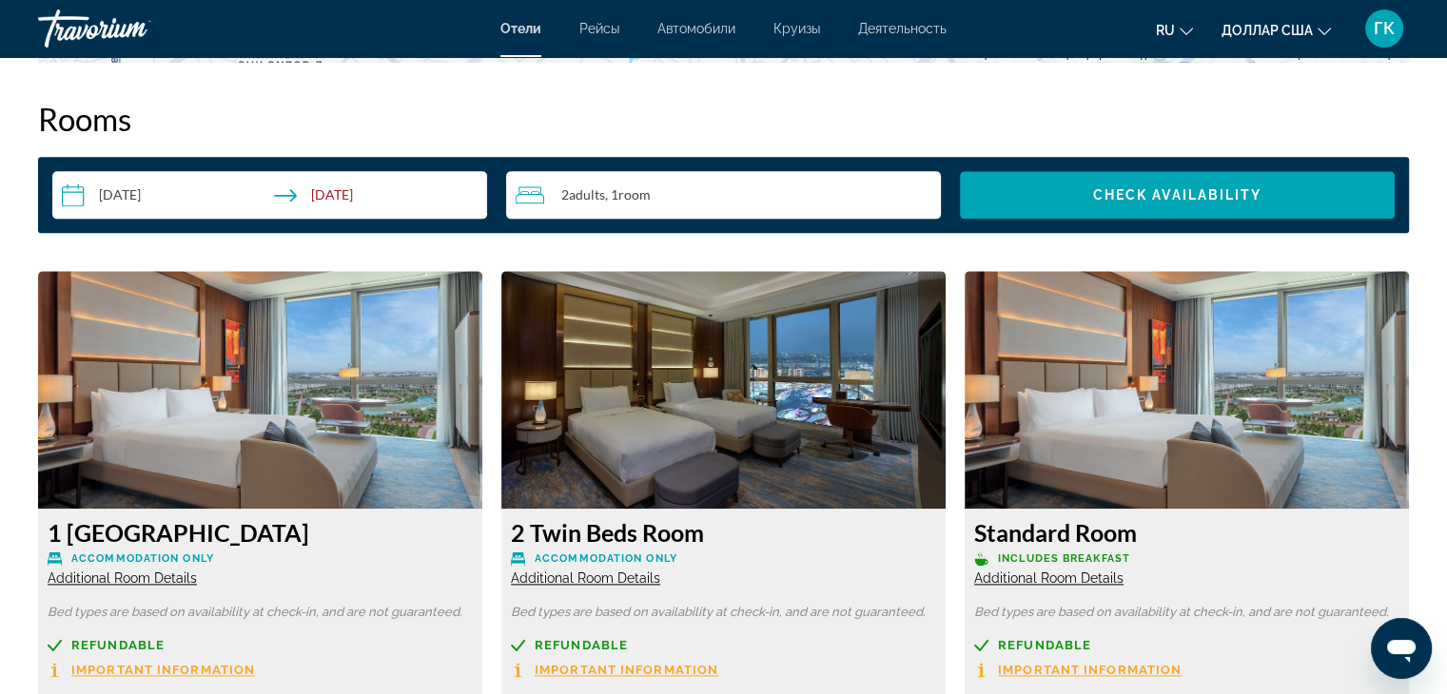
scroll to position [2409, 0]
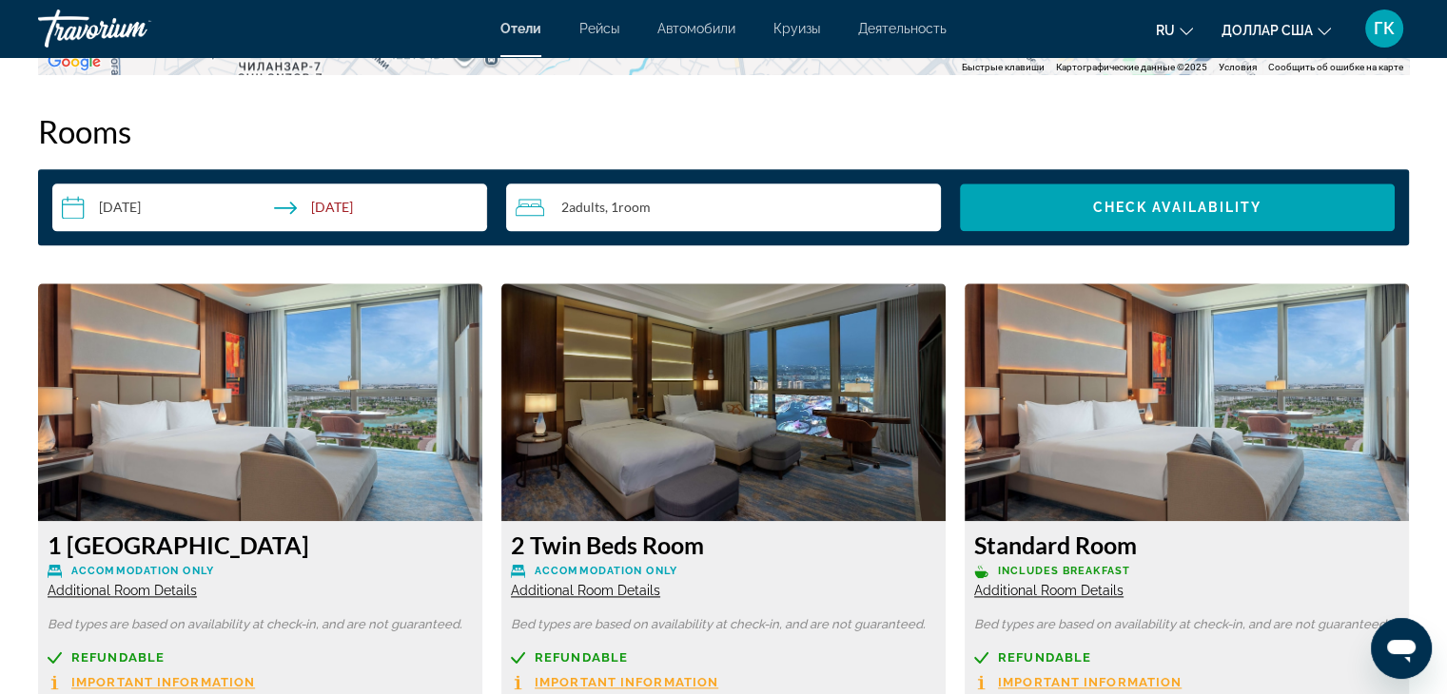
click at [534, 206] on icon "Travelers: 2 adults, 0 children" at bounding box center [530, 207] width 29 height 23
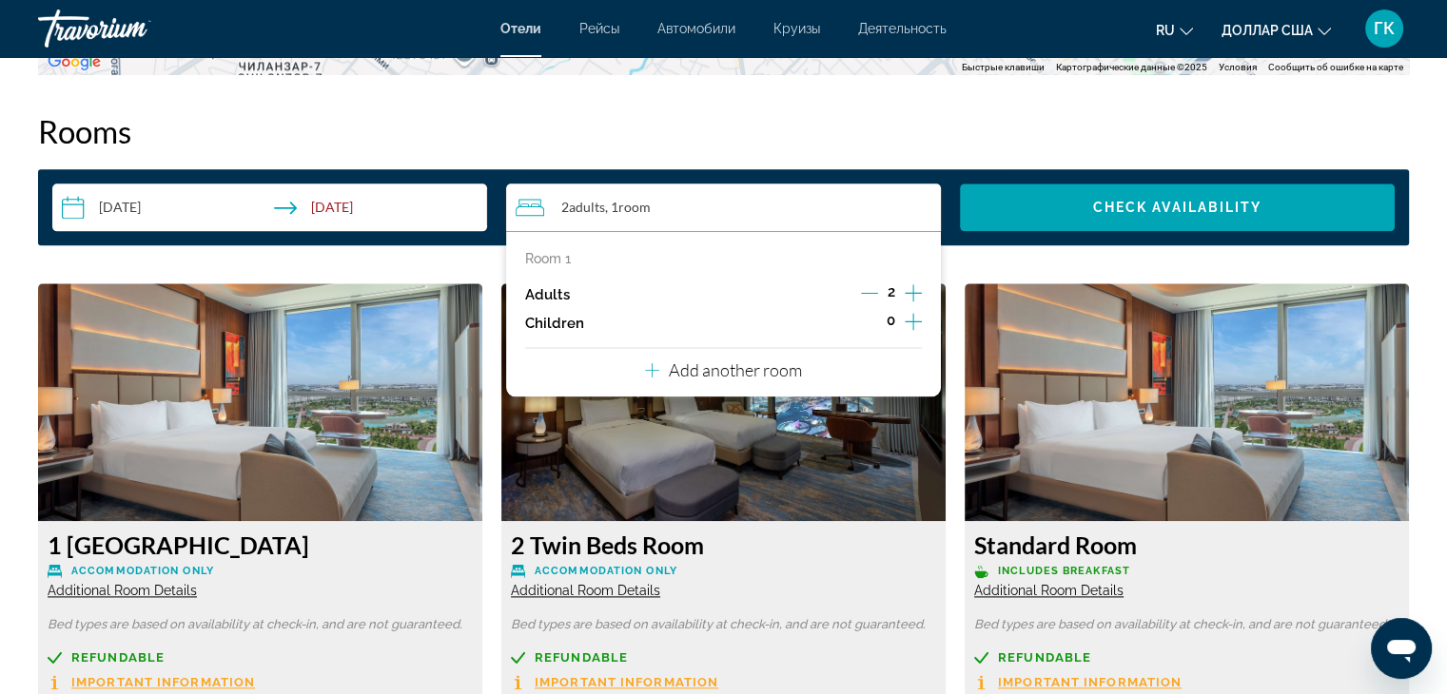
click at [916, 319] on icon "Increment children" at bounding box center [913, 321] width 17 height 23
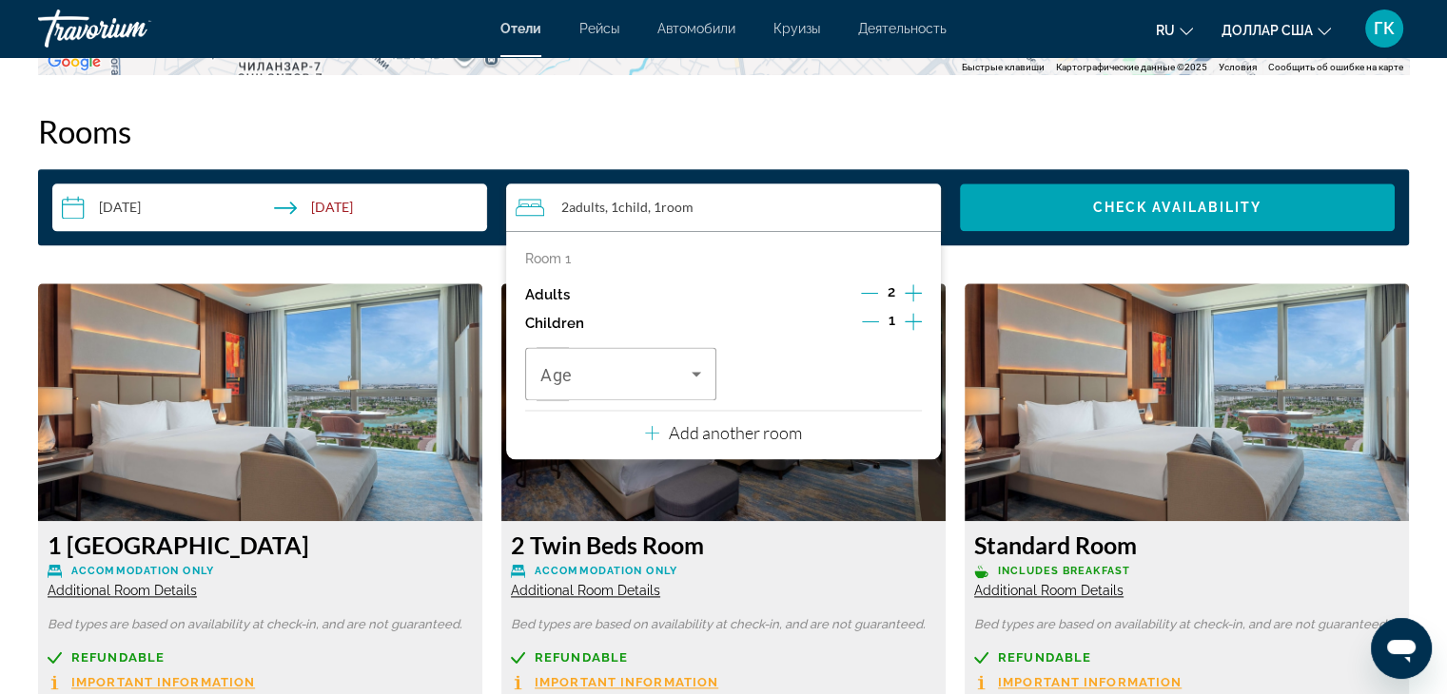
click at [916, 319] on icon "Increment children" at bounding box center [913, 321] width 17 height 23
click at [699, 371] on icon "Travelers: 2 adults, 2 children" at bounding box center [696, 373] width 23 height 23
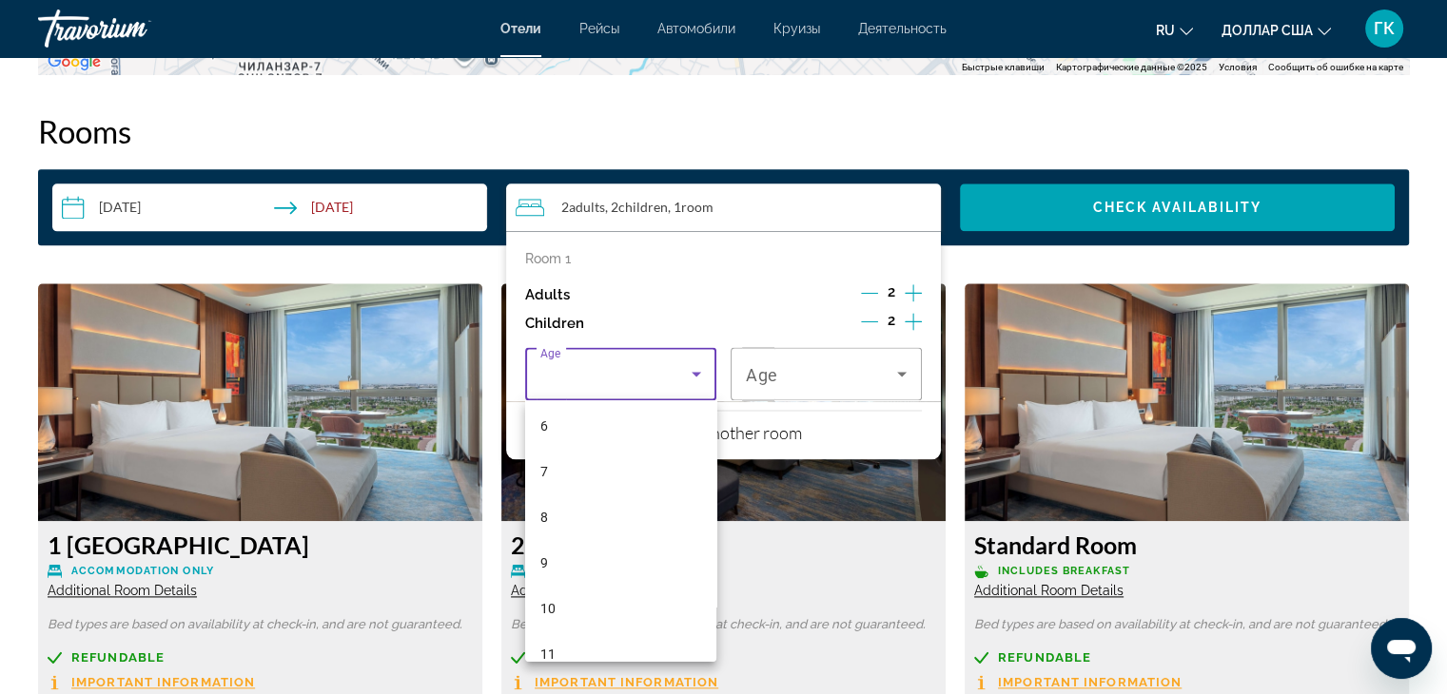
scroll to position [329, 0]
click at [546, 560] on font "10" at bounding box center [547, 558] width 15 height 15
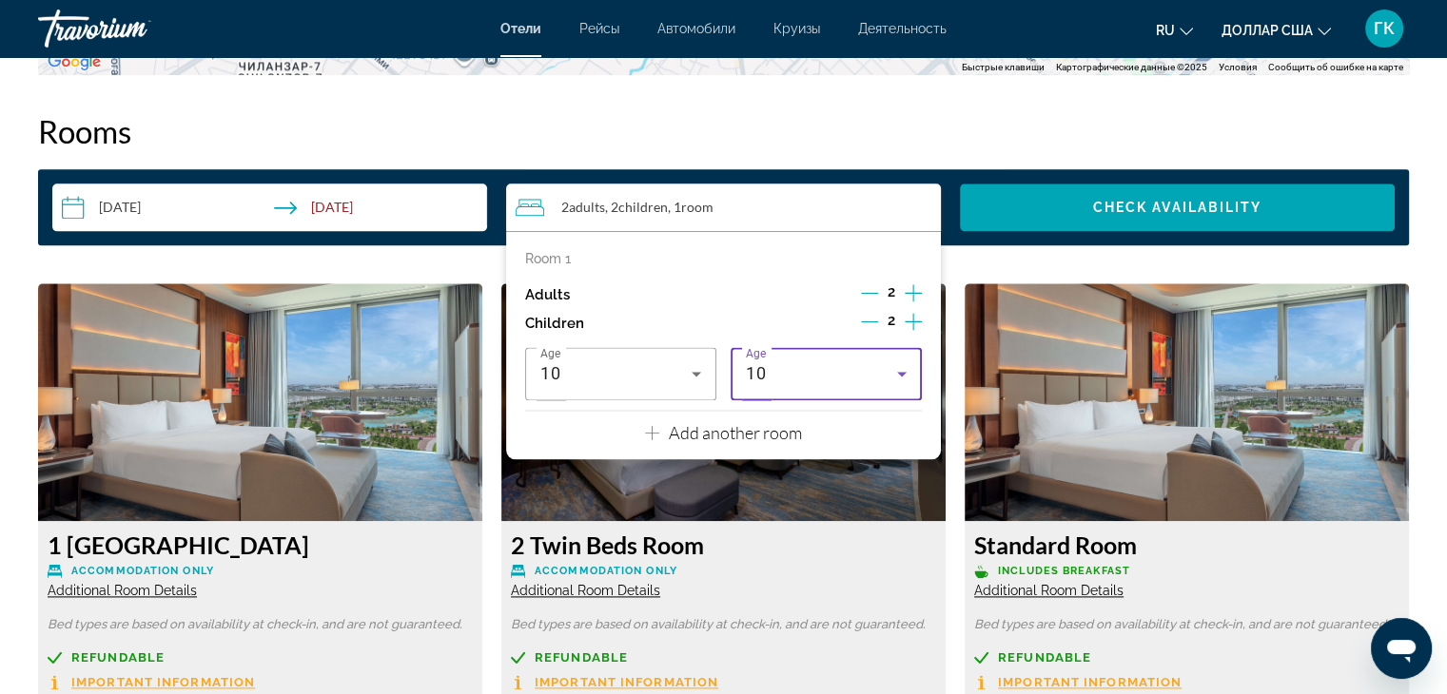
click at [905, 374] on icon "Travelers: 2 adults, 2 children" at bounding box center [901, 373] width 23 height 23
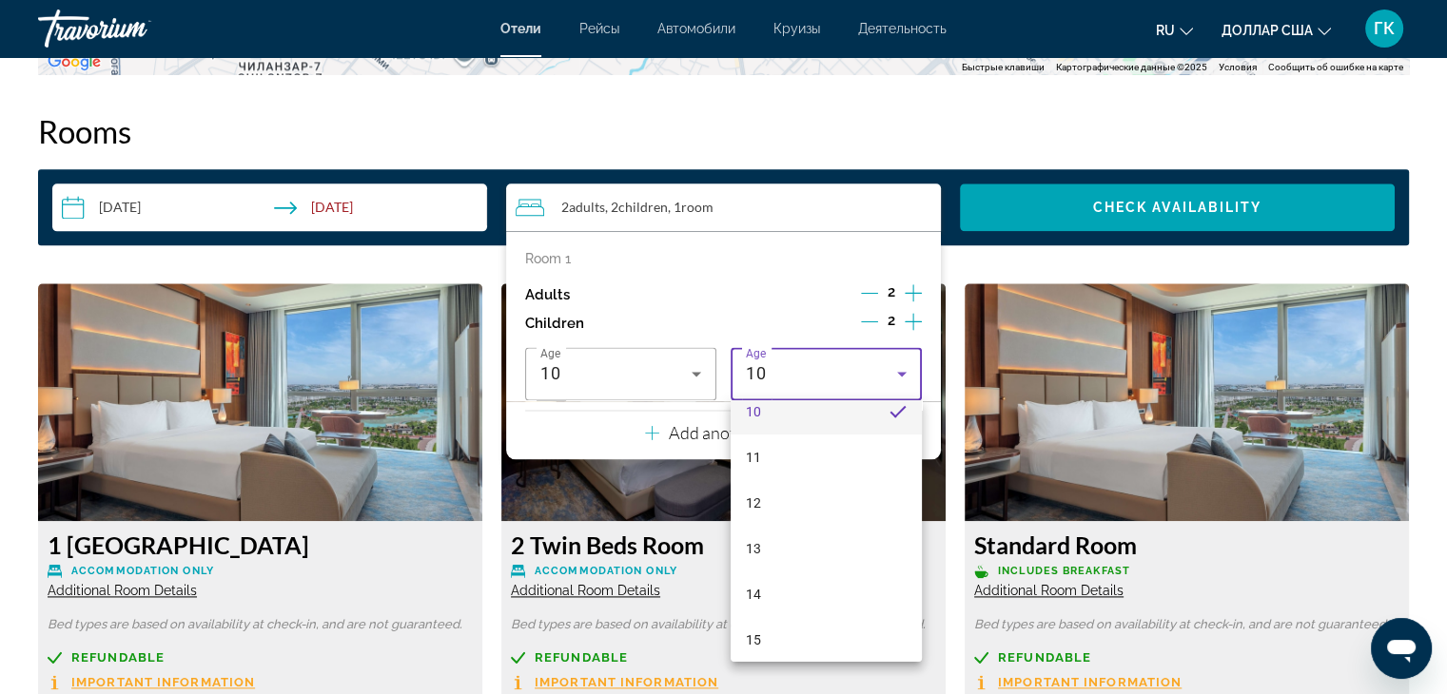
scroll to position [514, 0]
click at [755, 594] on font "15" at bounding box center [753, 601] width 15 height 15
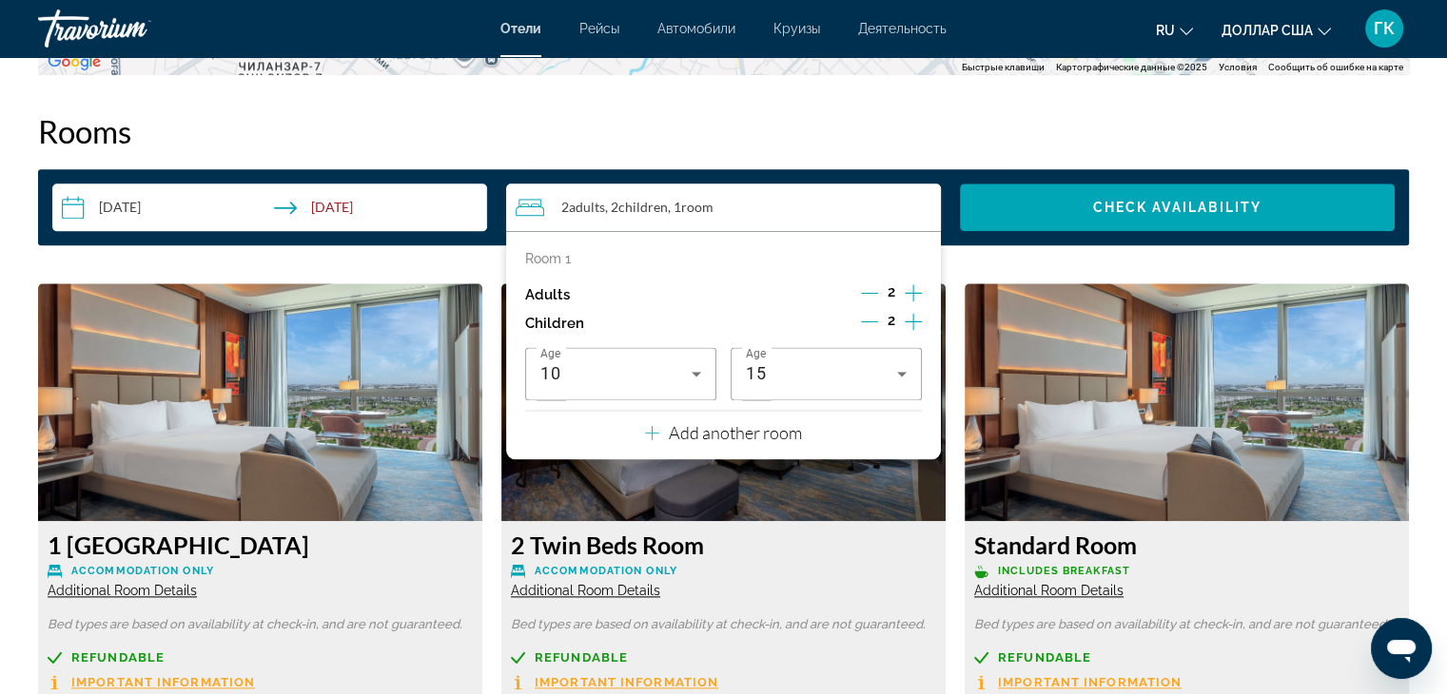
click at [482, 487] on img "Основное содержание" at bounding box center [260, 402] width 444 height 238
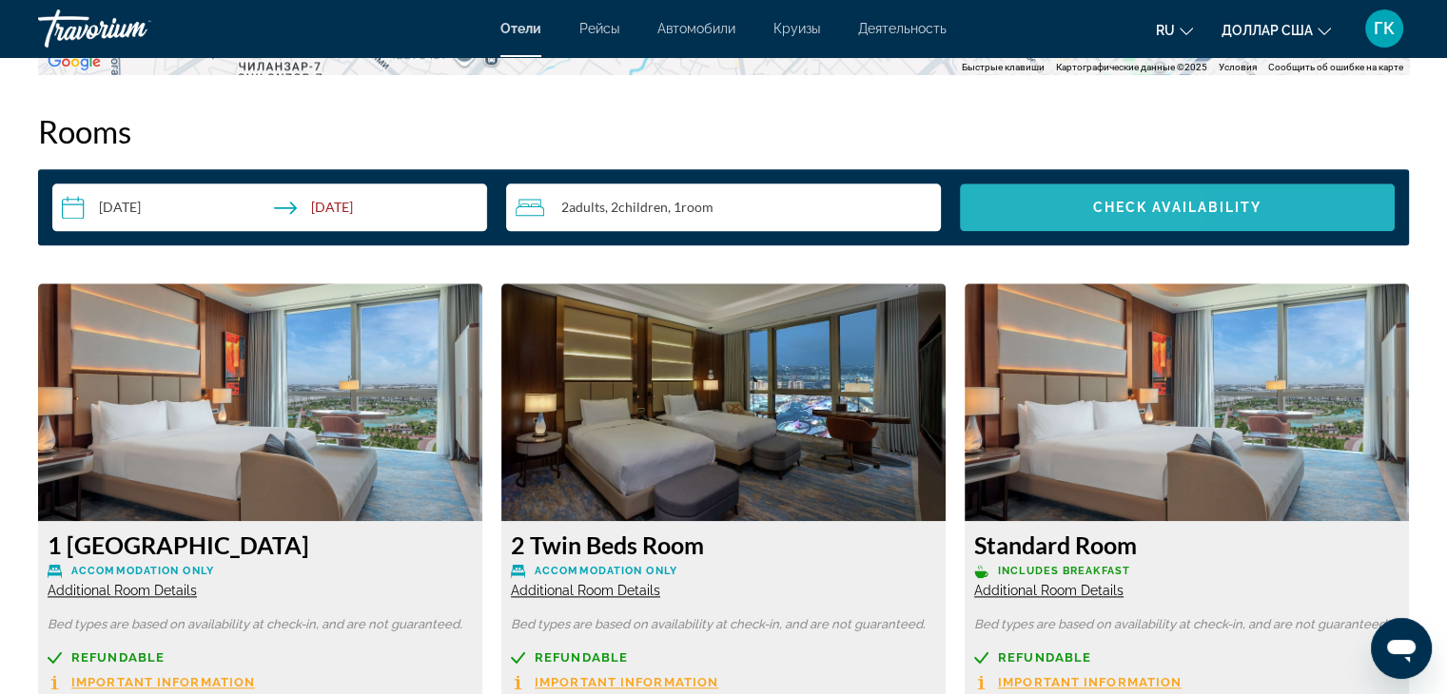
click at [1058, 210] on span "Search widget" at bounding box center [1177, 208] width 435 height 46
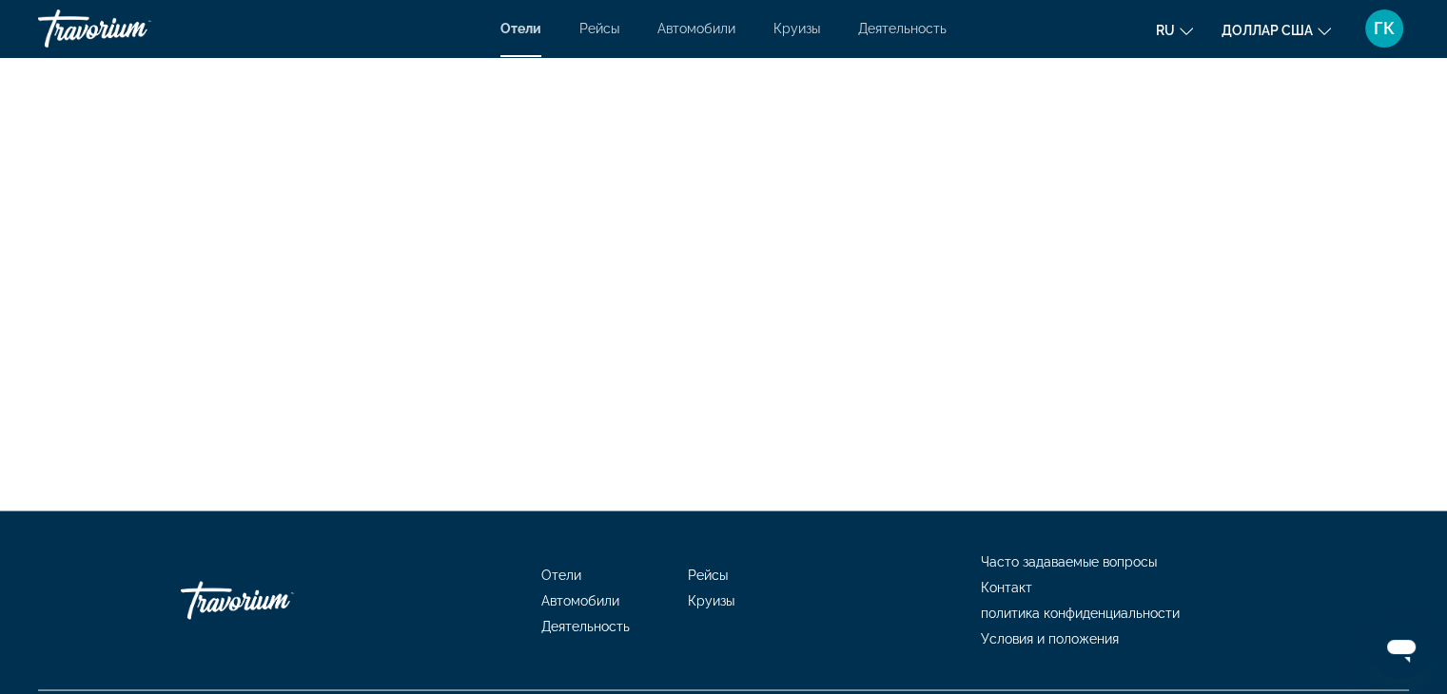
scroll to position [3245, 0]
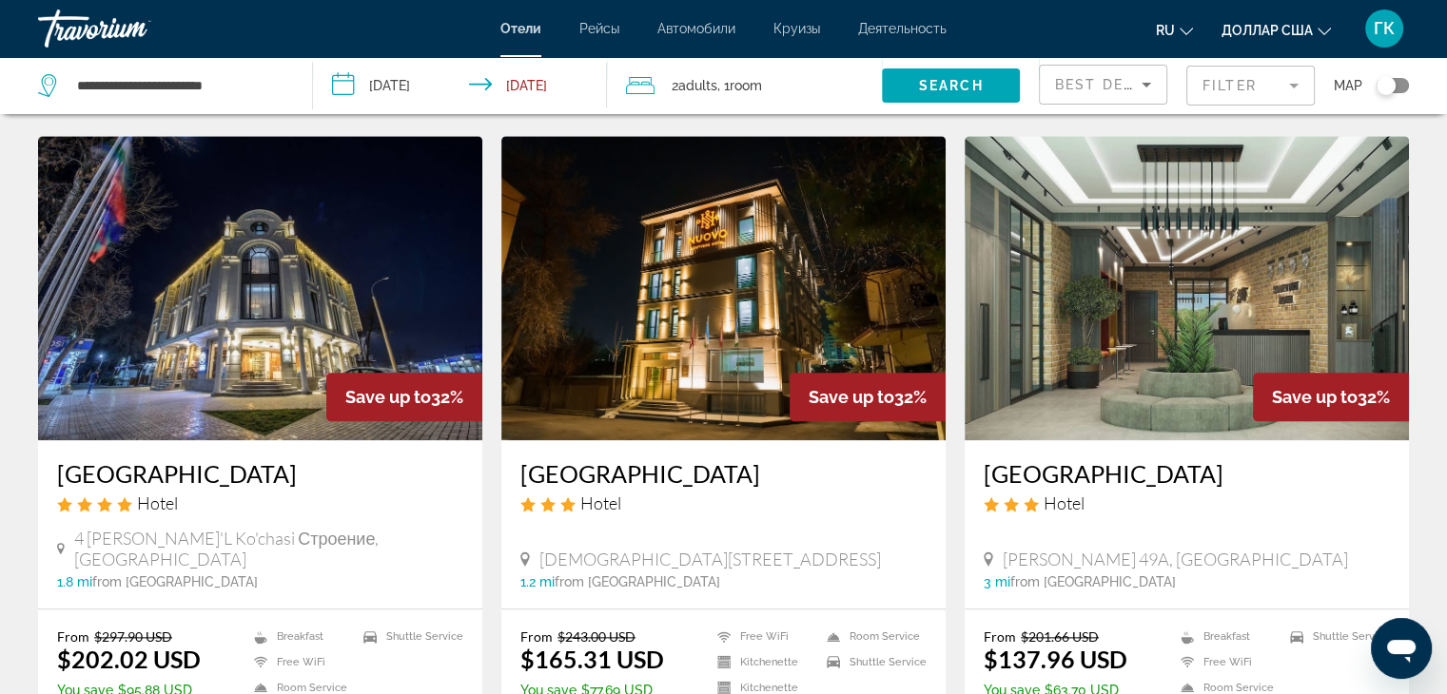
scroll to position [2016, 0]
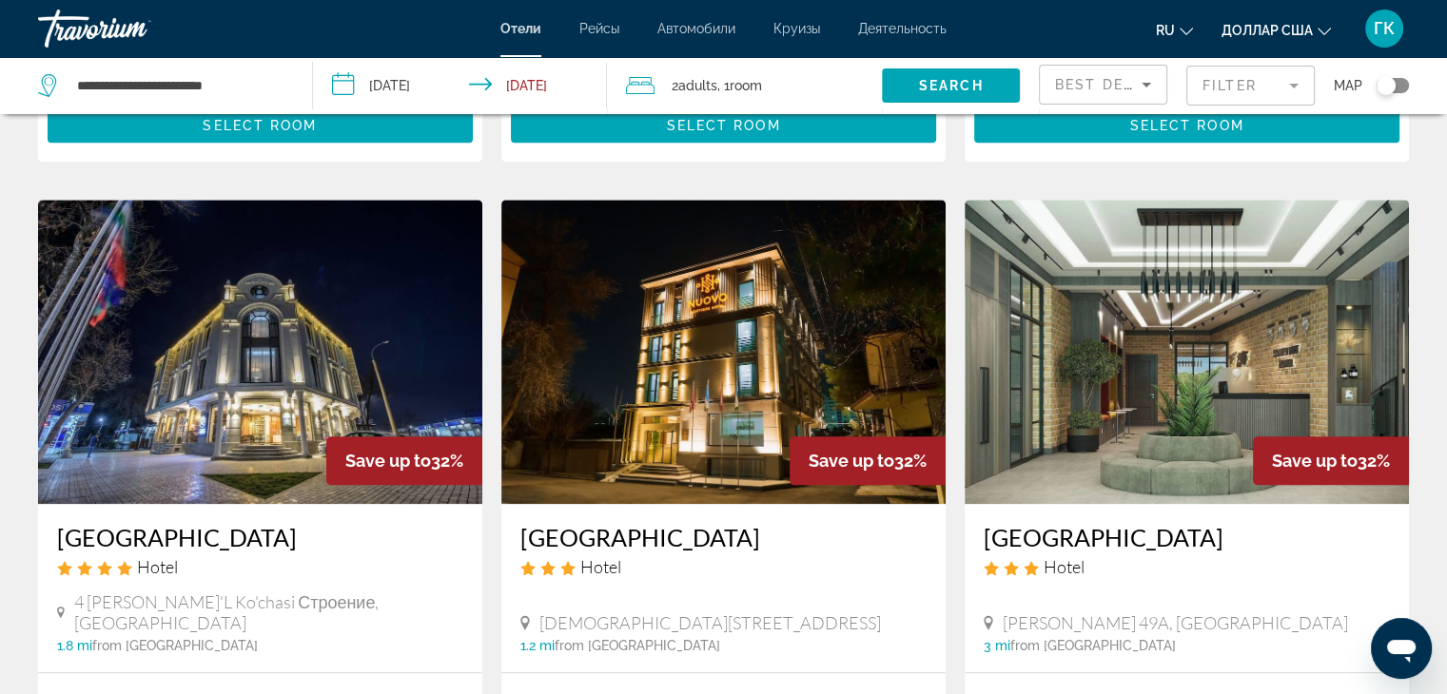
click at [746, 399] on img "Основное содержание" at bounding box center [723, 352] width 444 height 304
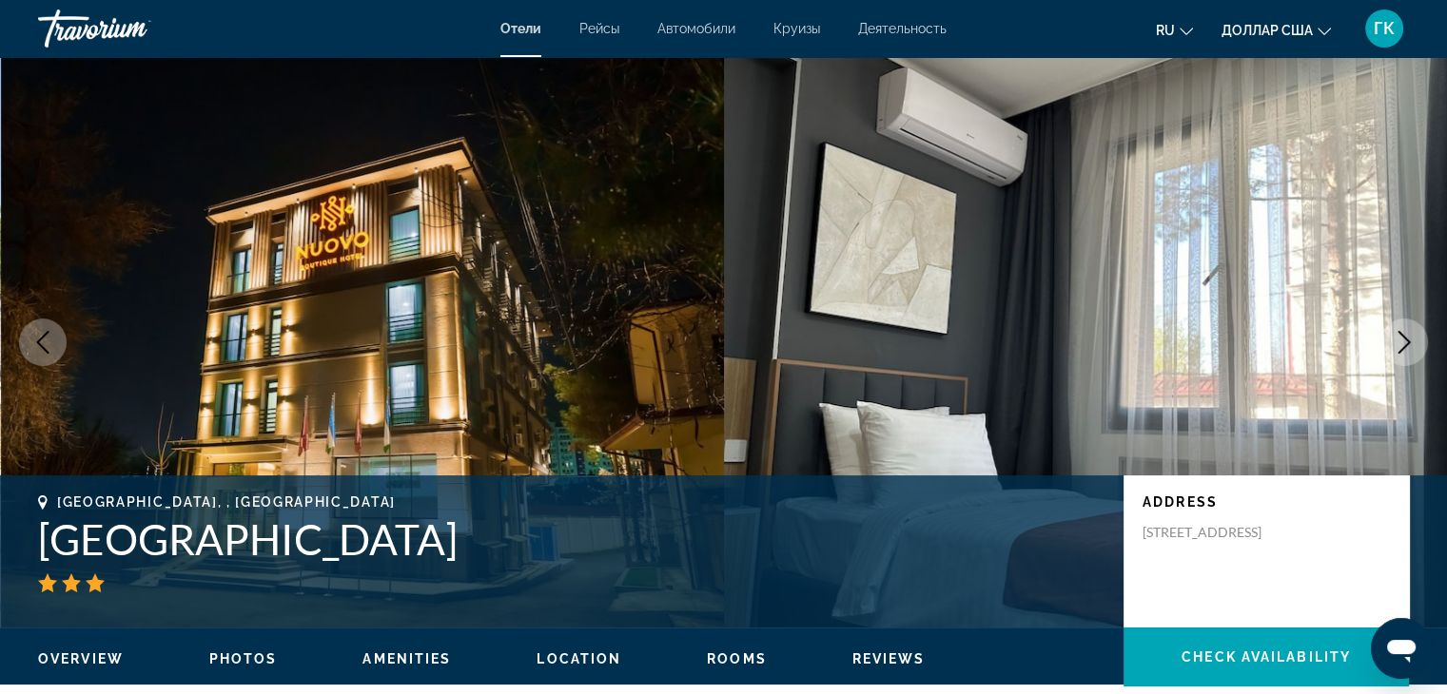
click at [1406, 338] on icon "Next image" at bounding box center [1403, 342] width 23 height 23
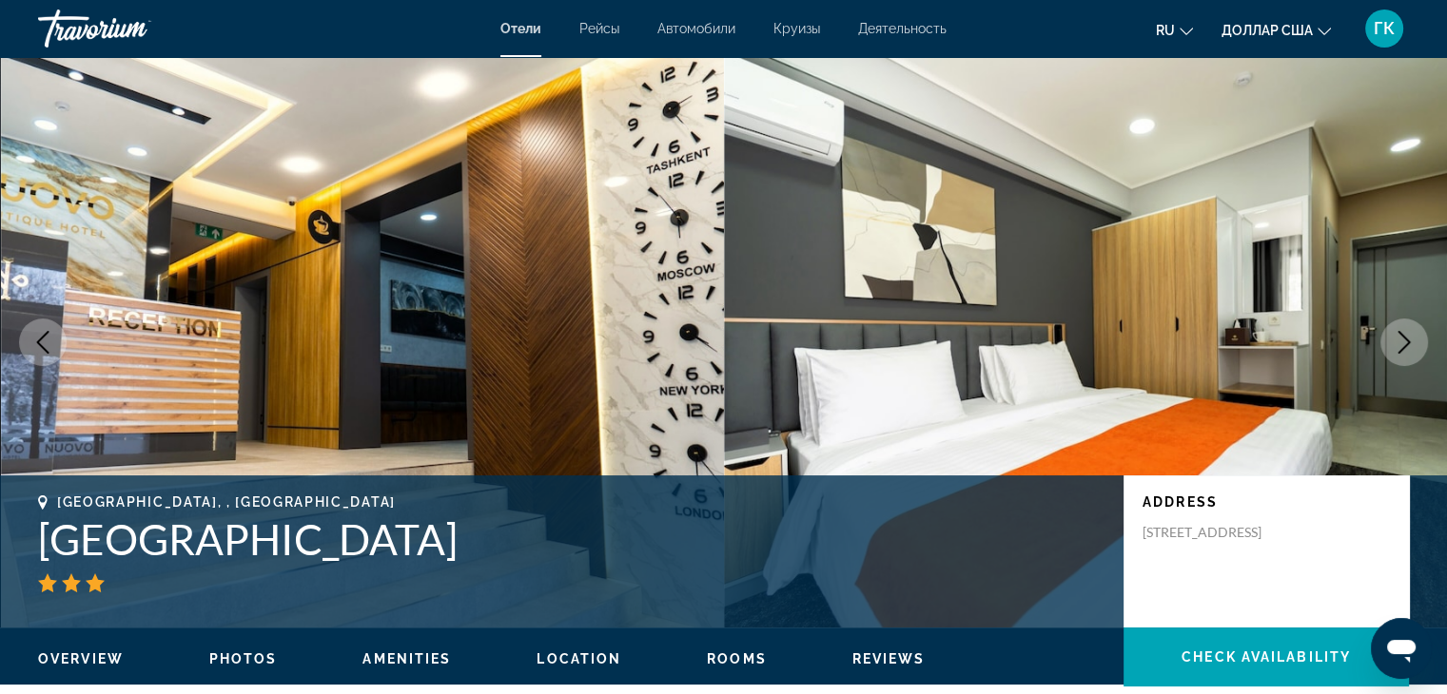
click at [1406, 338] on icon "Next image" at bounding box center [1403, 342] width 23 height 23
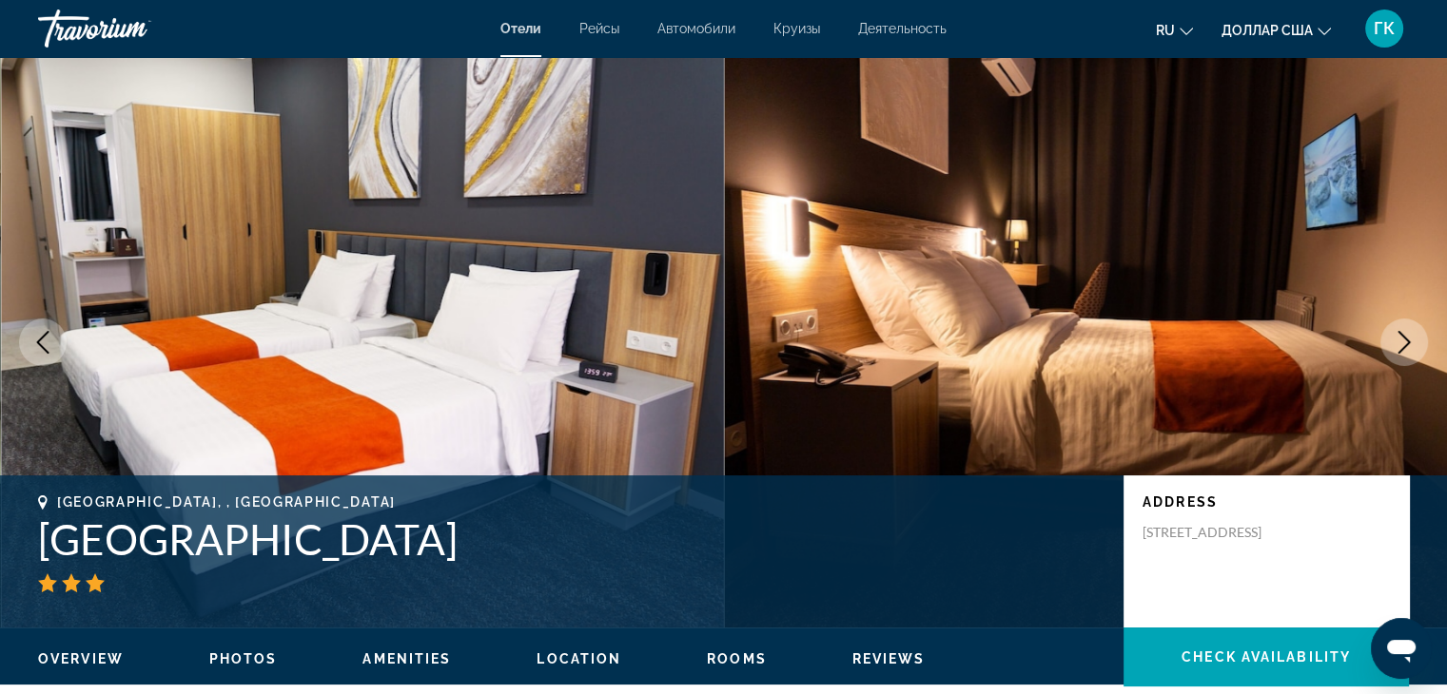
click at [1406, 338] on icon "Next image" at bounding box center [1403, 342] width 23 height 23
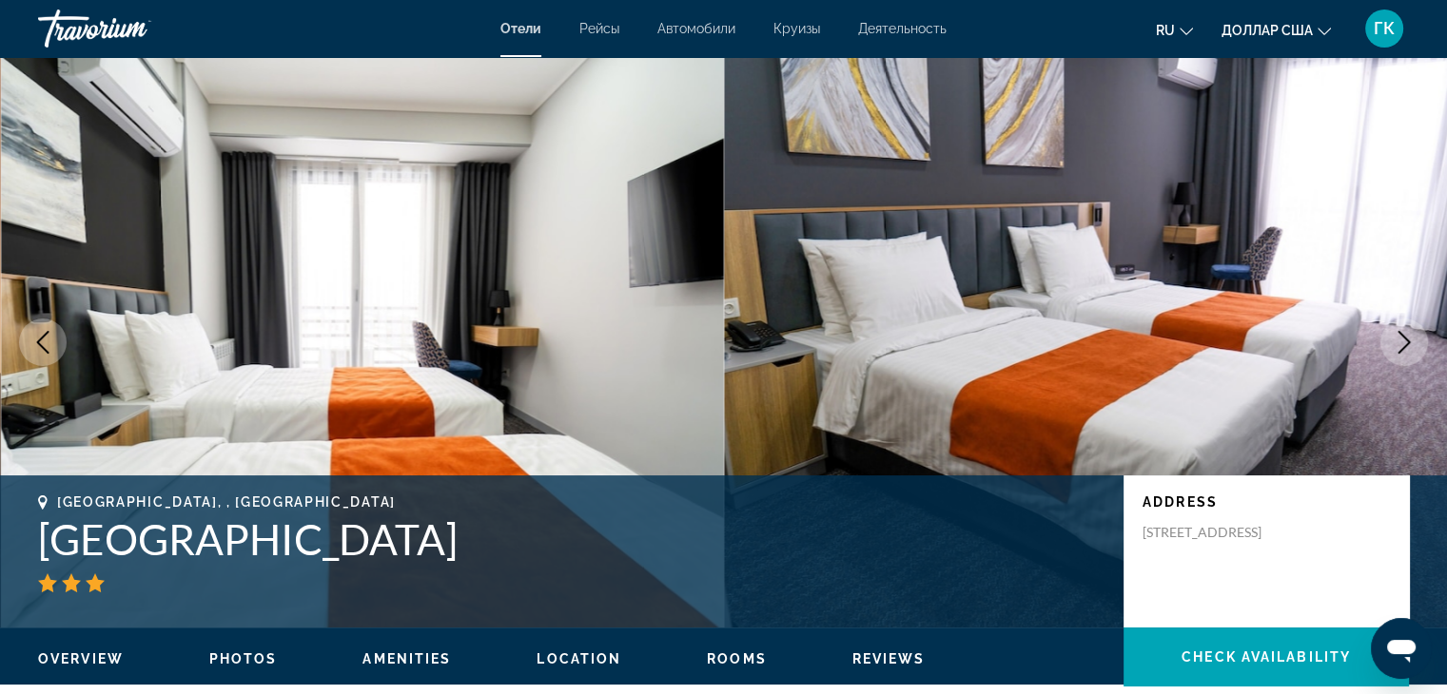
click at [1406, 338] on icon "Next image" at bounding box center [1403, 342] width 23 height 23
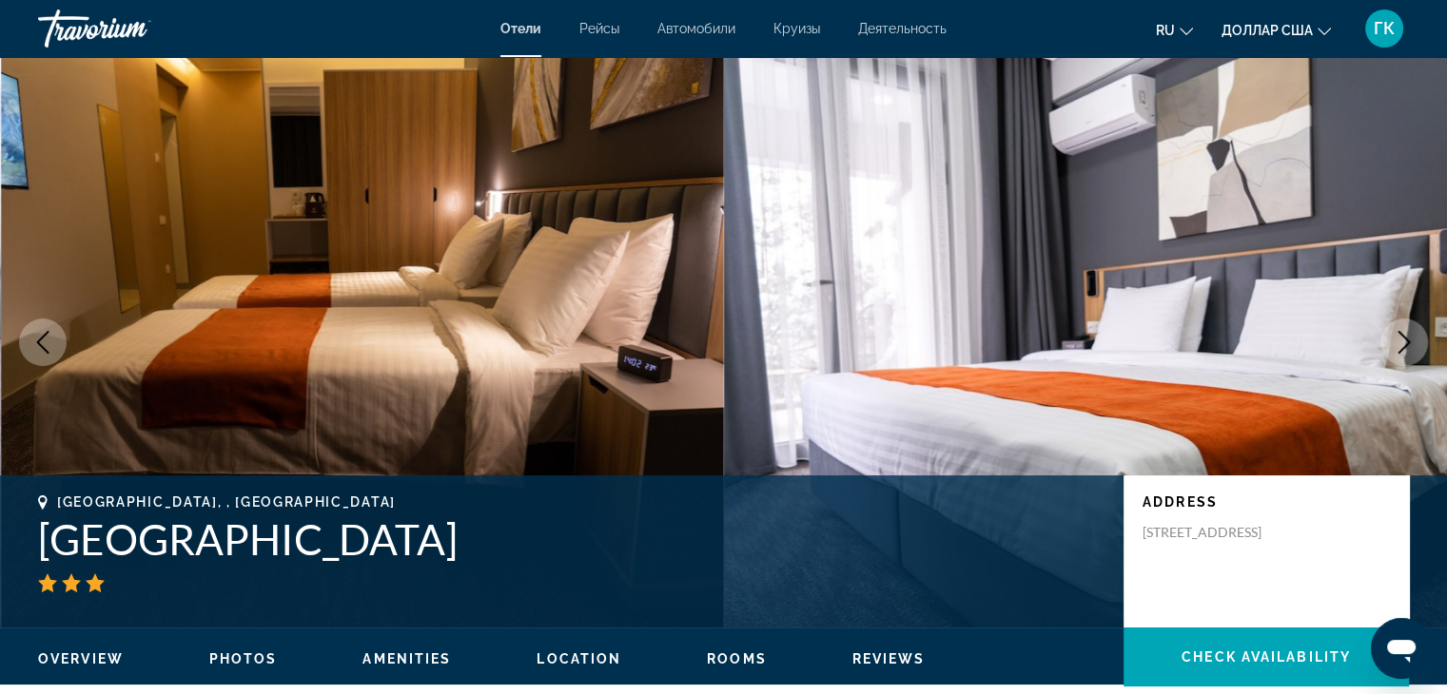
click at [1406, 338] on icon "Next image" at bounding box center [1403, 342] width 23 height 23
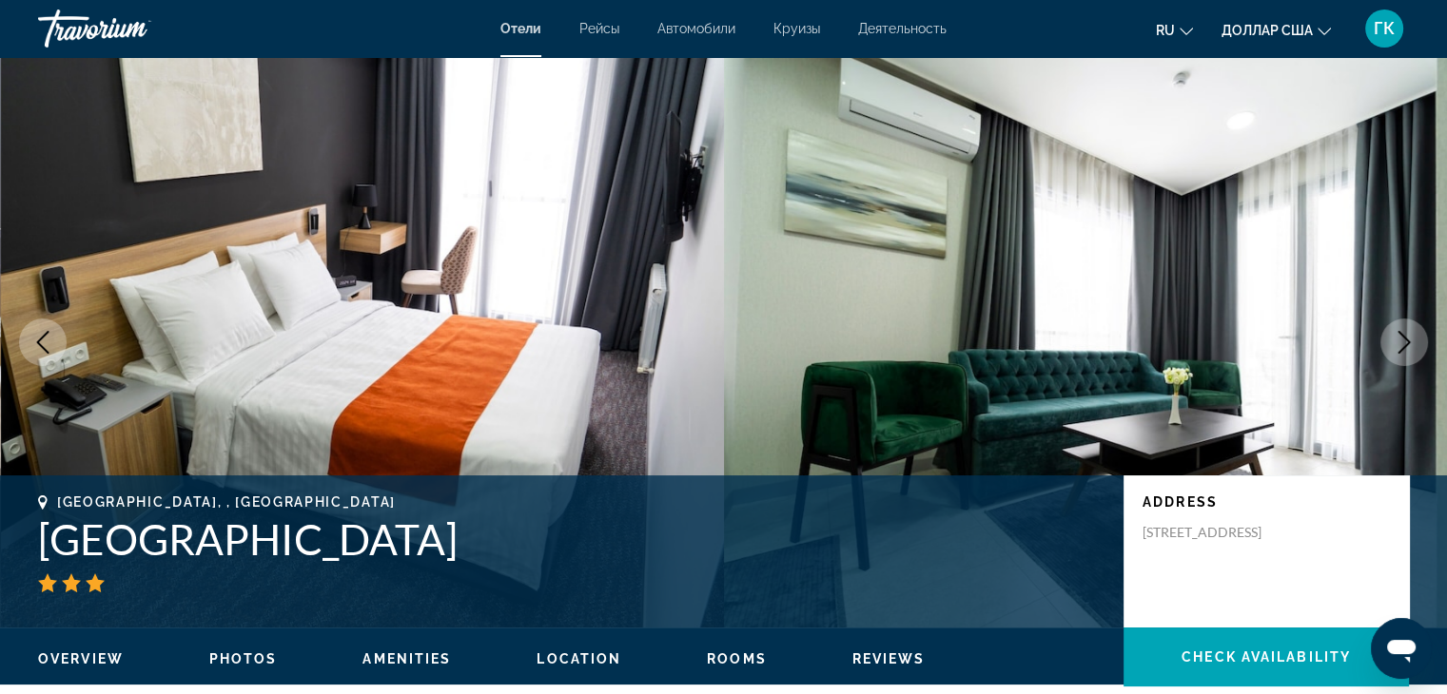
click at [1405, 340] on icon "Next image" at bounding box center [1403, 342] width 23 height 23
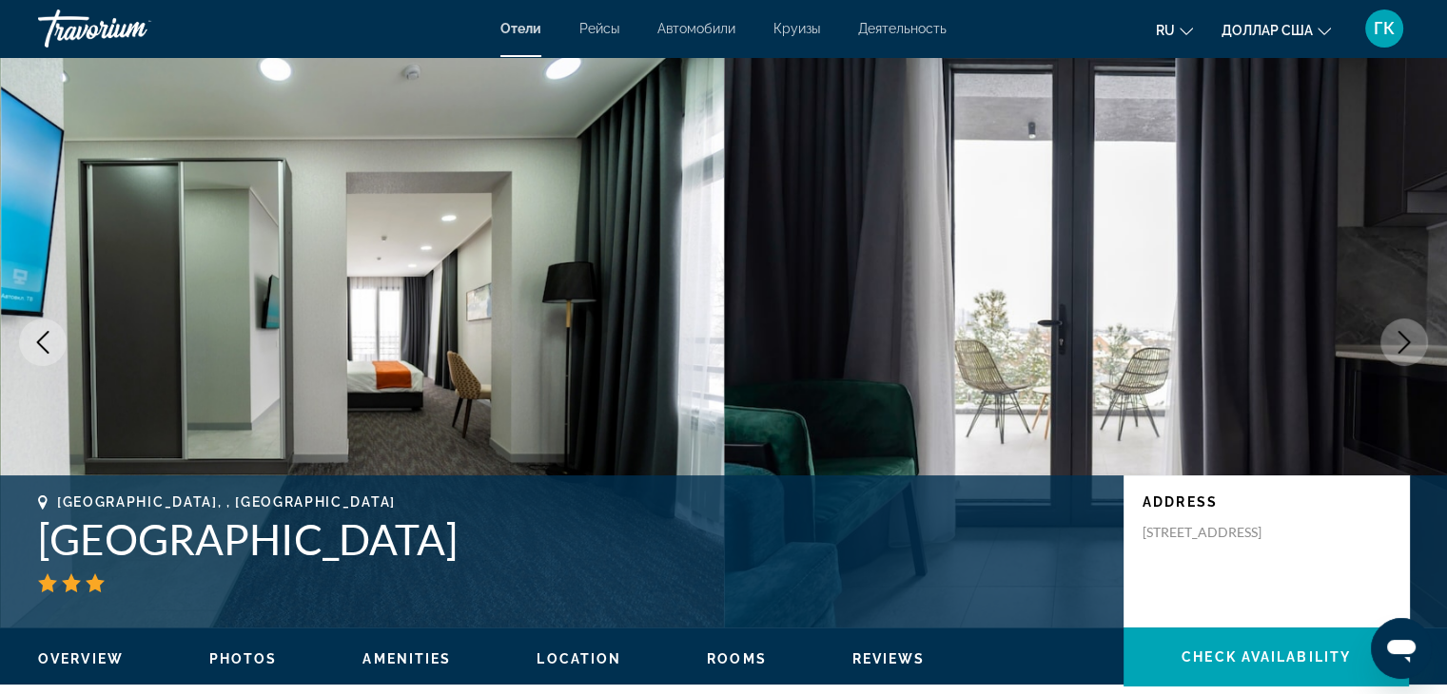
click at [1405, 340] on icon "Next image" at bounding box center [1403, 342] width 23 height 23
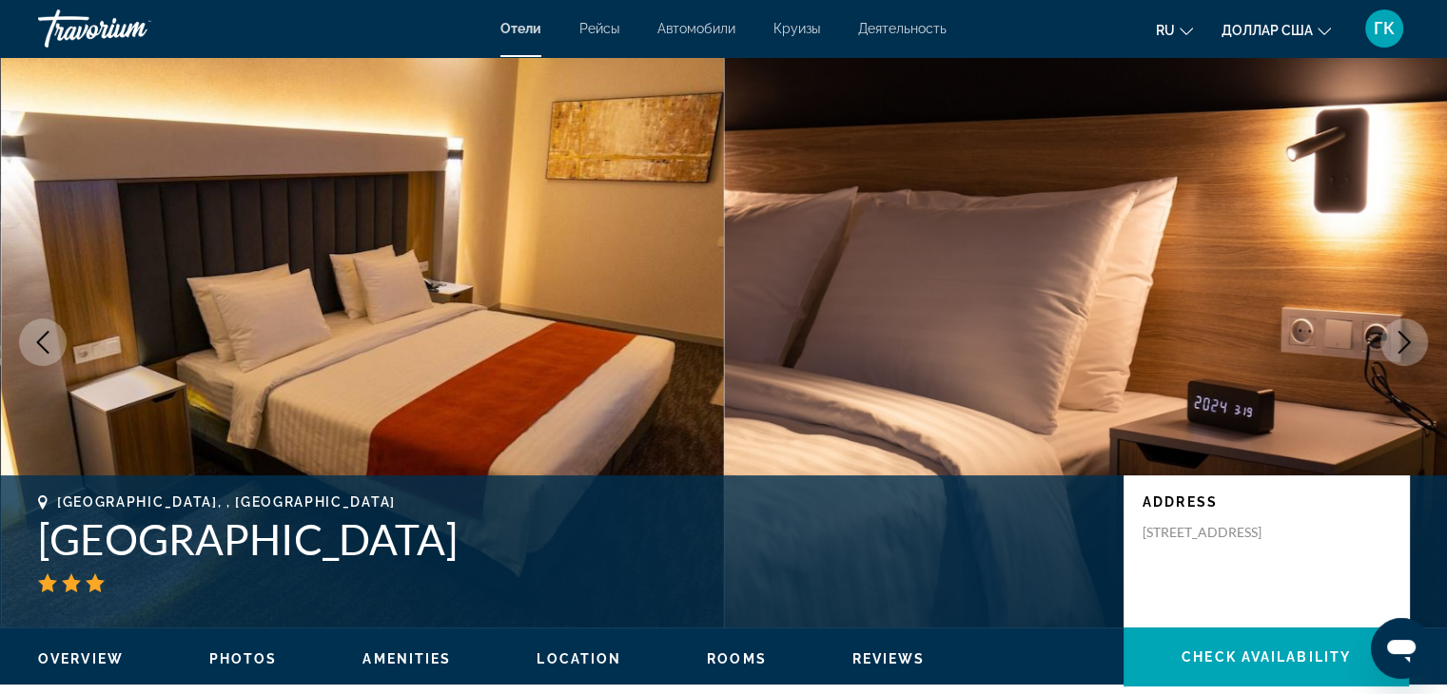
click at [1405, 340] on icon "Next image" at bounding box center [1403, 342] width 23 height 23
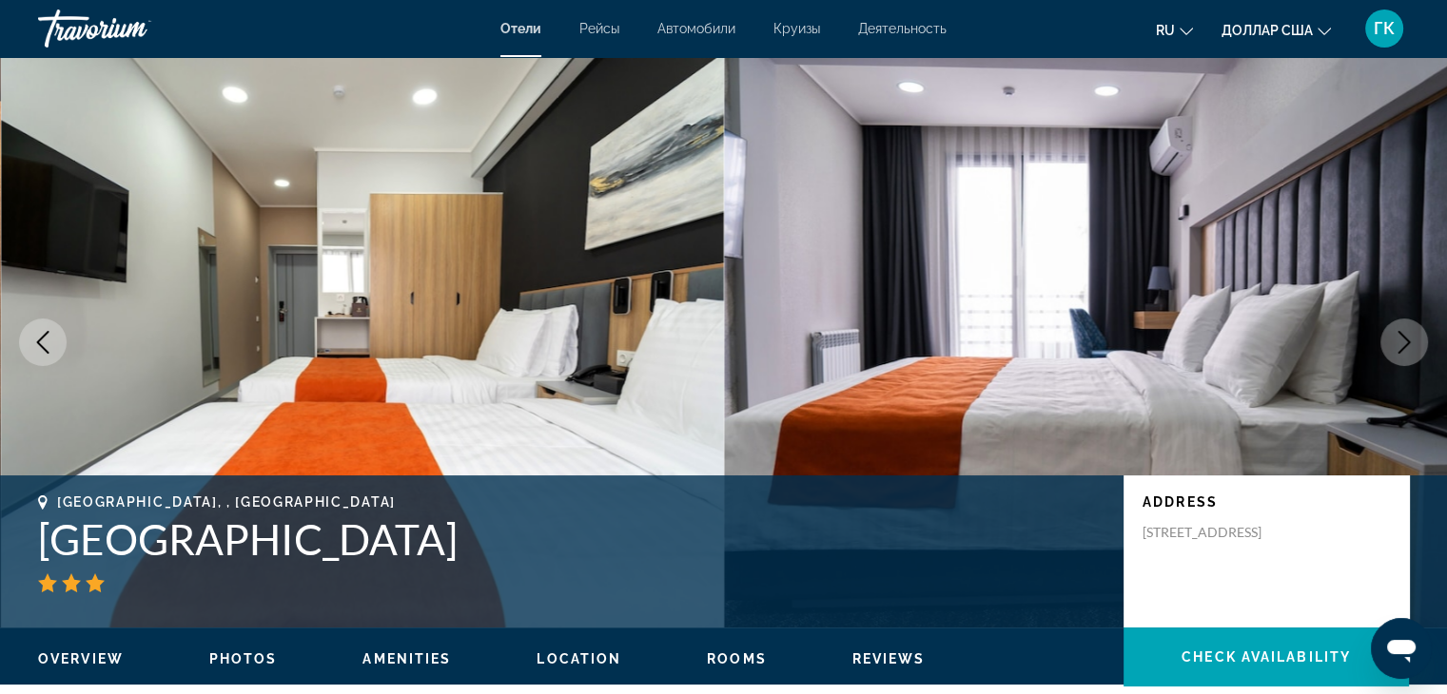
click at [1407, 348] on icon "Next image" at bounding box center [1403, 342] width 23 height 23
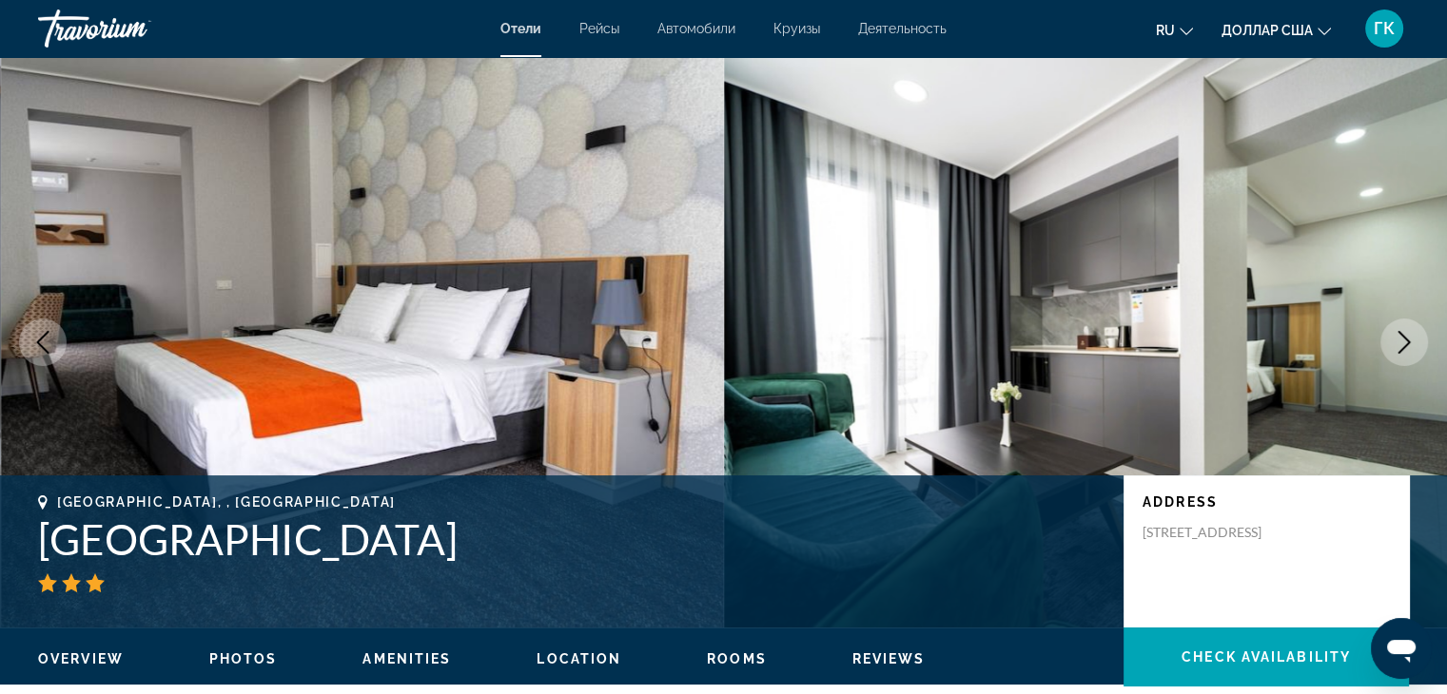
click at [1407, 348] on icon "Next image" at bounding box center [1403, 342] width 23 height 23
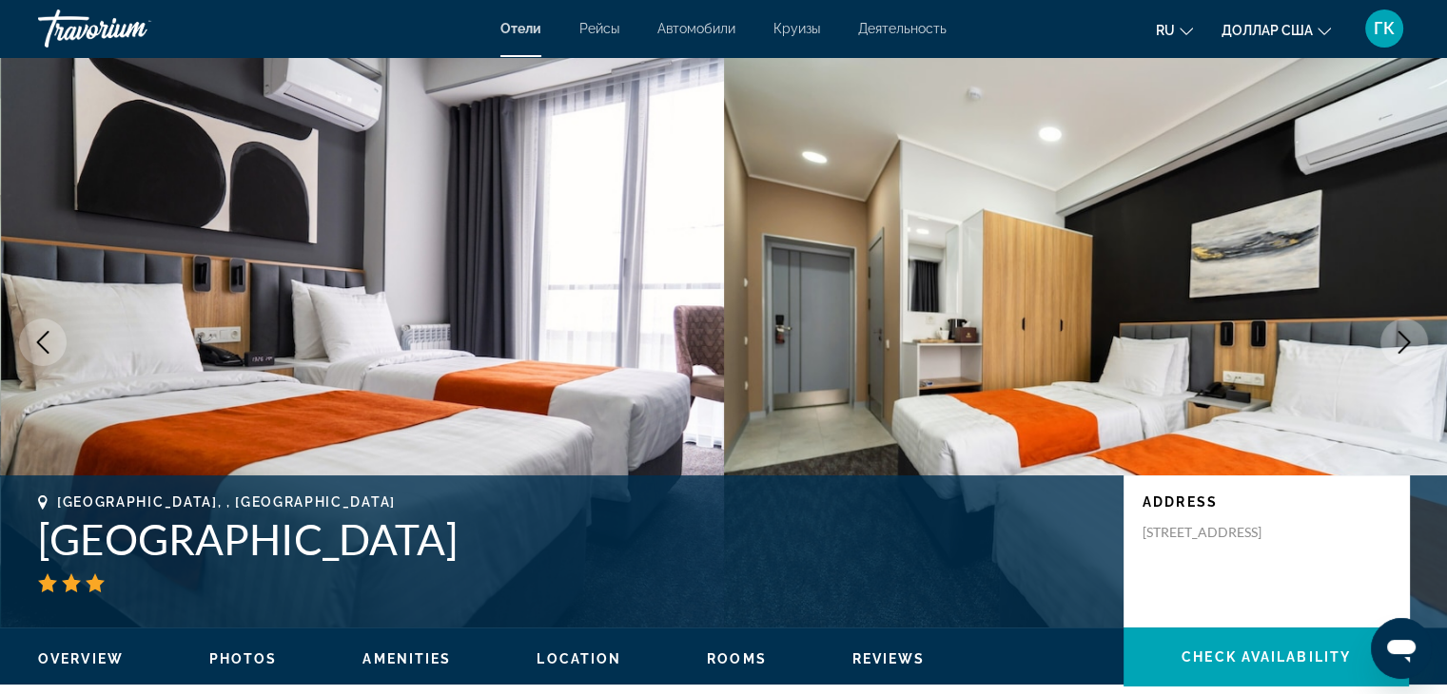
click at [1407, 348] on icon "Next image" at bounding box center [1403, 342] width 23 height 23
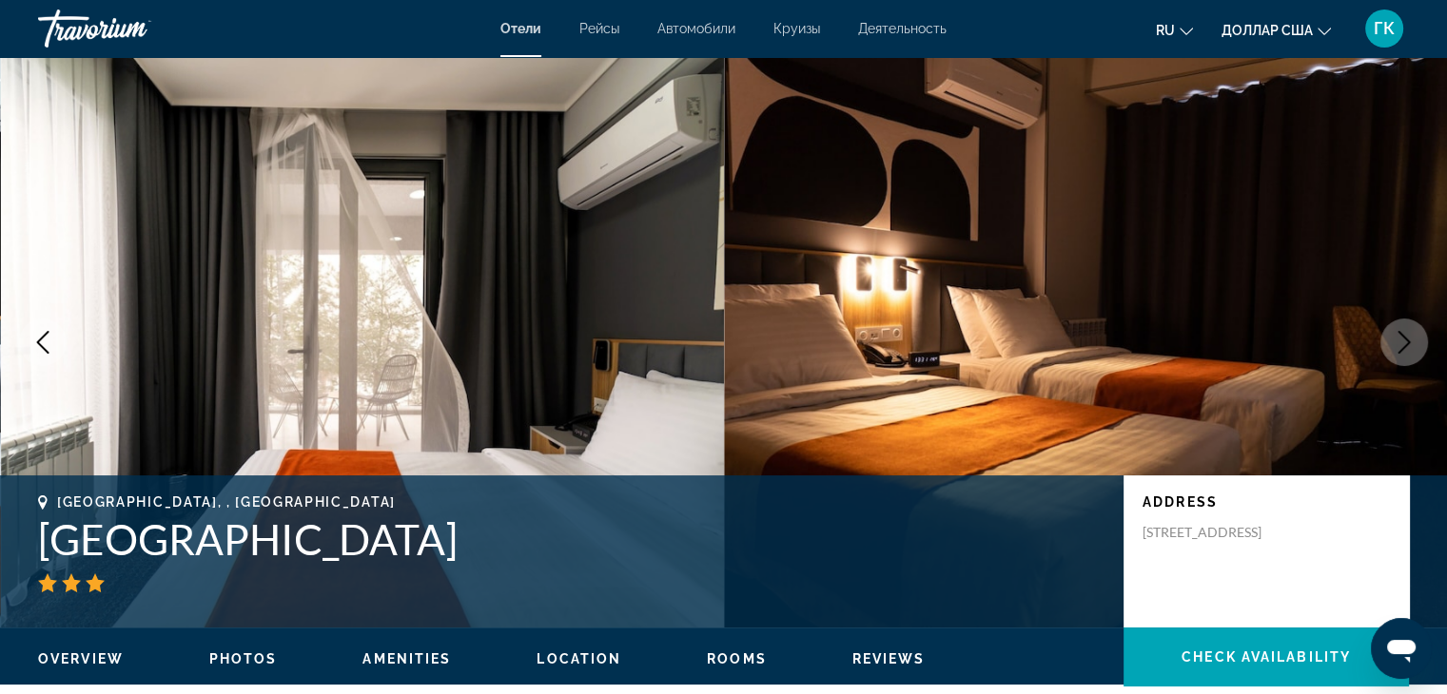
click at [1407, 348] on icon "Next image" at bounding box center [1403, 342] width 23 height 23
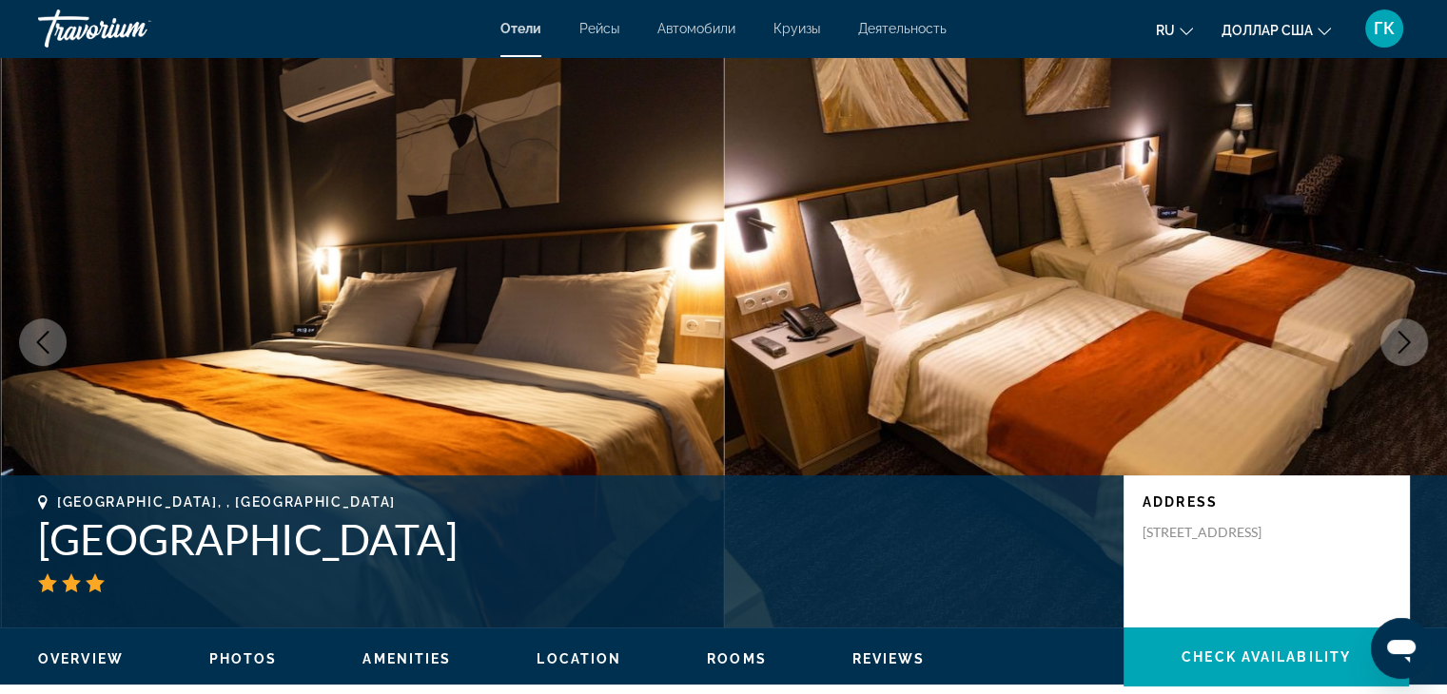
click at [1407, 348] on icon "Next image" at bounding box center [1403, 342] width 23 height 23
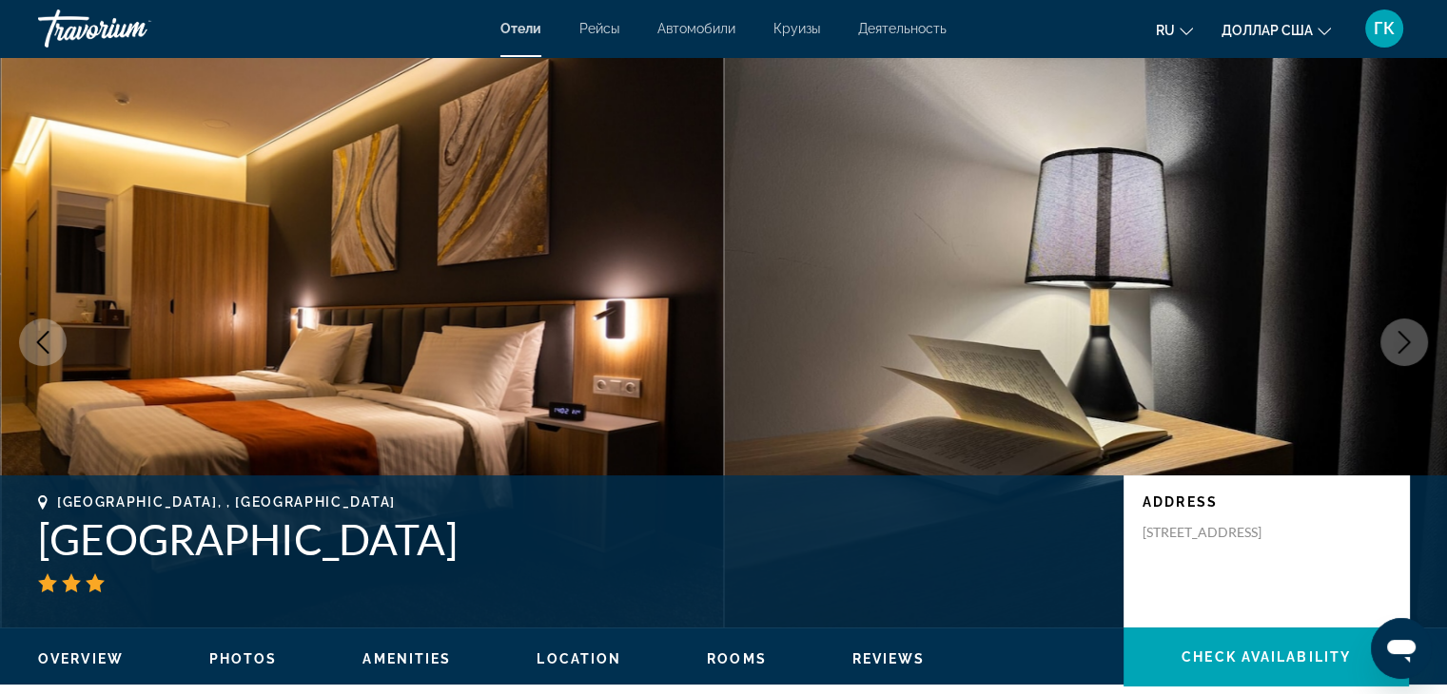
click at [1407, 348] on icon "Next image" at bounding box center [1403, 342] width 23 height 23
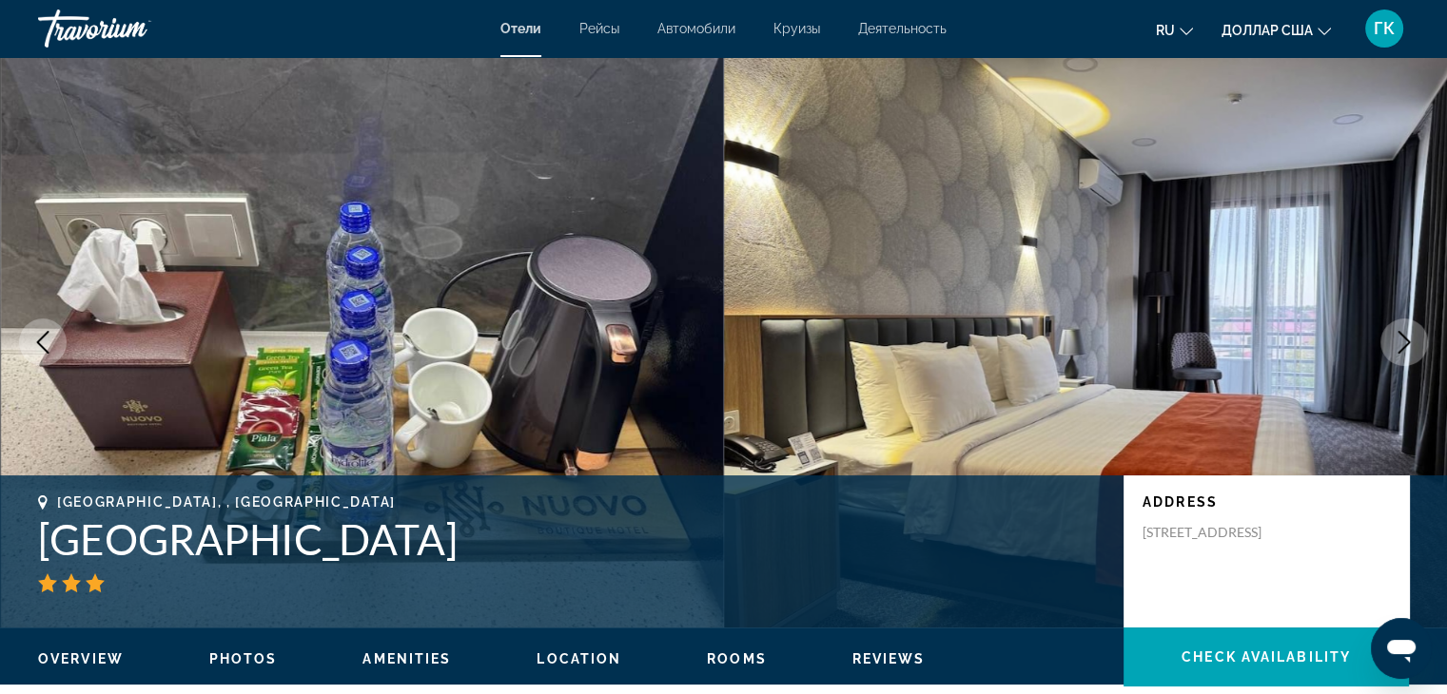
click at [1407, 348] on icon "Next image" at bounding box center [1403, 342] width 23 height 23
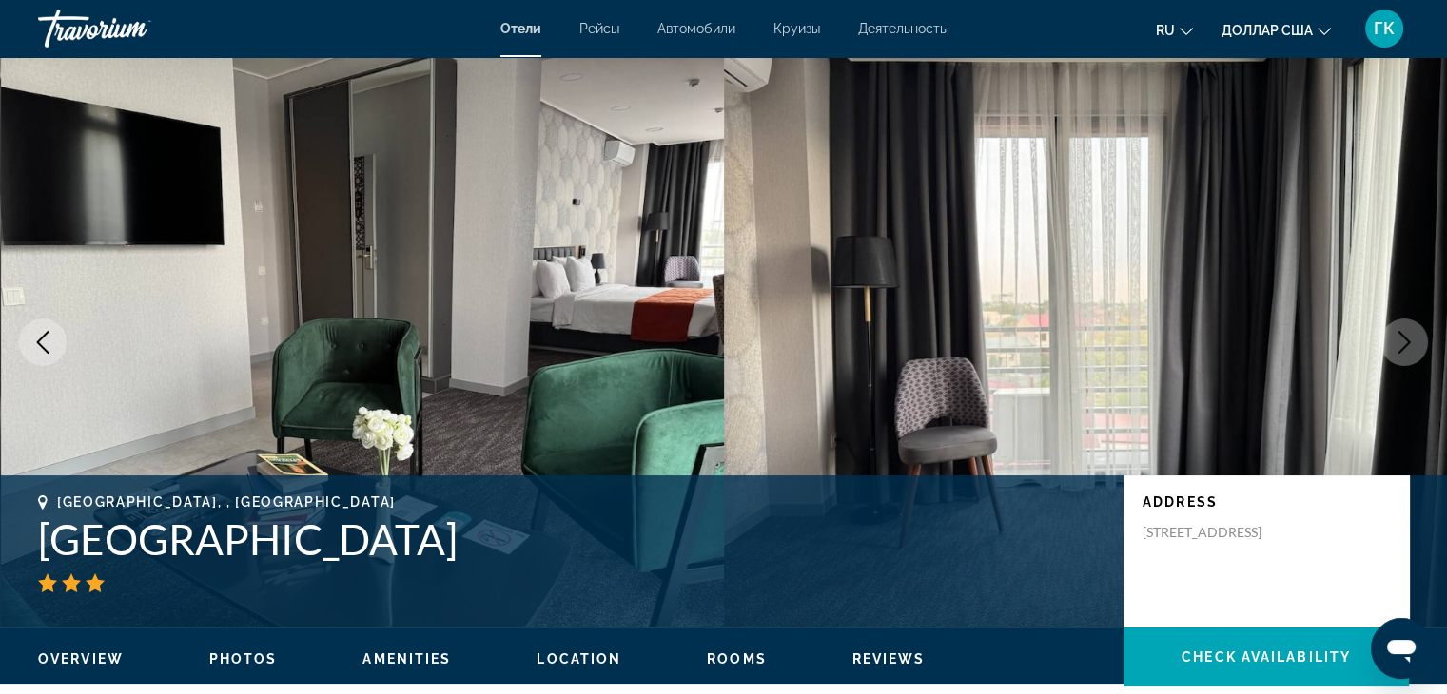
click at [1407, 348] on icon "Next image" at bounding box center [1403, 342] width 23 height 23
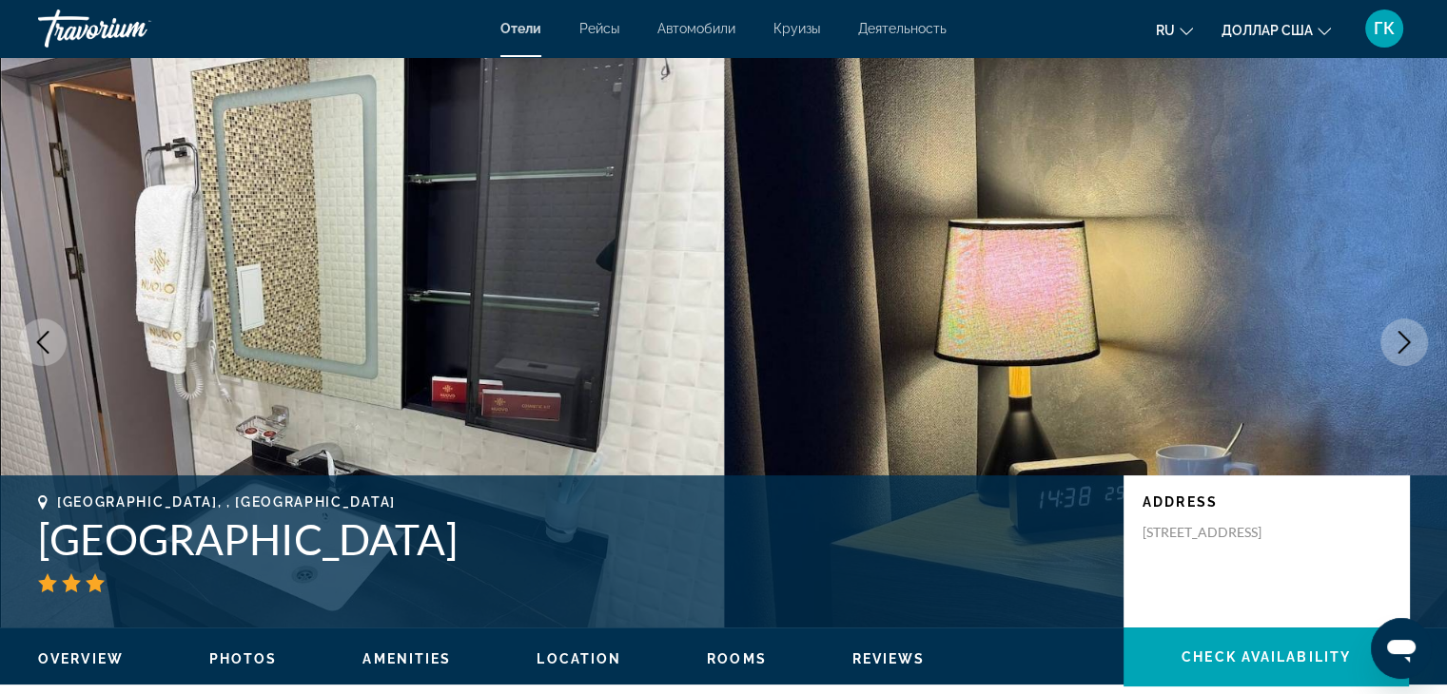
click at [1407, 348] on icon "Next image" at bounding box center [1403, 342] width 23 height 23
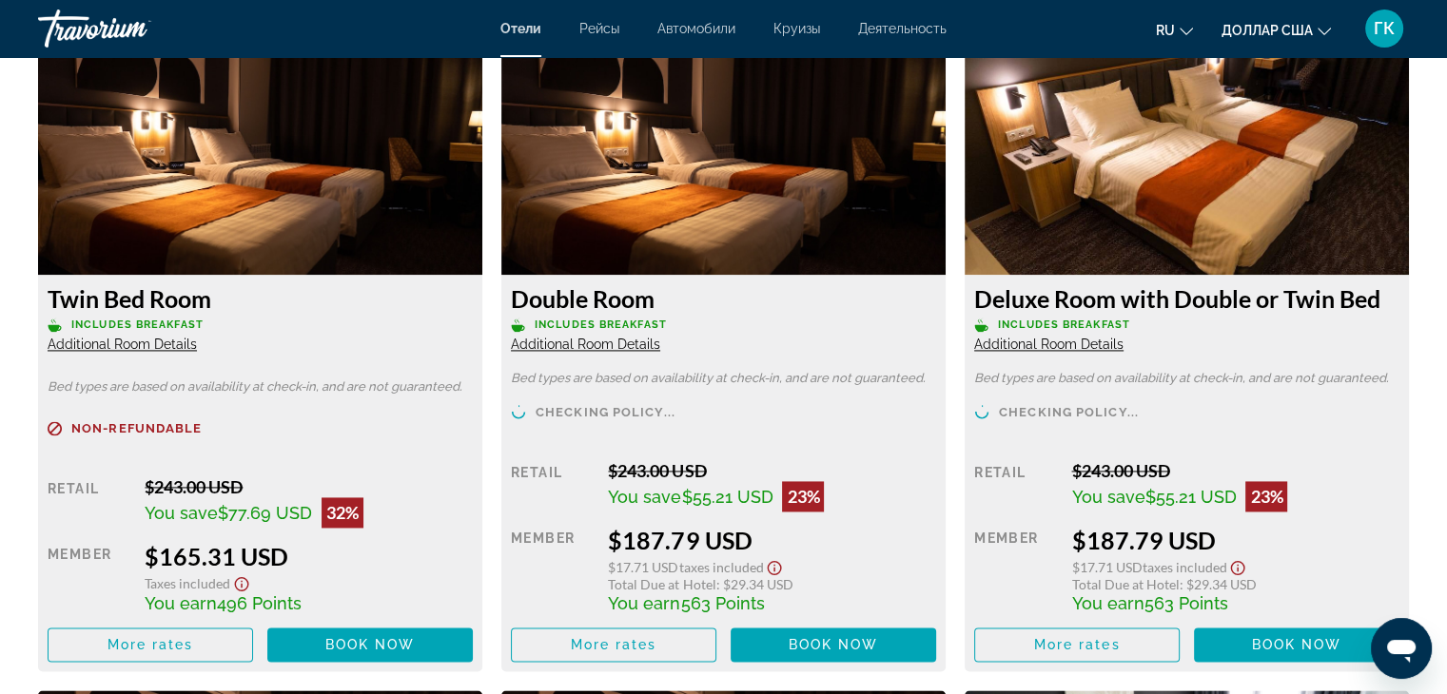
scroll to position [2689, 0]
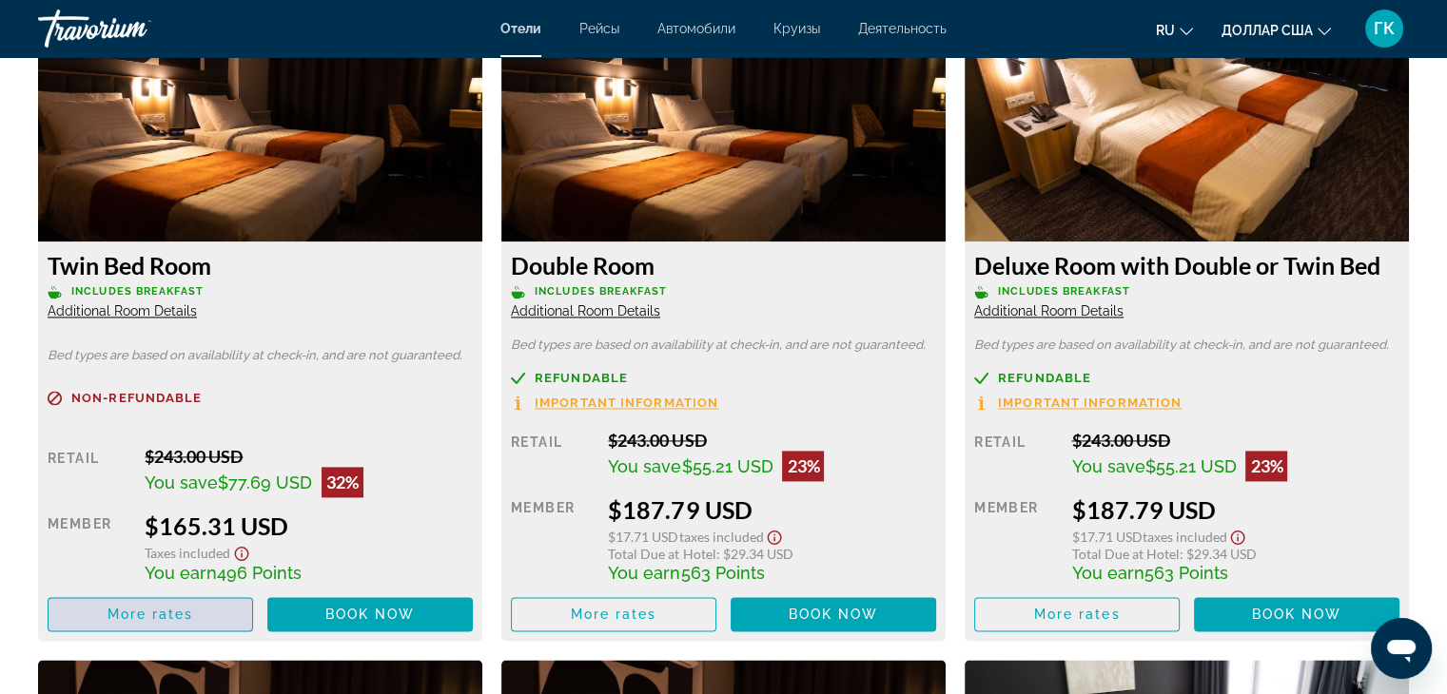
click at [186, 612] on span "More rates" at bounding box center [150, 614] width 87 height 15
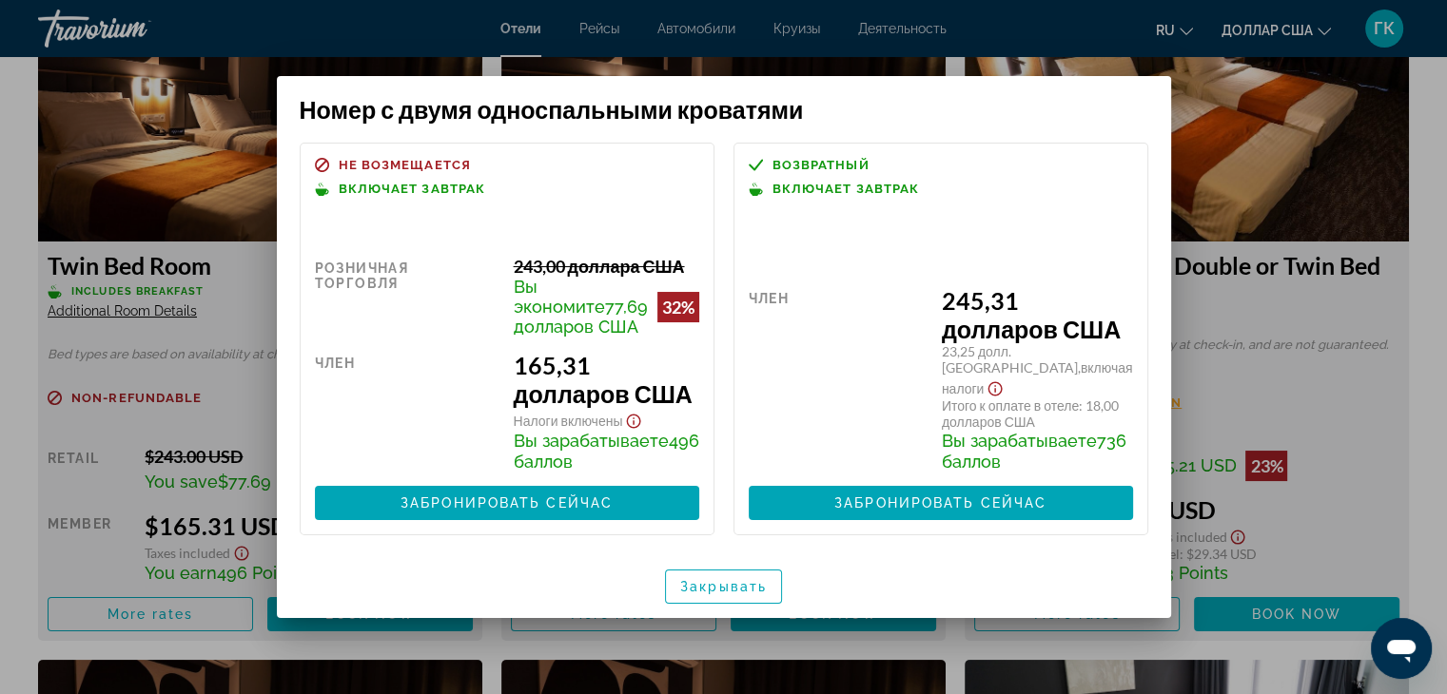
scroll to position [49, 0]
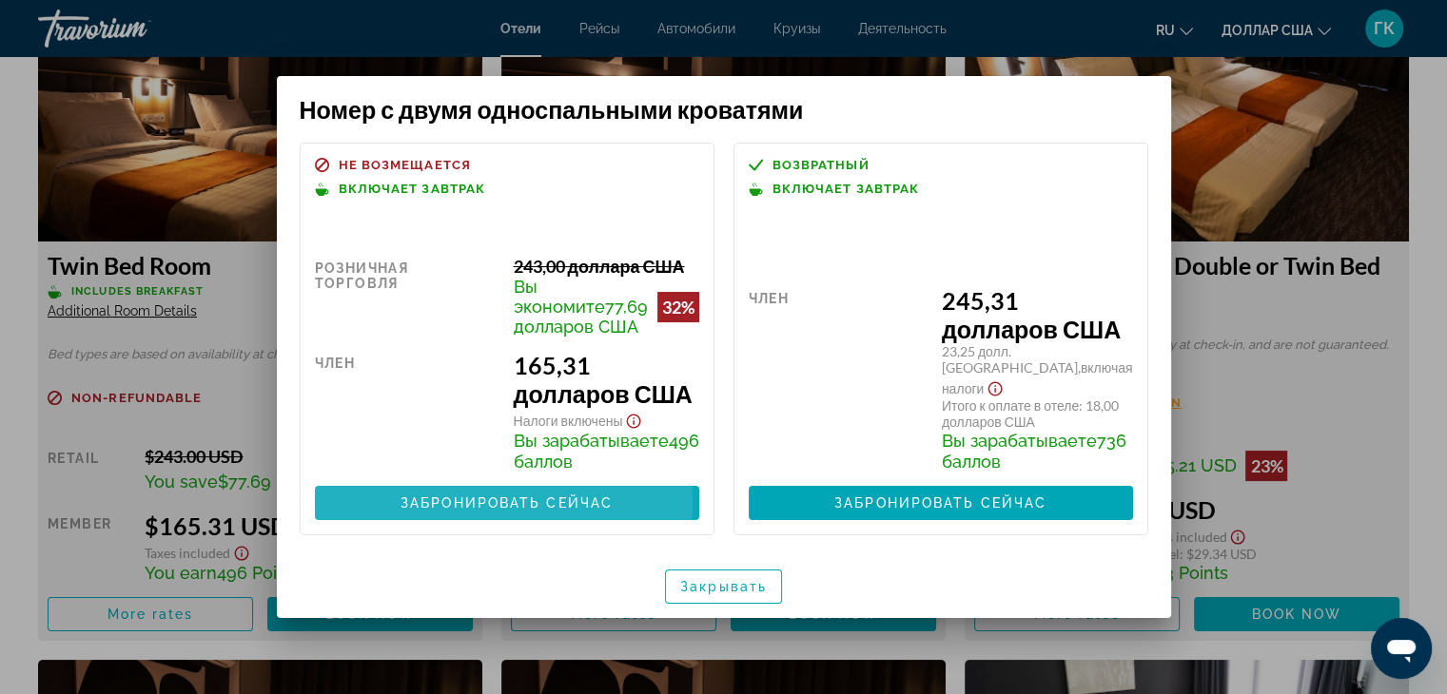
click at [482, 511] on font "Забронировать сейчас" at bounding box center [506, 503] width 212 height 15
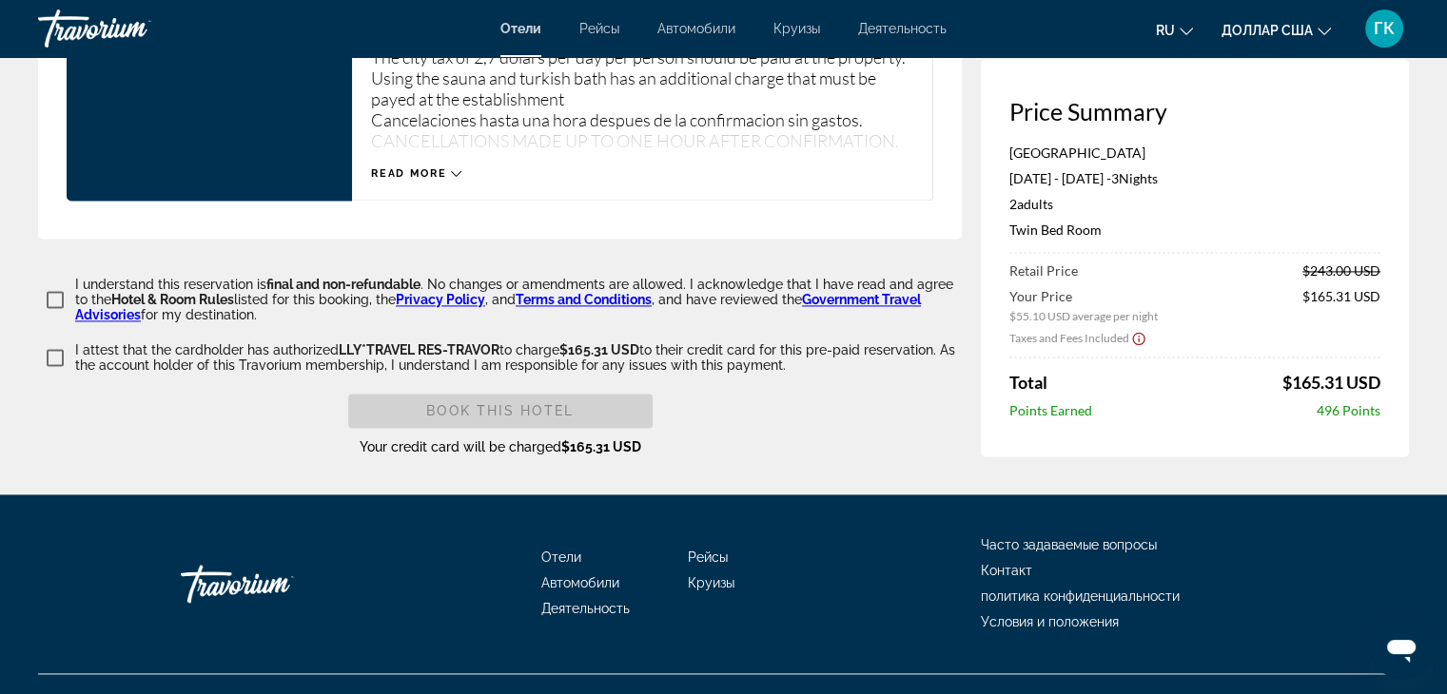
scroll to position [2714, 0]
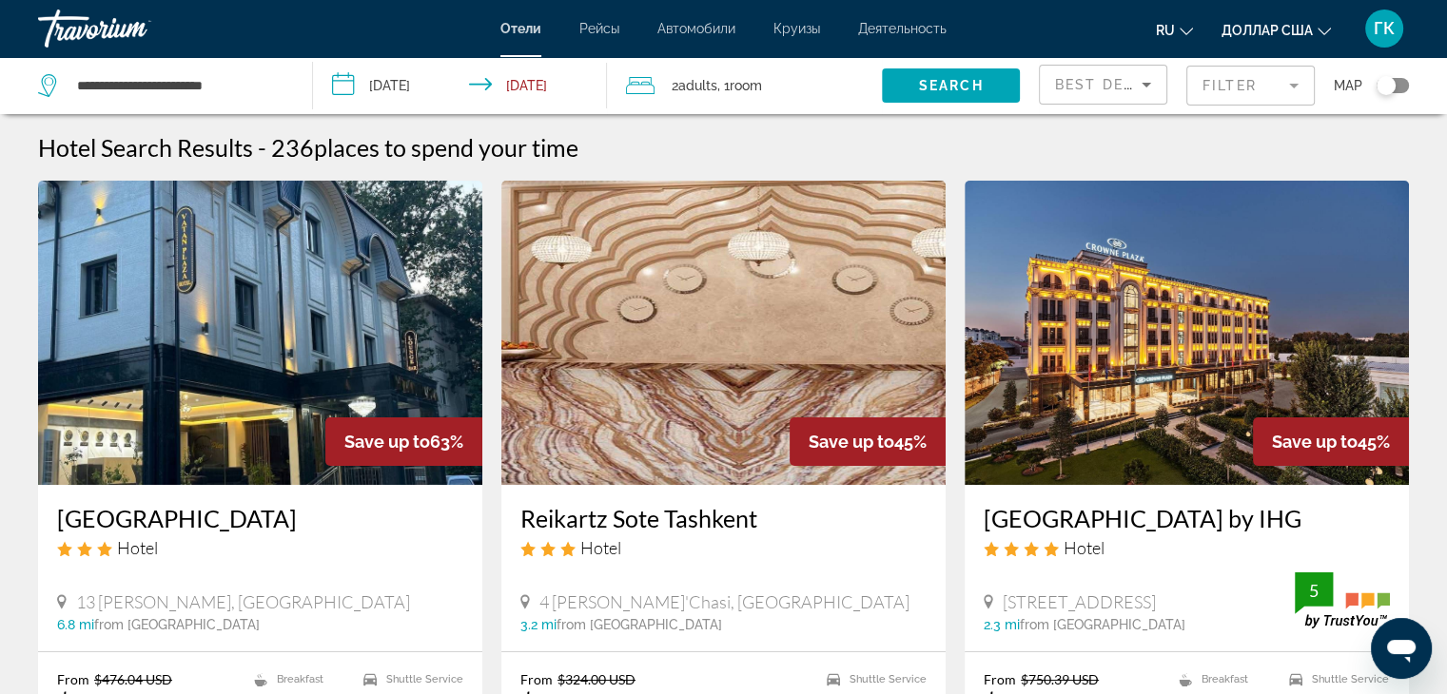
click at [650, 82] on icon "Travelers: 2 adults, 0 children" at bounding box center [640, 85] width 29 height 23
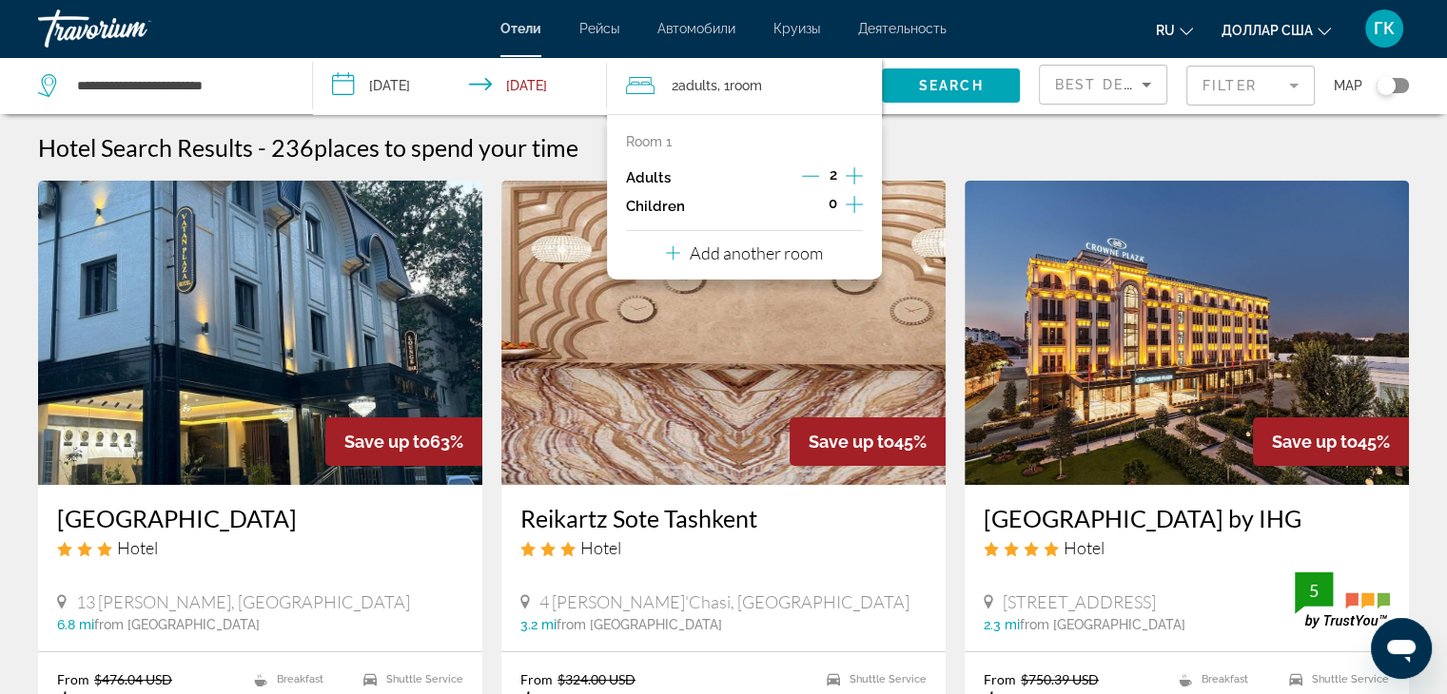
click at [852, 204] on icon "Increment children" at bounding box center [854, 204] width 17 height 17
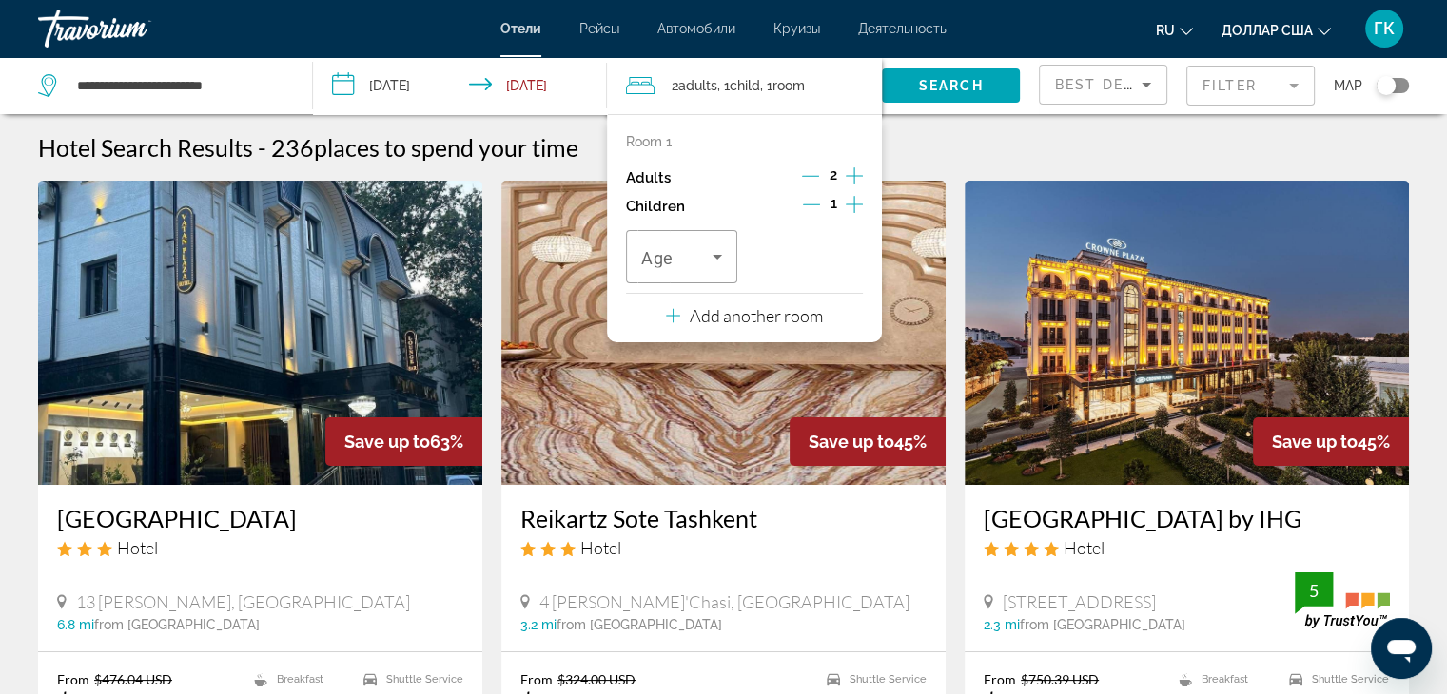
click at [852, 204] on icon "Increment children" at bounding box center [854, 204] width 17 height 17
click at [716, 260] on icon "Travelers: 2 adults, 2 children" at bounding box center [717, 257] width 10 height 5
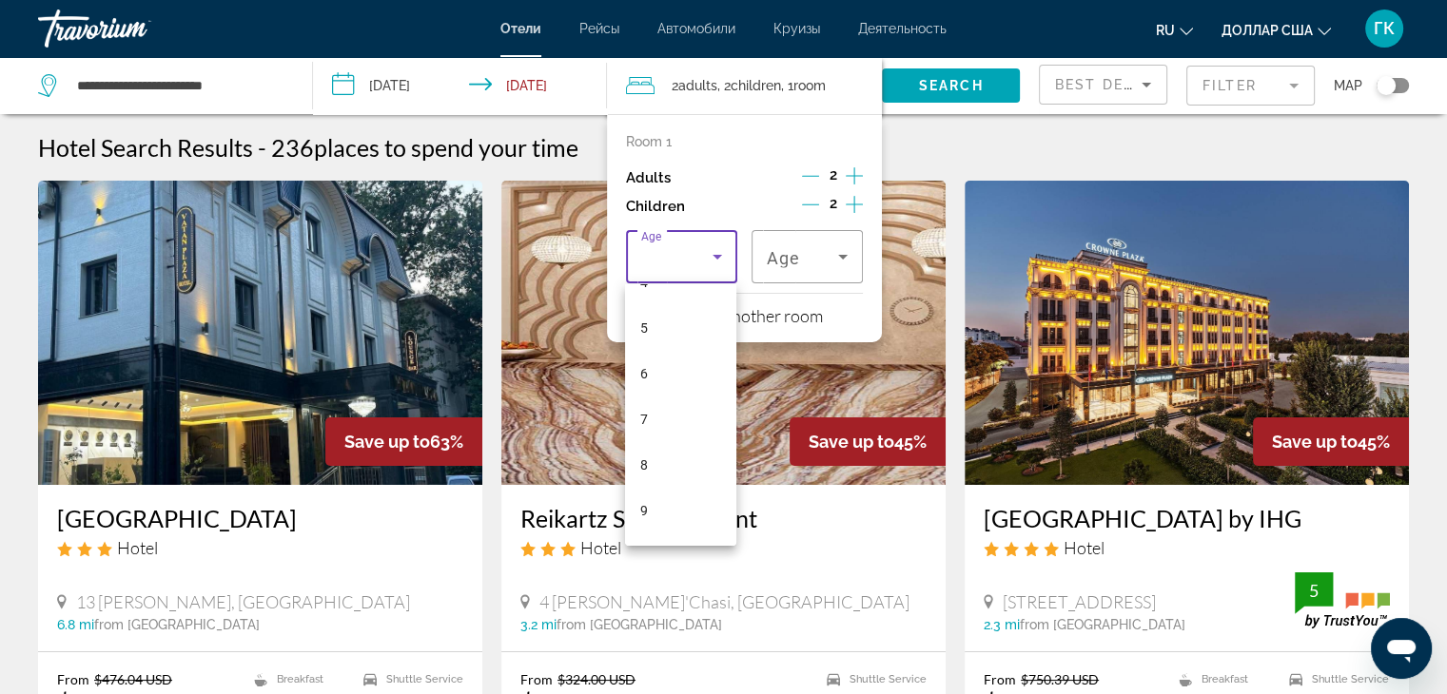
scroll to position [279, 0]
click at [653, 491] on font "10" at bounding box center [647, 492] width 15 height 15
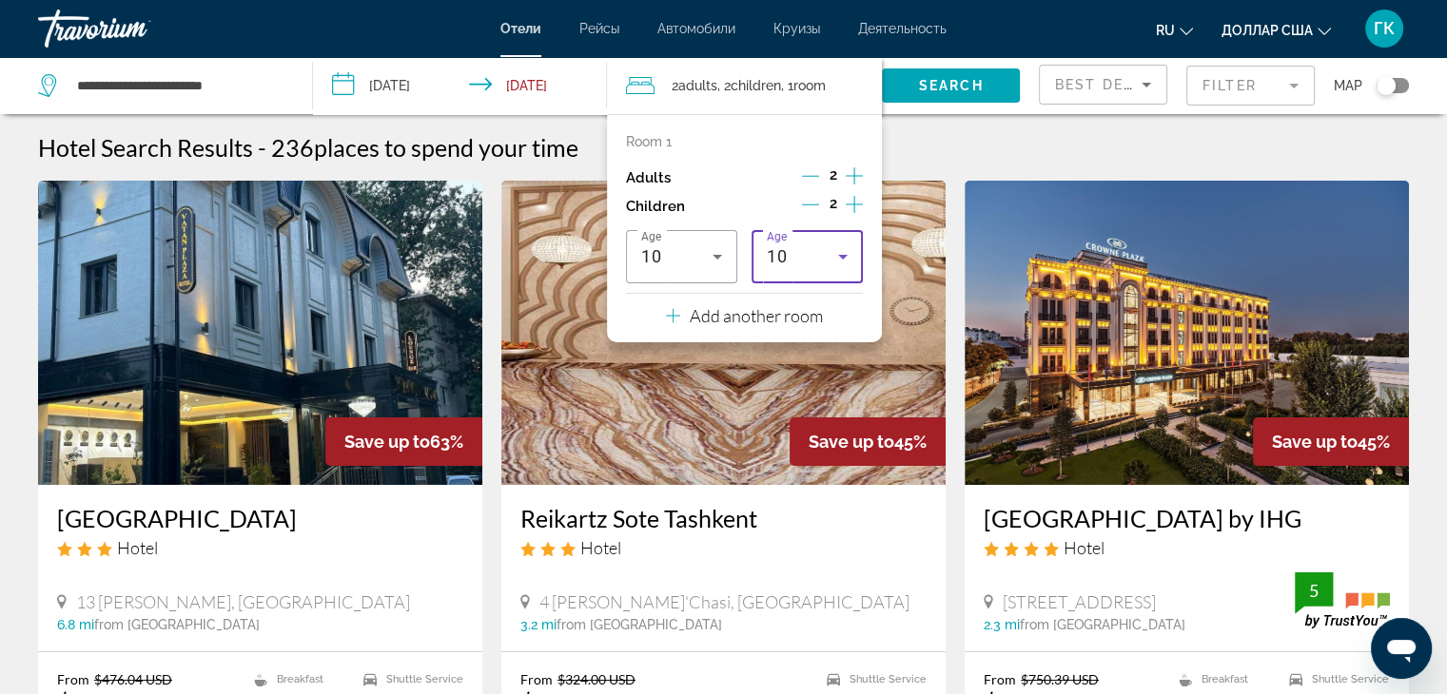
click at [845, 253] on icon "Travelers: 2 adults, 2 children" at bounding box center [842, 256] width 23 height 23
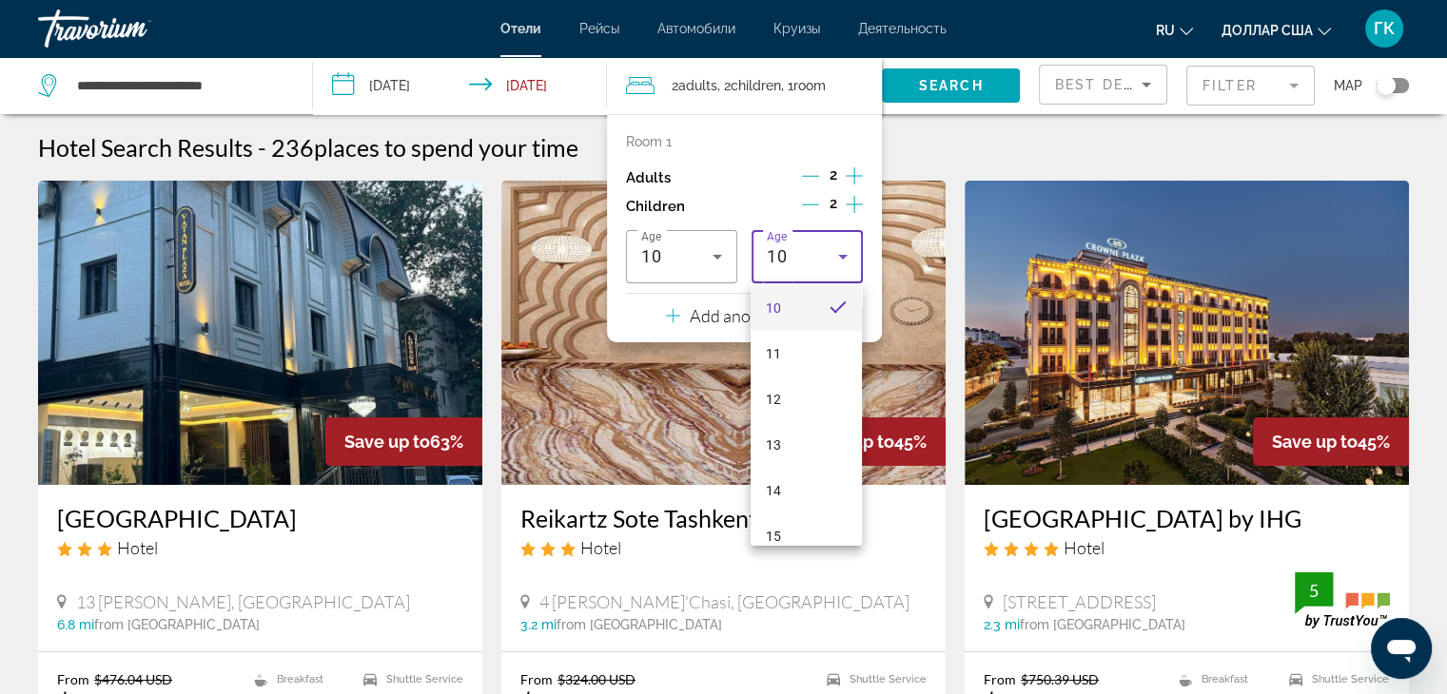
scroll to position [527, 0]
click at [772, 468] on font "15" at bounding box center [773, 472] width 15 height 15
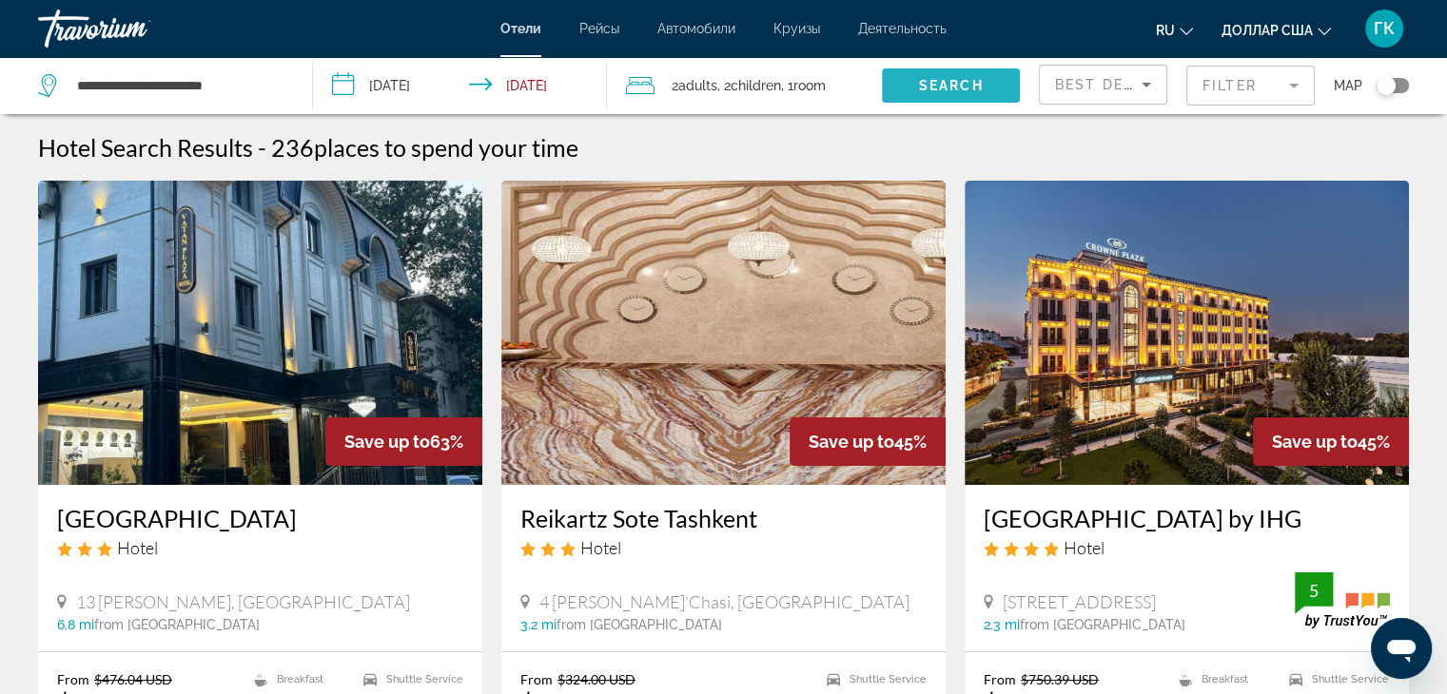
click at [947, 83] on span "Search" at bounding box center [951, 85] width 65 height 15
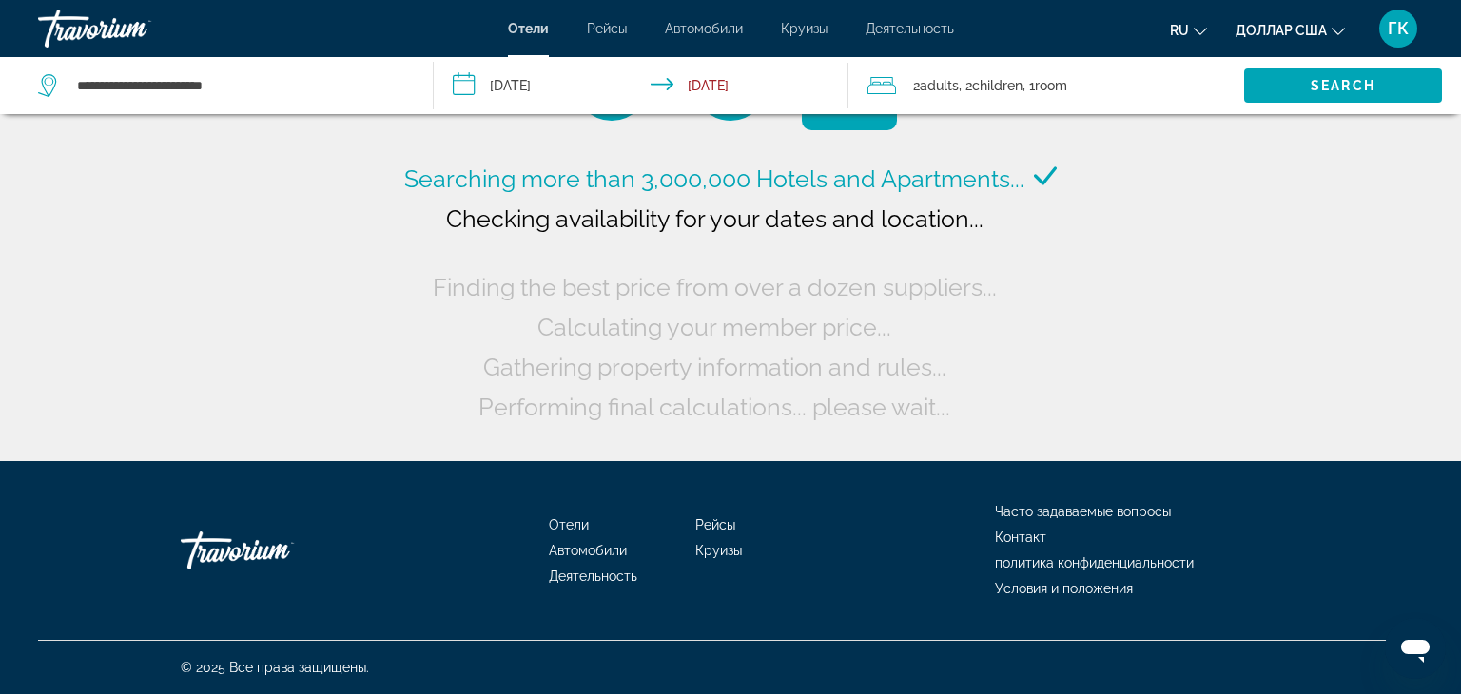
click at [1042, 85] on span ", 1 Room rooms" at bounding box center [1044, 85] width 45 height 27
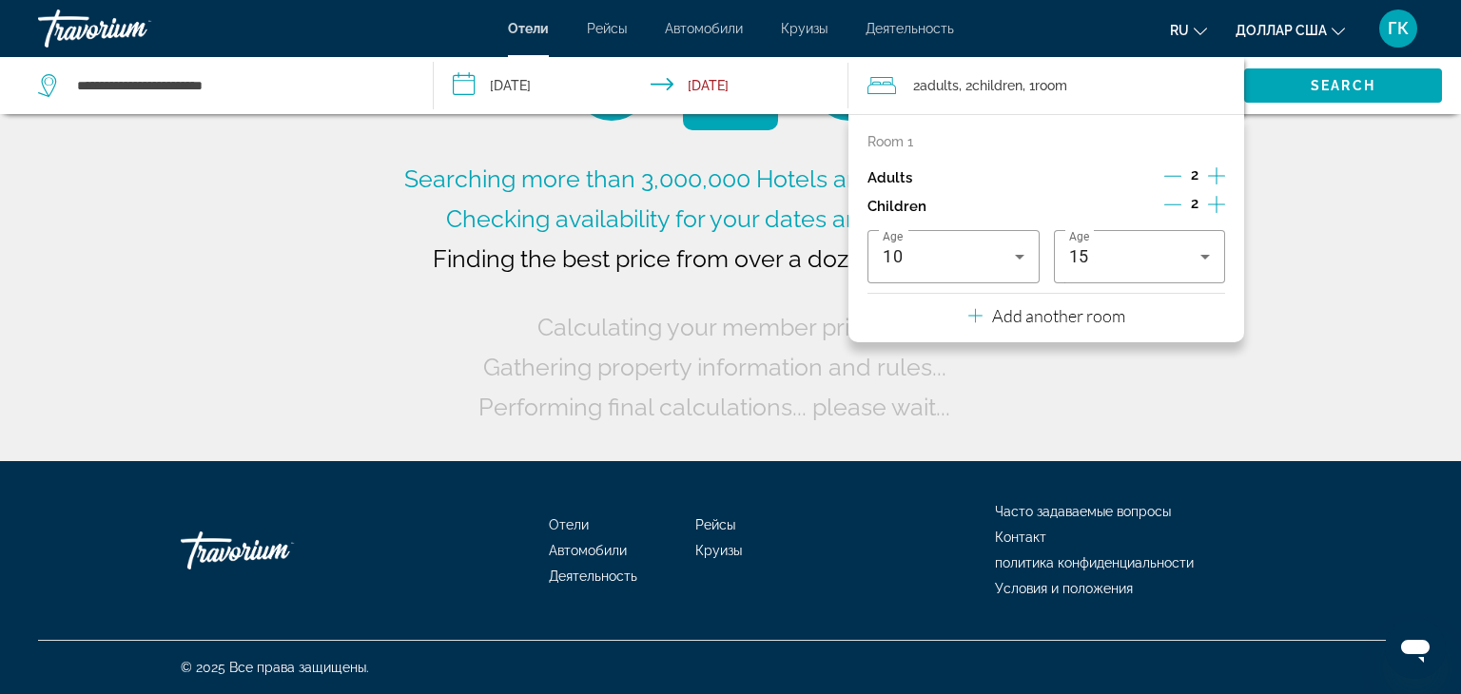
click at [1037, 317] on p "Add another room" at bounding box center [1058, 315] width 133 height 21
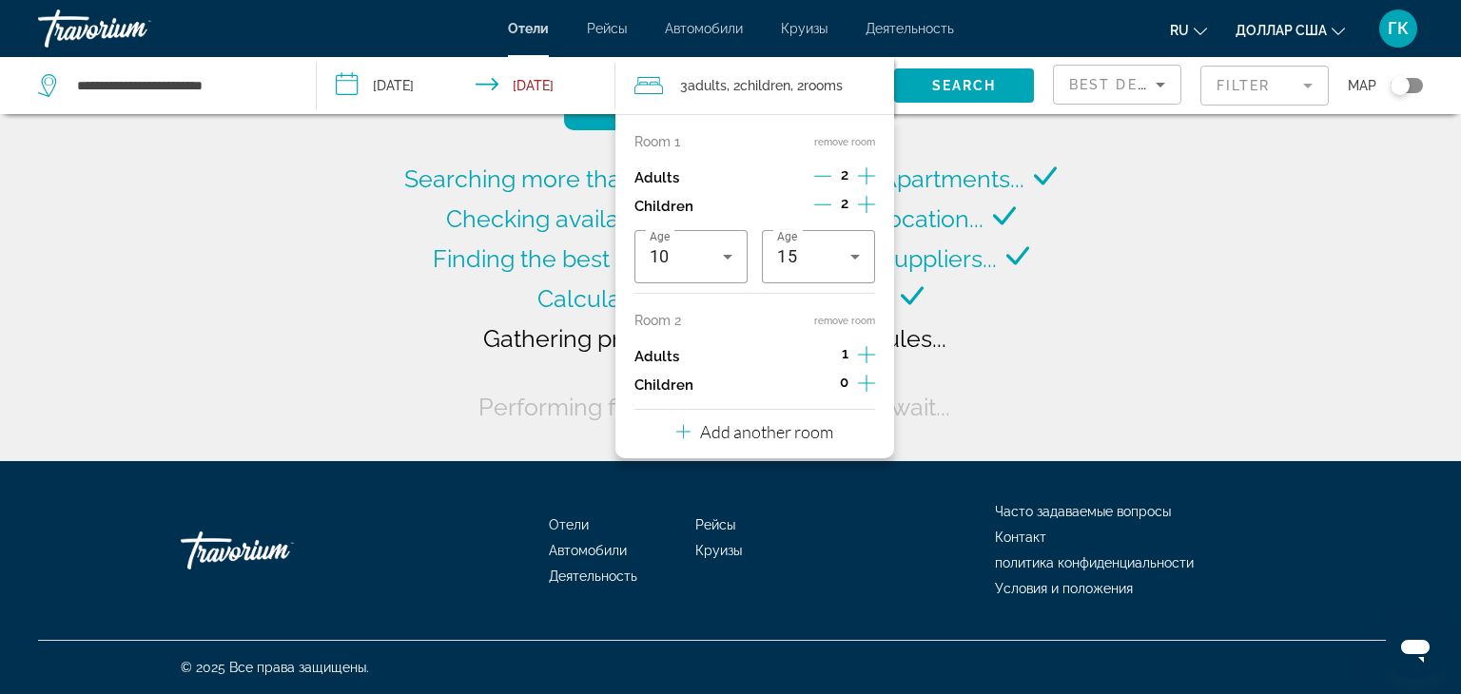
click at [1131, 333] on div "Searching more than 3,000,000 Hotels and Apartments... Checking availability fo…" at bounding box center [730, 230] width 1461 height 461
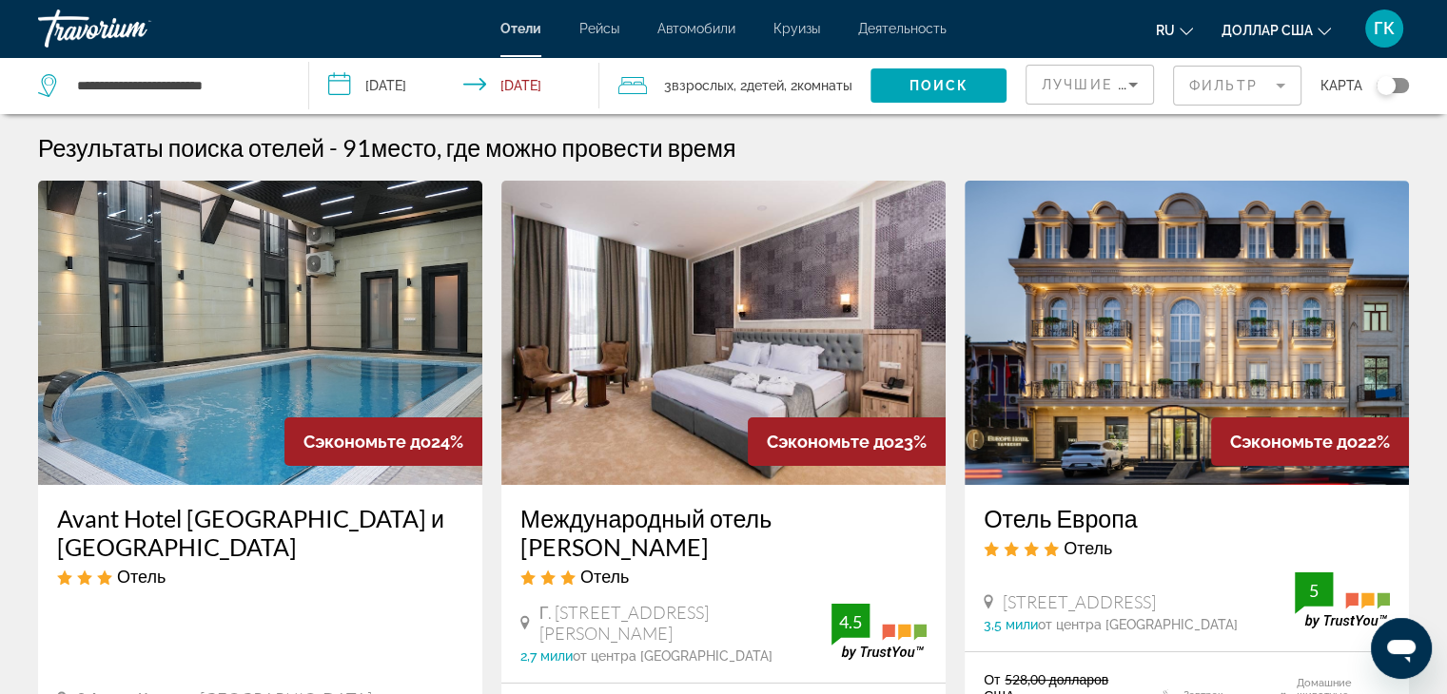
click at [699, 92] on font "взрослых" at bounding box center [702, 85] width 62 height 15
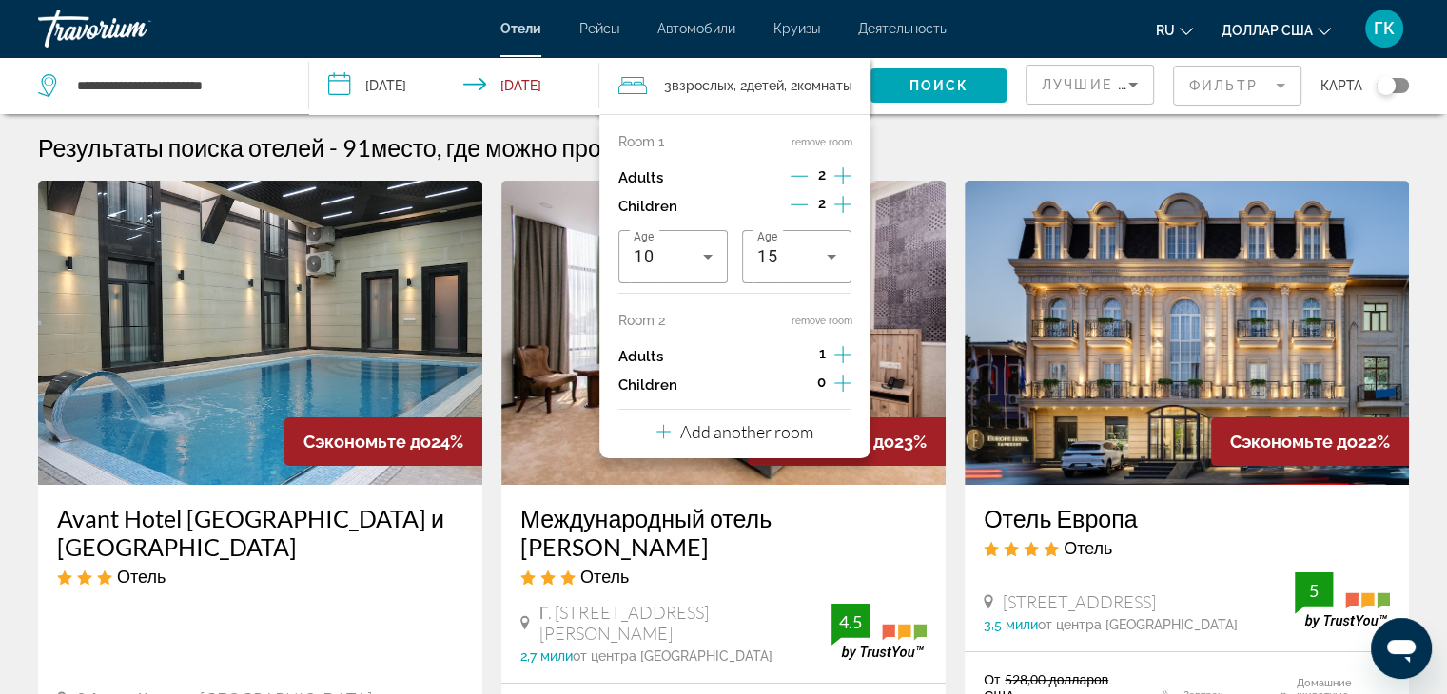
click at [799, 175] on icon "Decrement adults" at bounding box center [798, 175] width 17 height 17
click at [685, 81] on span "3 взрослых Взрослый" at bounding box center [698, 85] width 69 height 27
click at [837, 170] on icon "Increment adults" at bounding box center [842, 176] width 17 height 23
click at [913, 81] on font "Поиск" at bounding box center [938, 85] width 60 height 15
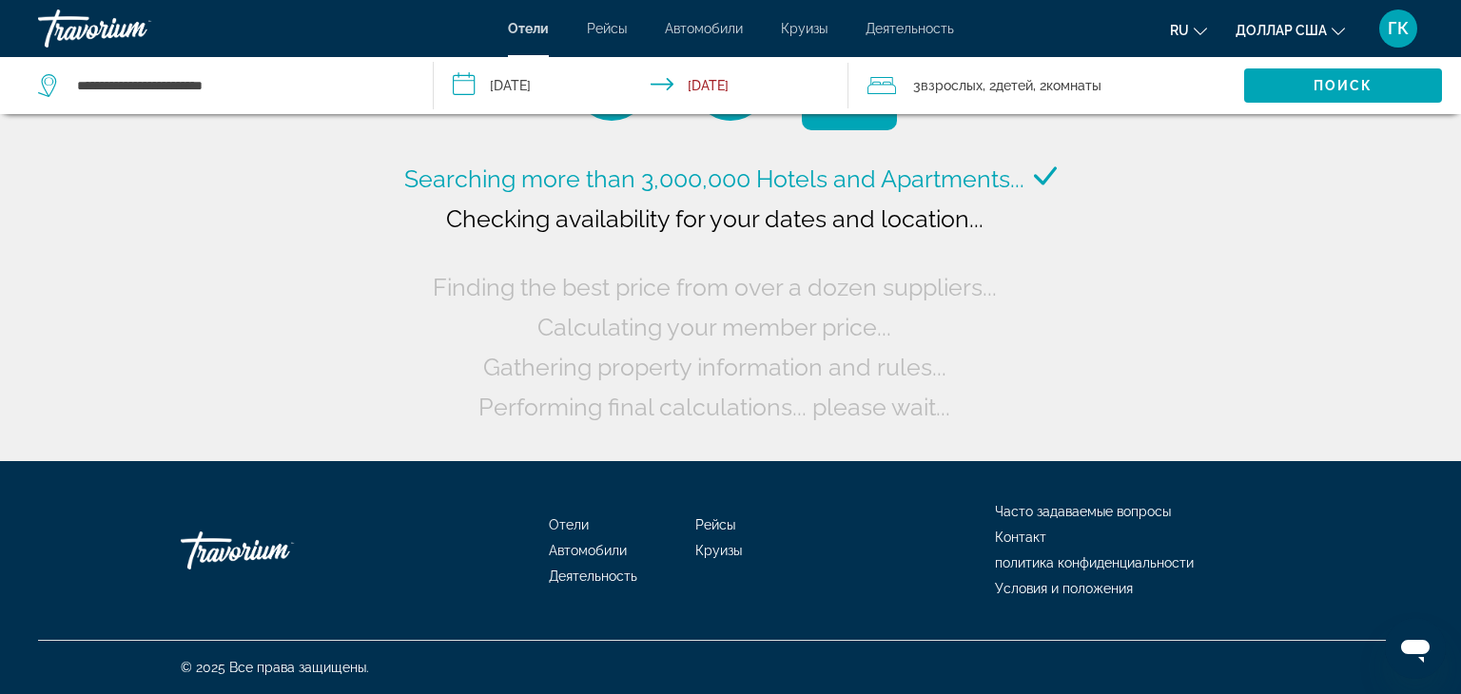
click at [881, 85] on icon "Travelers: 3 adults, 2 children" at bounding box center [881, 85] width 29 height 23
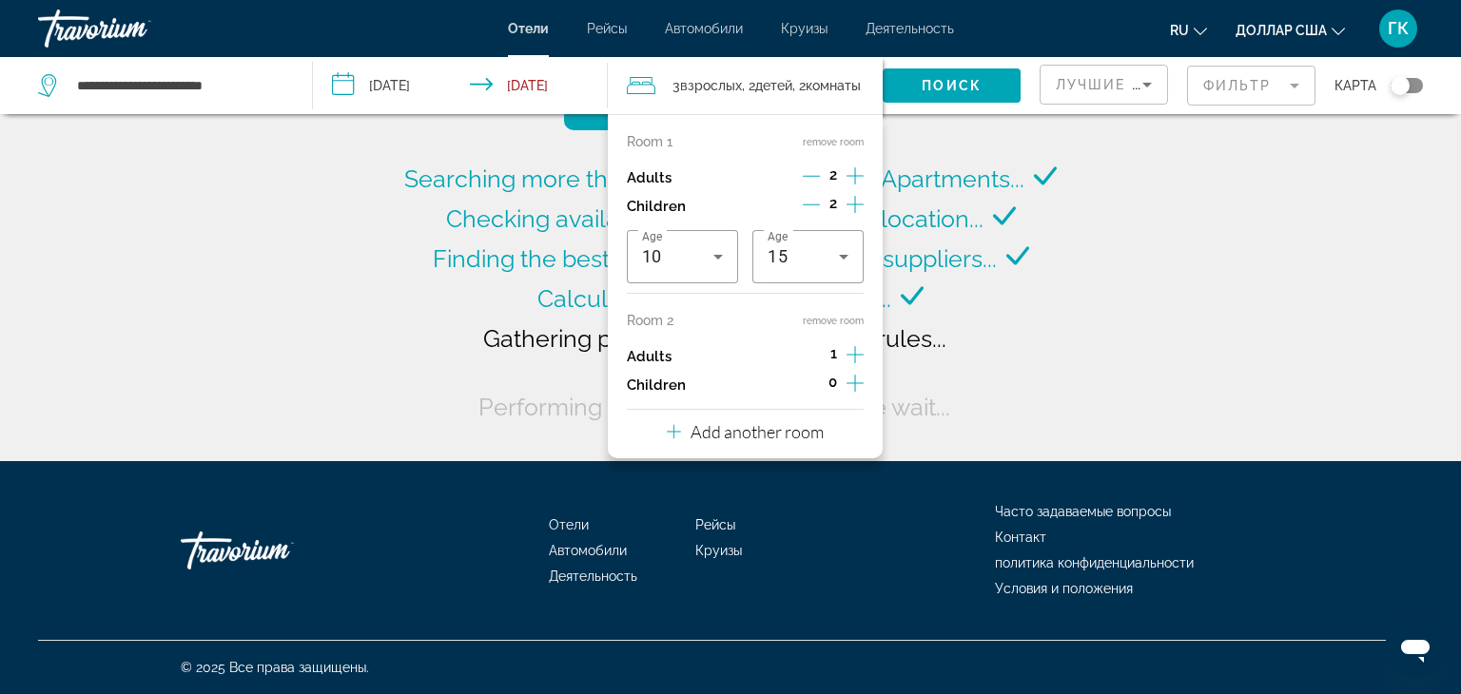
click at [830, 75] on span ", 2 комнаты Комната" at bounding box center [826, 85] width 68 height 27
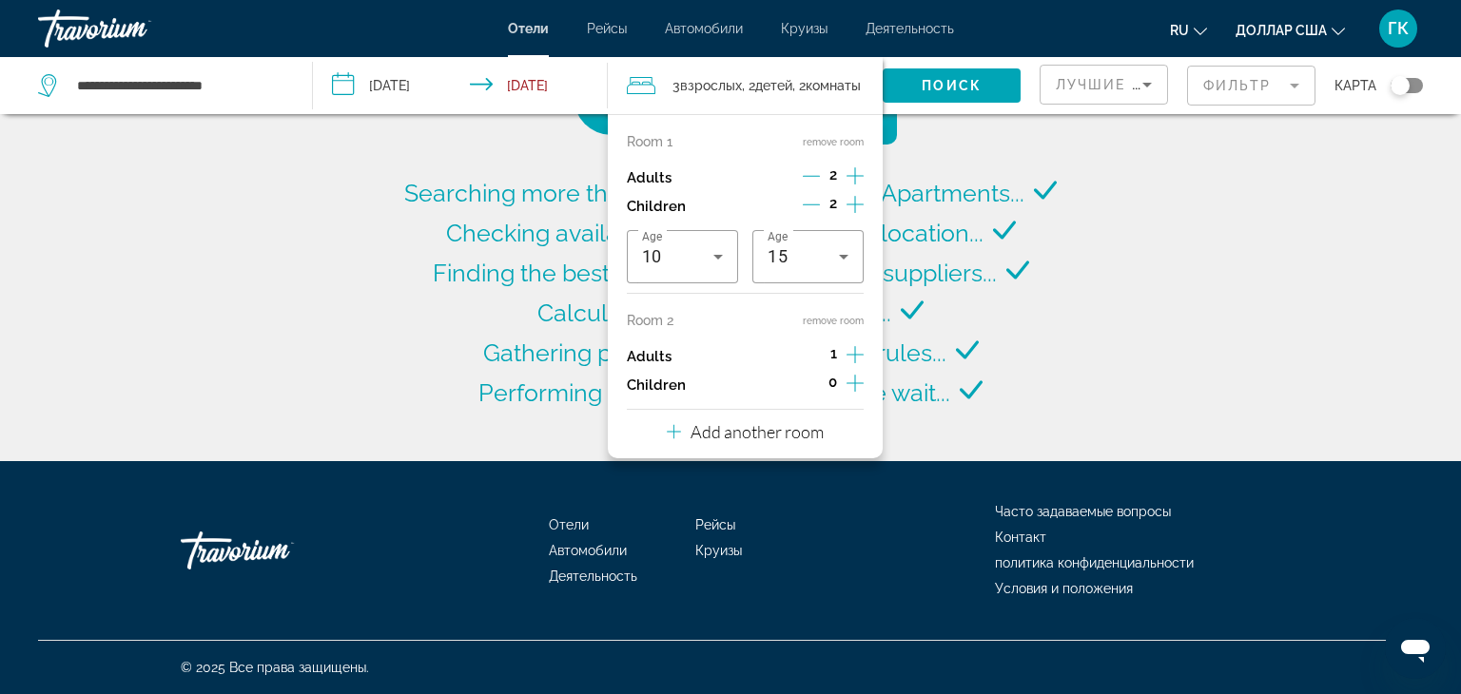
click at [828, 88] on font "комнаты" at bounding box center [833, 85] width 55 height 15
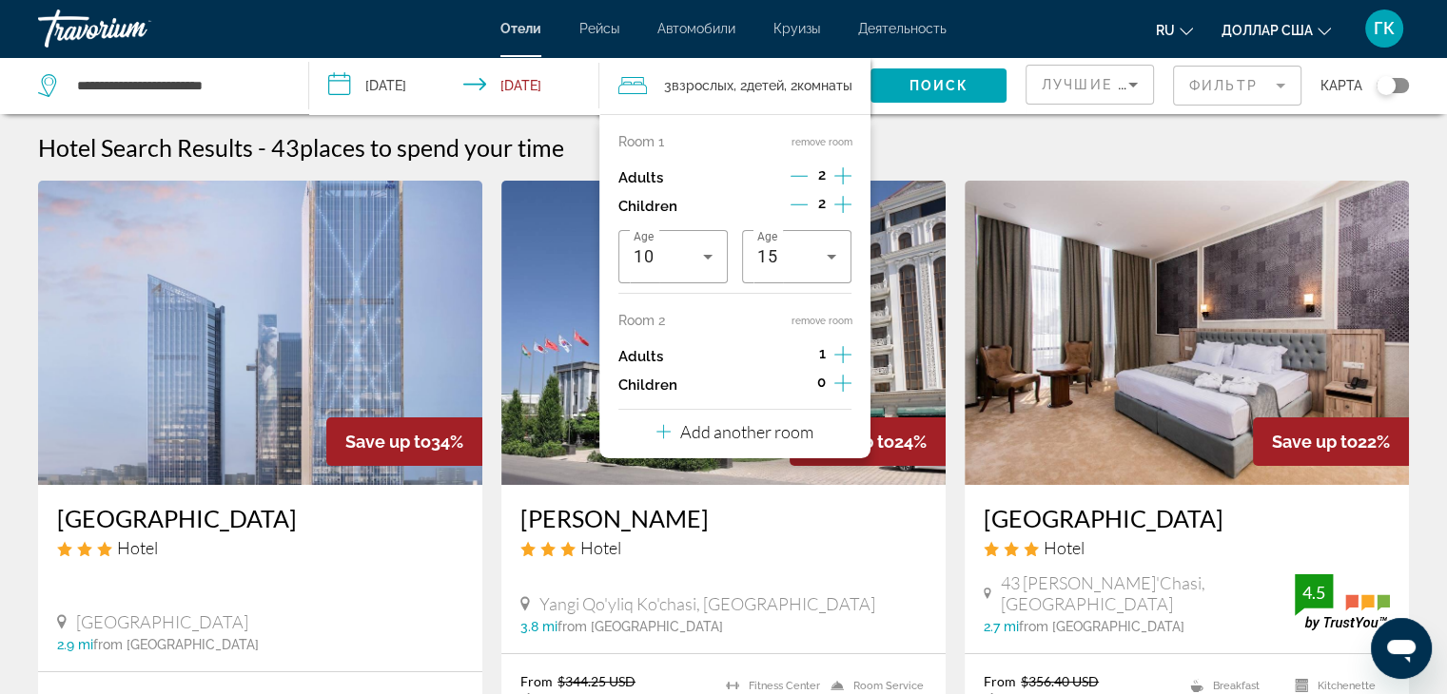
click at [807, 315] on button "remove room" at bounding box center [820, 321] width 61 height 12
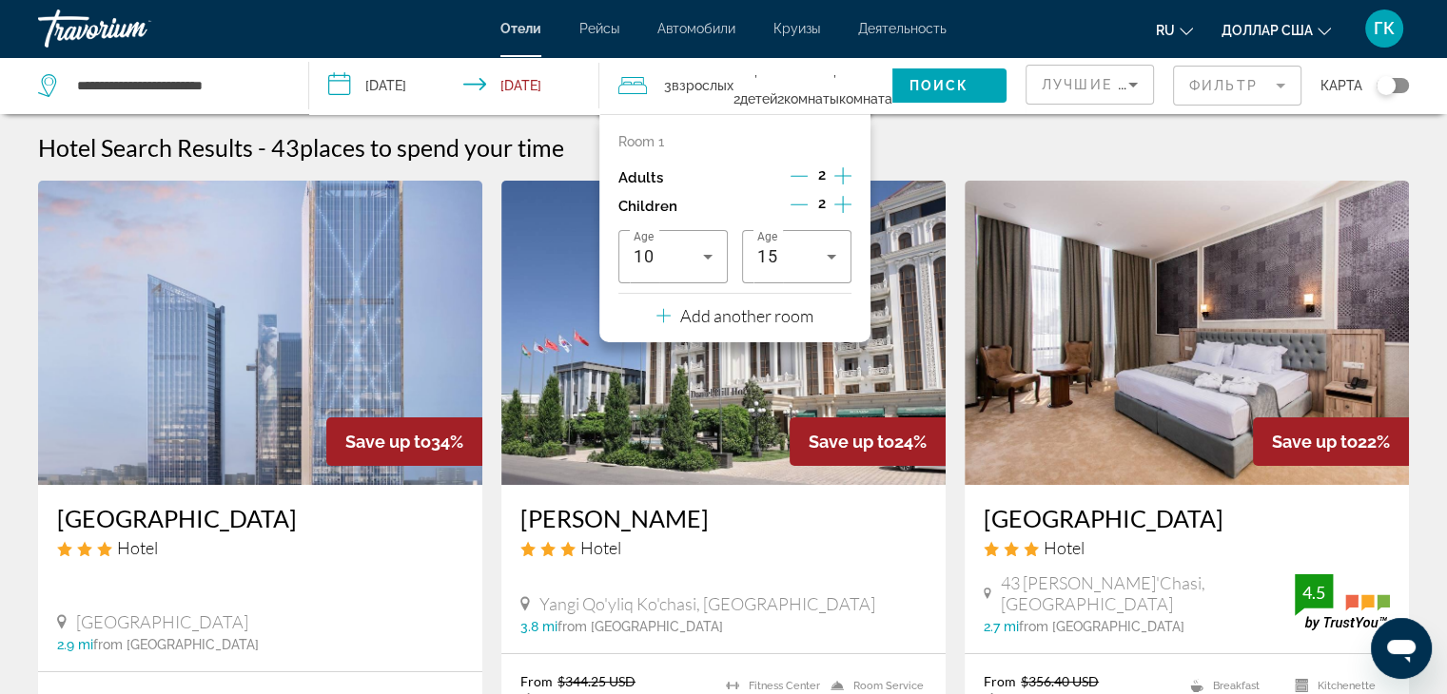
click at [970, 139] on div "Hotel Search Results - 43 places to spend your time" at bounding box center [723, 147] width 1371 height 29
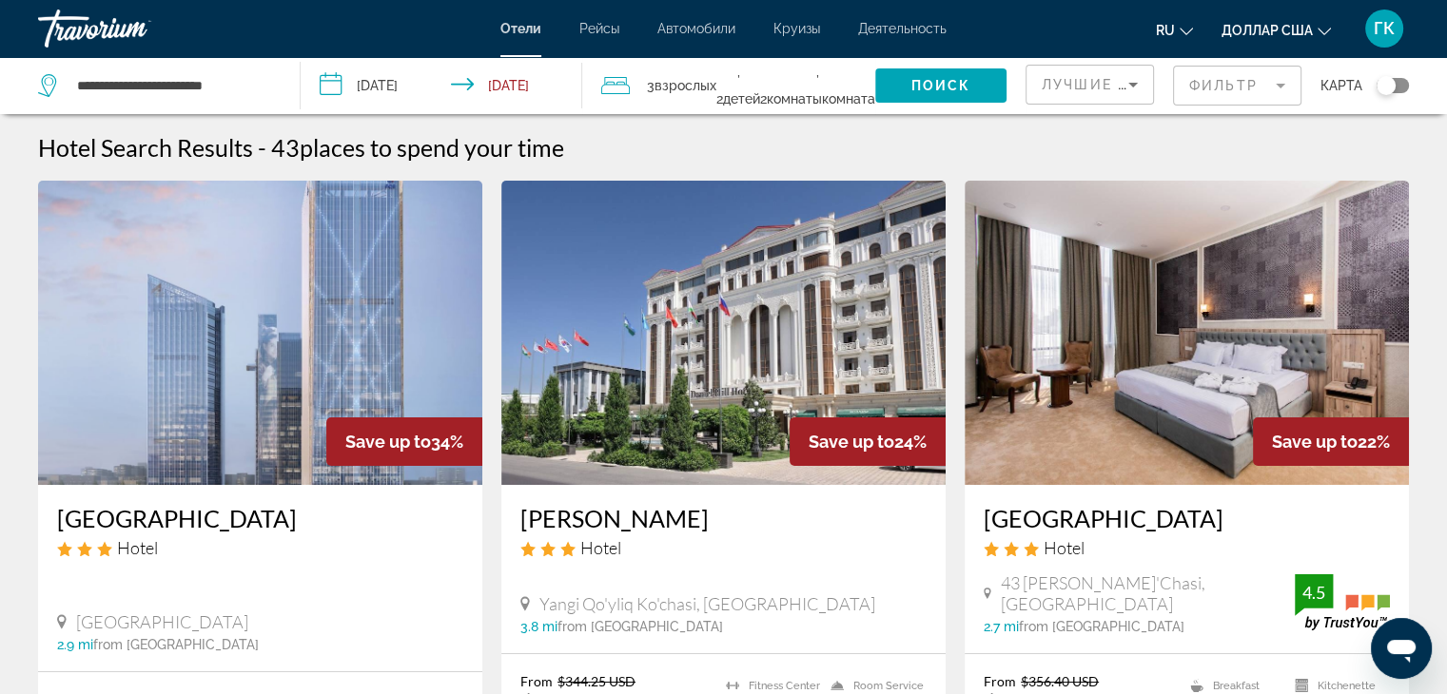
click at [818, 73] on font ", 2" at bounding box center [789, 86] width 59 height 42
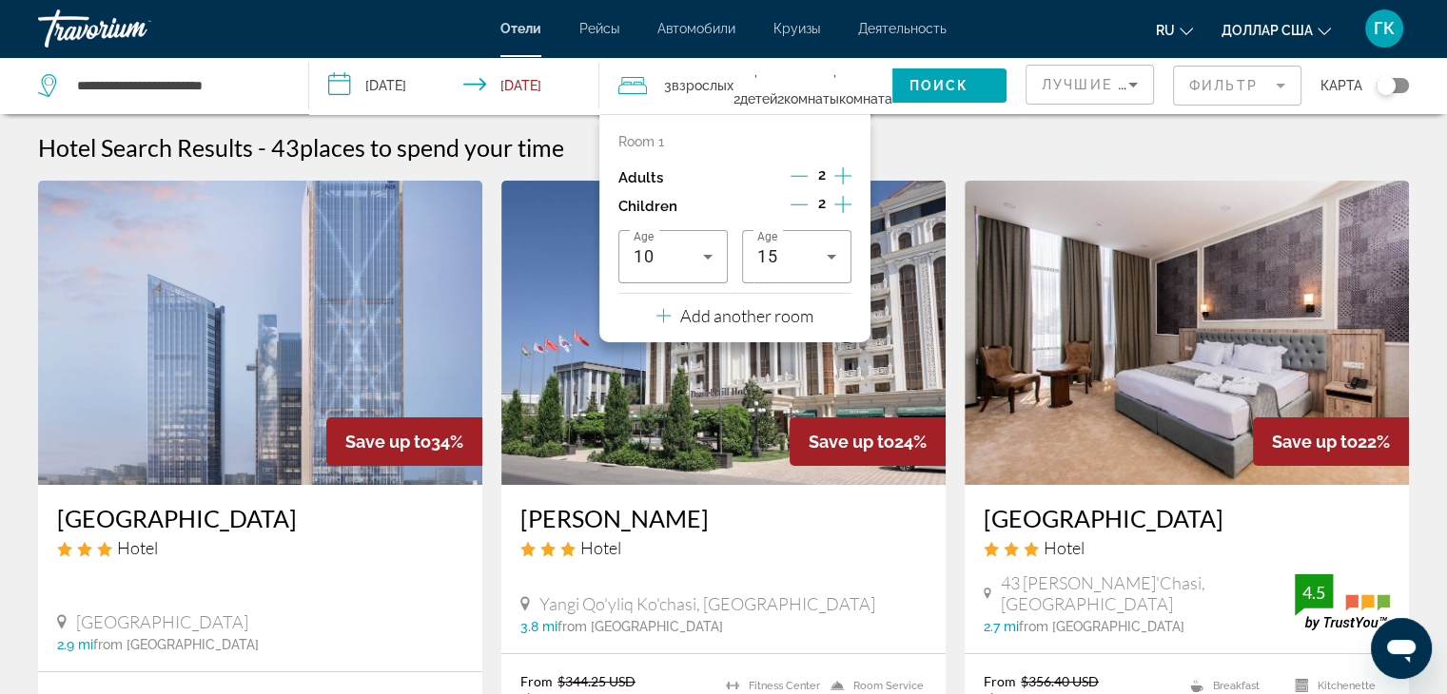
click at [838, 76] on span ", 2 комнаты Комната" at bounding box center [834, 85] width 115 height 53
click at [818, 71] on font ", 2" at bounding box center [806, 86] width 59 height 42
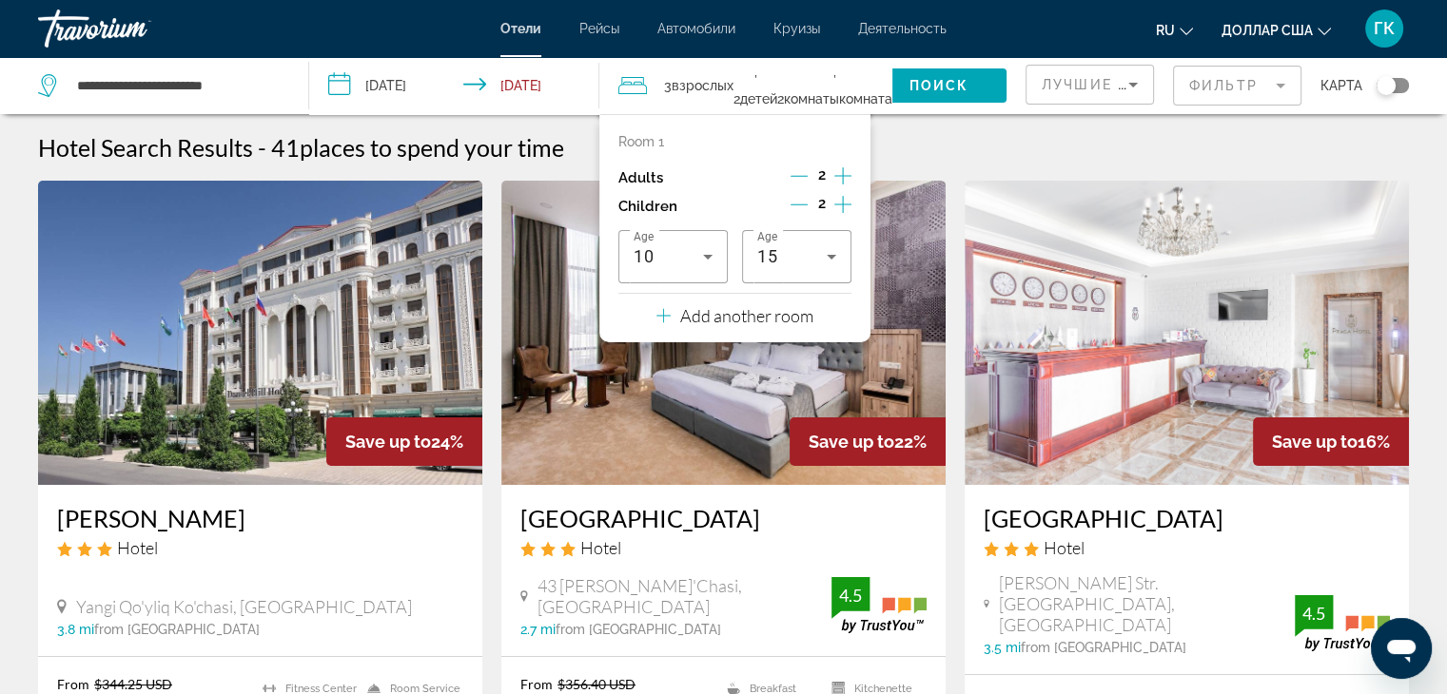
click at [986, 226] on img "Основное содержание" at bounding box center [1186, 333] width 444 height 304
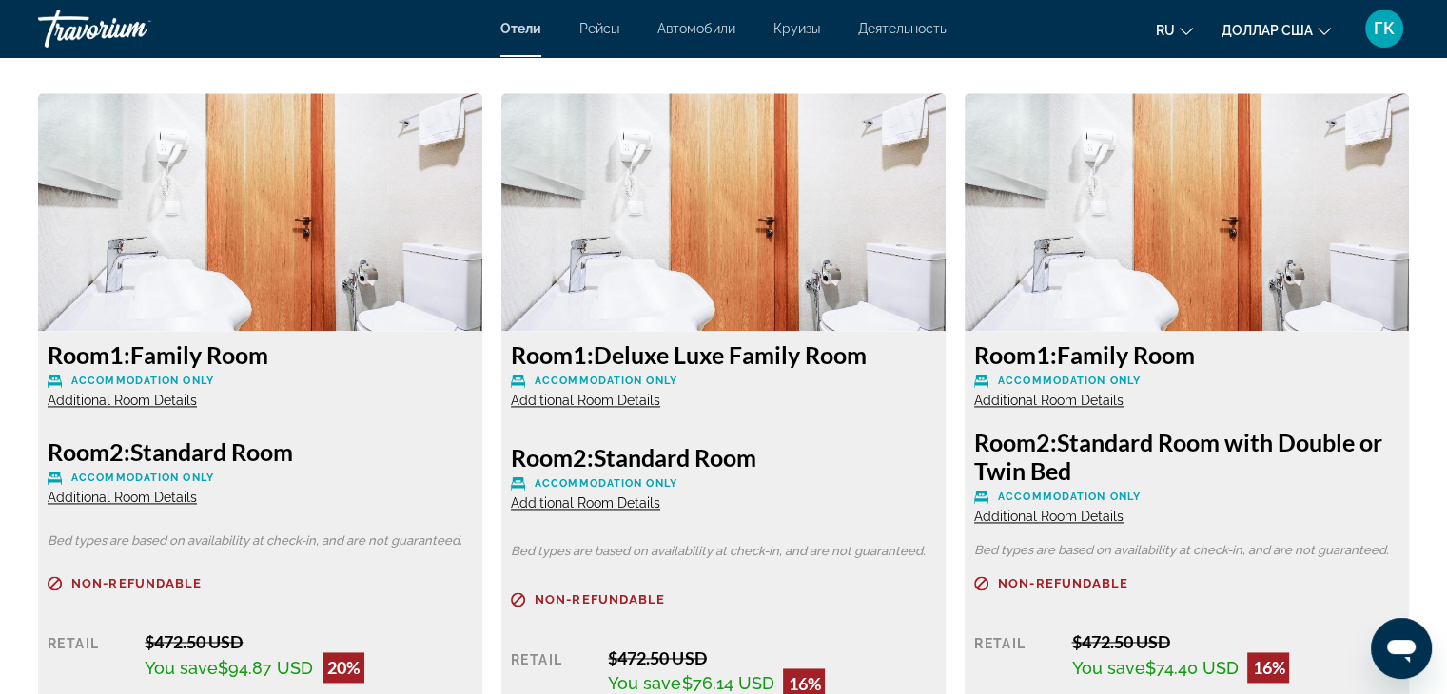
scroll to position [2561, 0]
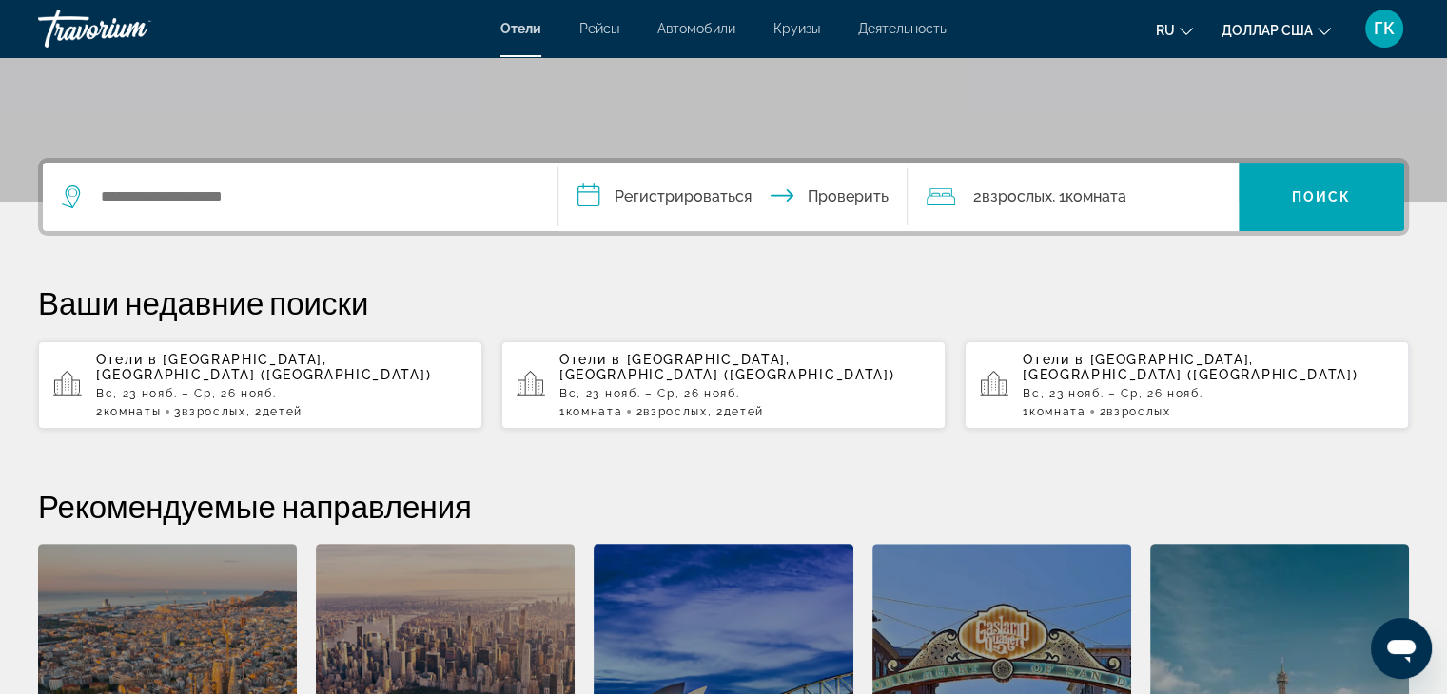
scroll to position [380, 0]
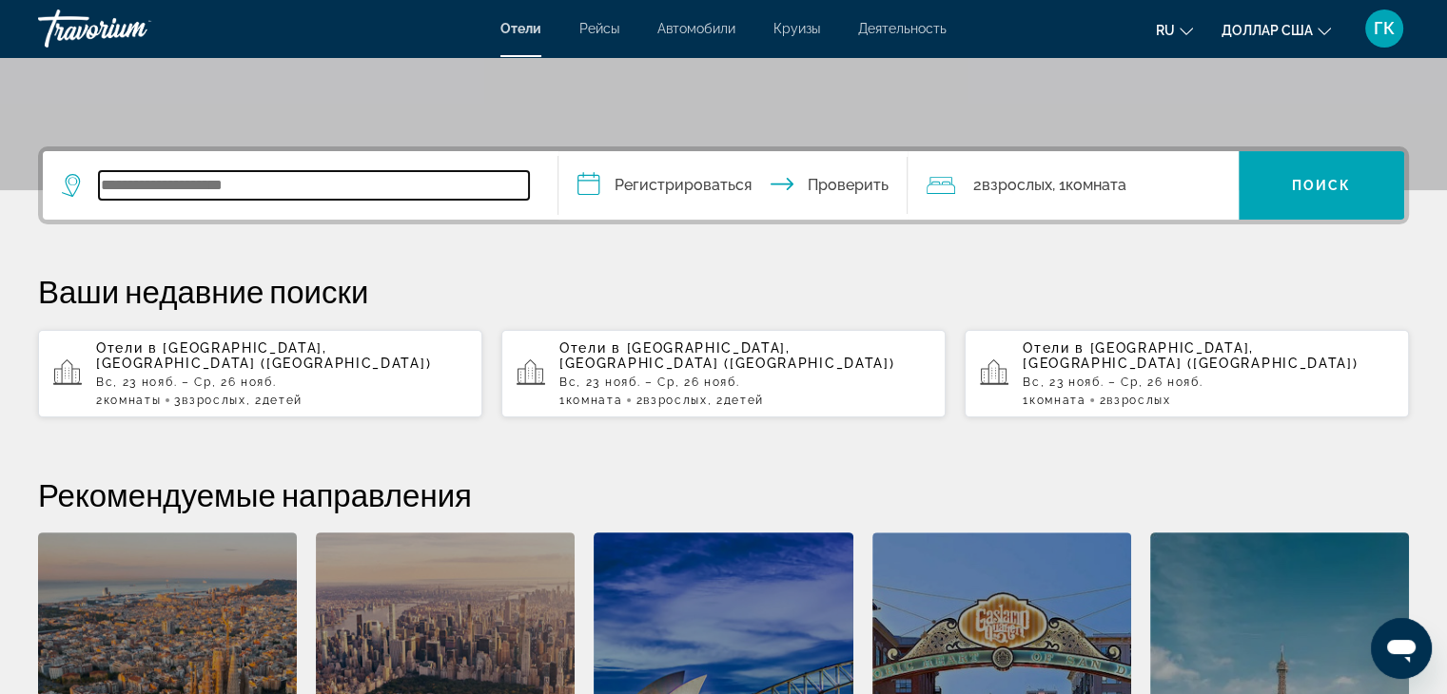
click at [164, 172] on input "Виджет поиска" at bounding box center [314, 185] width 430 height 29
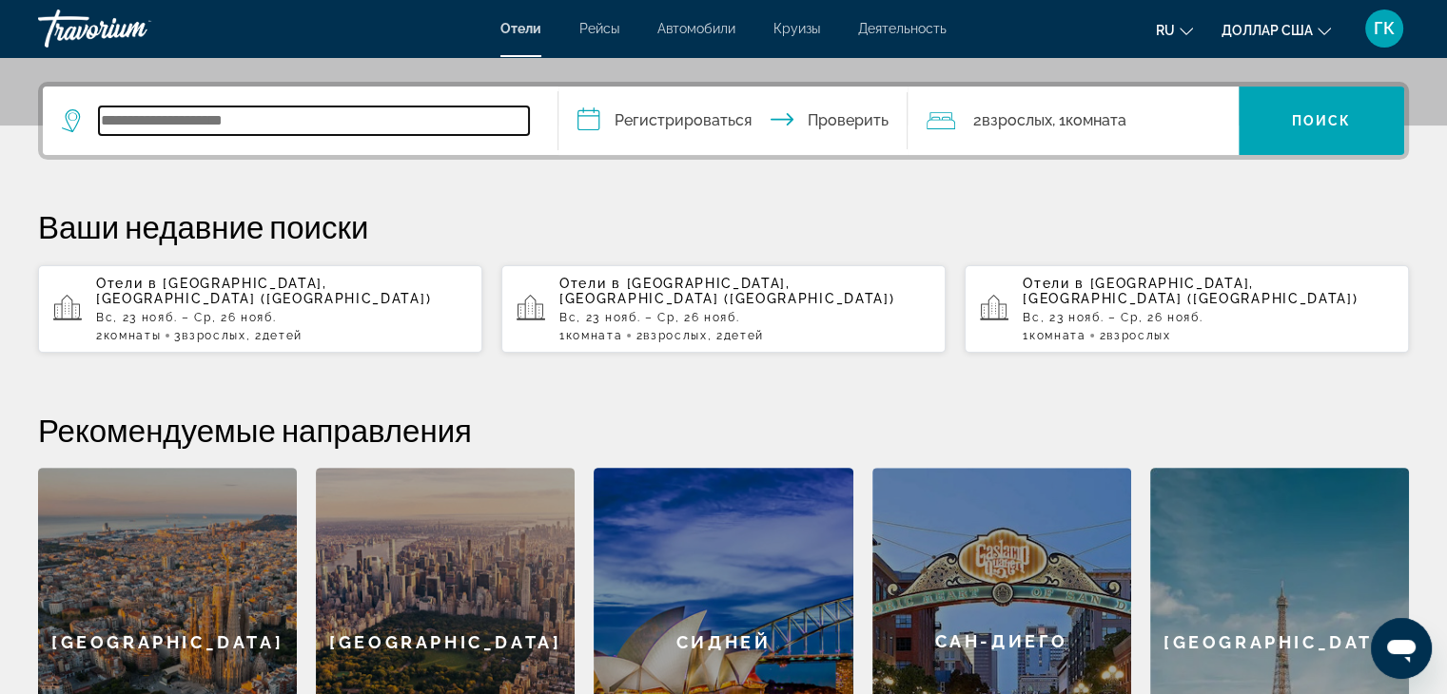
scroll to position [464, 0]
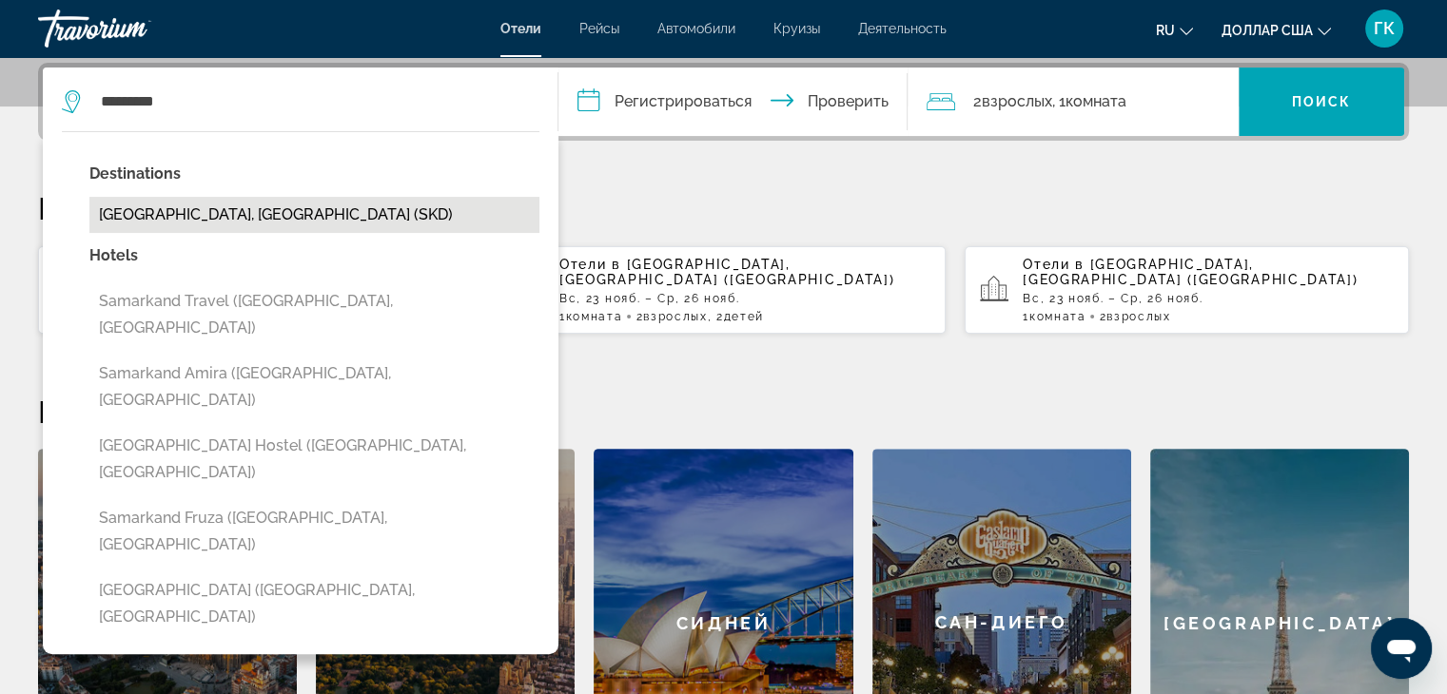
click at [239, 206] on button "Samarkand, Uzbekistan (SKD)" at bounding box center [314, 215] width 450 height 36
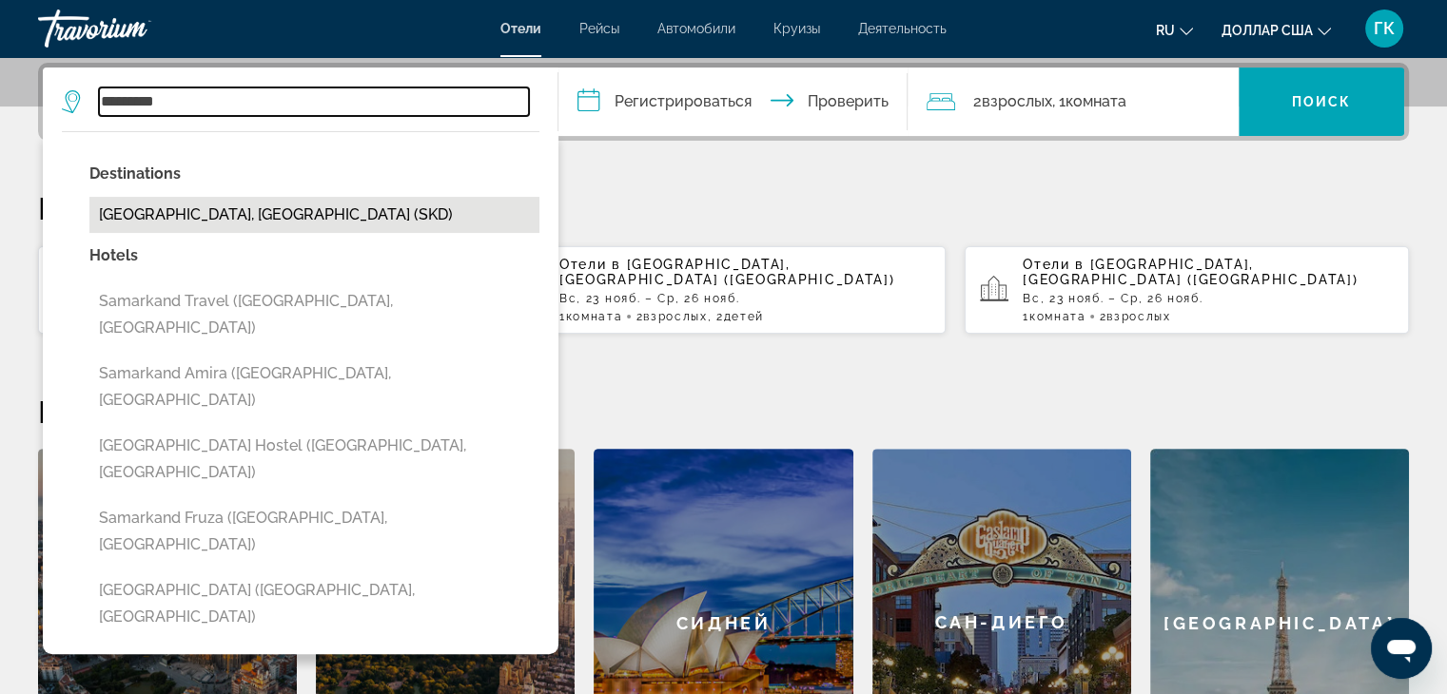
type input "**********"
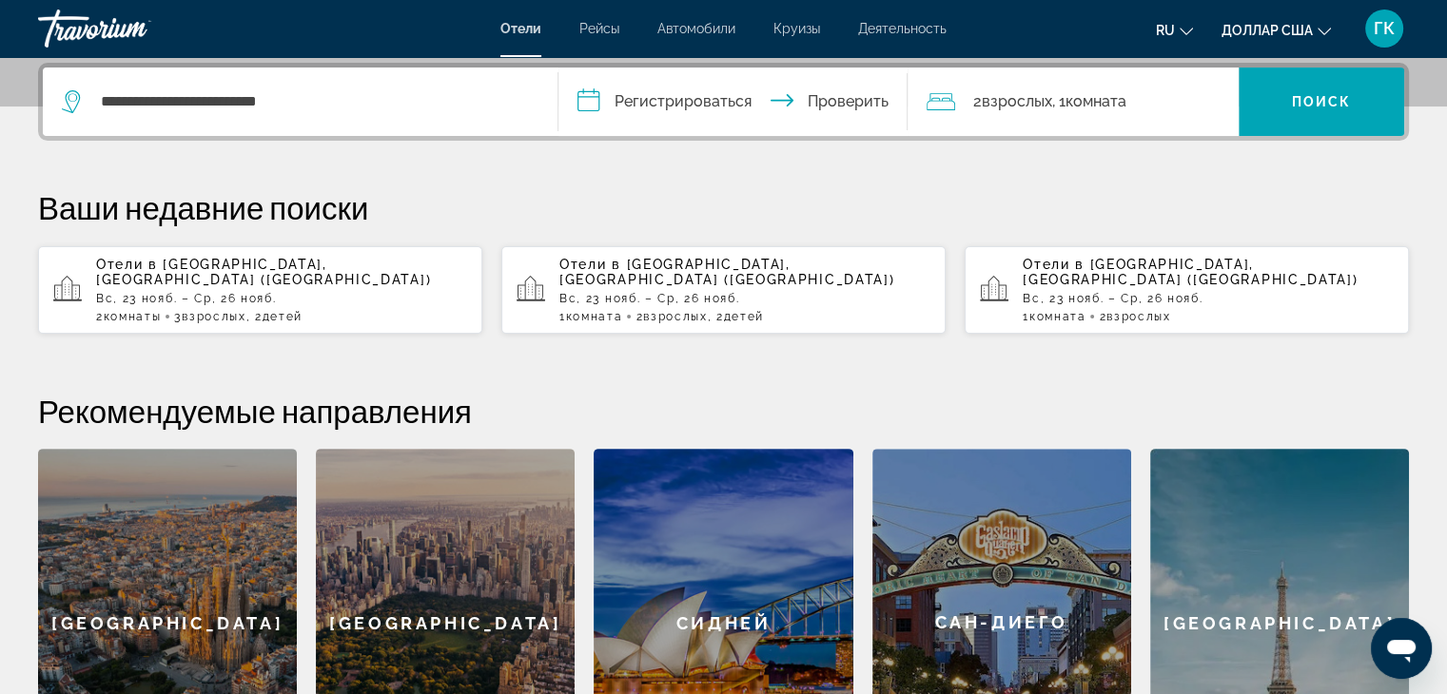
click at [591, 96] on input "**********" at bounding box center [737, 105] width 358 height 74
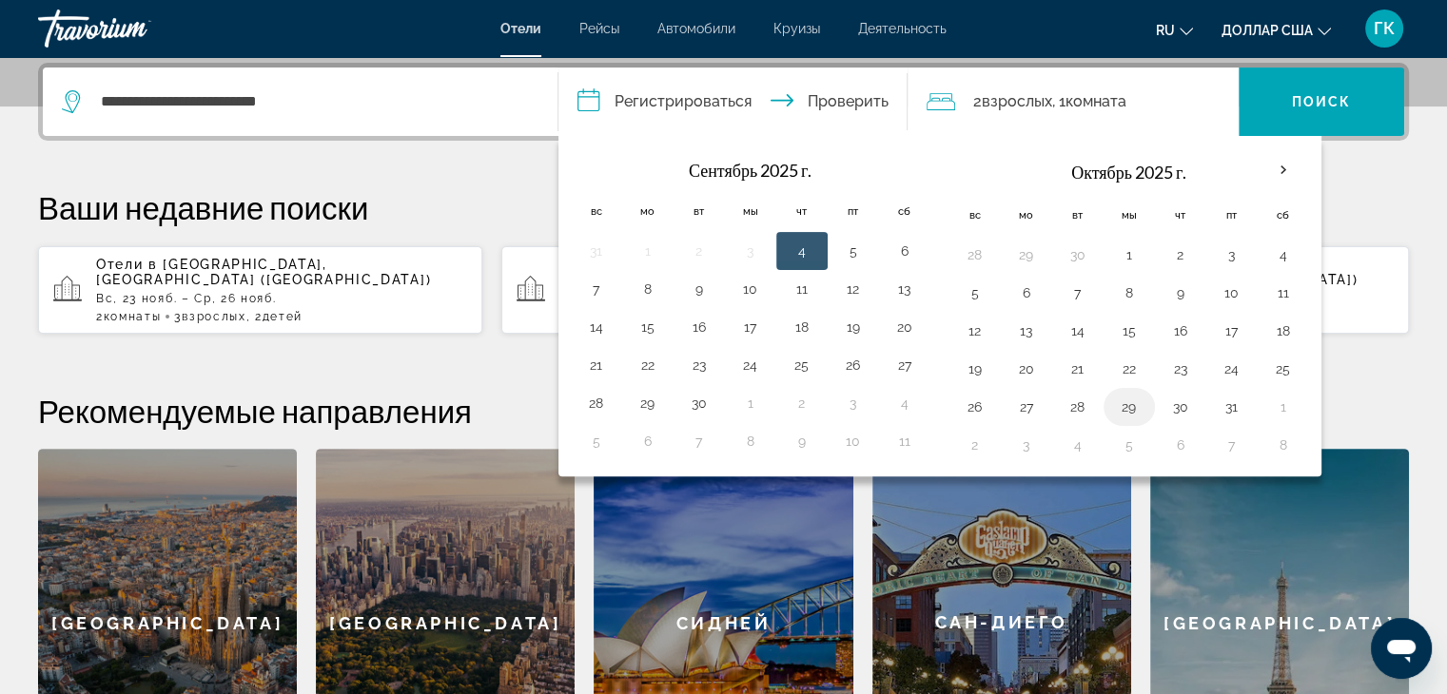
click at [1121, 408] on button "29" at bounding box center [1129, 407] width 30 height 27
click at [1227, 405] on button "31" at bounding box center [1231, 407] width 30 height 27
type input "**********"
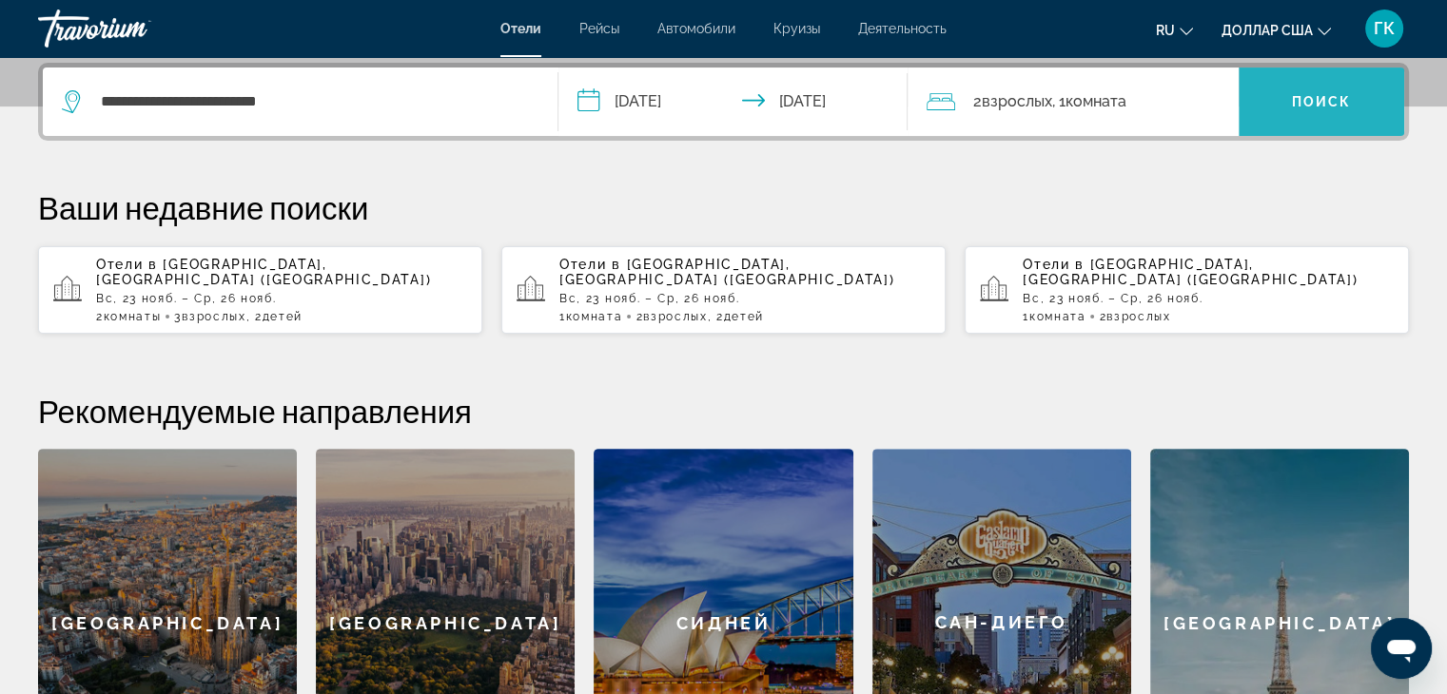
click at [1277, 115] on span "Виджет поиска" at bounding box center [1320, 102] width 165 height 46
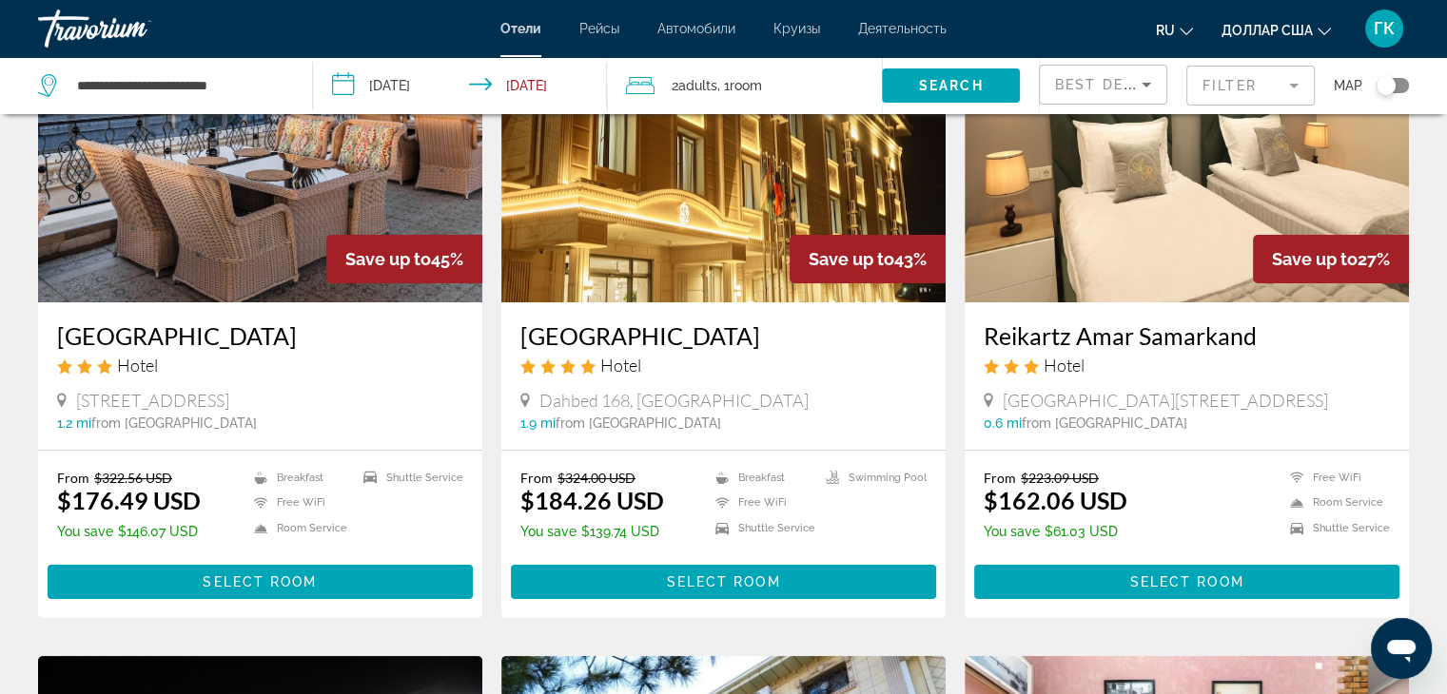
scroll to position [190, 0]
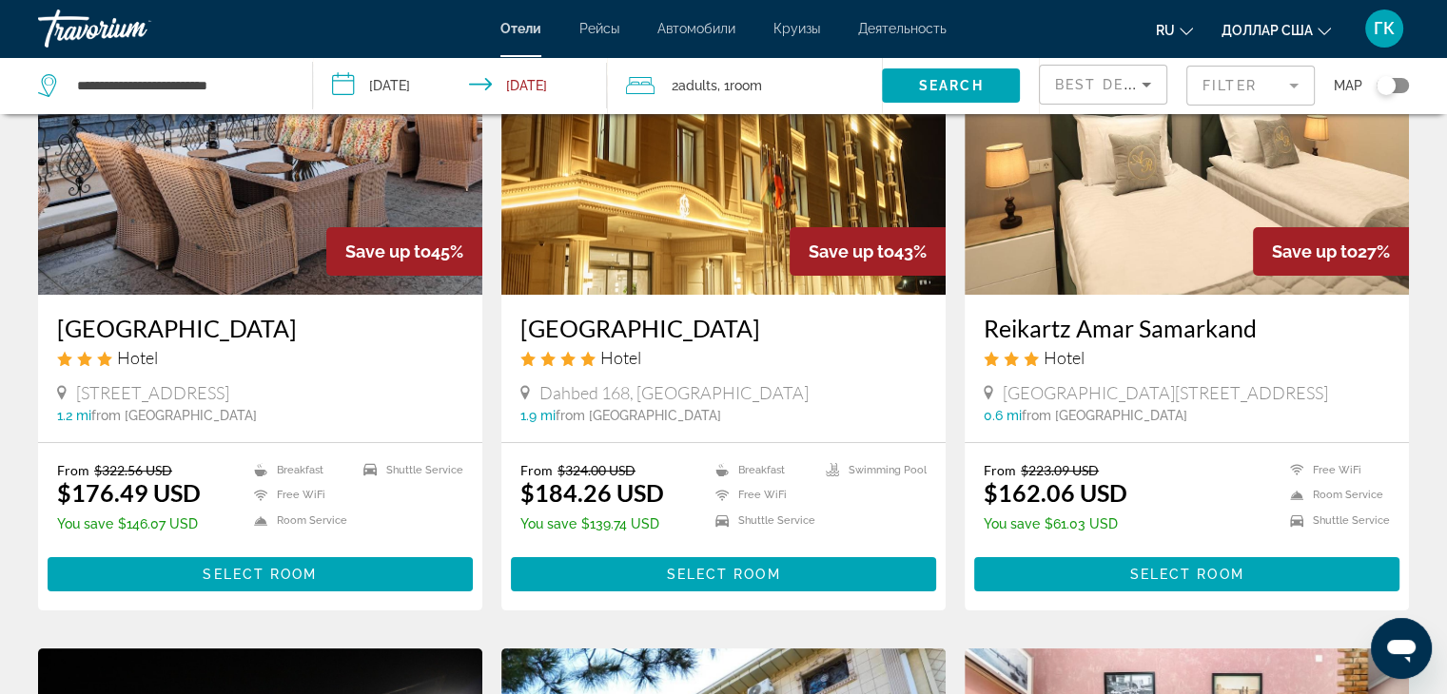
click at [708, 79] on span "Adults" at bounding box center [697, 85] width 39 height 15
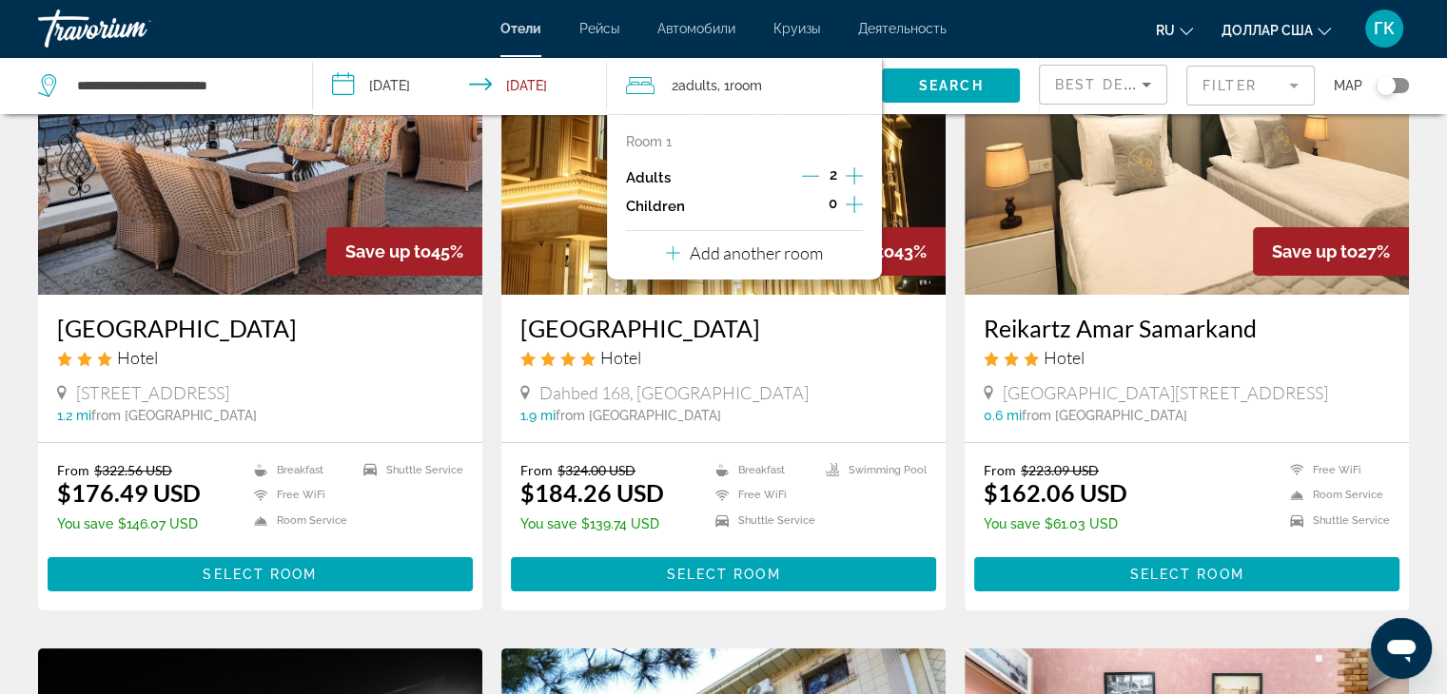
click at [852, 199] on icon "Increment children" at bounding box center [854, 204] width 17 height 23
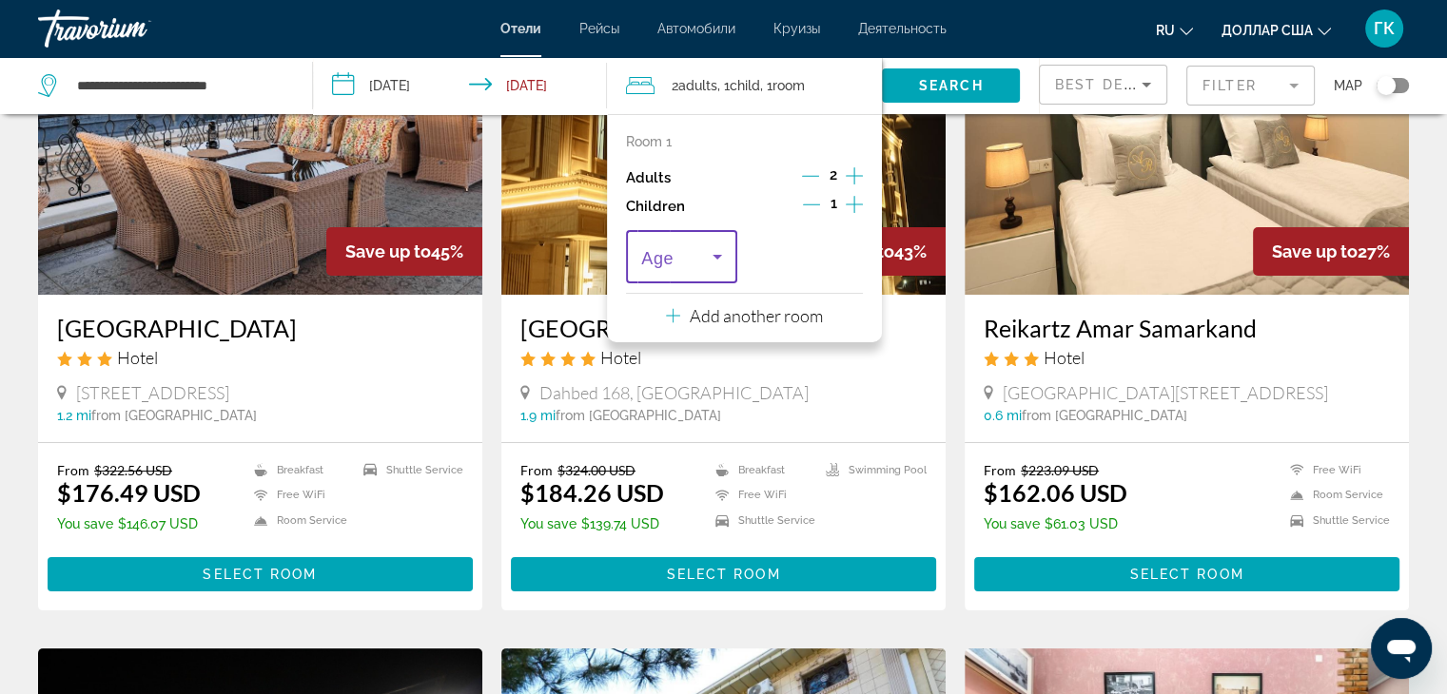
click at [723, 259] on icon "Travelers: 2 adults, 1 child" at bounding box center [717, 256] width 23 height 23
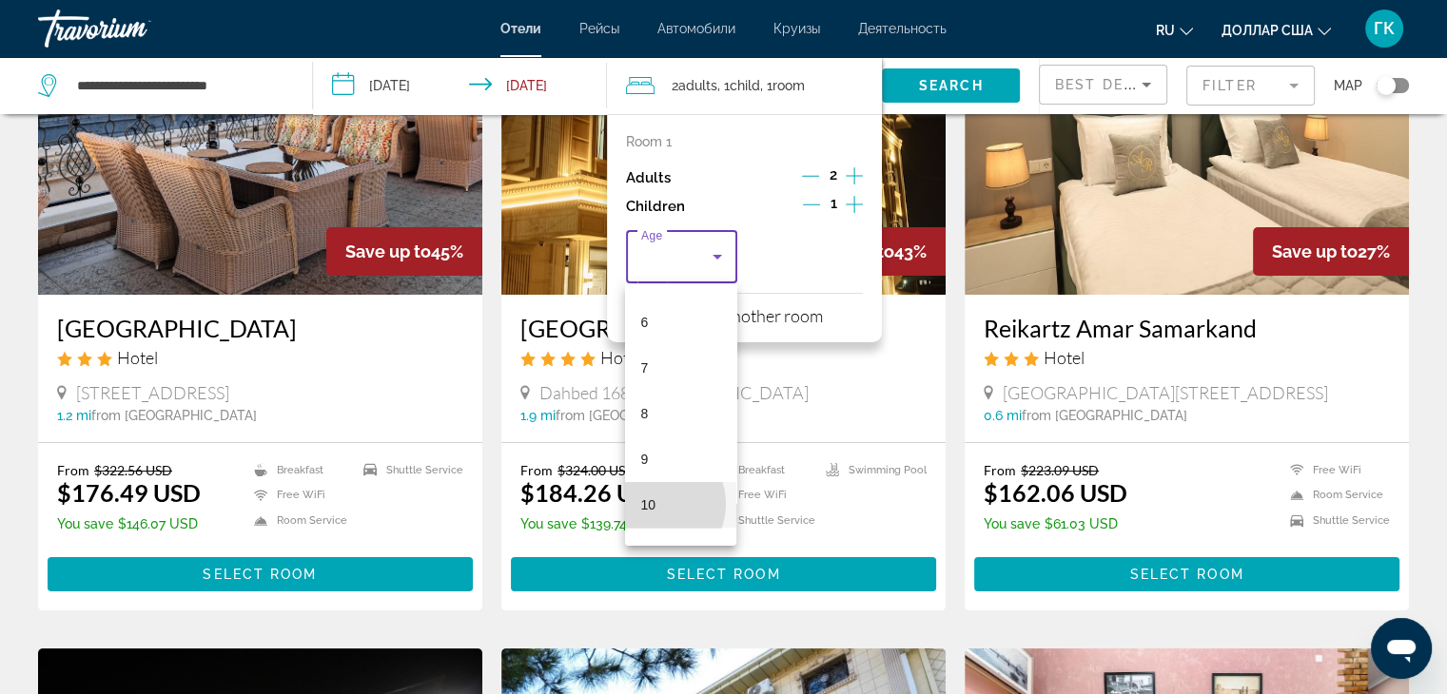
click at [651, 504] on font "10" at bounding box center [647, 504] width 15 height 15
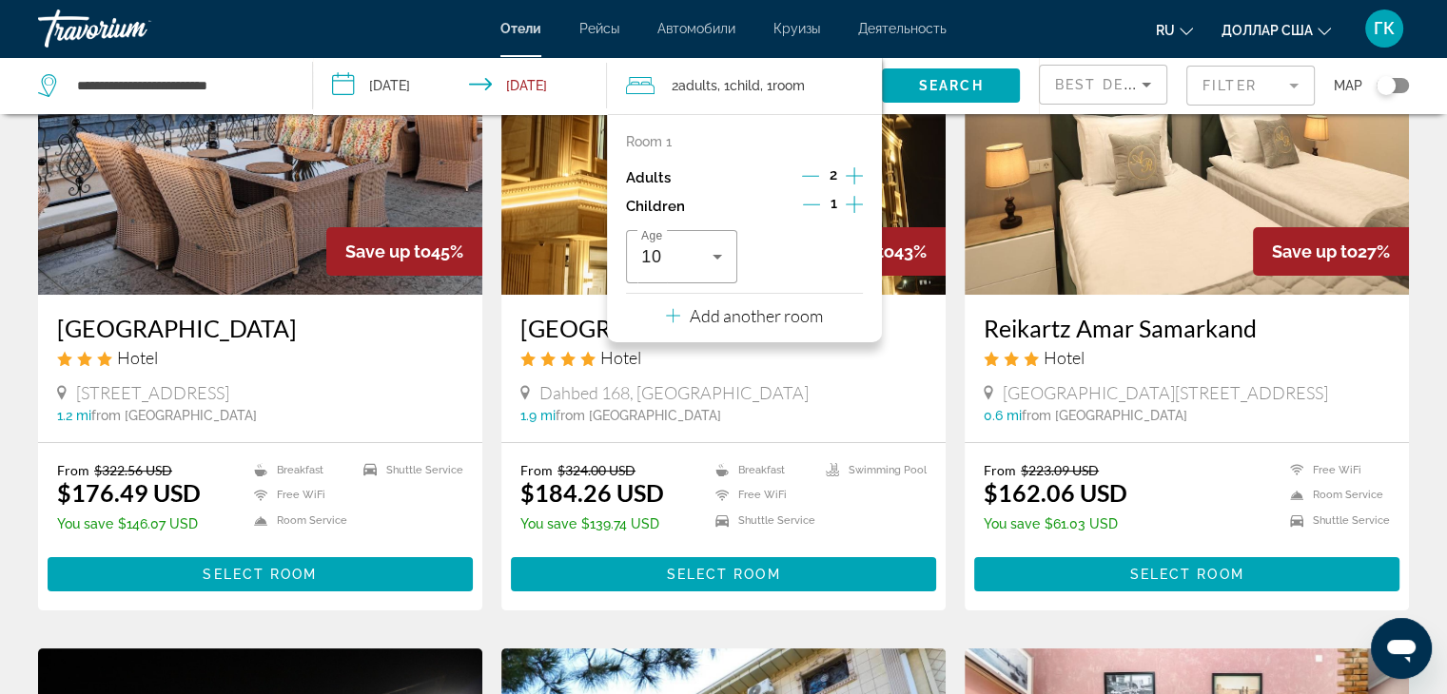
click at [856, 201] on icon "Increment children" at bounding box center [854, 204] width 17 height 23
click at [838, 260] on icon "Travelers: 2 adults, 2 children" at bounding box center [842, 256] width 23 height 23
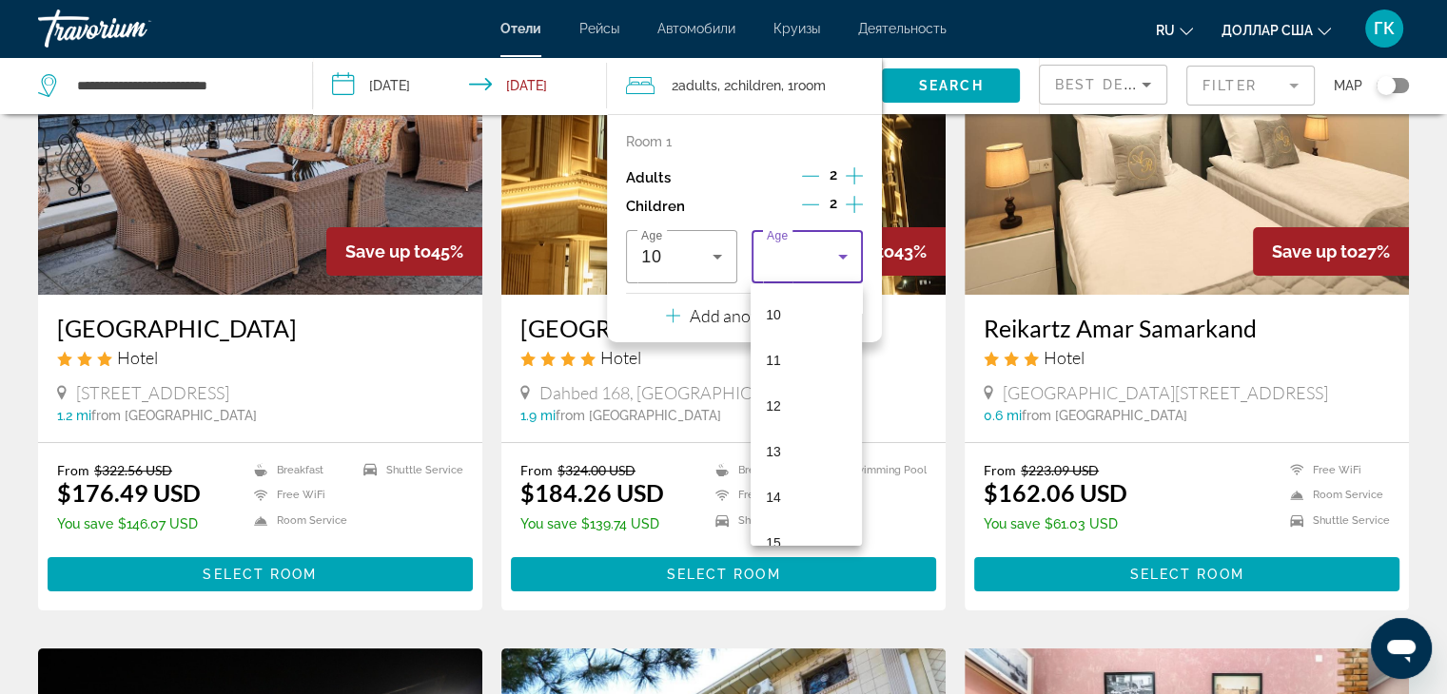
scroll to position [495, 0]
click at [784, 500] on mat-option "15" at bounding box center [805, 505] width 111 height 46
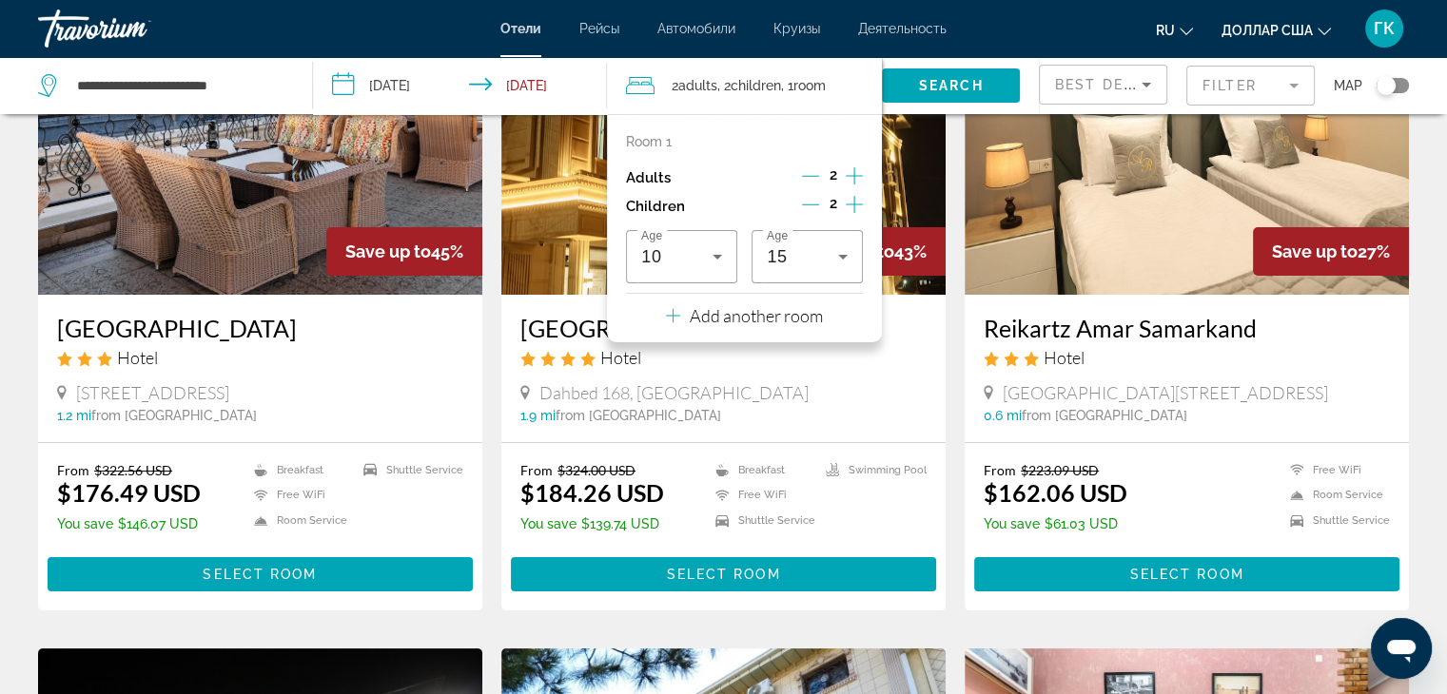
click at [847, 394] on div "Samaria Hotel and Spa Hotel Dahbed 168, Samarkand 1.9 mi from Samarkand city ce…" at bounding box center [723, 368] width 444 height 147
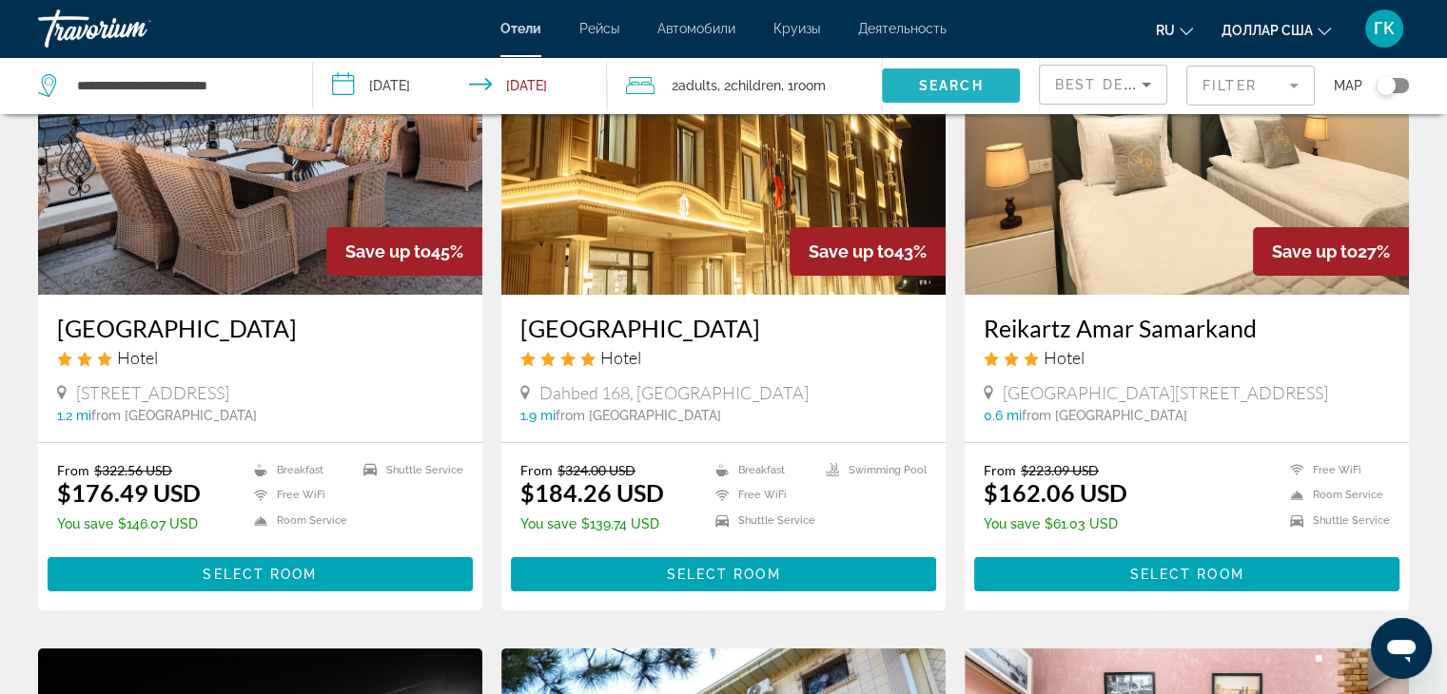
click at [970, 88] on span "Search" at bounding box center [951, 85] width 65 height 15
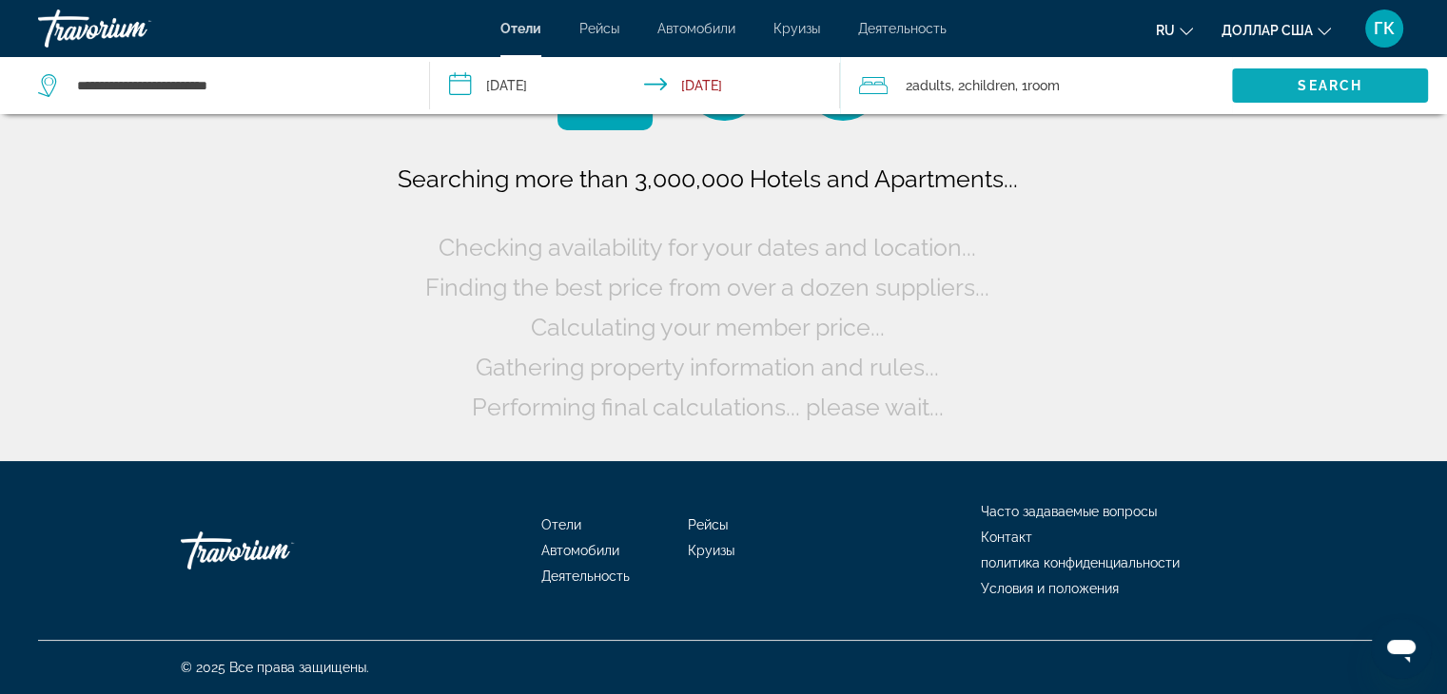
scroll to position [0, 0]
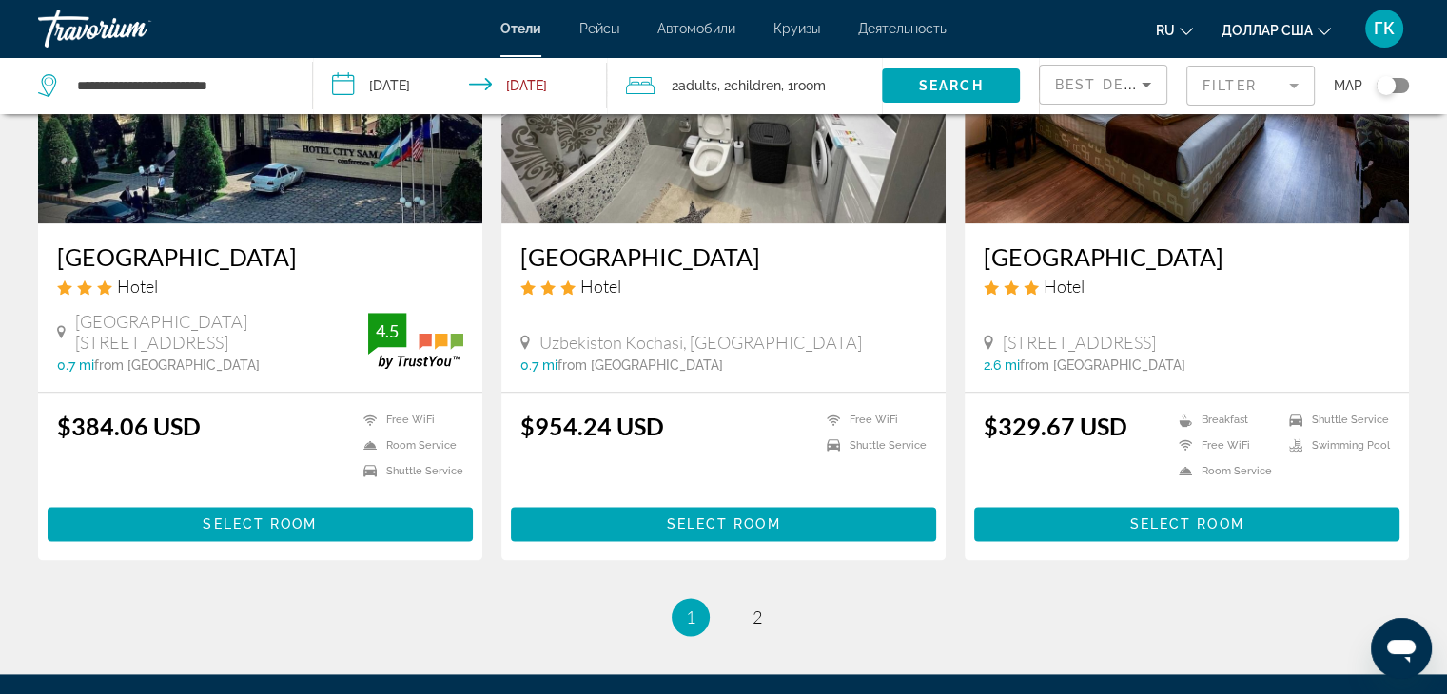
scroll to position [2321, 0]
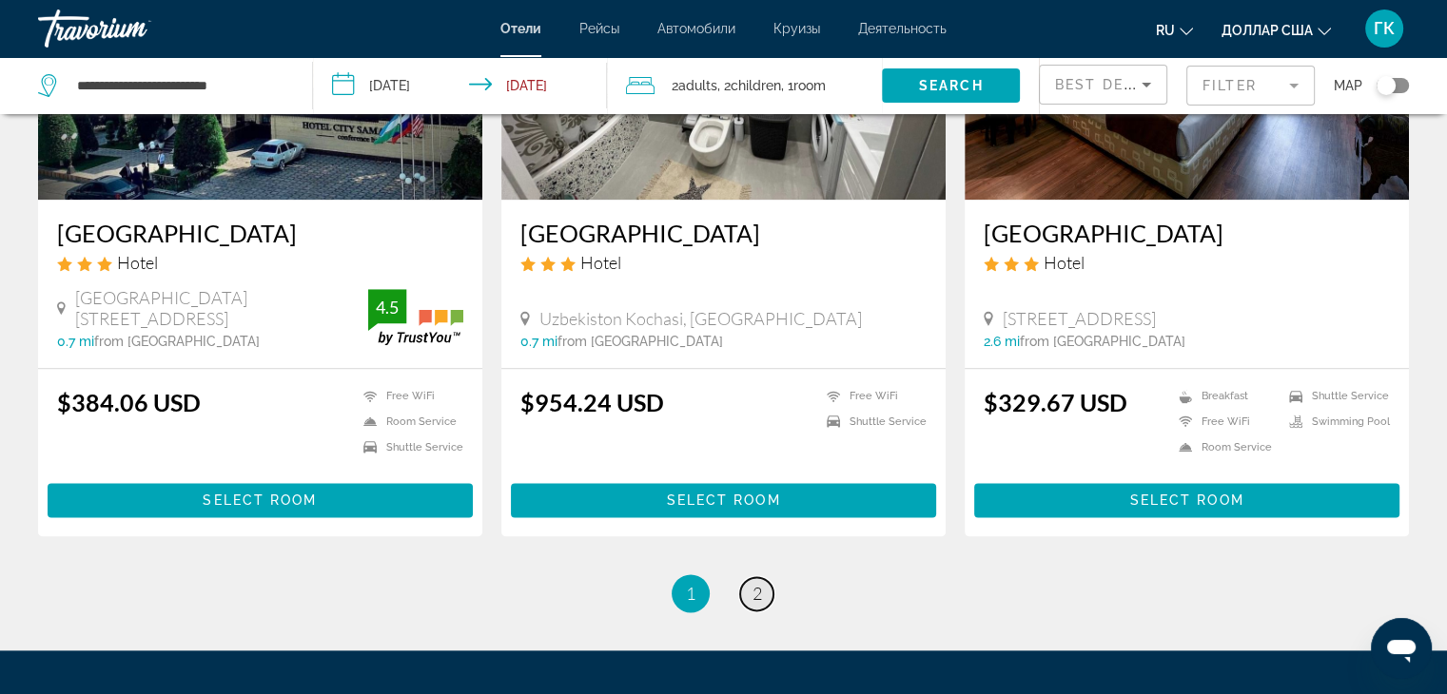
click at [754, 583] on span "2" at bounding box center [757, 593] width 10 height 21
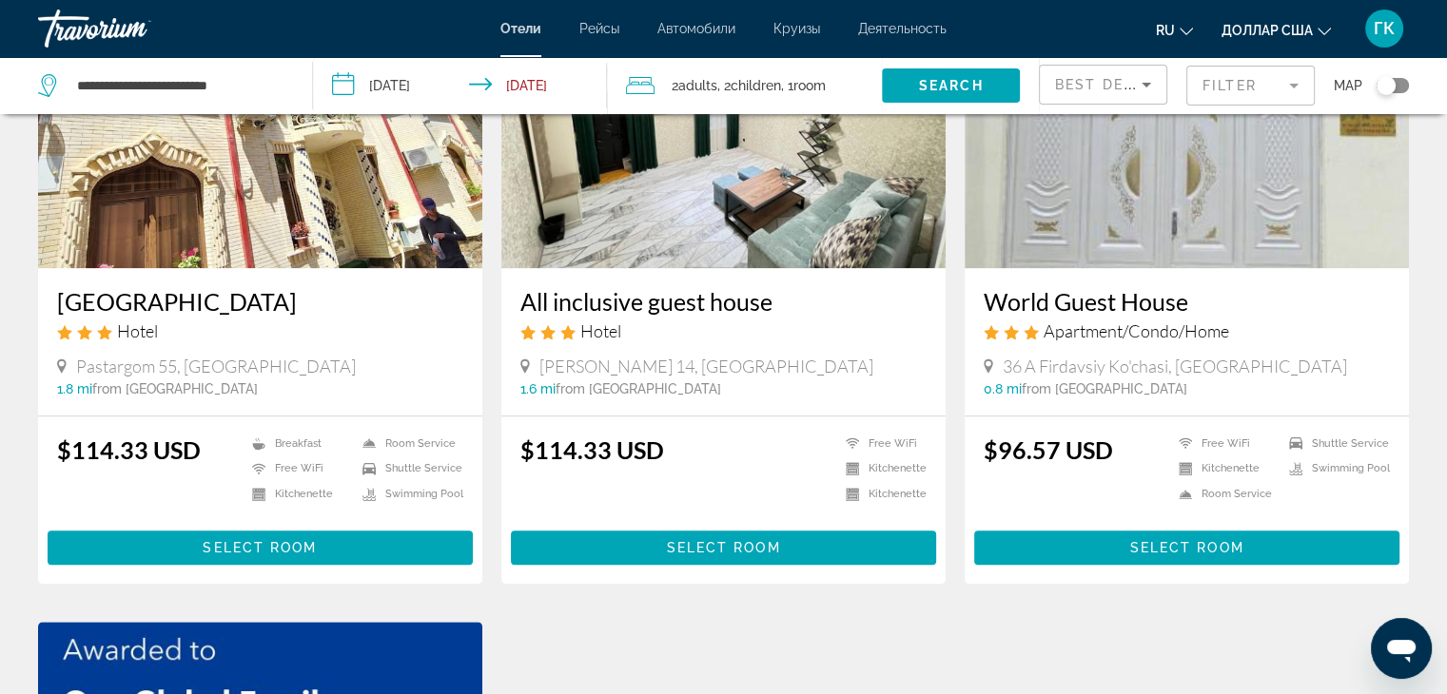
scroll to position [1547, 0]
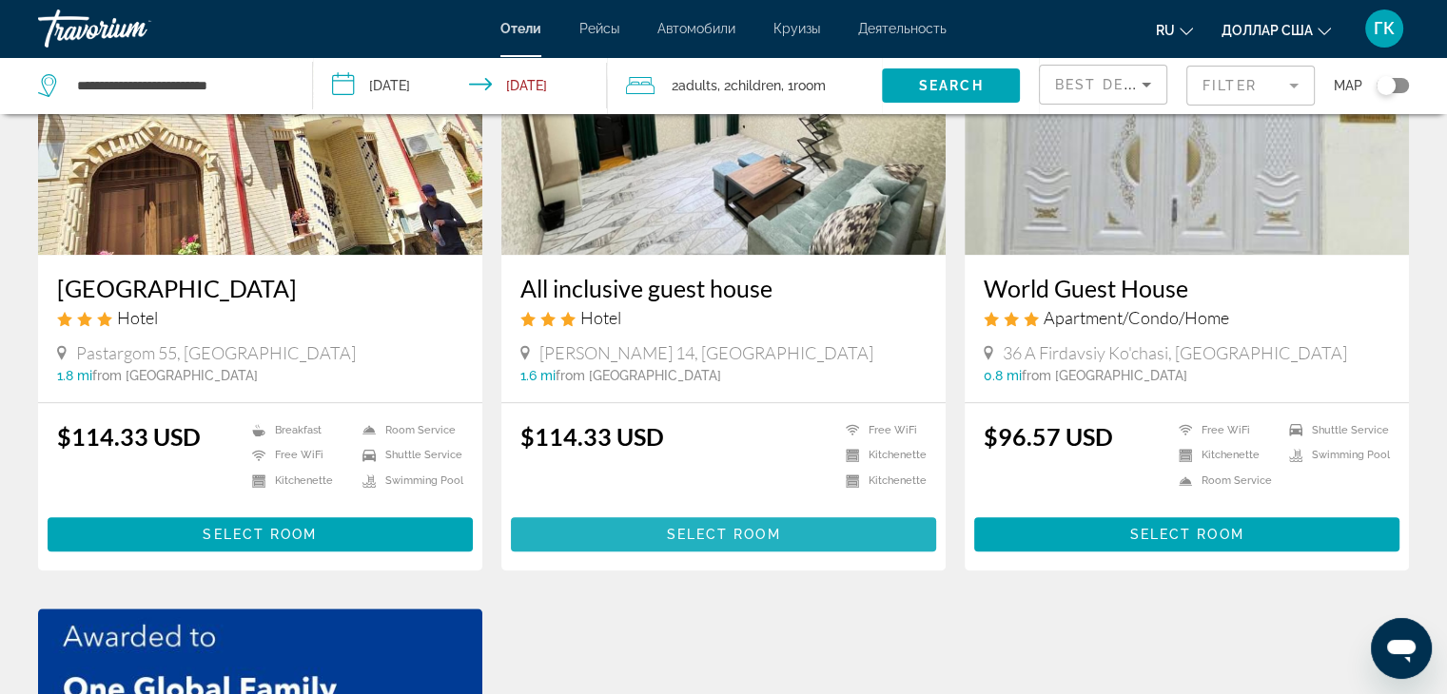
click at [714, 536] on span "Select Room" at bounding box center [723, 534] width 114 height 15
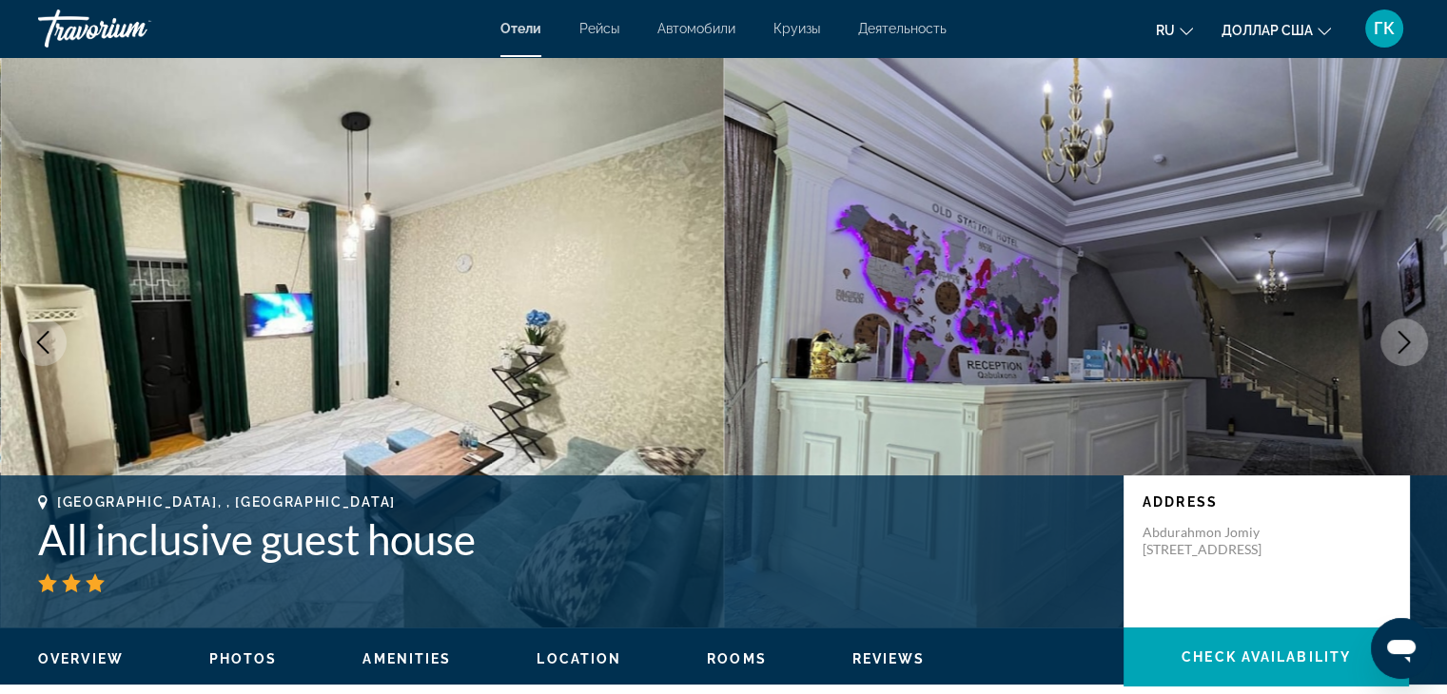
click at [1397, 340] on icon "Next image" at bounding box center [1403, 342] width 23 height 23
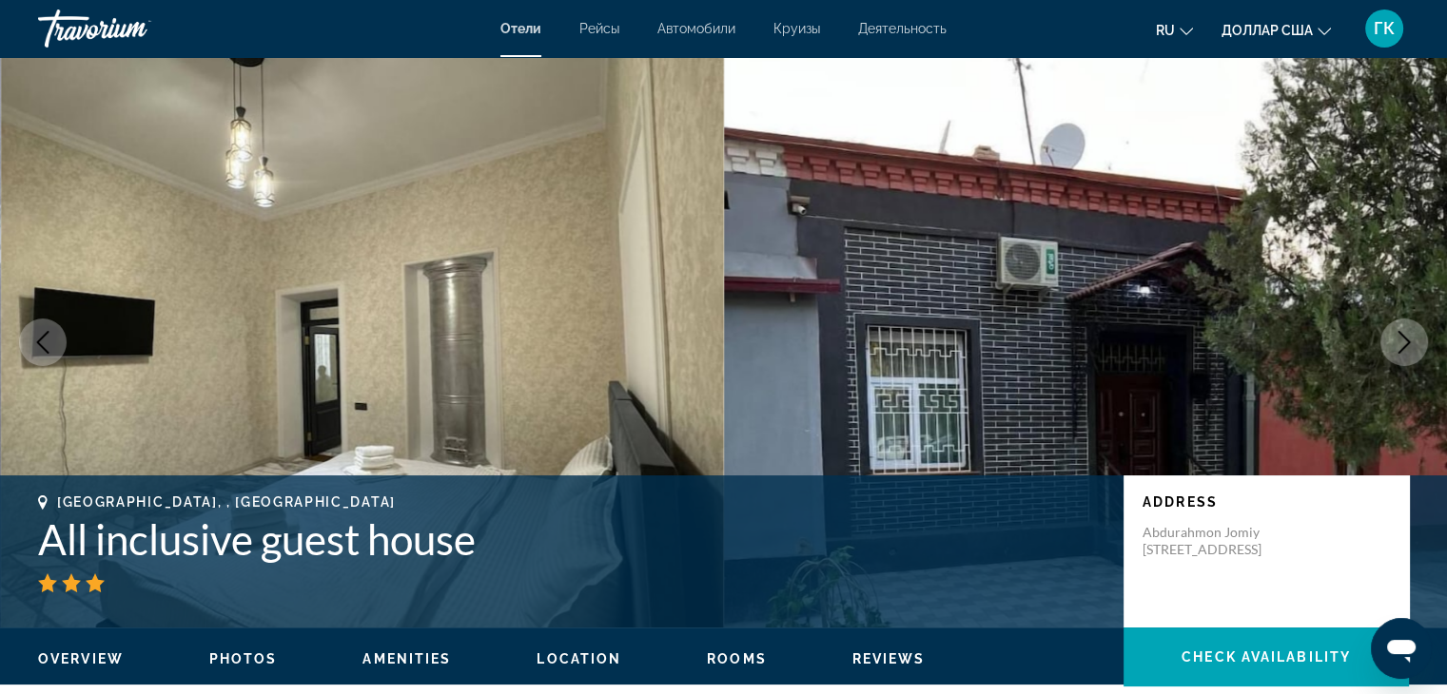
click at [1397, 340] on icon "Next image" at bounding box center [1403, 342] width 23 height 23
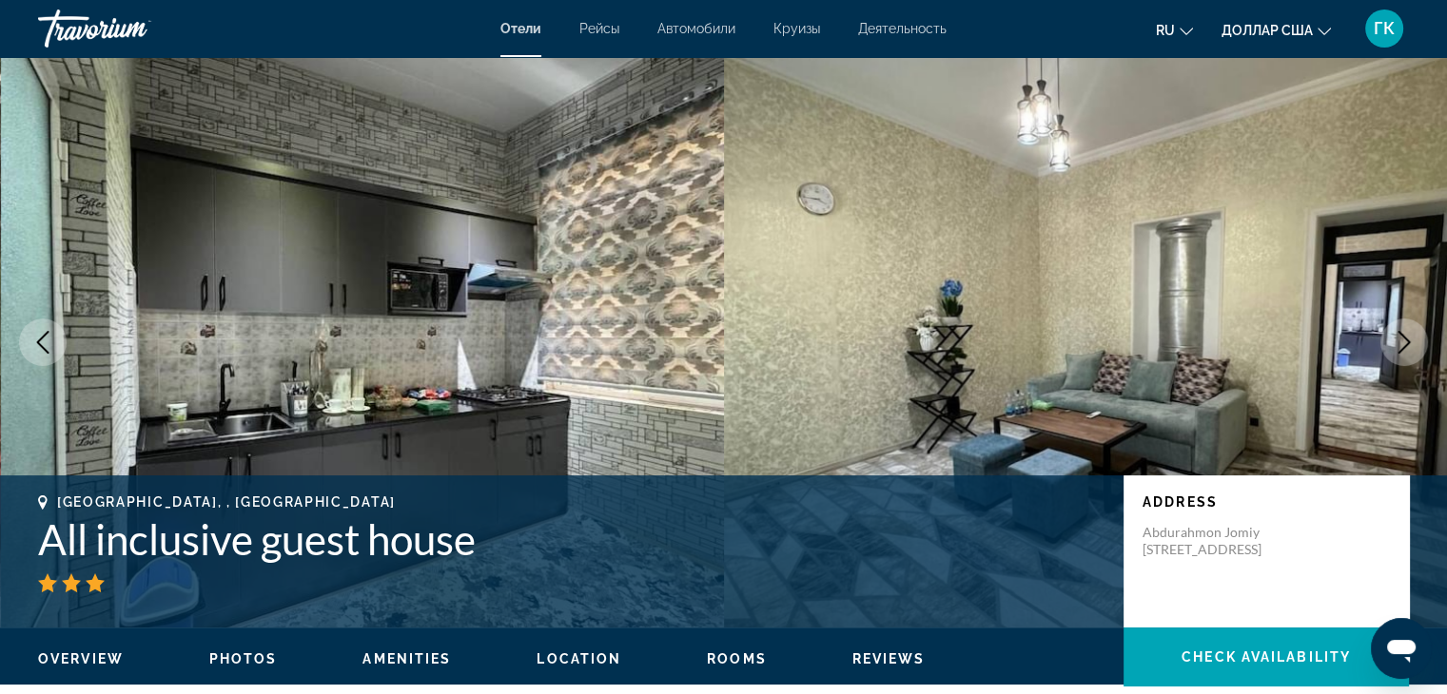
click at [1397, 340] on icon "Next image" at bounding box center [1403, 342] width 23 height 23
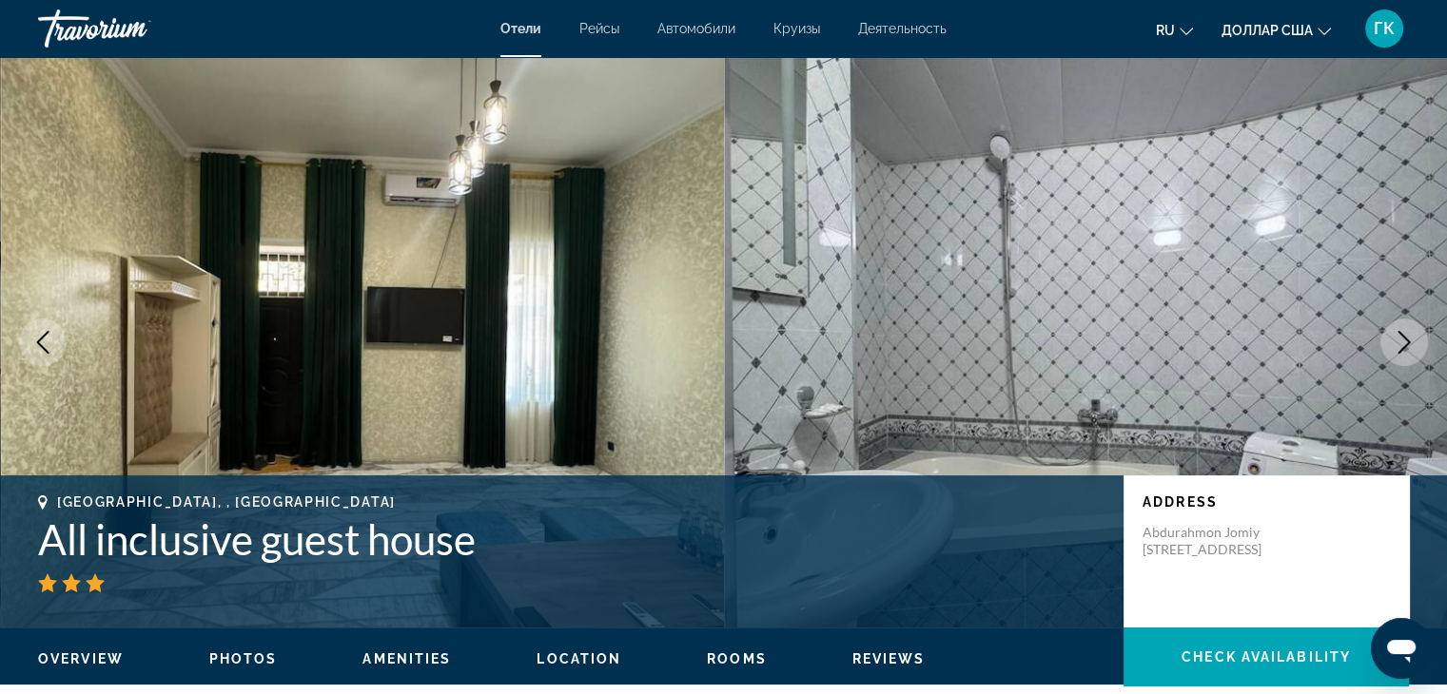
click at [1397, 340] on icon "Next image" at bounding box center [1403, 342] width 23 height 23
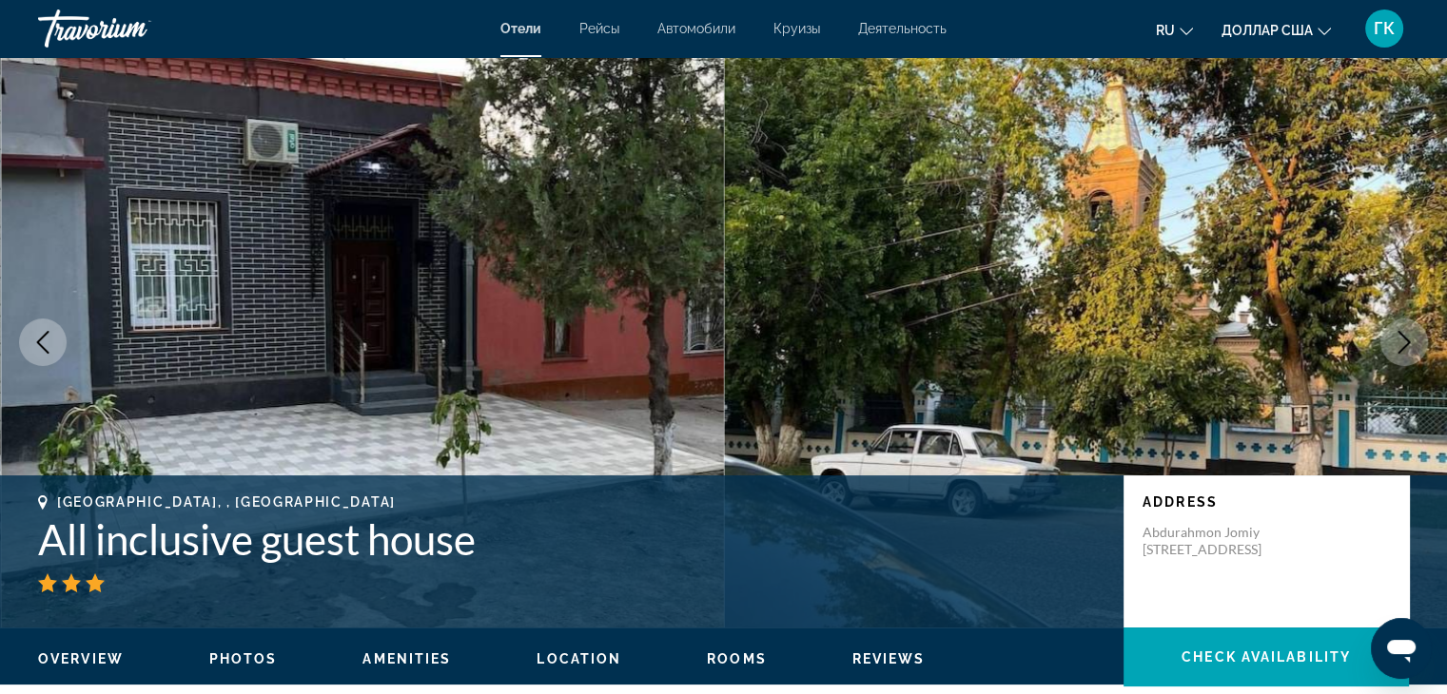
click at [1397, 340] on icon "Next image" at bounding box center [1403, 342] width 23 height 23
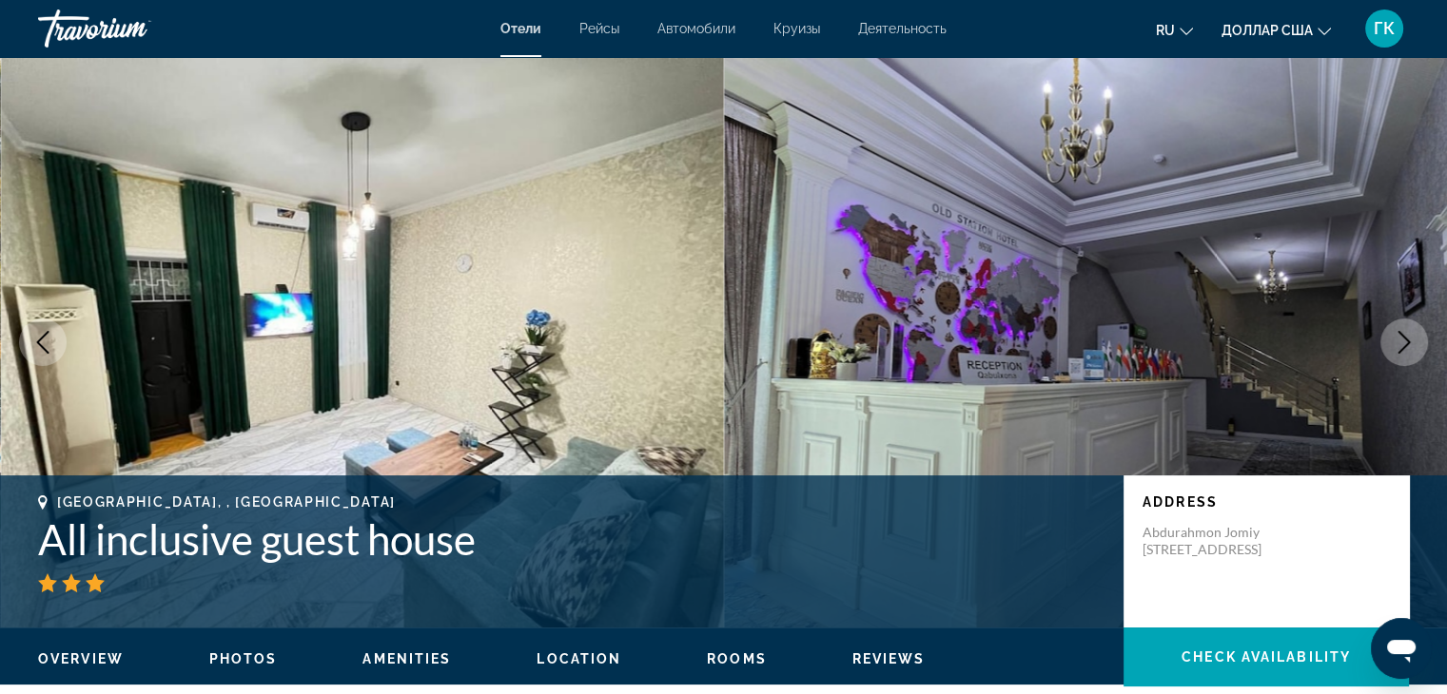
click at [1397, 340] on icon "Next image" at bounding box center [1403, 342] width 23 height 23
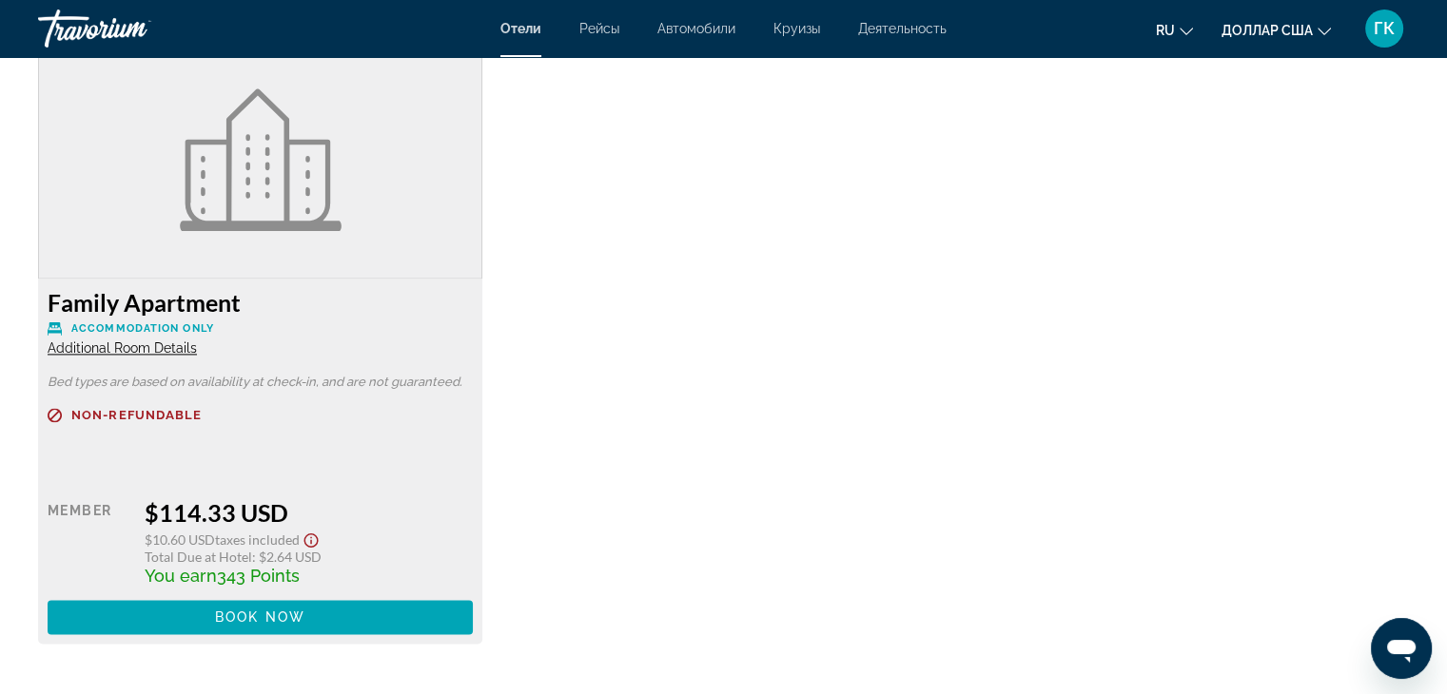
scroll to position [2625, 0]
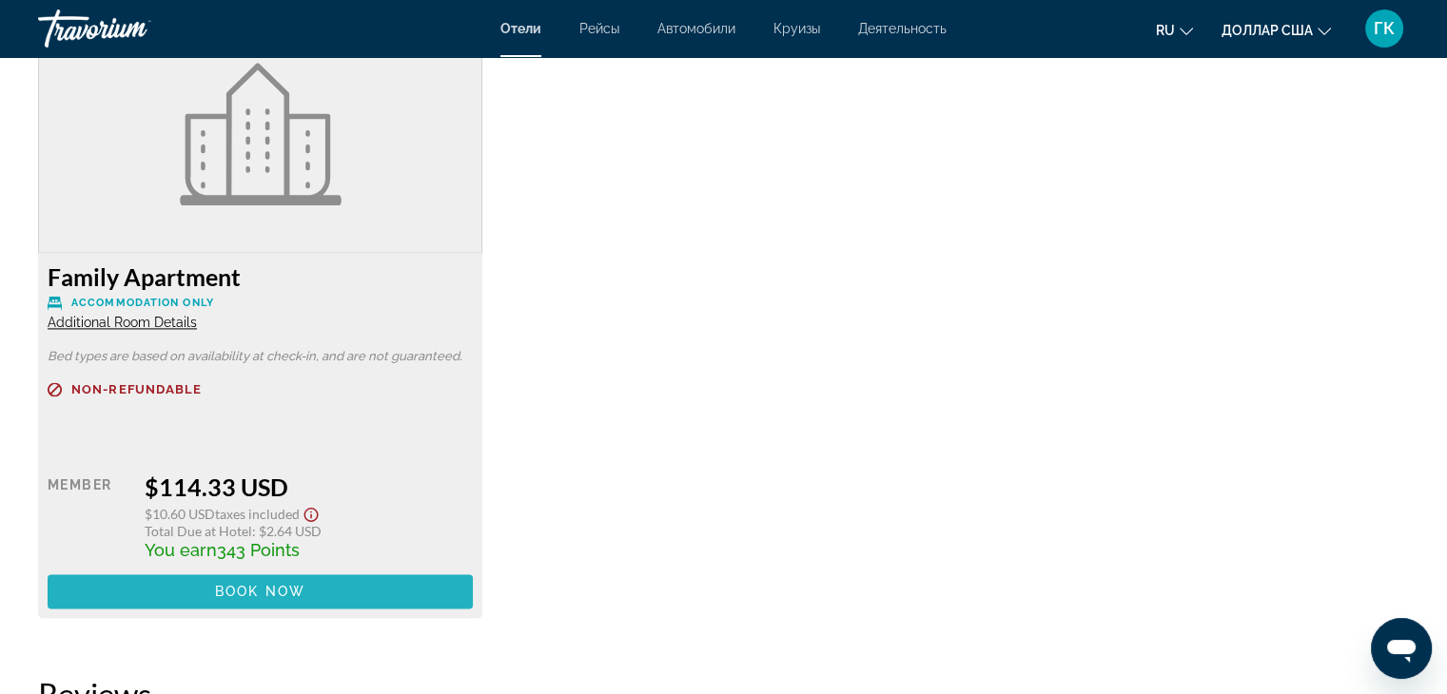
click at [271, 591] on span "Book now" at bounding box center [260, 591] width 90 height 15
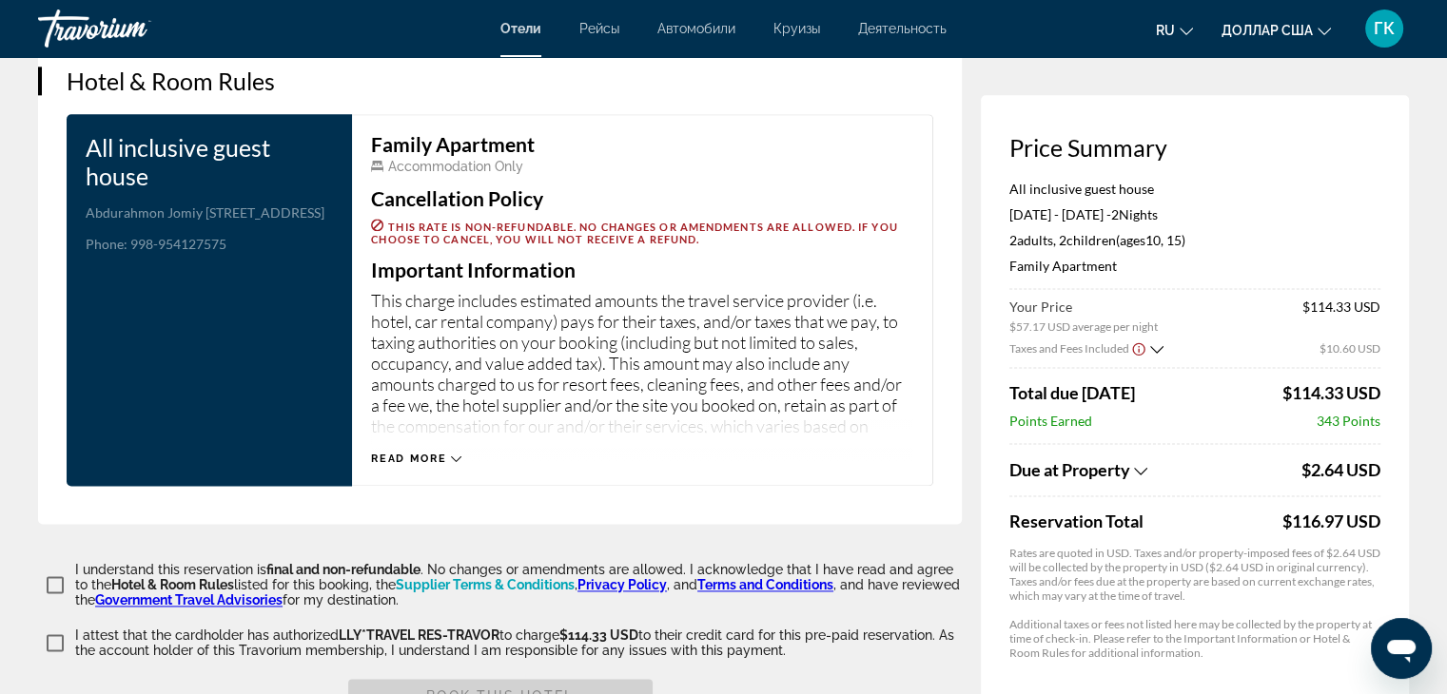
scroll to position [2473, 0]
